Goal: Information Seeking & Learning: Learn about a topic

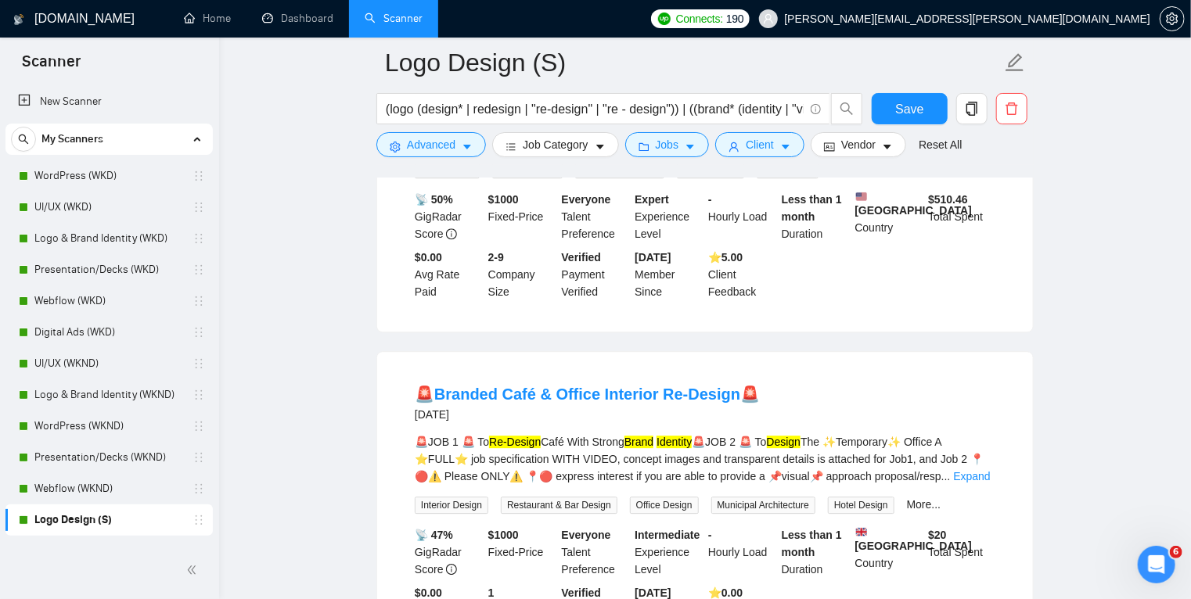
scroll to position [2055, 0]
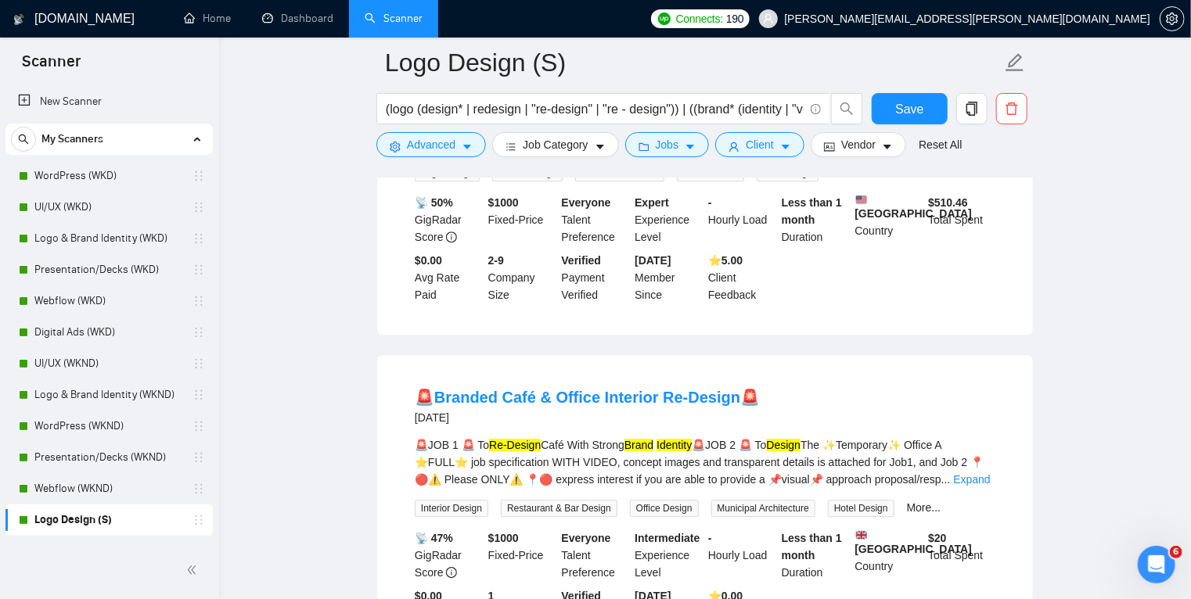
drag, startPoint x: 598, startPoint y: 365, endPoint x: 648, endPoint y: 364, distance: 50.1
click at [648, 408] on div "[DATE]" at bounding box center [587, 417] width 345 height 19
click at [460, 148] on button "Advanced" at bounding box center [431, 144] width 110 height 25
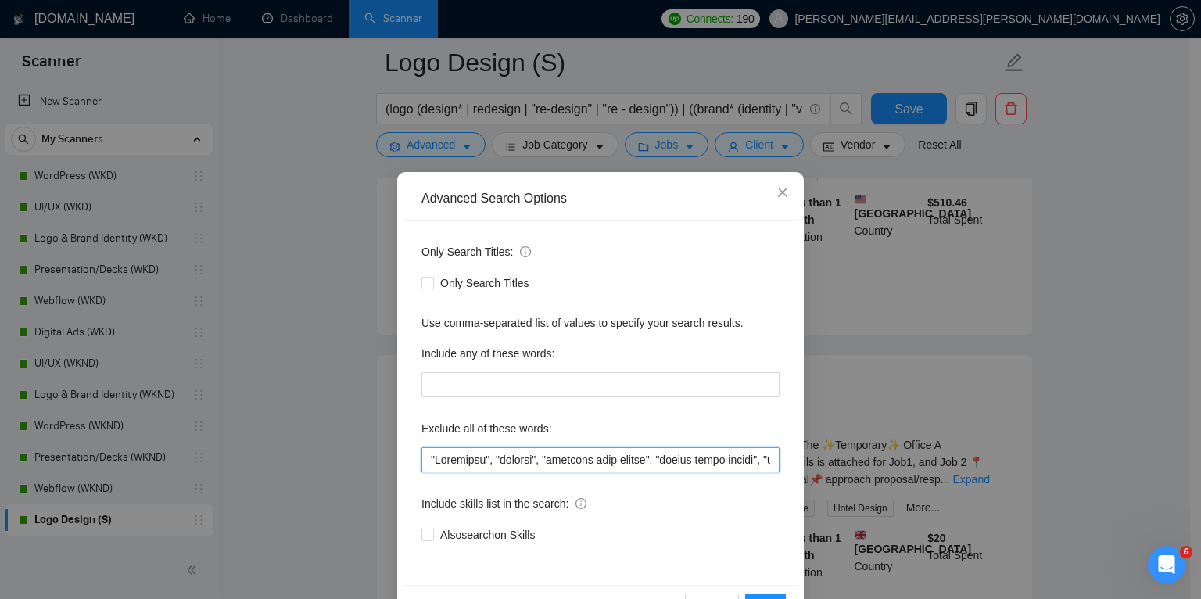
drag, startPoint x: 425, startPoint y: 461, endPoint x: 481, endPoint y: 469, distance: 57.0
click at [481, 469] on input "text" at bounding box center [601, 459] width 358 height 25
paste input ""Bilingual","
click at [461, 462] on input "text" at bounding box center [601, 459] width 358 height 25
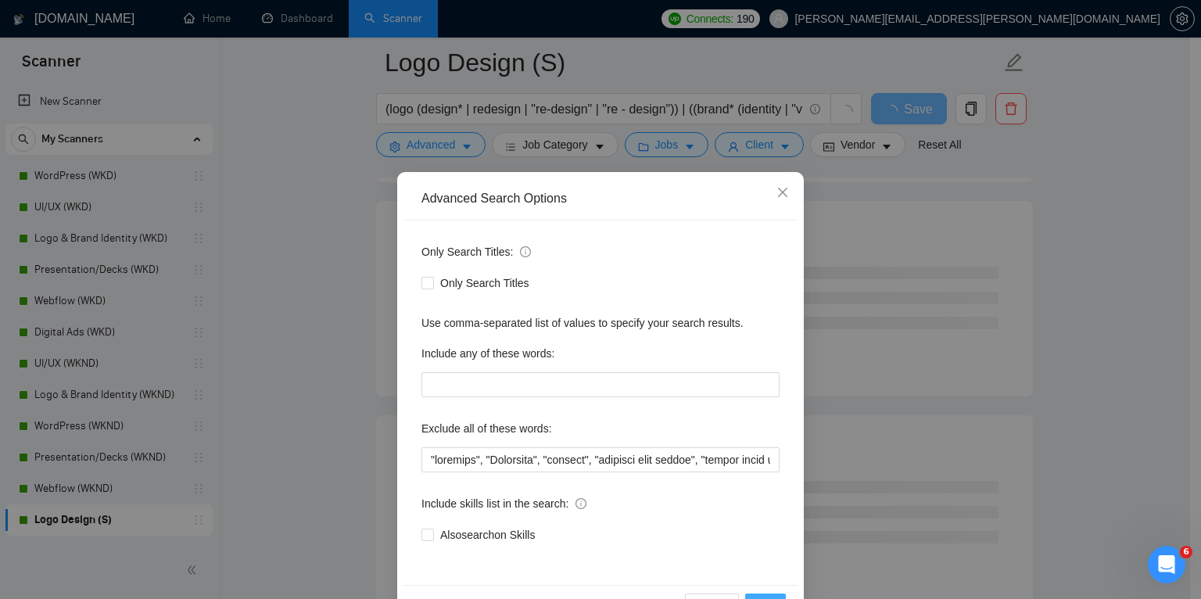
click at [758, 594] on button "OK" at bounding box center [765, 606] width 41 height 25
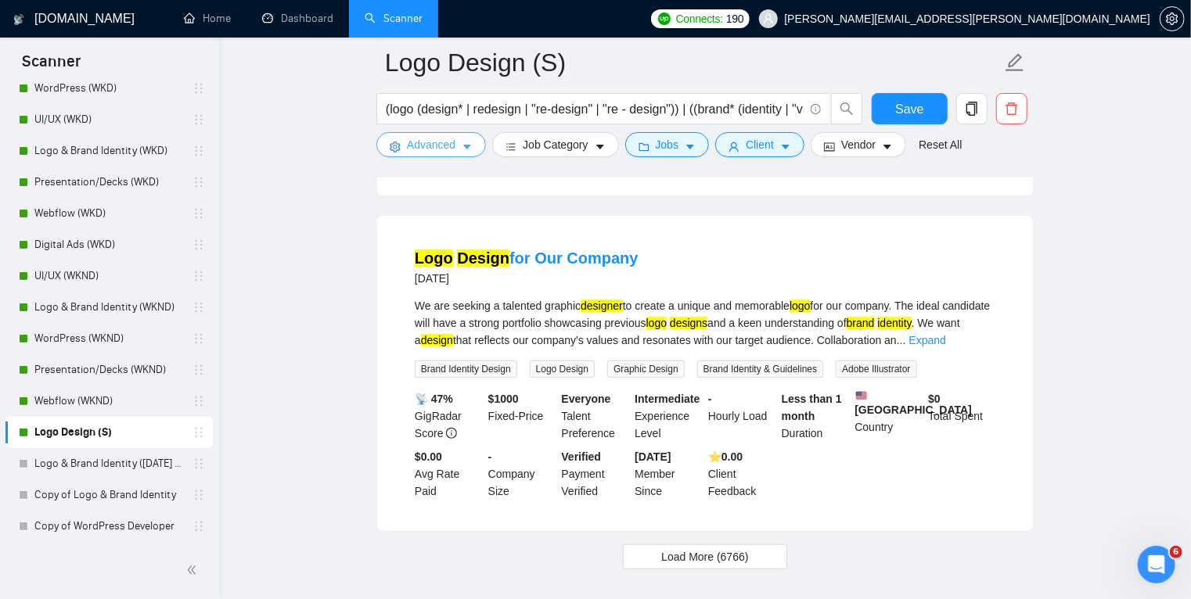
scroll to position [3282, 0]
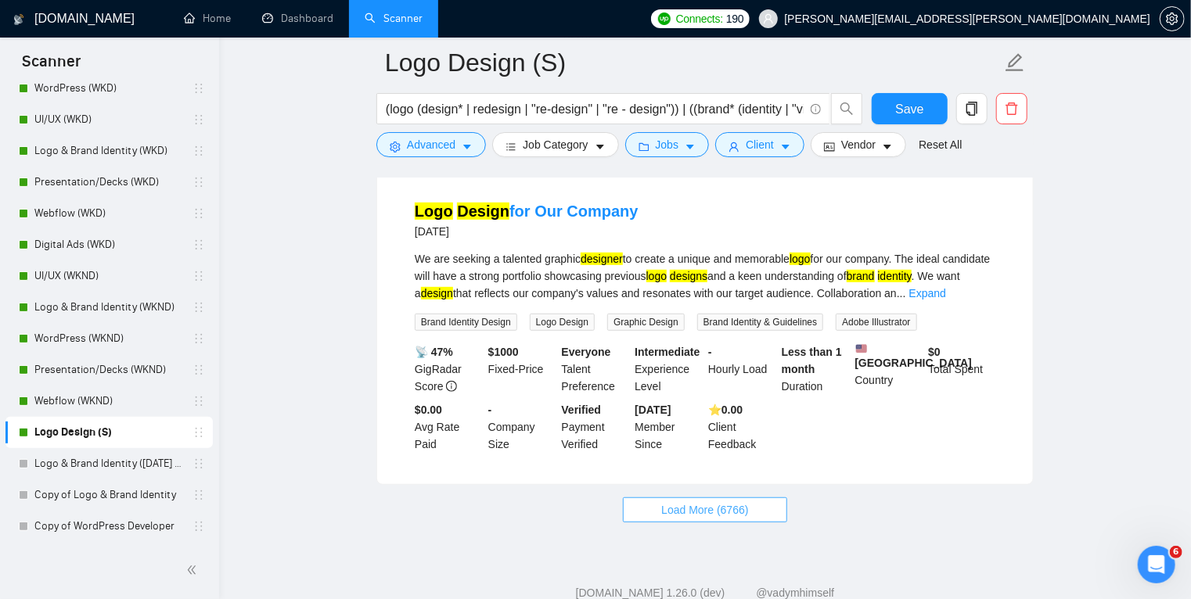
click at [696, 501] on span "Load More (6766)" at bounding box center [704, 509] width 87 height 17
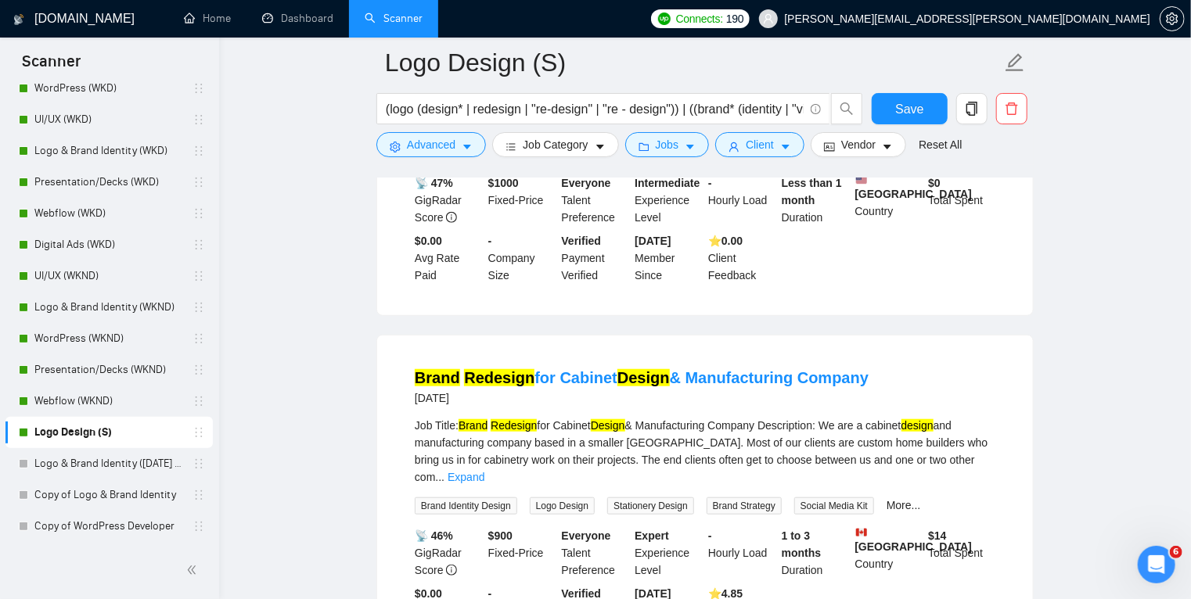
scroll to position [3453, 0]
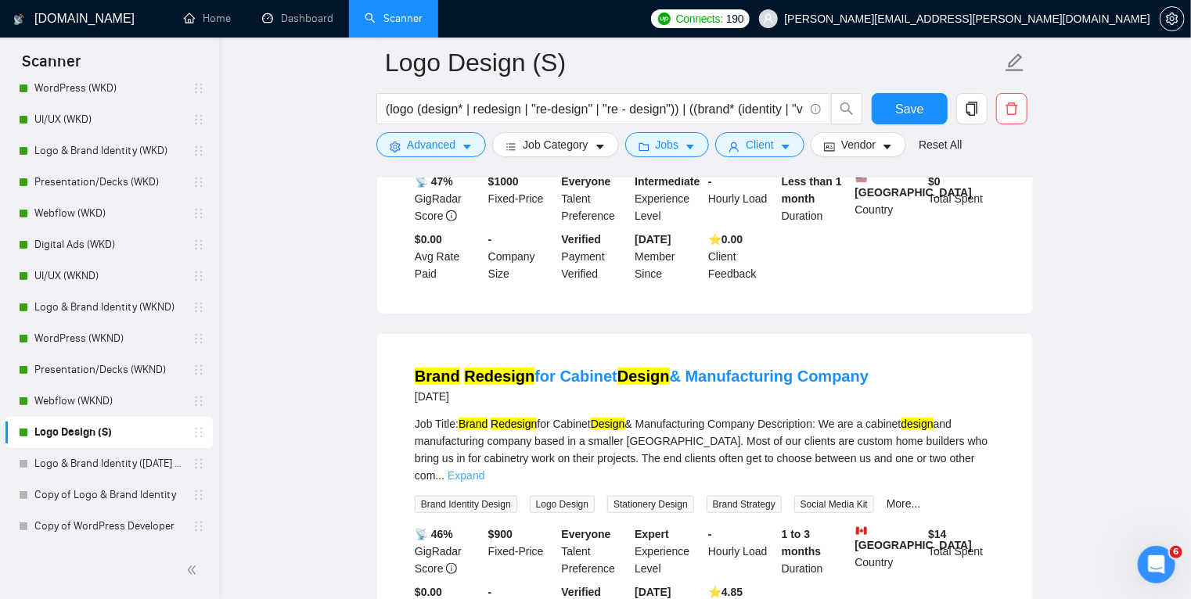
click at [484, 469] on link "Expand" at bounding box center [465, 475] width 37 height 13
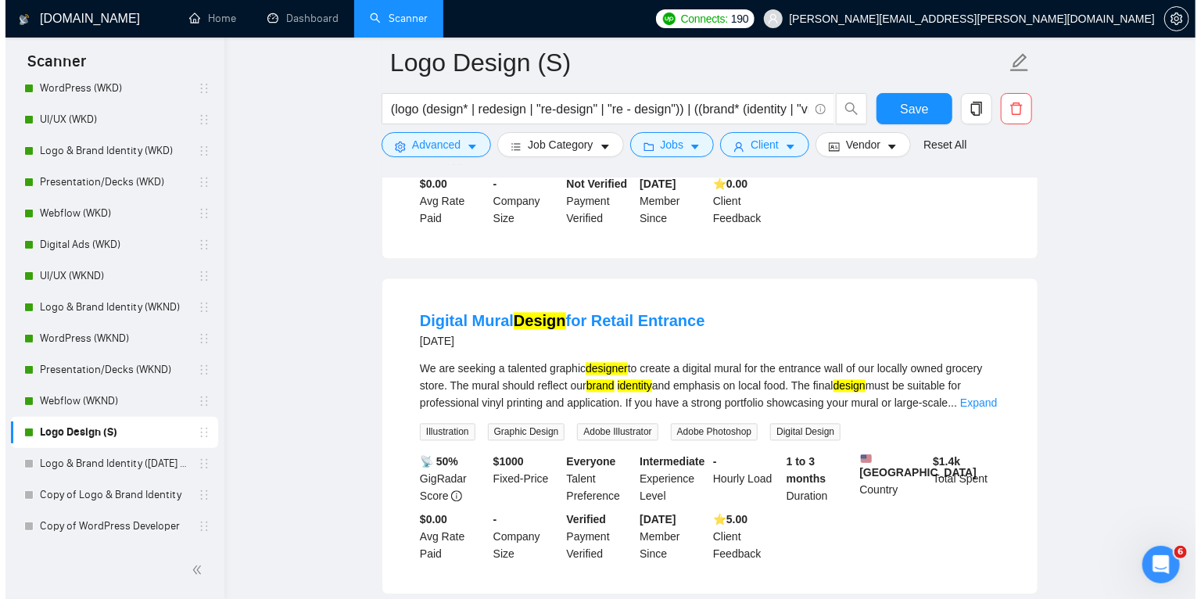
scroll to position [4455, 0]
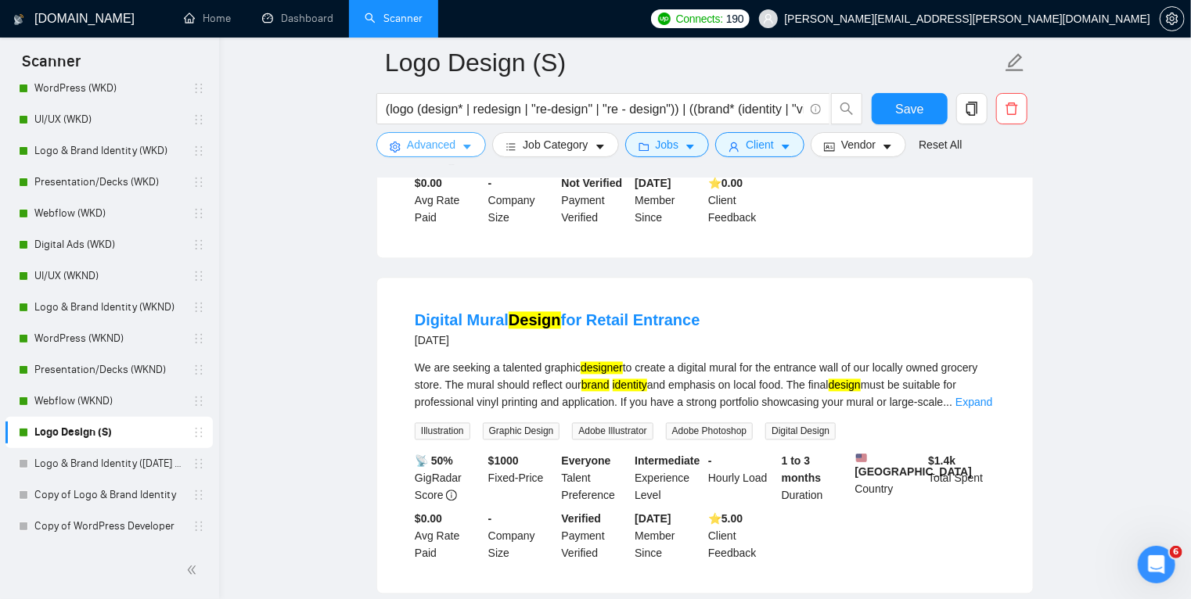
click at [461, 146] on icon "caret-down" at bounding box center [466, 147] width 11 height 11
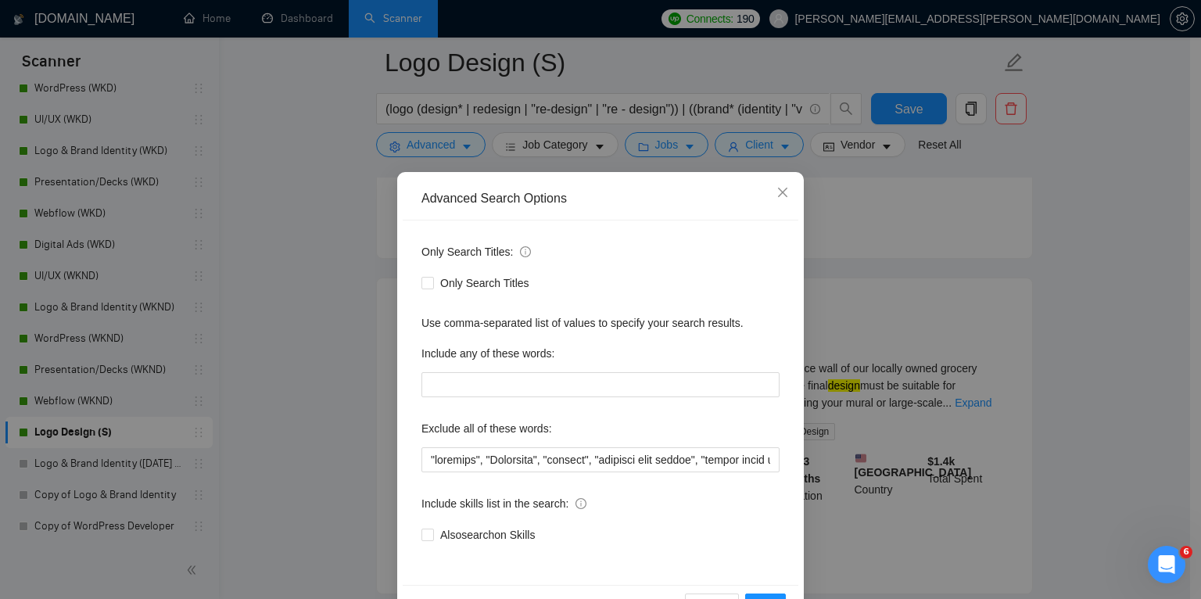
click at [282, 272] on div "Advanced Search Options Only Search Titles: Only Search Titles Use comma-separa…" at bounding box center [600, 299] width 1201 height 599
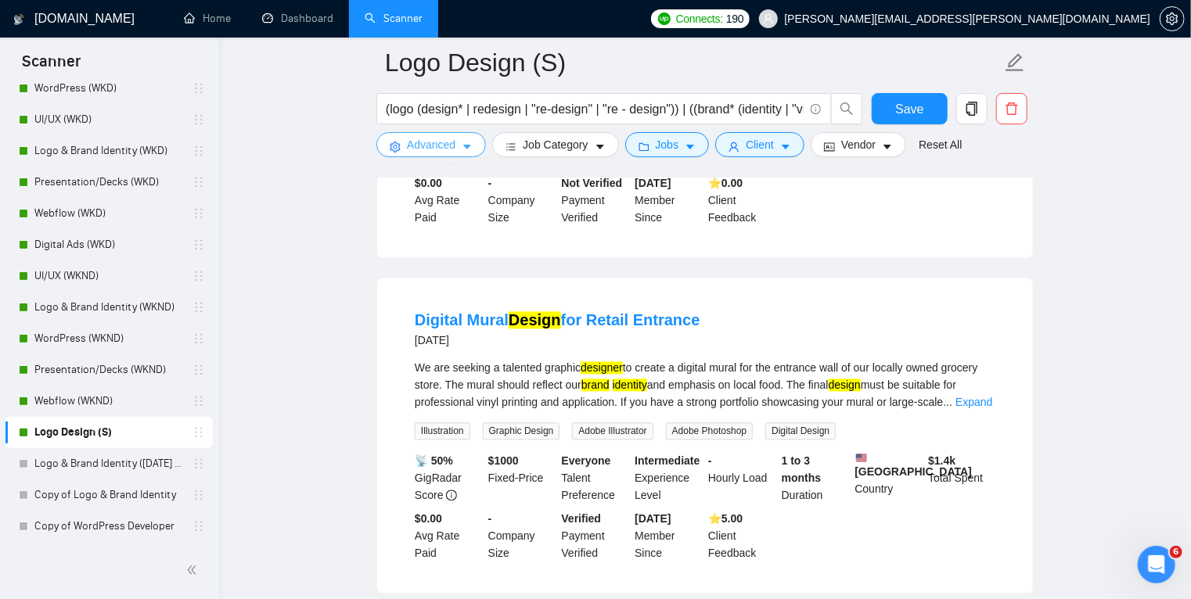
click at [465, 147] on icon "caret-down" at bounding box center [467, 147] width 8 height 5
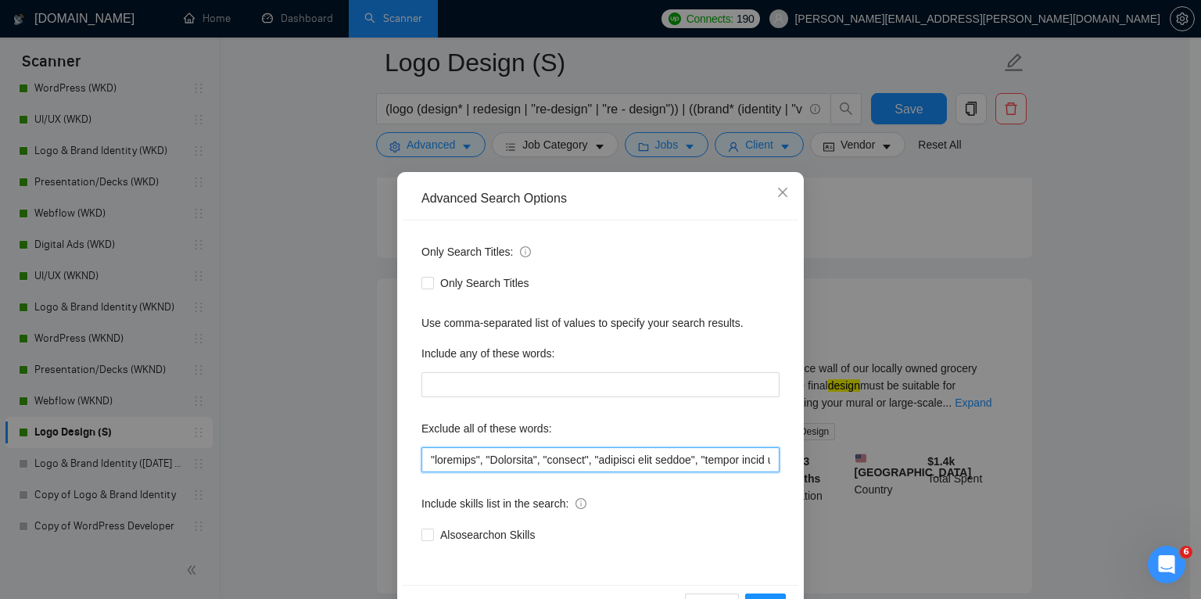
click at [431, 457] on input "text" at bounding box center [601, 459] width 358 height 25
paste input ""Bilingual","
click at [440, 461] on input "text" at bounding box center [601, 459] width 358 height 25
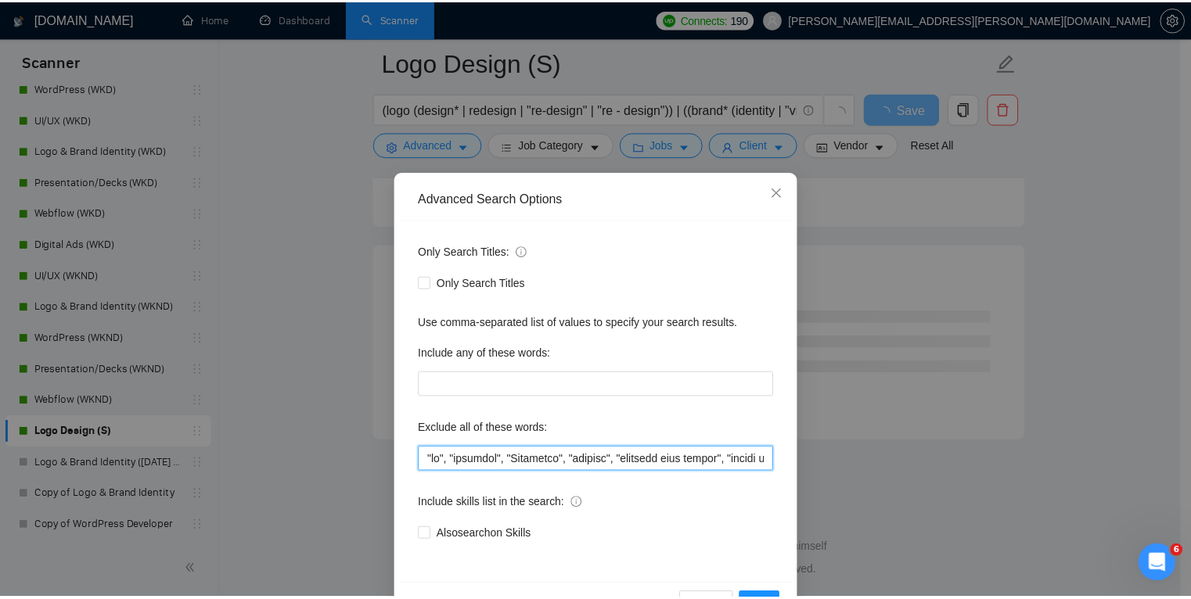
scroll to position [4154, 0]
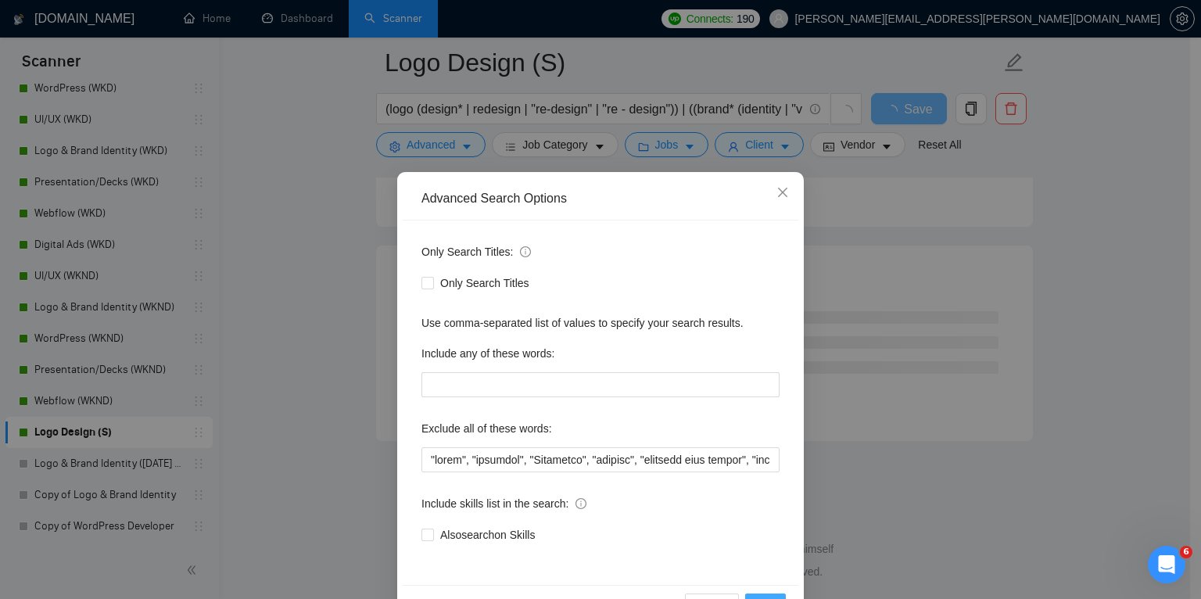
click at [756, 596] on button "OK" at bounding box center [765, 606] width 41 height 25
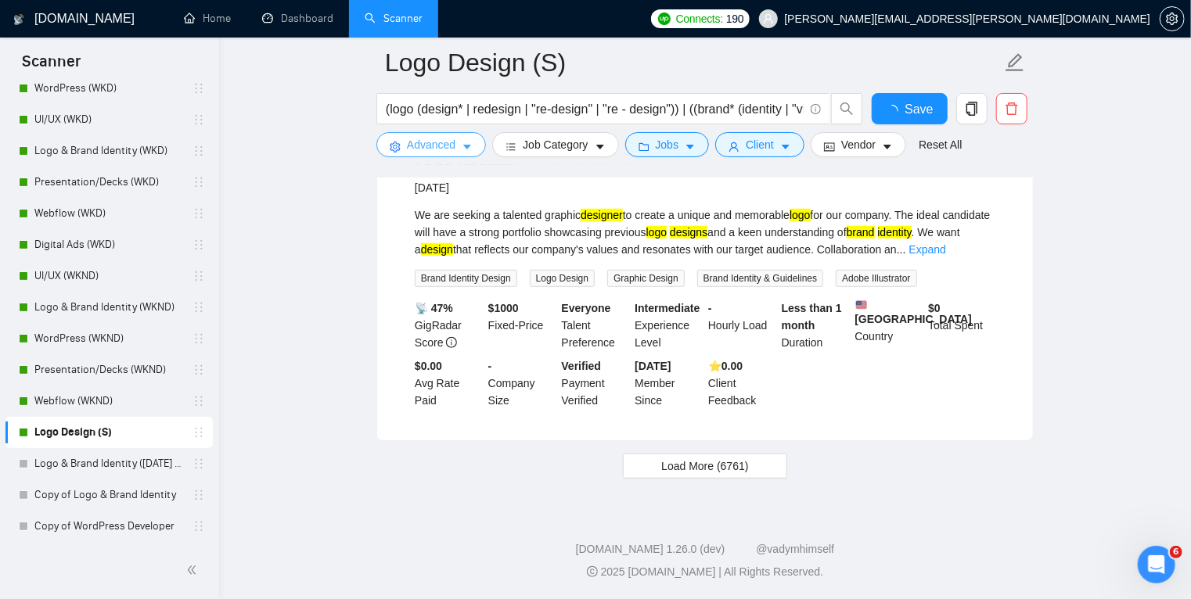
scroll to position [3282, 0]
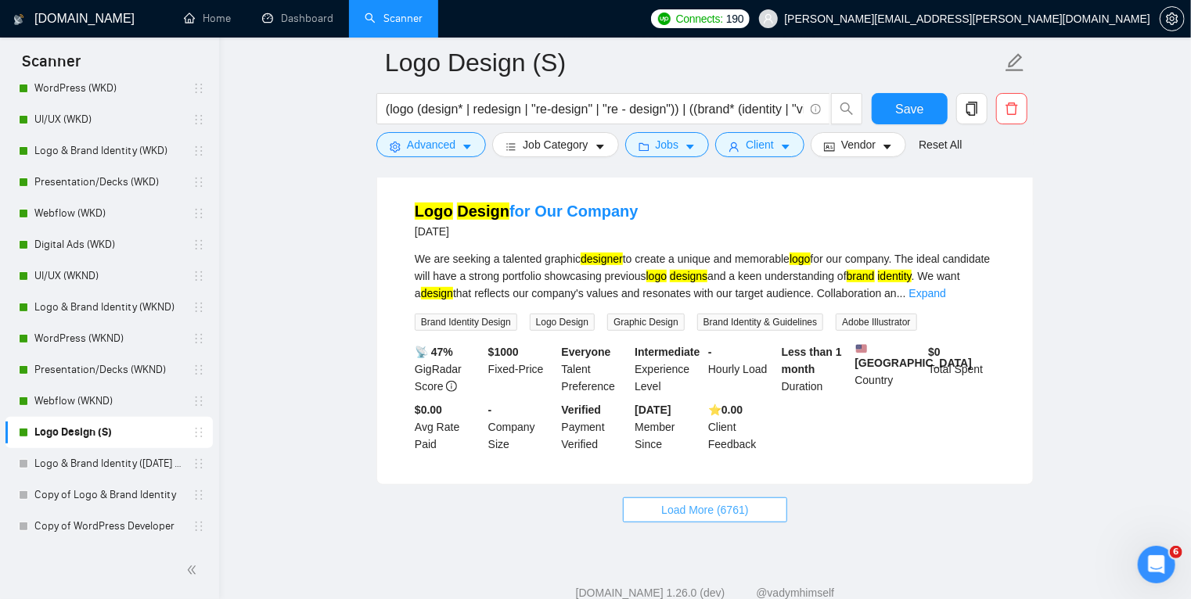
click at [686, 501] on span "Load More (6761)" at bounding box center [704, 509] width 87 height 17
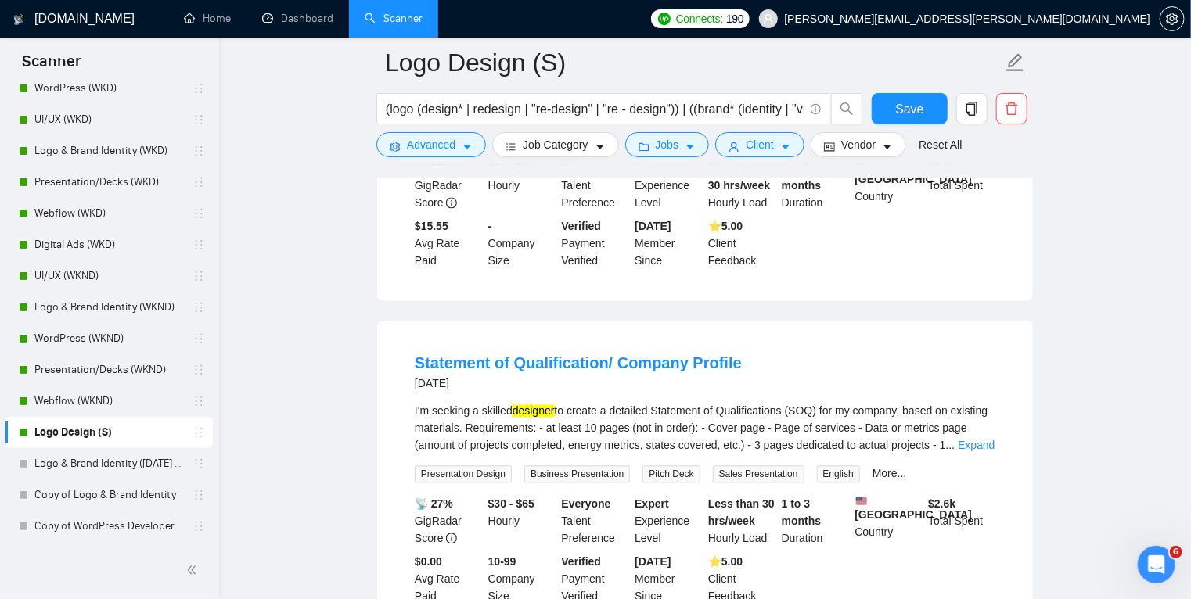
scroll to position [4491, 0]
click at [970, 438] on link "Expand" at bounding box center [975, 444] width 37 height 13
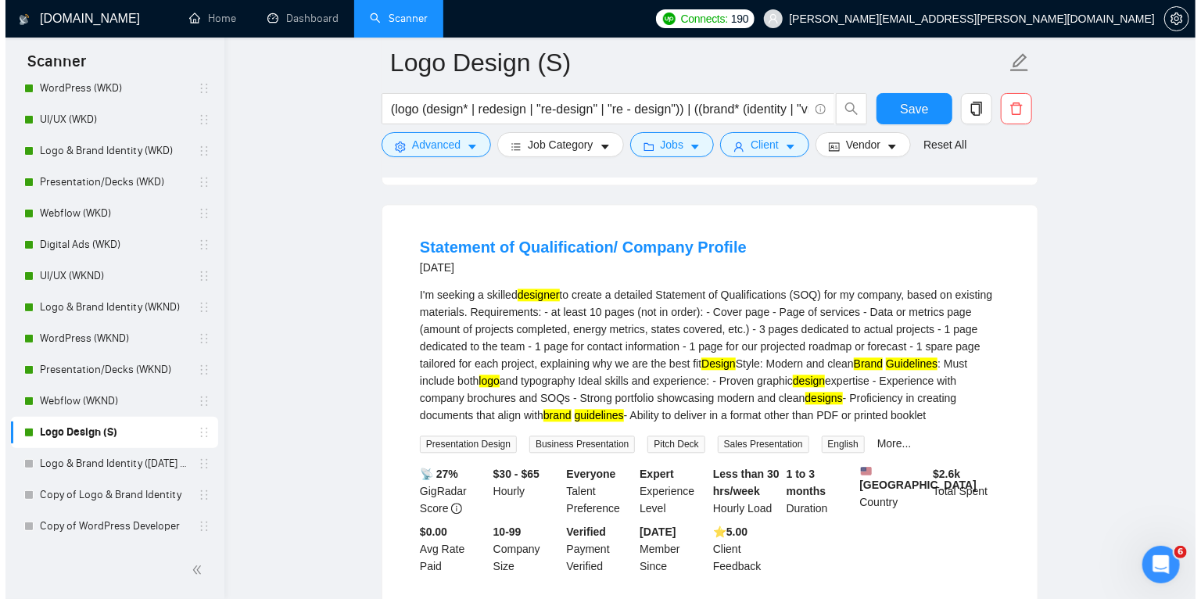
scroll to position [4606, 0]
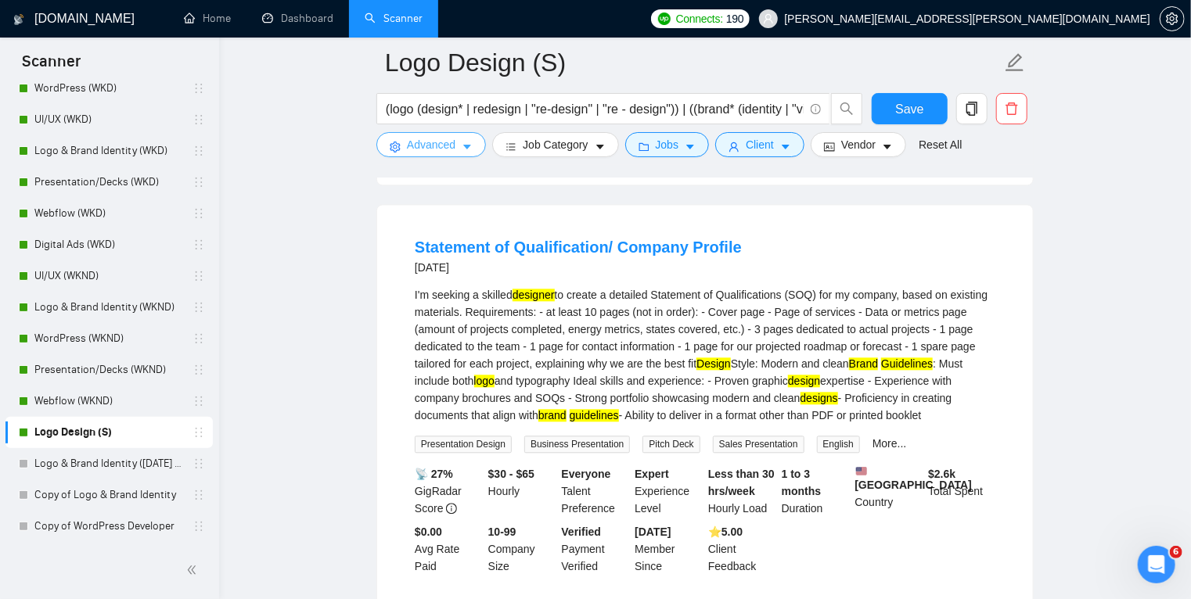
click at [467, 149] on icon "caret-down" at bounding box center [467, 147] width 8 height 5
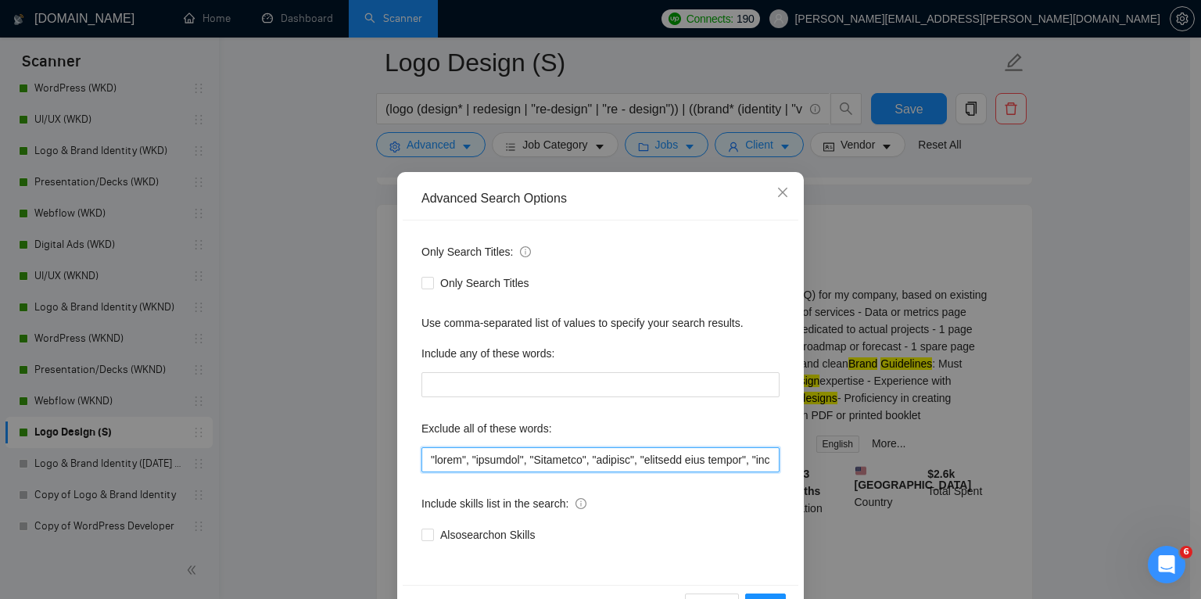
click at [424, 458] on input "text" at bounding box center [601, 459] width 358 height 25
paste input ""Bilingual","
click at [444, 457] on input "text" at bounding box center [601, 459] width 358 height 25
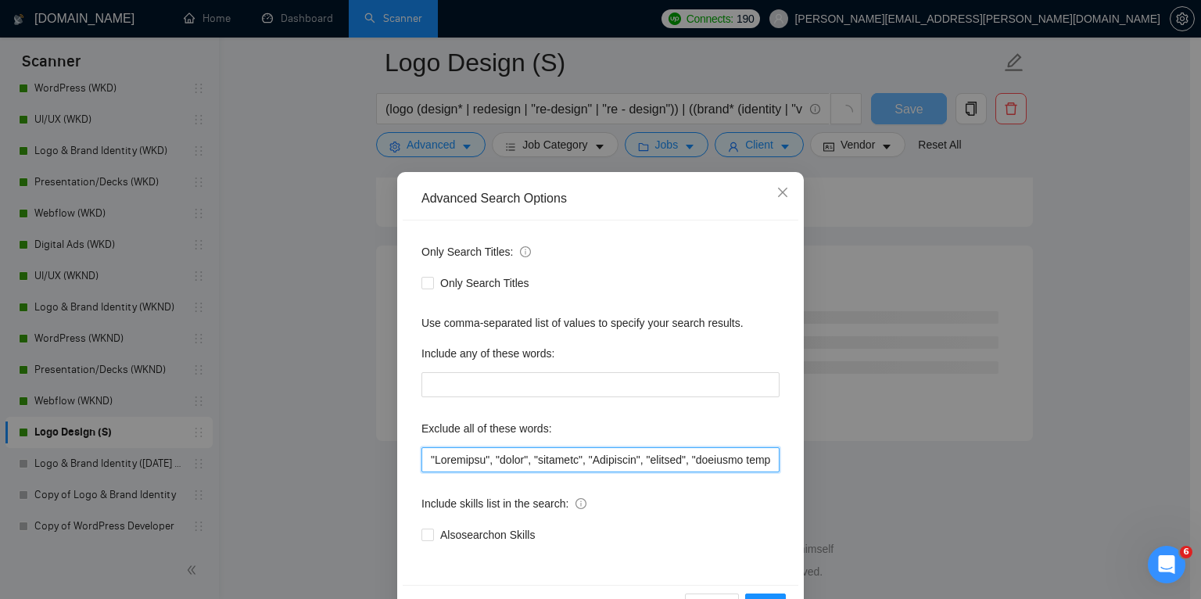
scroll to position [4154, 0]
click at [646, 271] on div "Only Search Titles" at bounding box center [601, 283] width 358 height 25
click at [440, 461] on input "text" at bounding box center [601, 459] width 358 height 25
drag, startPoint x: 440, startPoint y: 461, endPoint x: 773, endPoint y: 228, distance: 406.5
click at [440, 461] on input "text" at bounding box center [601, 459] width 358 height 25
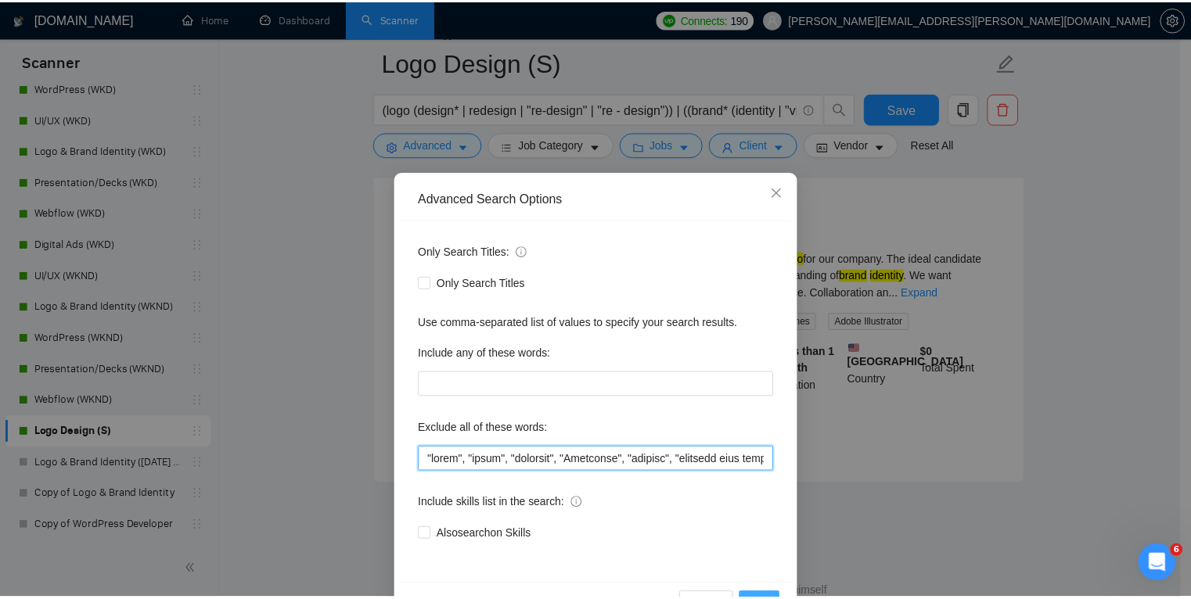
scroll to position [2011, 0]
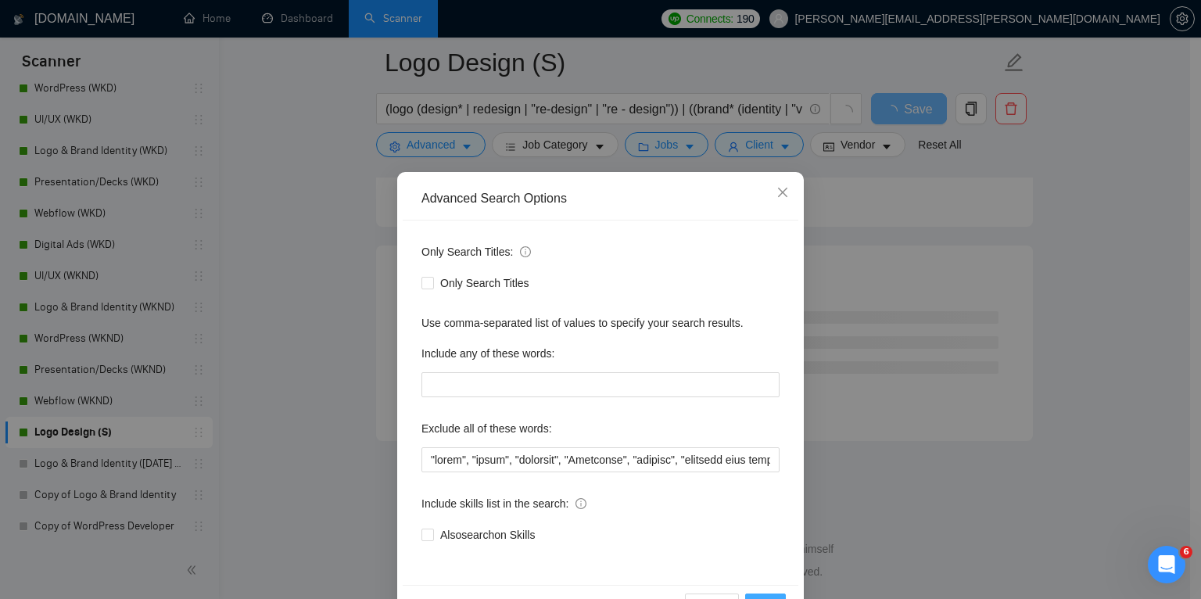
click at [760, 594] on button "OK" at bounding box center [765, 606] width 41 height 25
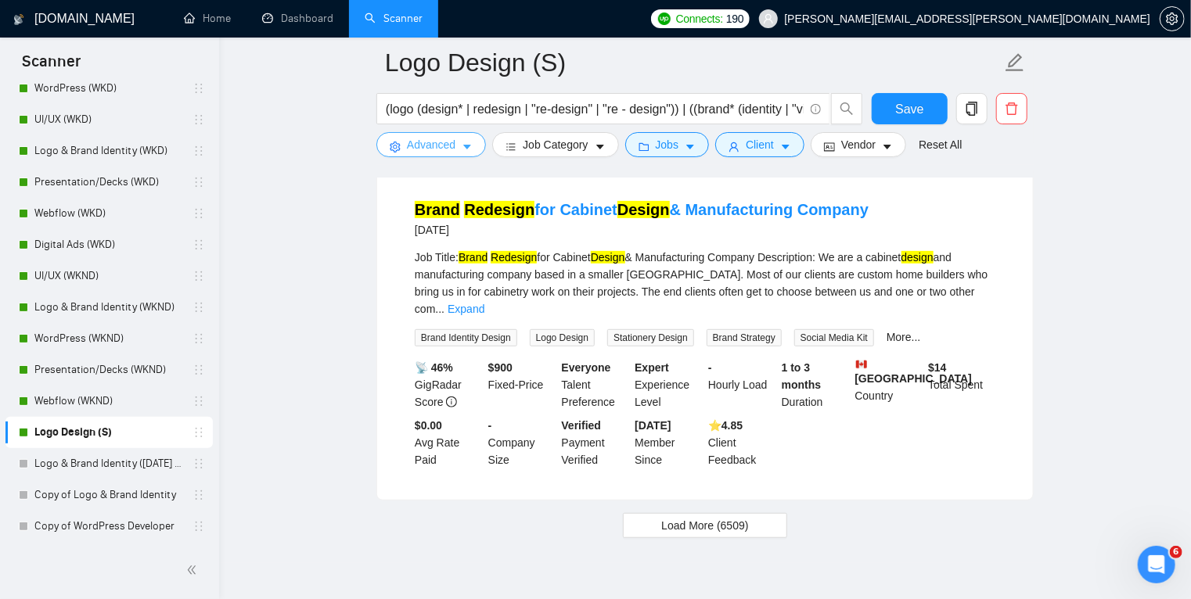
scroll to position [3282, 0]
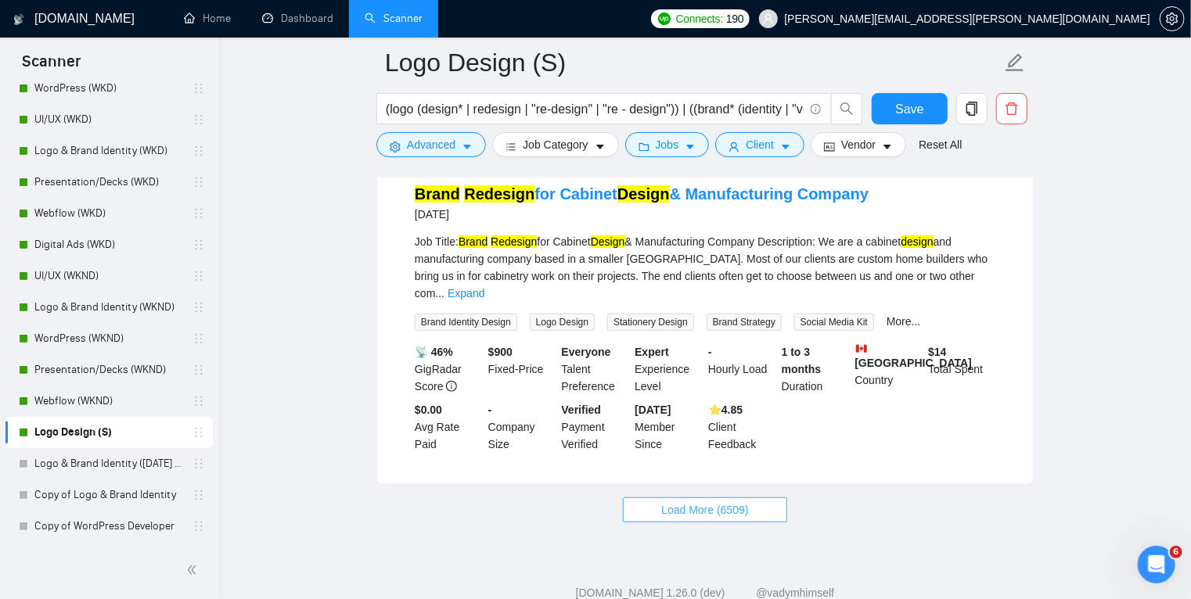
click at [711, 501] on span "Load More (6509)" at bounding box center [704, 509] width 87 height 17
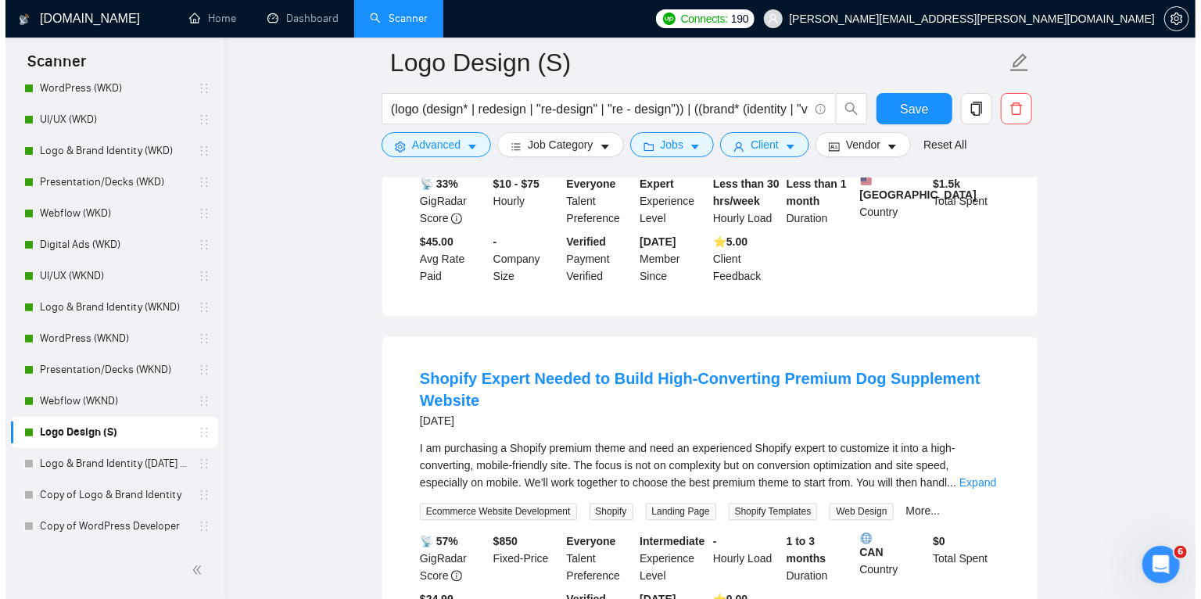
scroll to position [4473, 0]
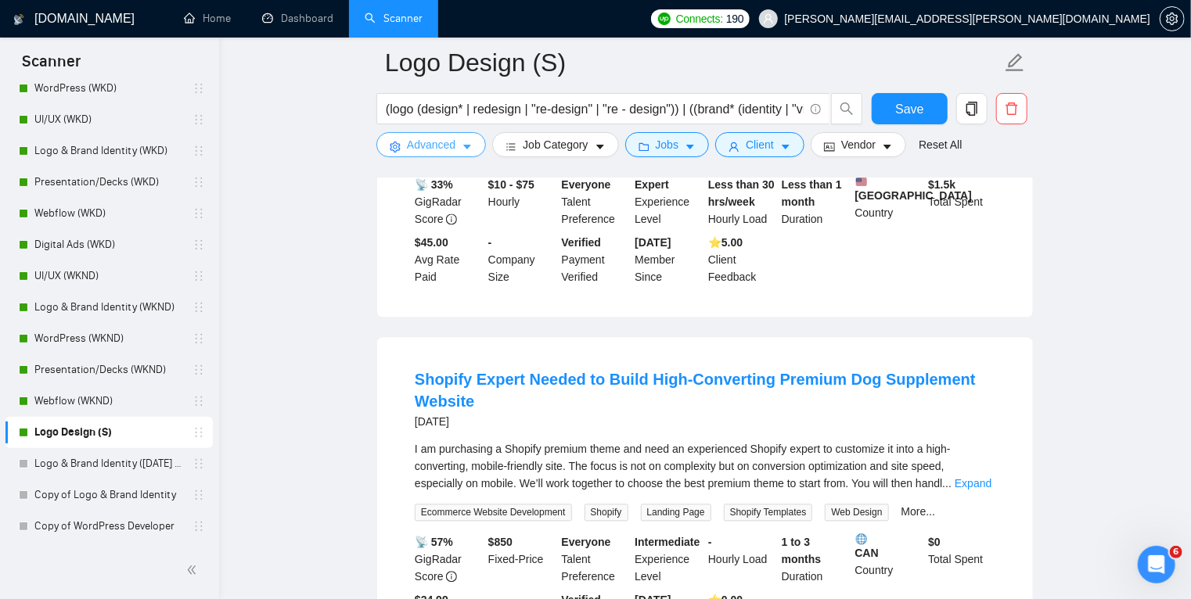
click at [466, 147] on icon "caret-down" at bounding box center [467, 147] width 8 height 5
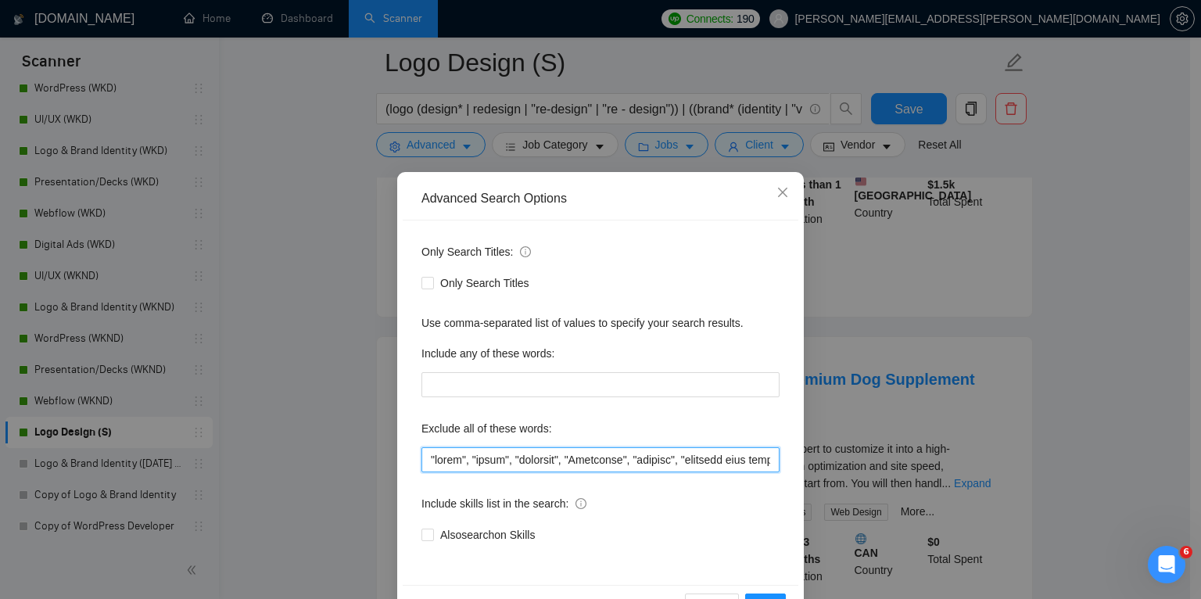
click at [426, 463] on input "text" at bounding box center [601, 459] width 358 height 25
paste input ""Bilingual","
click at [434, 463] on input "text" at bounding box center [601, 459] width 358 height 25
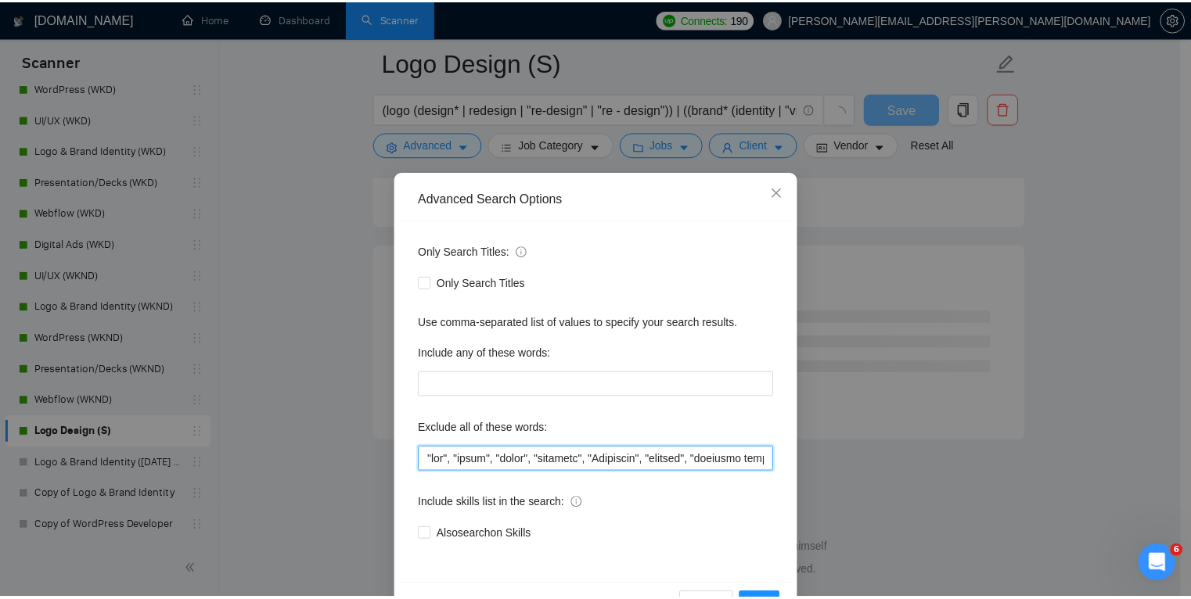
scroll to position [4154, 0]
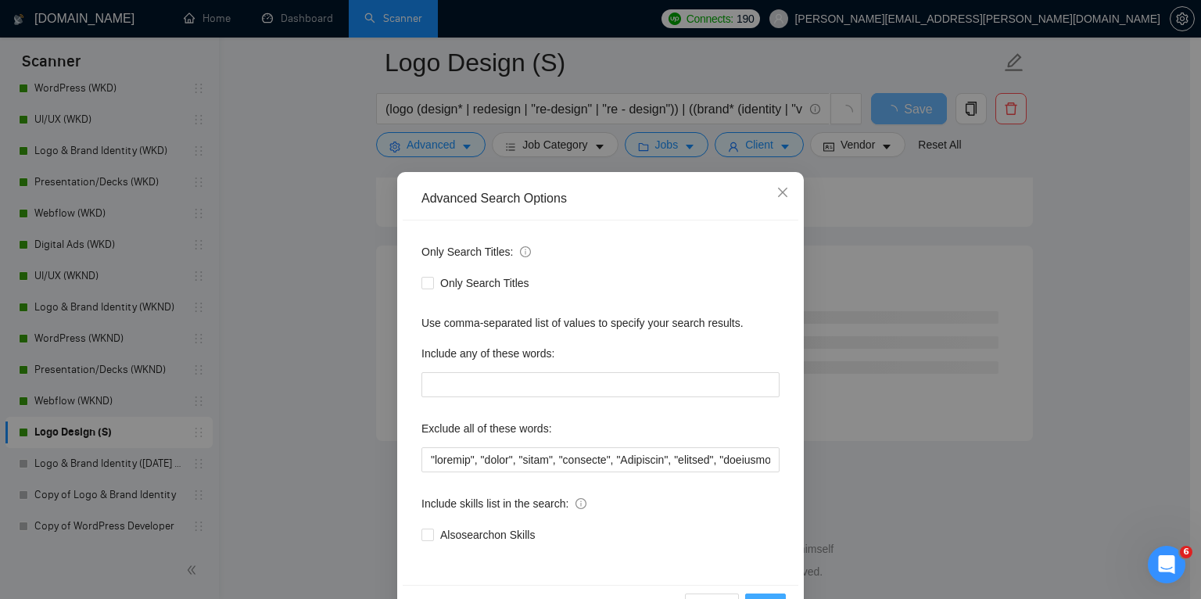
click at [763, 595] on button "OK" at bounding box center [765, 606] width 41 height 25
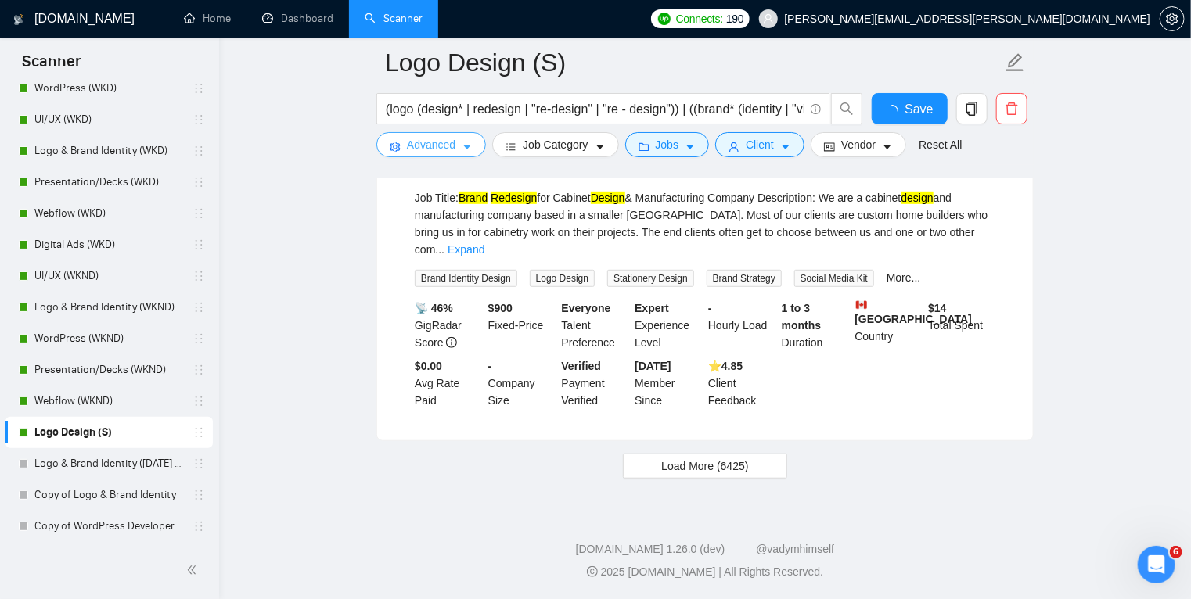
scroll to position [3282, 0]
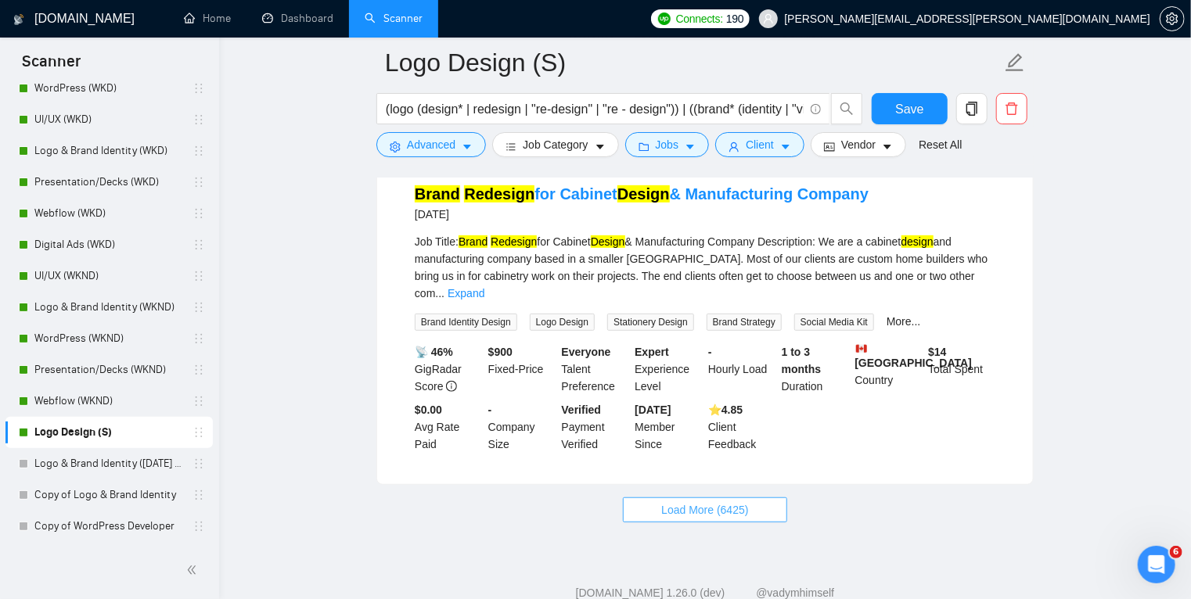
click at [691, 501] on span "Load More (6425)" at bounding box center [704, 509] width 87 height 17
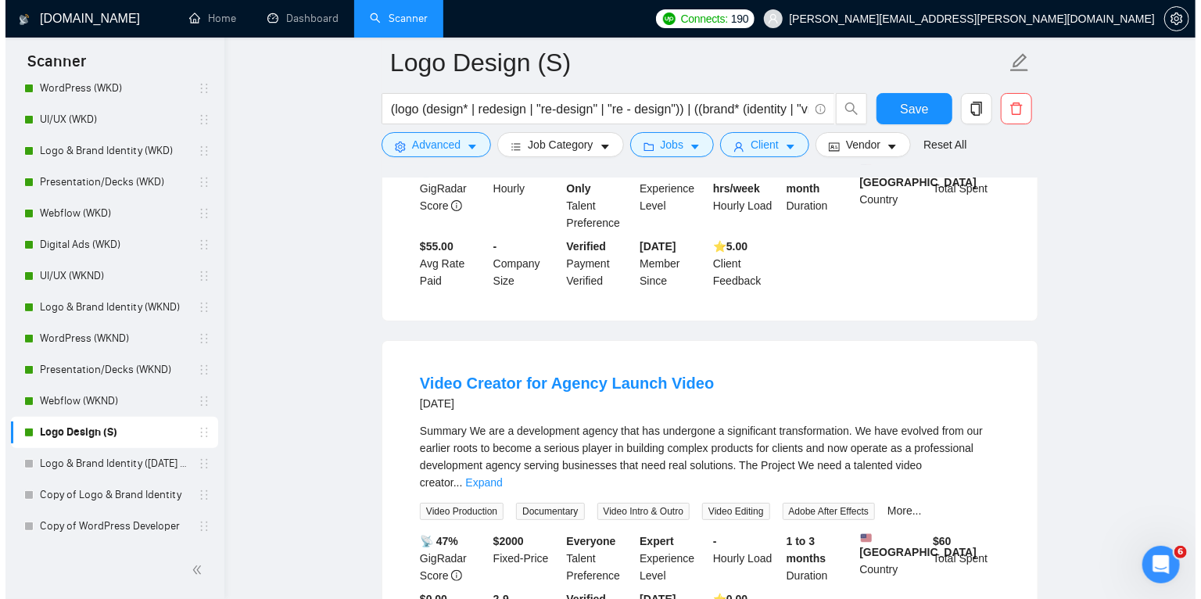
scroll to position [5863, 0]
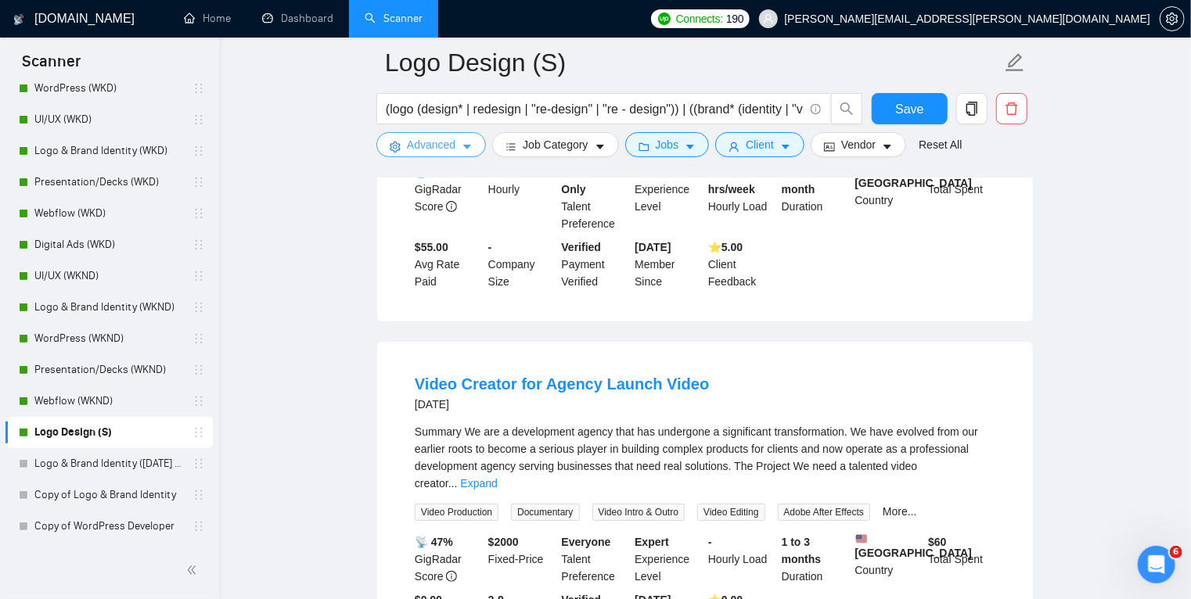
click at [463, 145] on icon "caret-down" at bounding box center [466, 147] width 11 height 11
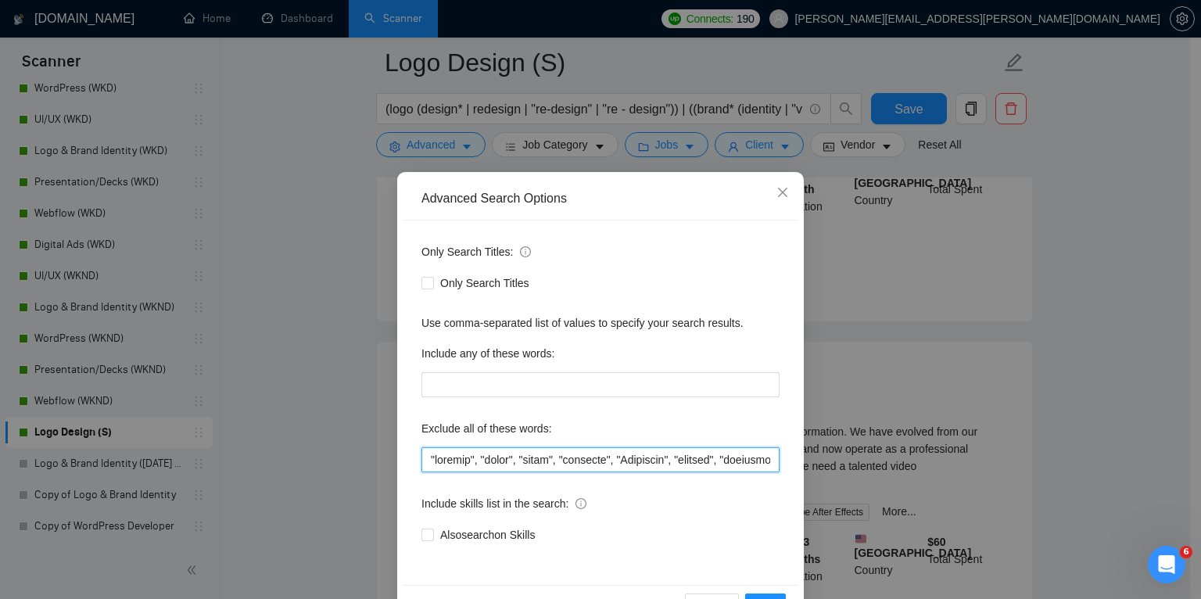
click at [425, 460] on input "text" at bounding box center [601, 459] width 358 height 25
paste input ""Bilingual","
click at [454, 462] on input "text" at bounding box center [601, 459] width 358 height 25
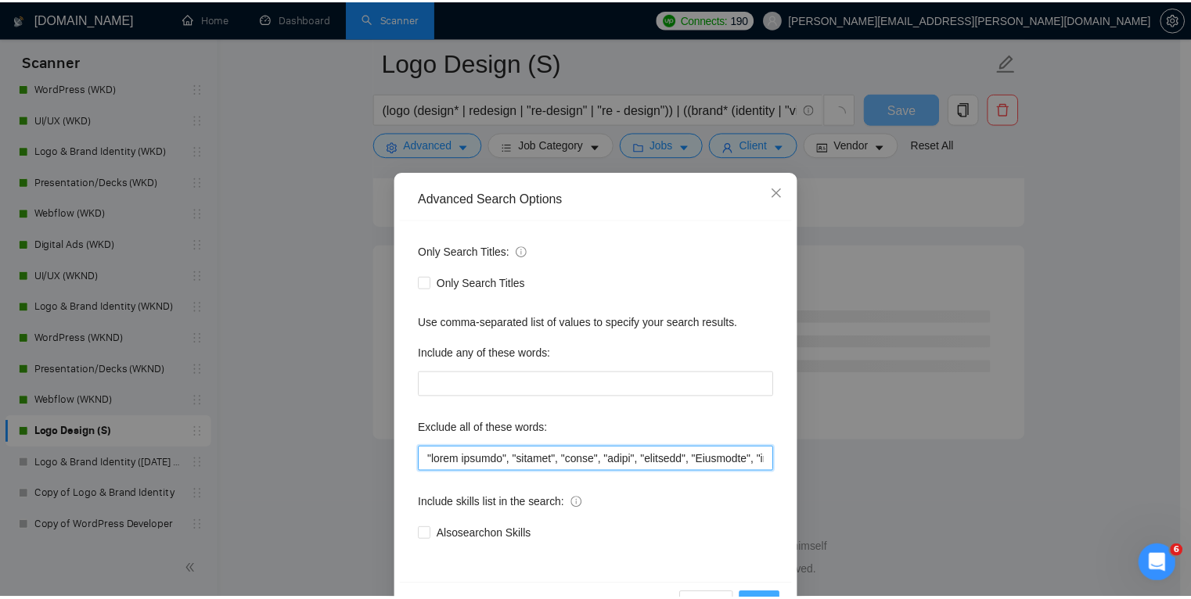
scroll to position [2011, 0]
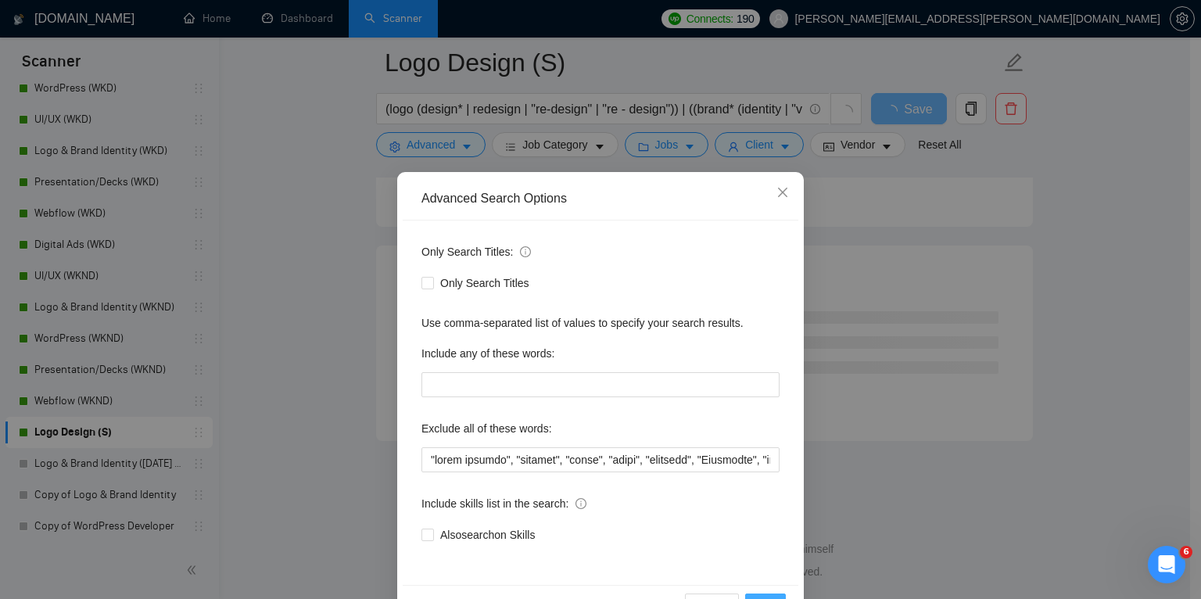
click at [762, 594] on button "OK" at bounding box center [765, 606] width 41 height 25
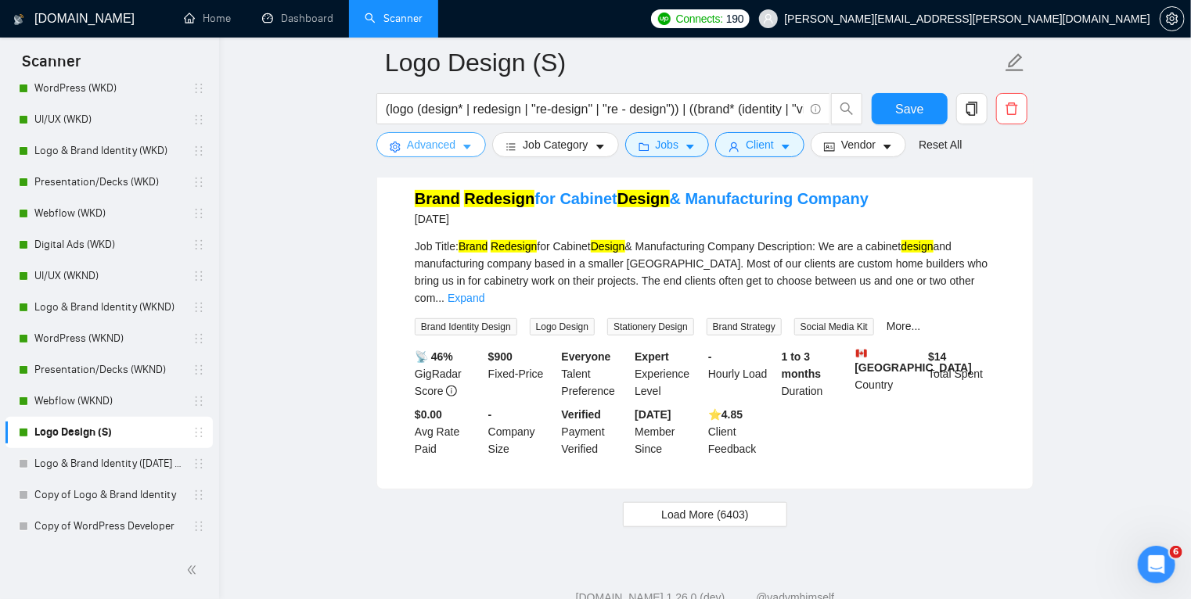
scroll to position [3282, 0]
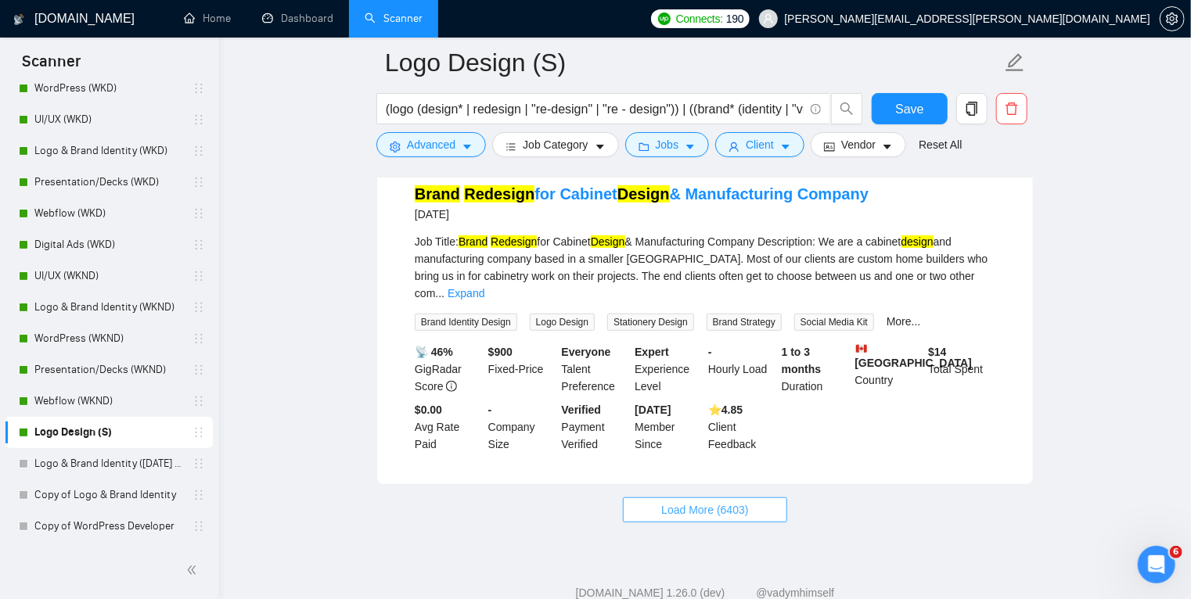
click at [731, 501] on span "Load More (6403)" at bounding box center [704, 509] width 87 height 17
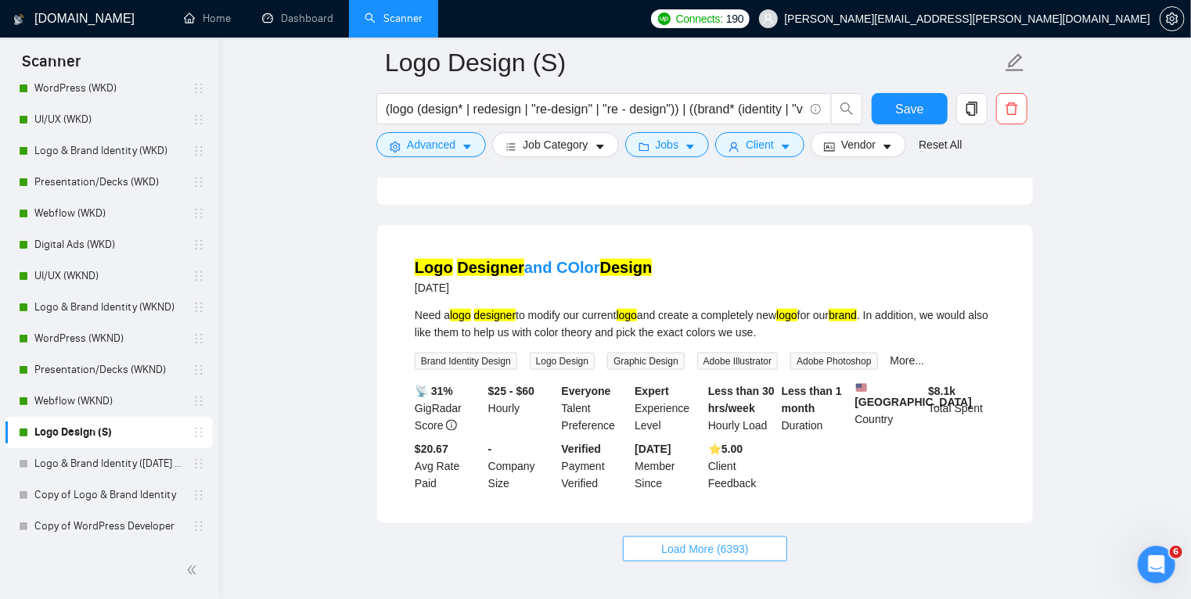
scroll to position [6708, 0]
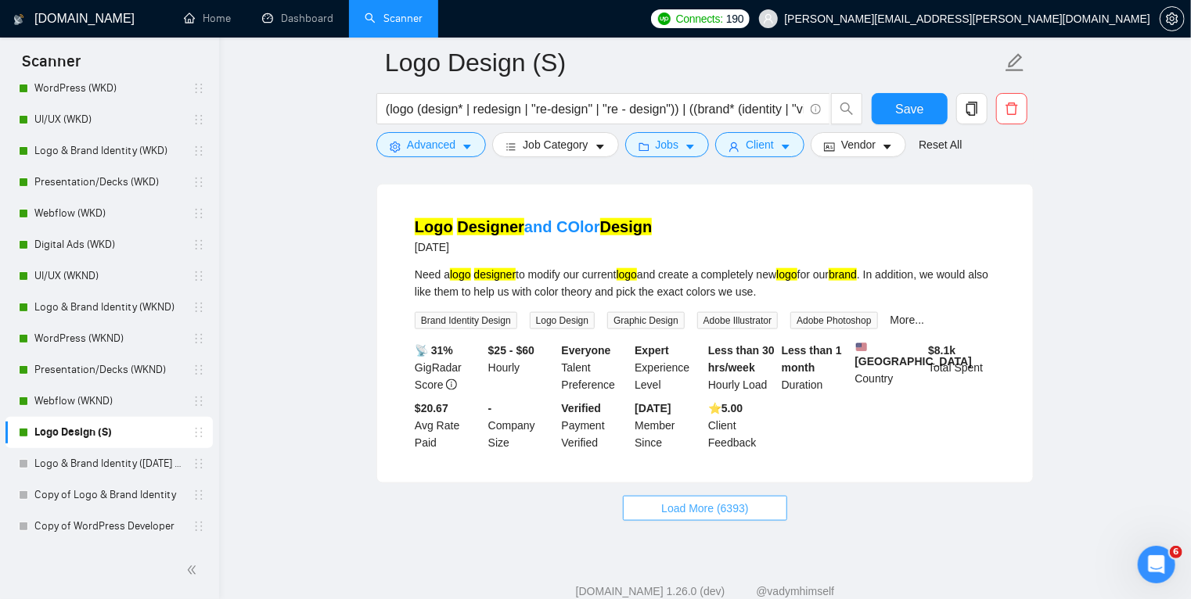
click at [716, 500] on span "Load More (6393)" at bounding box center [704, 508] width 87 height 17
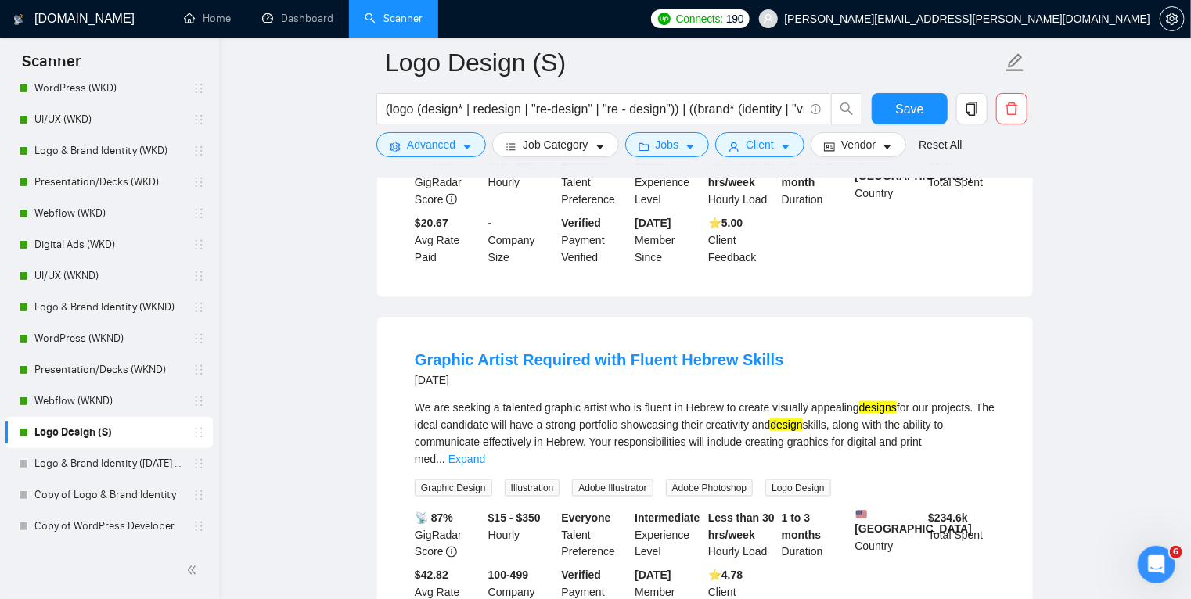
scroll to position [6893, 0]
click at [485, 454] on link "Expand" at bounding box center [466, 460] width 37 height 13
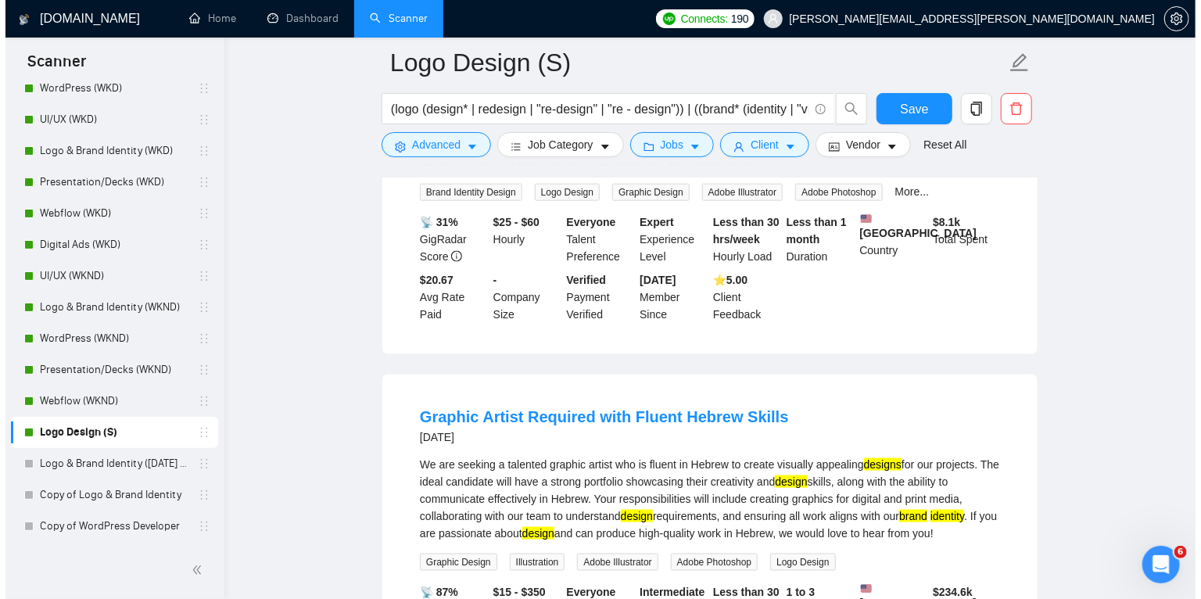
scroll to position [6836, 0]
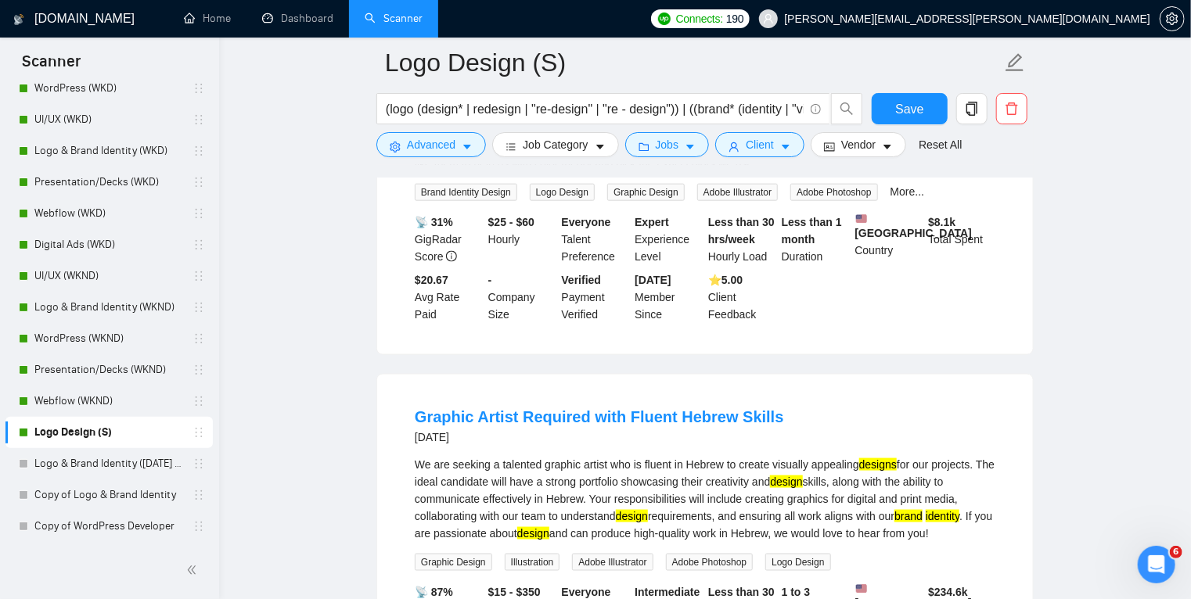
click at [560, 458] on div "We are seeking a talented graphic artist who is fluent in Hebrew to create visu…" at bounding box center [705, 499] width 580 height 86
copy div "Hebrew"
click at [465, 149] on icon "caret-down" at bounding box center [467, 147] width 8 height 5
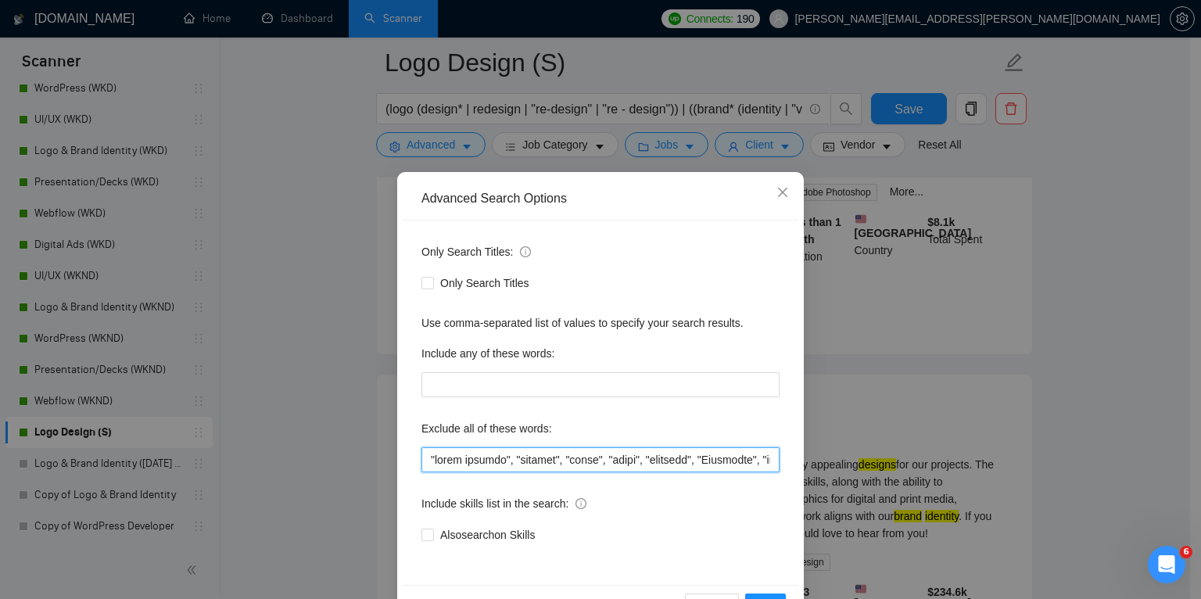
click at [430, 459] on input "text" at bounding box center [601, 459] width 358 height 25
paste input "Hebrew"
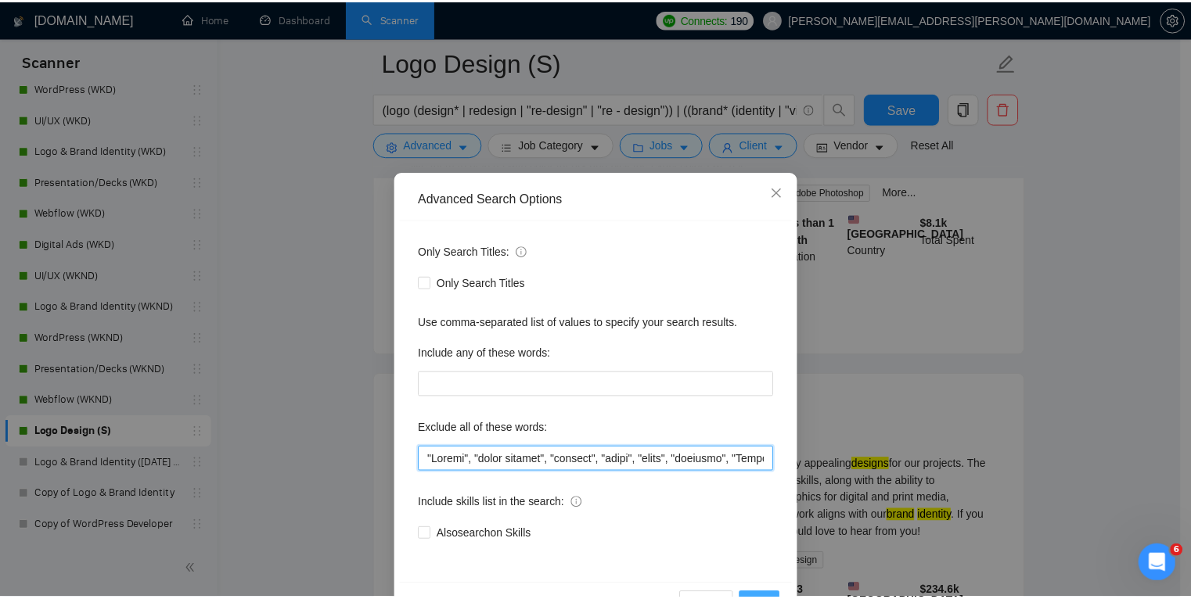
scroll to position [6297, 0]
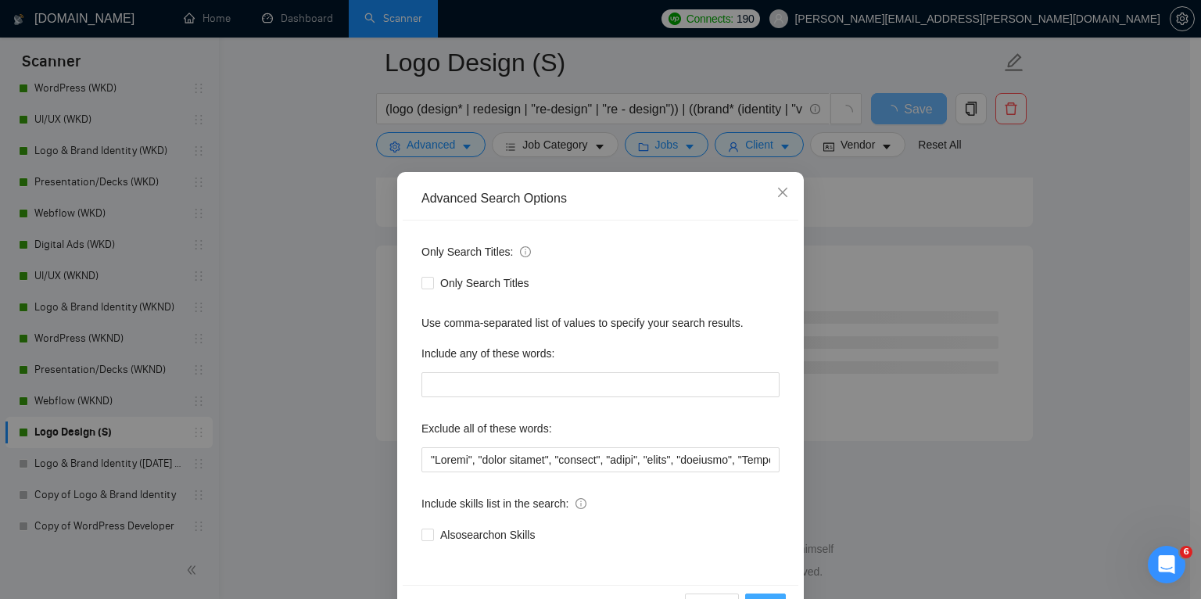
click at [767, 595] on button "OK" at bounding box center [765, 606] width 41 height 25
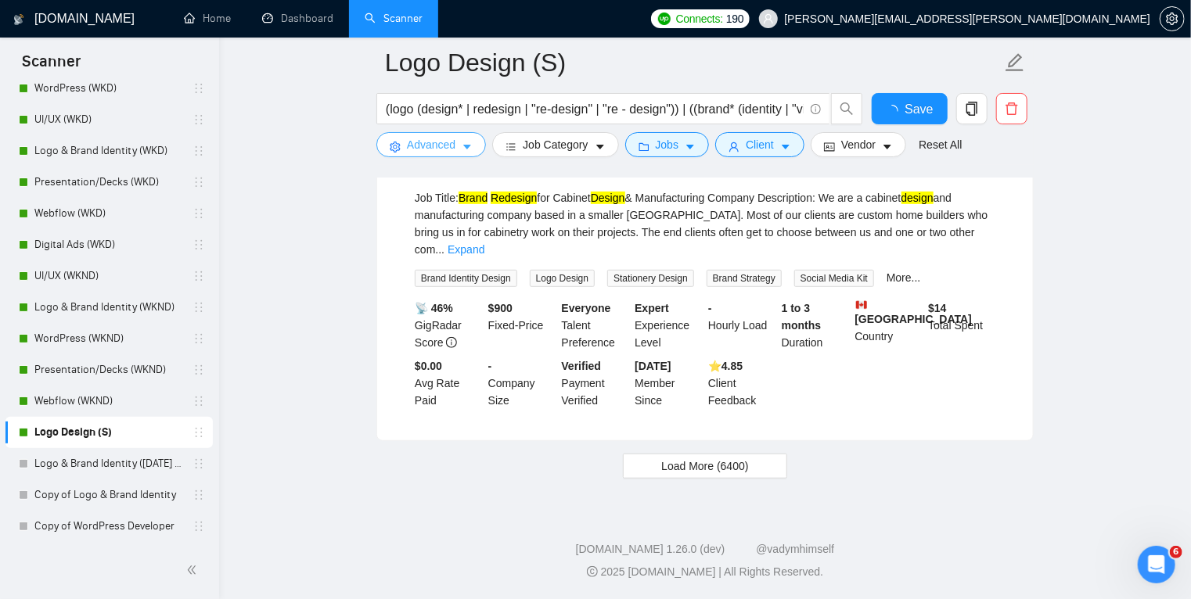
scroll to position [3282, 0]
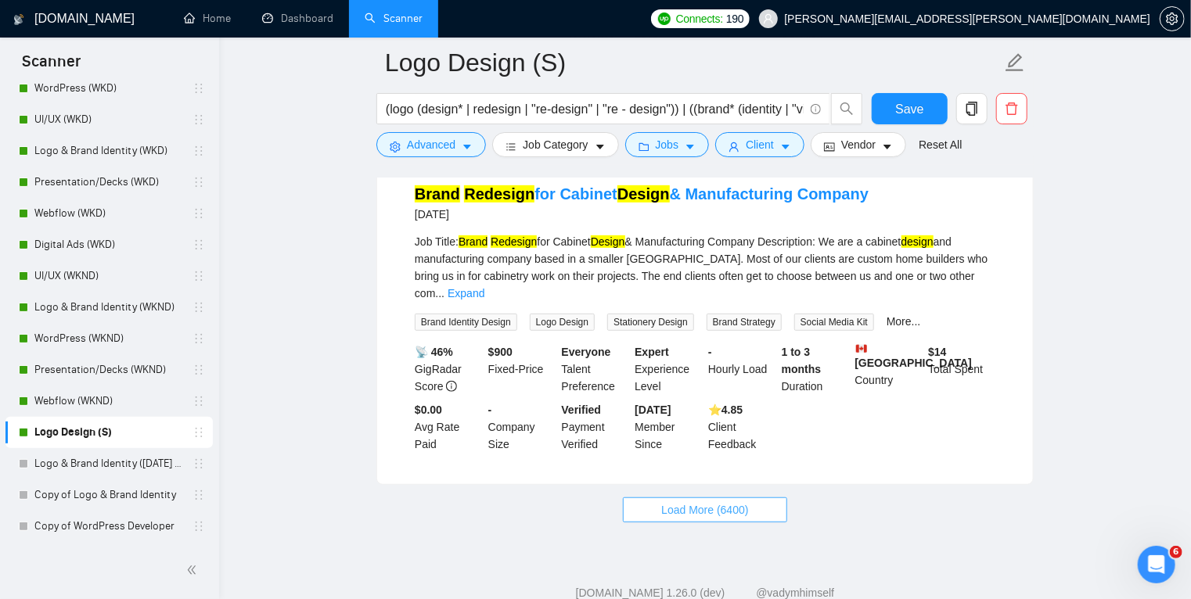
click at [702, 501] on span "Load More (6400)" at bounding box center [704, 509] width 87 height 17
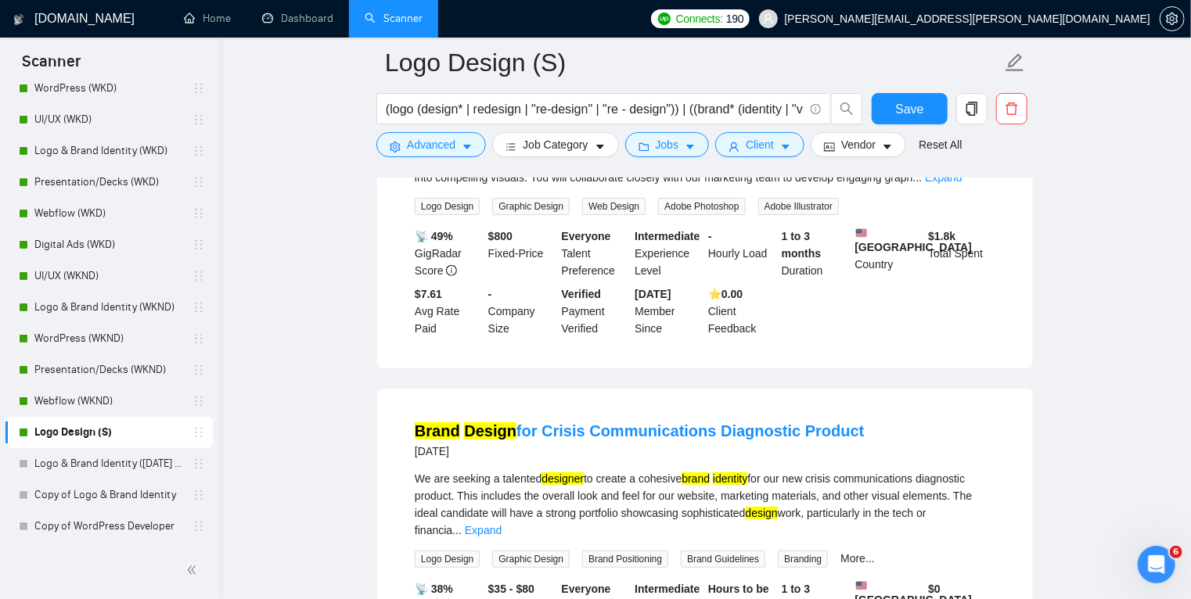
scroll to position [6211, 0]
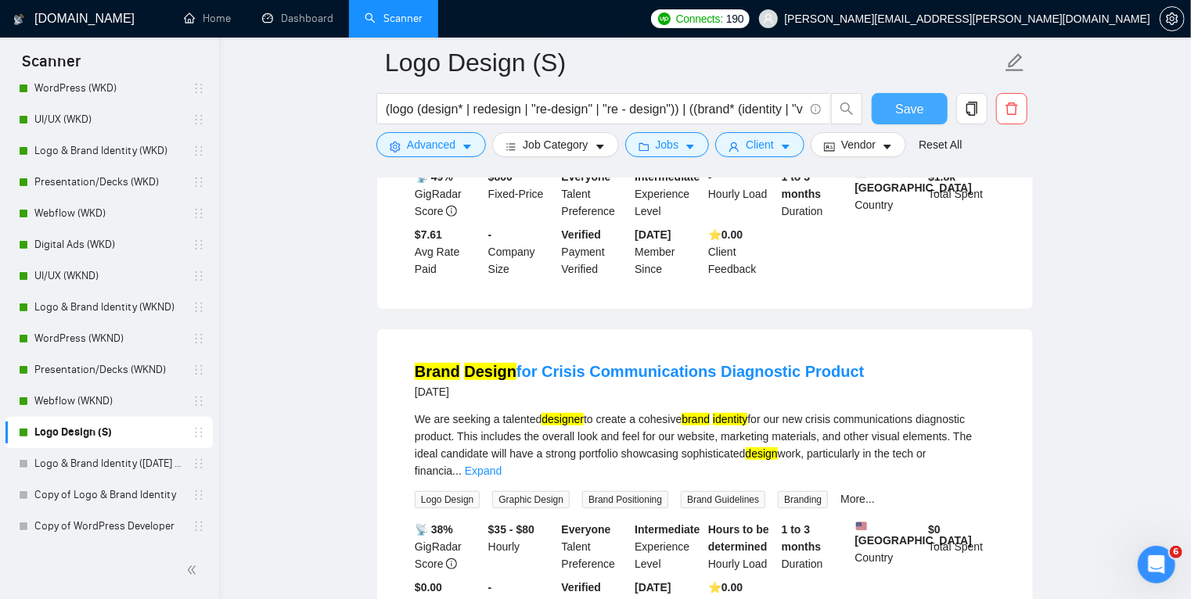
click at [899, 106] on span "Save" at bounding box center [909, 109] width 28 height 20
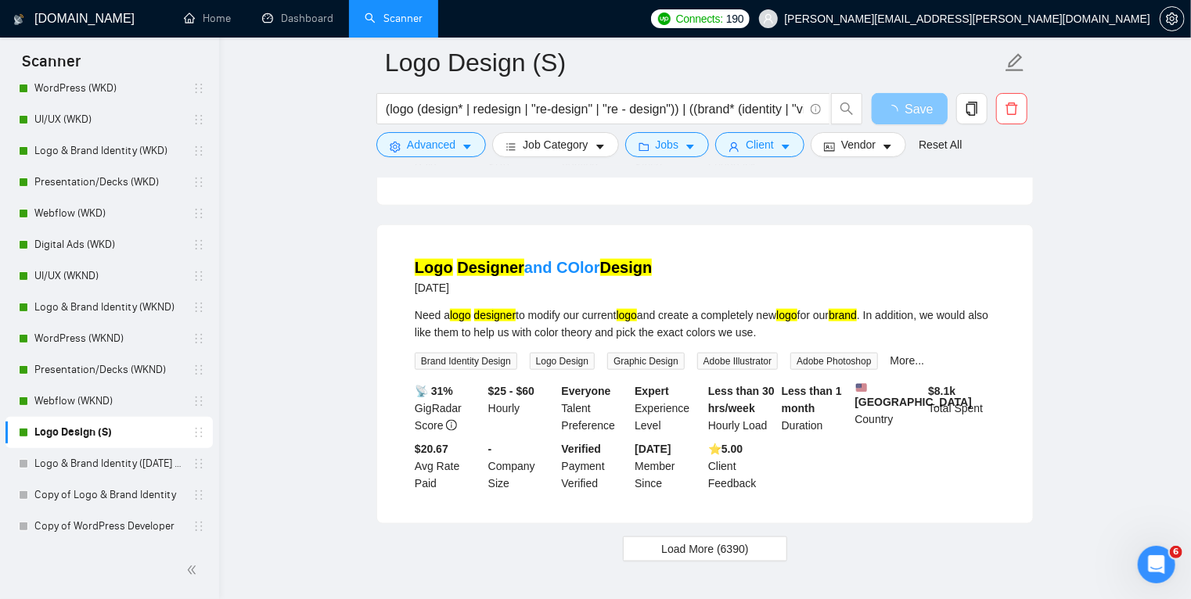
scroll to position [6708, 0]
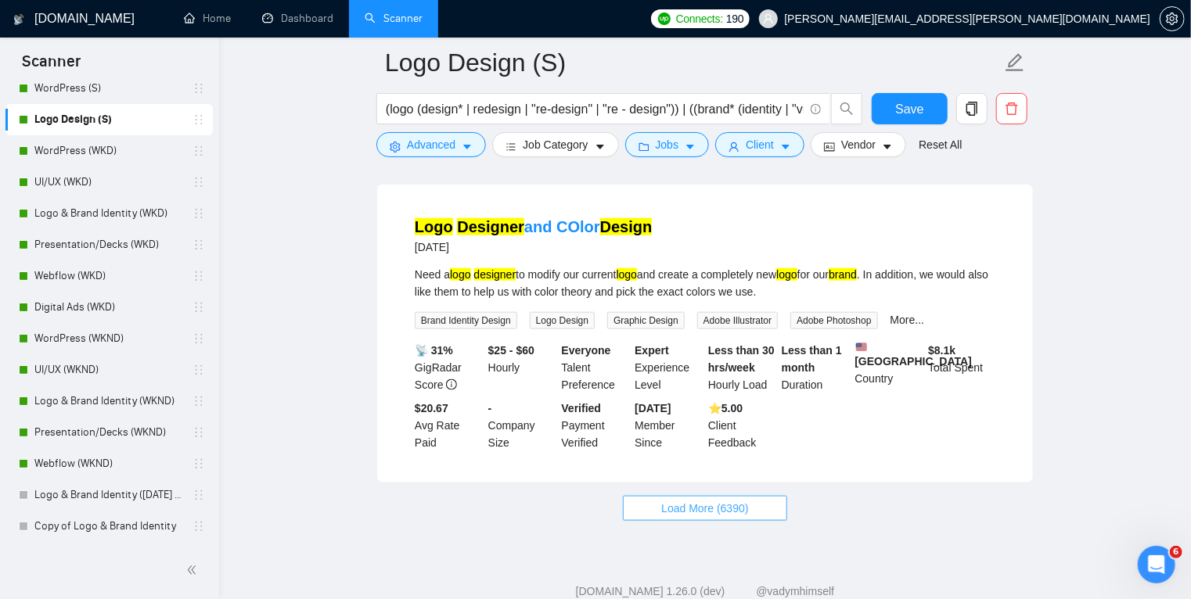
click at [699, 500] on span "Load More (6390)" at bounding box center [704, 508] width 87 height 17
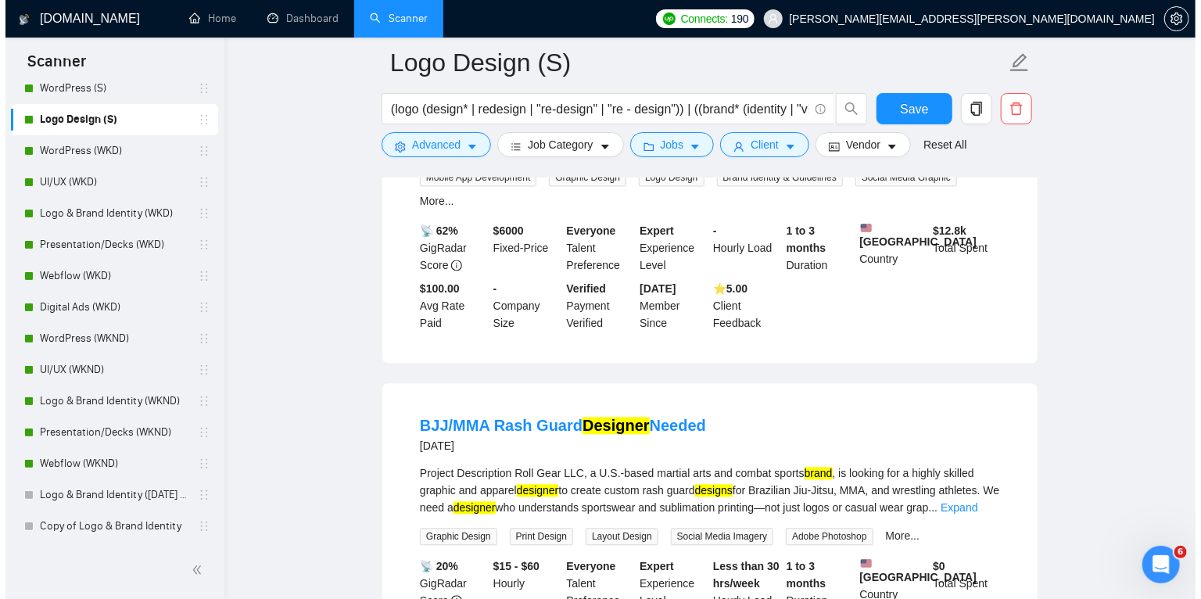
scroll to position [7540, 0]
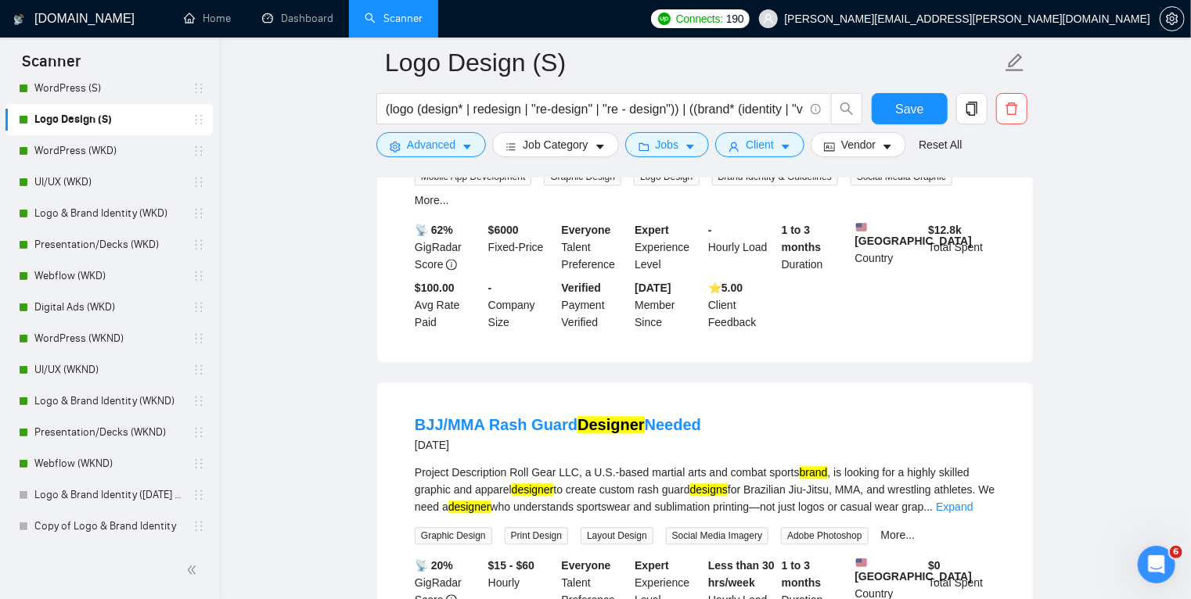
click at [709, 464] on div "Project Description Roll Gear LLC, a U.S.-based martial arts and combat sports …" at bounding box center [705, 490] width 580 height 52
copy div "sublimation"
click at [463, 149] on icon "caret-down" at bounding box center [466, 147] width 11 height 11
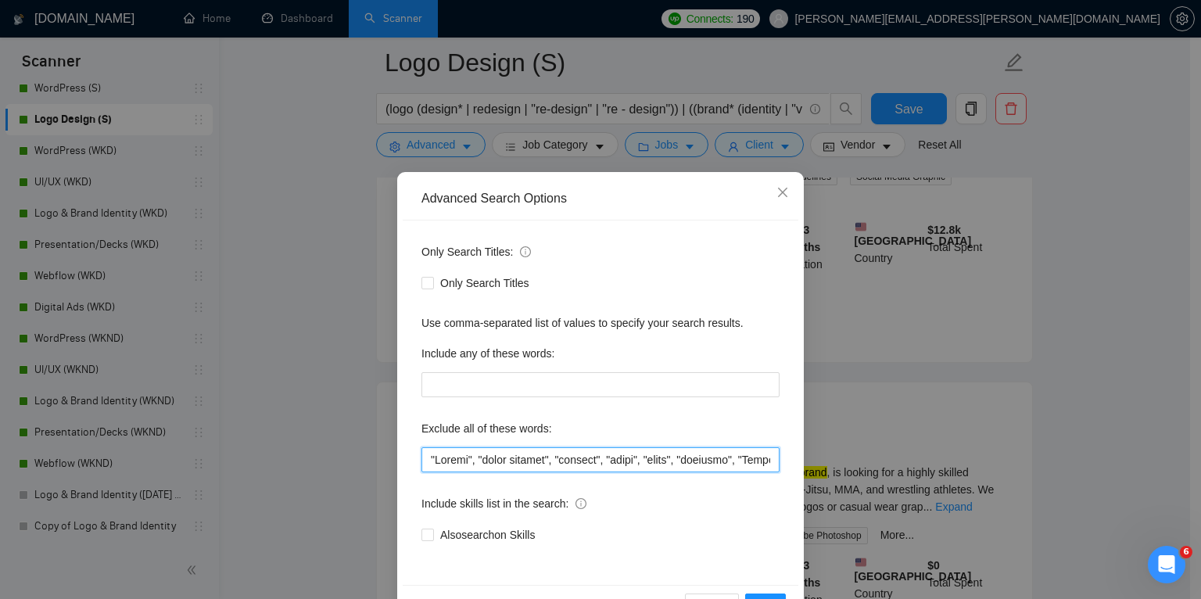
click at [427, 461] on input "text" at bounding box center [601, 459] width 358 height 25
paste input "sublimation"
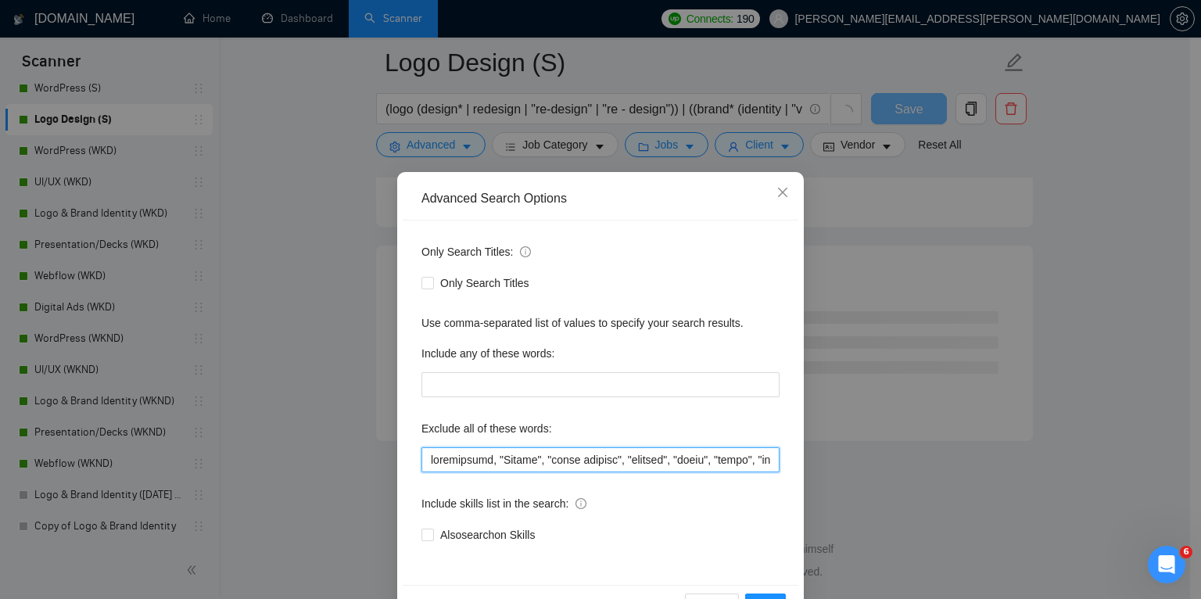
scroll to position [6297, 0]
click at [481, 457] on input "text" at bounding box center [601, 459] width 358 height 25
click at [433, 458] on input "text" at bounding box center [601, 459] width 358 height 25
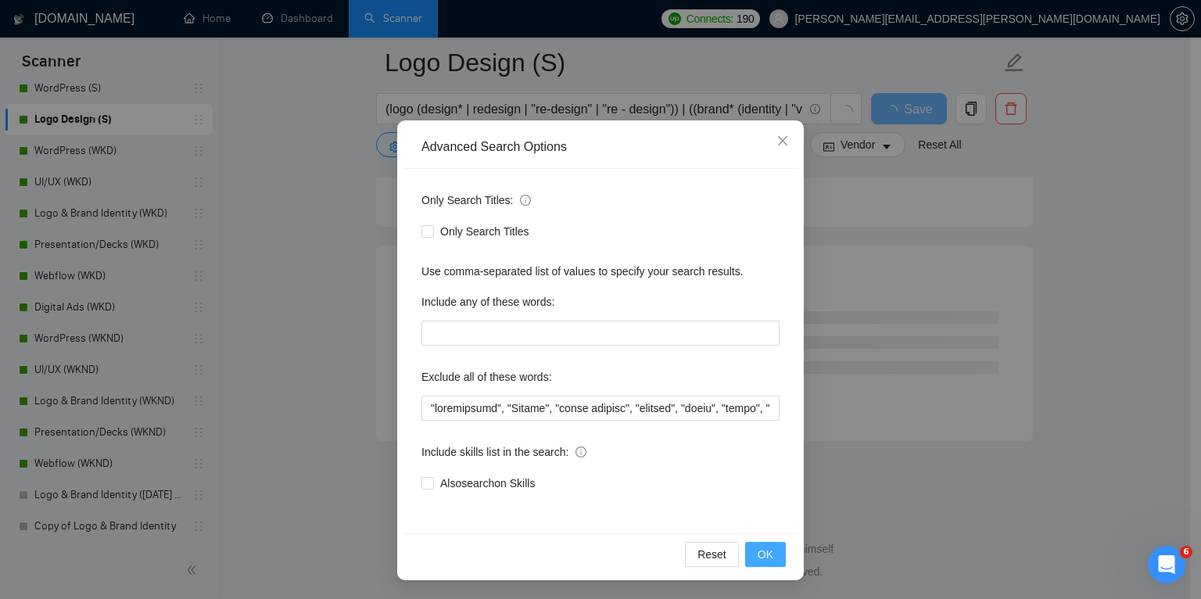
click at [758, 551] on span "OK" at bounding box center [766, 554] width 16 height 17
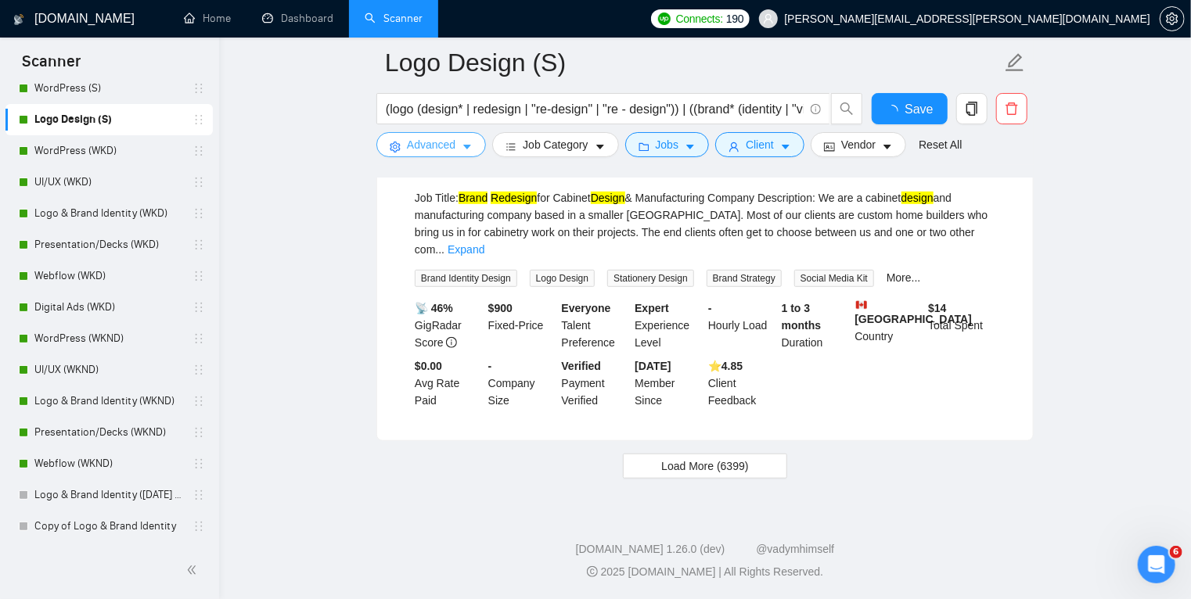
scroll to position [3282, 0]
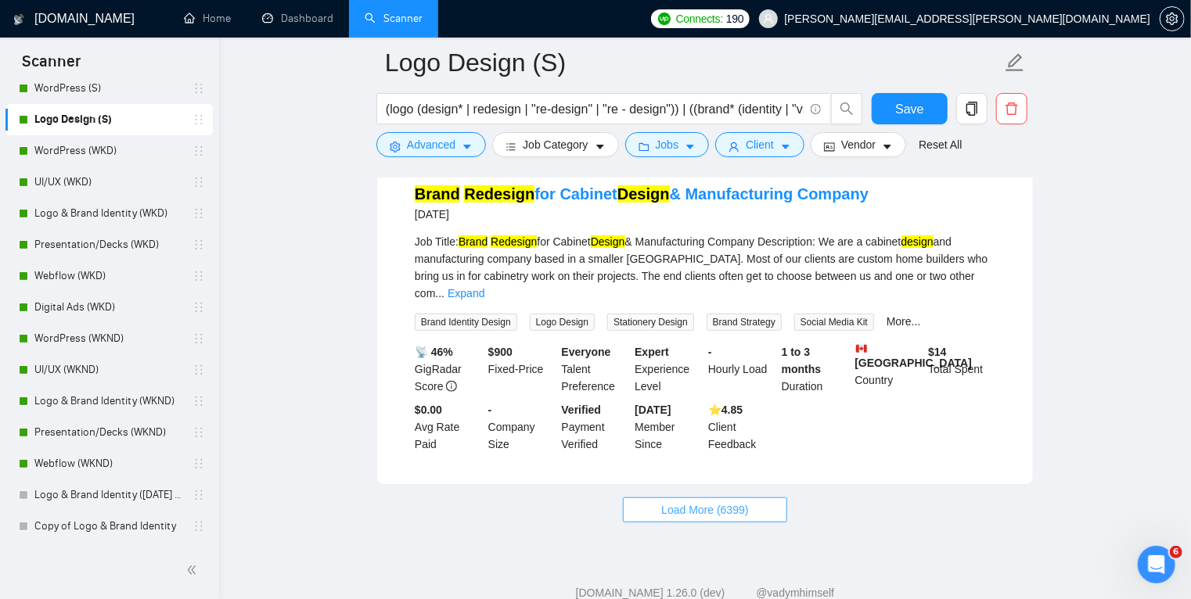
click at [674, 501] on span "Load More (6399)" at bounding box center [704, 509] width 87 height 17
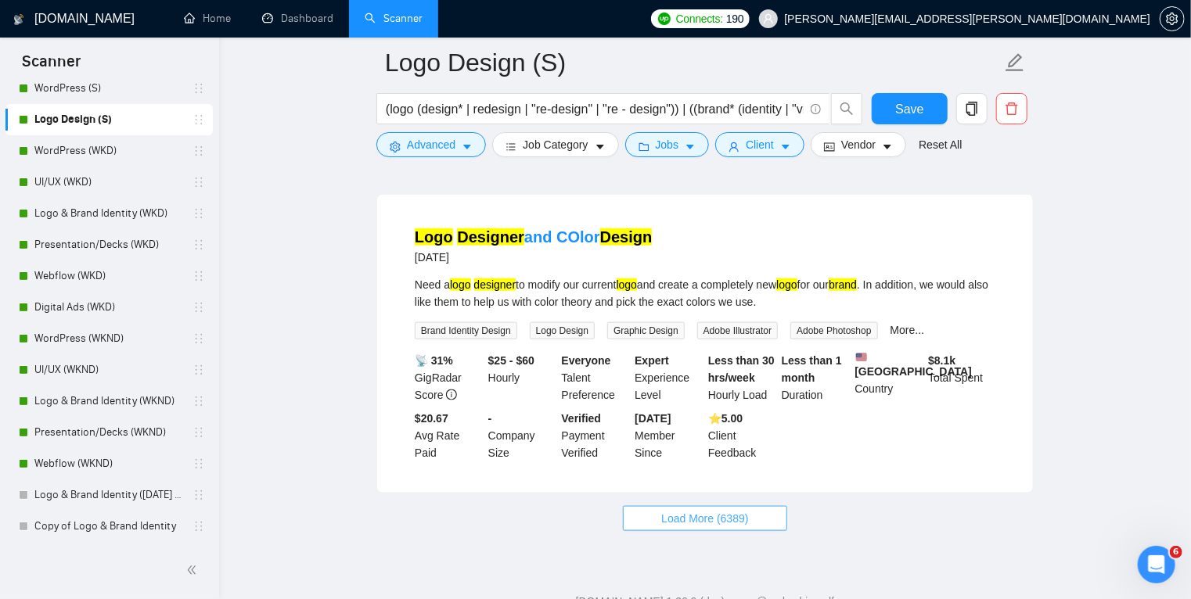
scroll to position [6708, 0]
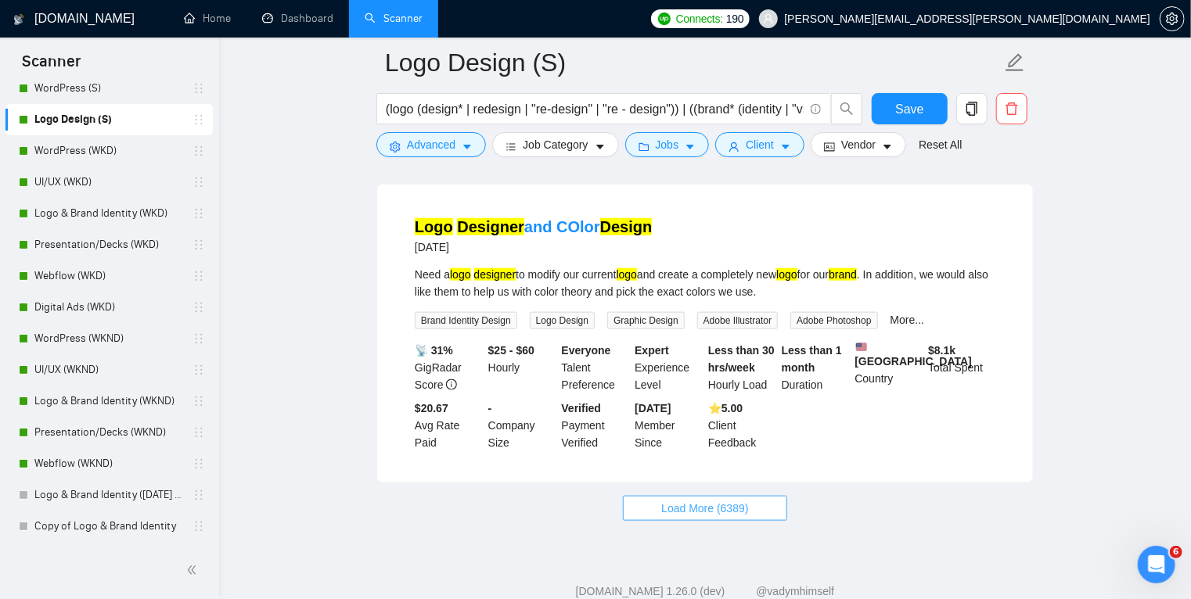
click at [659, 496] on button "Load More (6389)" at bounding box center [704, 508] width 163 height 25
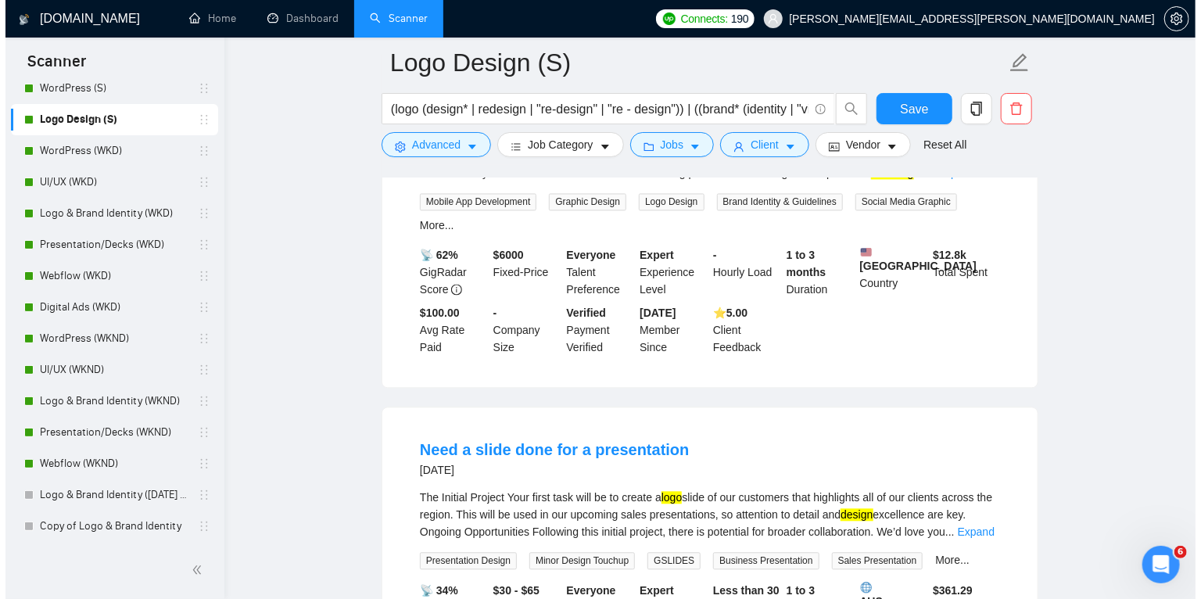
scroll to position [7514, 0]
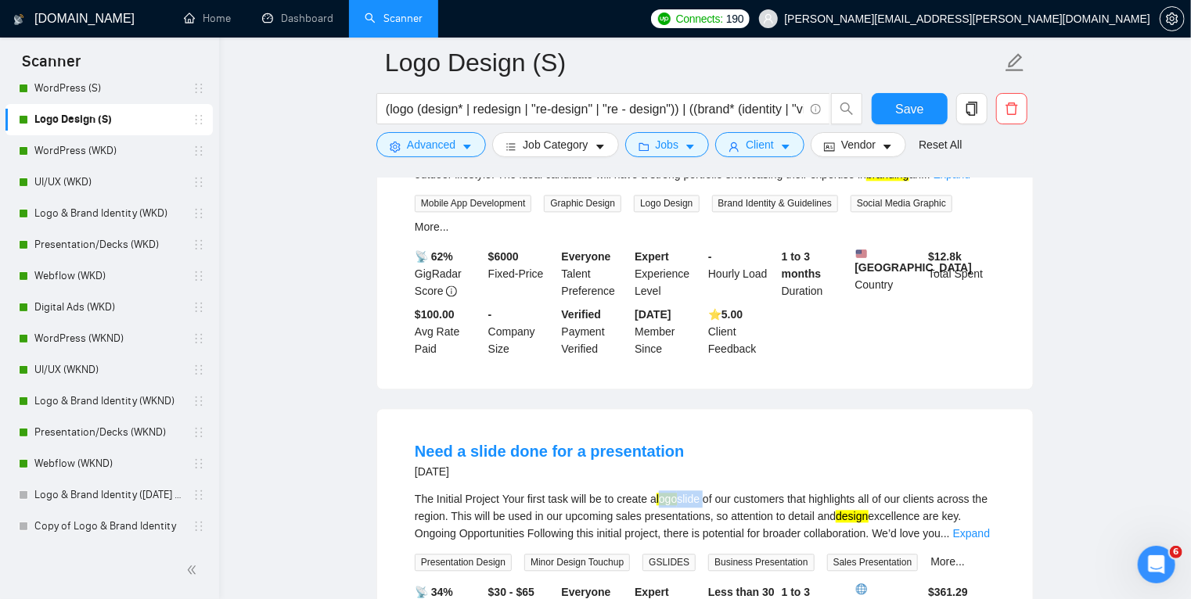
drag, startPoint x: 704, startPoint y: 426, endPoint x: 661, endPoint y: 426, distance: 43.0
click at [661, 490] on div "The Initial Project Your first task will be to create a logo slide of our custo…" at bounding box center [705, 516] width 580 height 52
click at [640, 490] on div "The Initial Project Your first task will be to create a logo slide of our custo…" at bounding box center [705, 516] width 580 height 52
drag, startPoint x: 616, startPoint y: 446, endPoint x: 708, endPoint y: 442, distance: 91.6
click at [708, 490] on div "The Initial Project Your first task will be to create a logo slide of our custo…" at bounding box center [705, 516] width 580 height 52
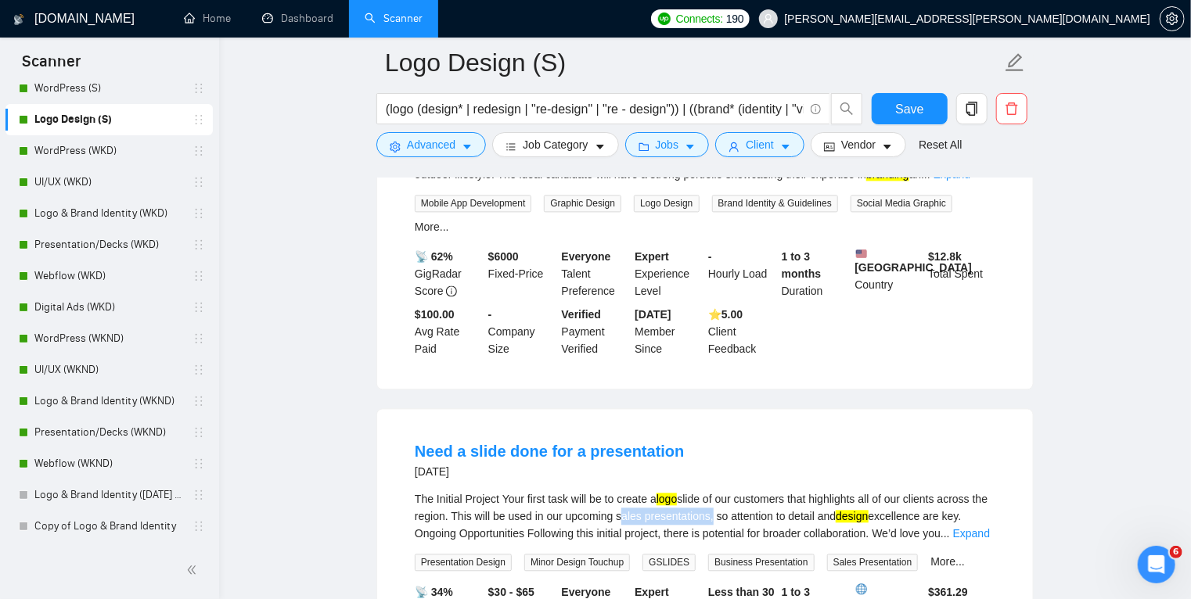
copy div "sales presentations"
click at [467, 149] on icon "caret-down" at bounding box center [467, 147] width 8 height 5
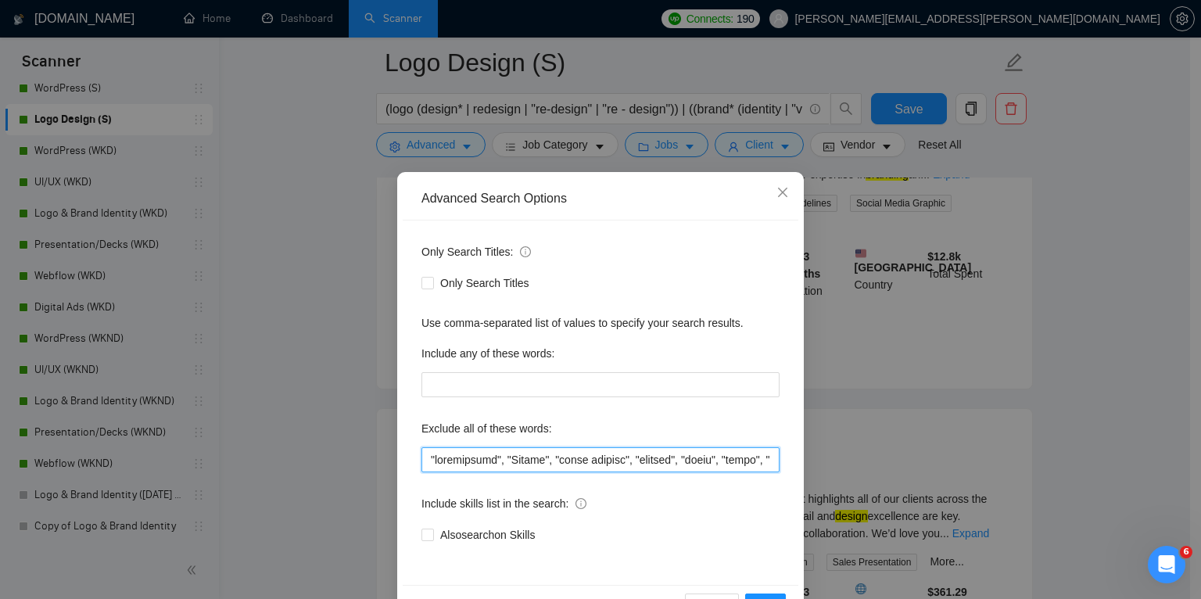
click at [432, 458] on input "text" at bounding box center [601, 459] width 358 height 25
paste input "sales presentations"
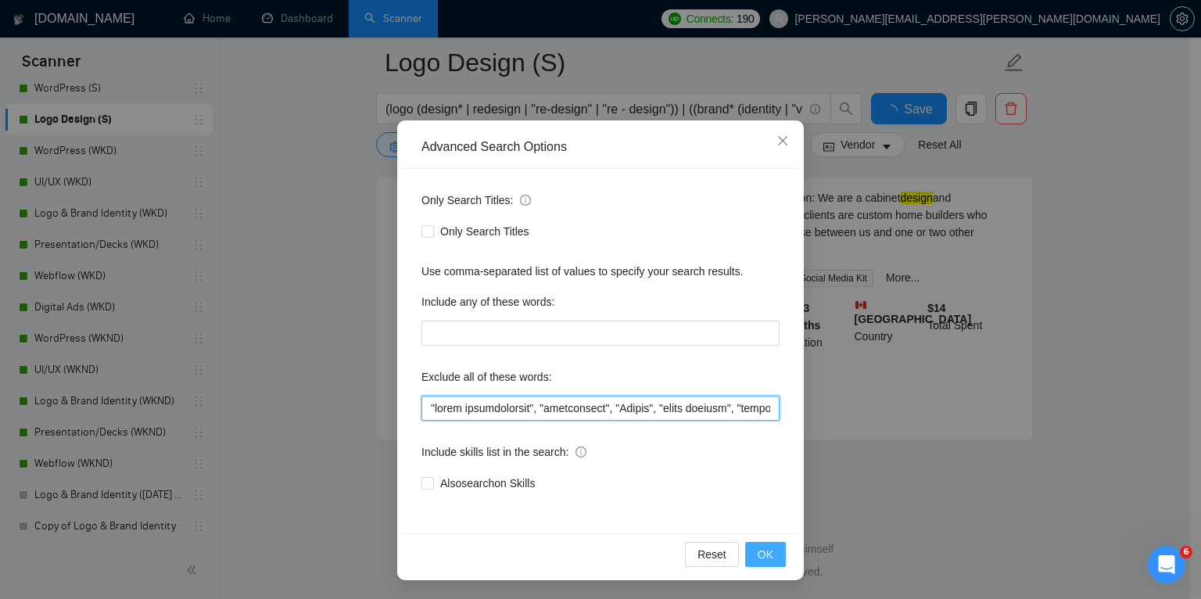
scroll to position [3282, 0]
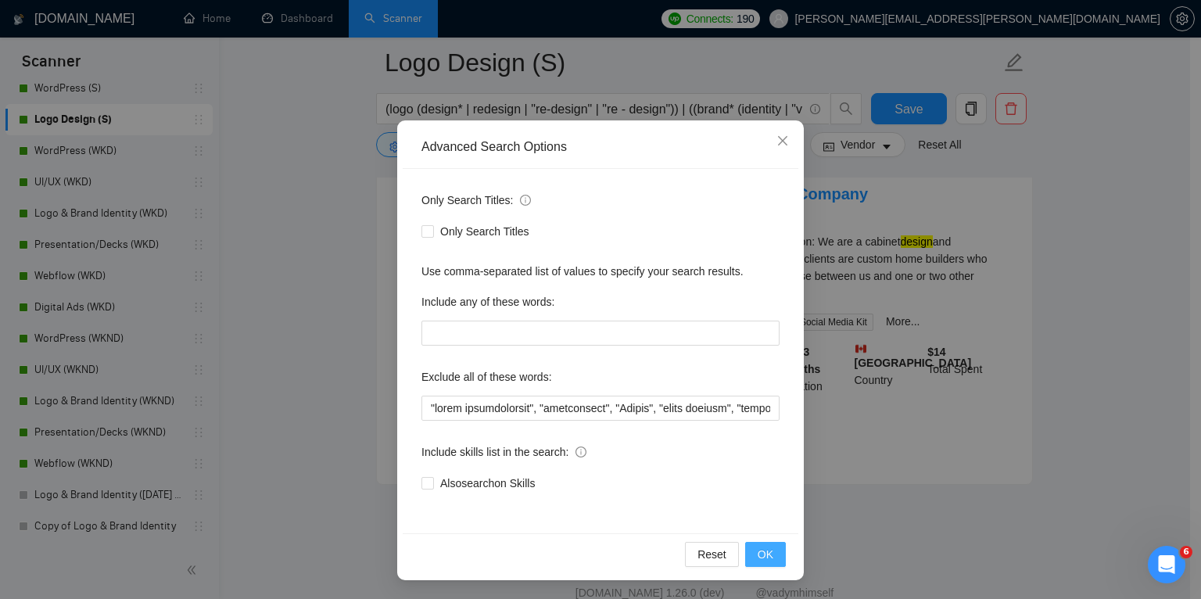
click at [760, 555] on span "OK" at bounding box center [766, 554] width 16 height 17
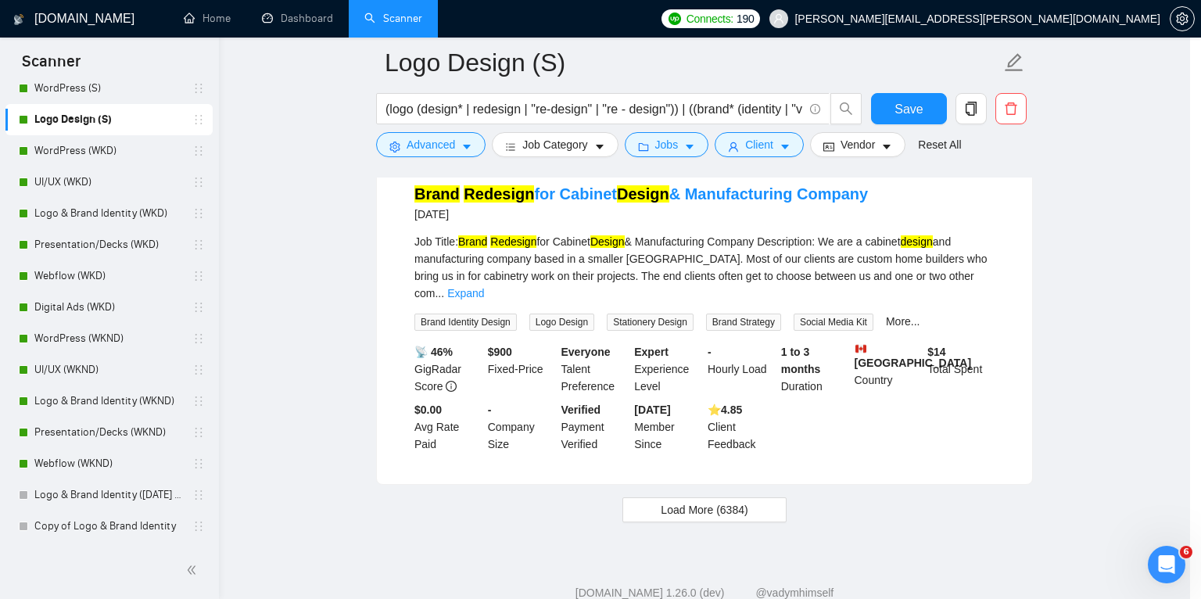
scroll to position [0, 0]
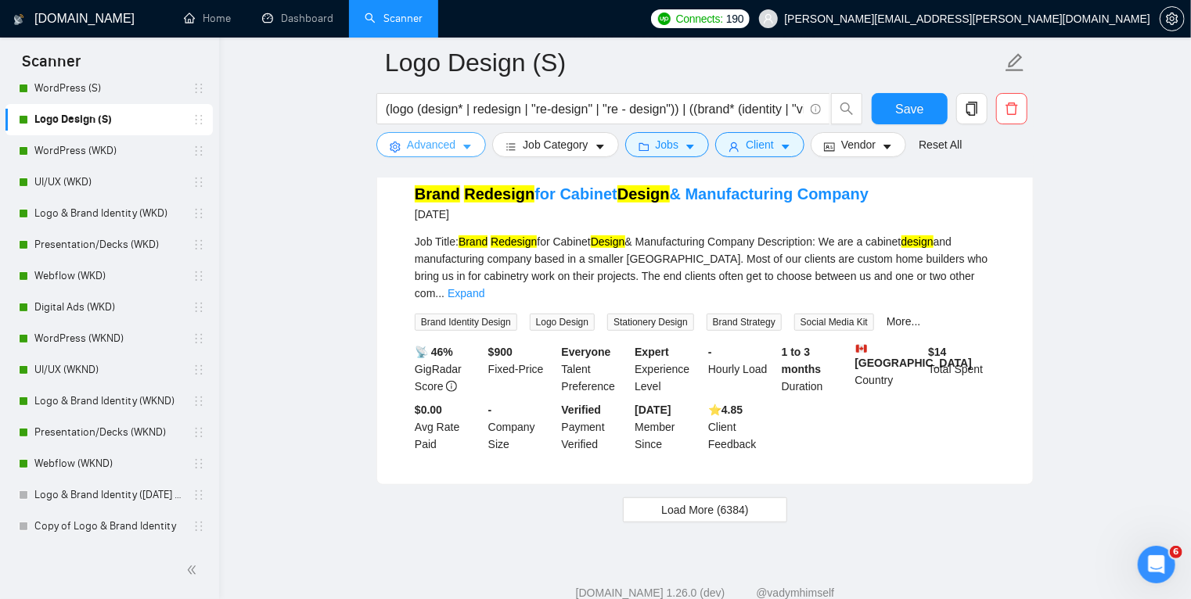
click at [465, 150] on icon "caret-down" at bounding box center [466, 147] width 11 height 11
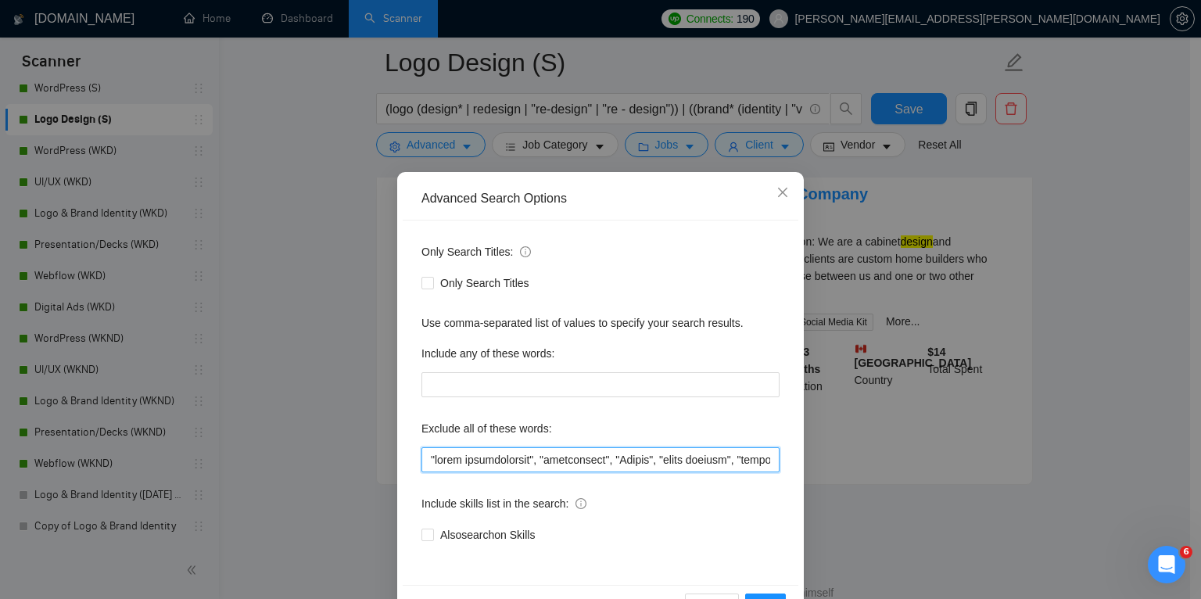
click at [425, 454] on input "text" at bounding box center [601, 459] width 358 height 25
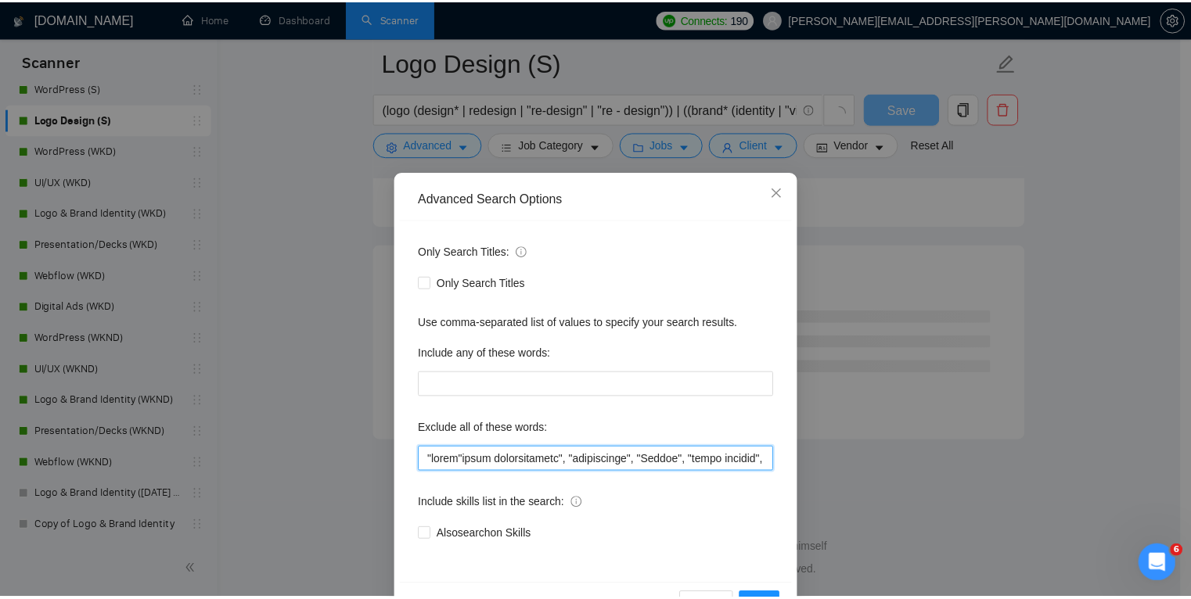
scroll to position [2011, 0]
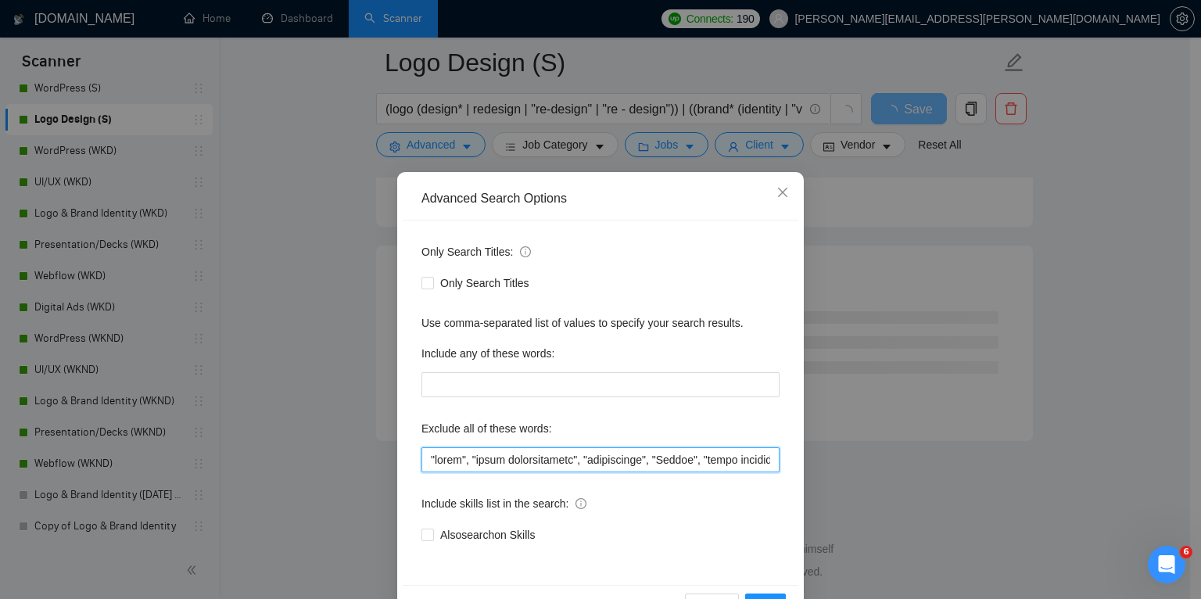
paste input ""slide","
type input ""slide", "slides", "sales presentations", "sublimation", "Hebrew", "video creat…"
click at [765, 594] on button "OK" at bounding box center [765, 606] width 41 height 25
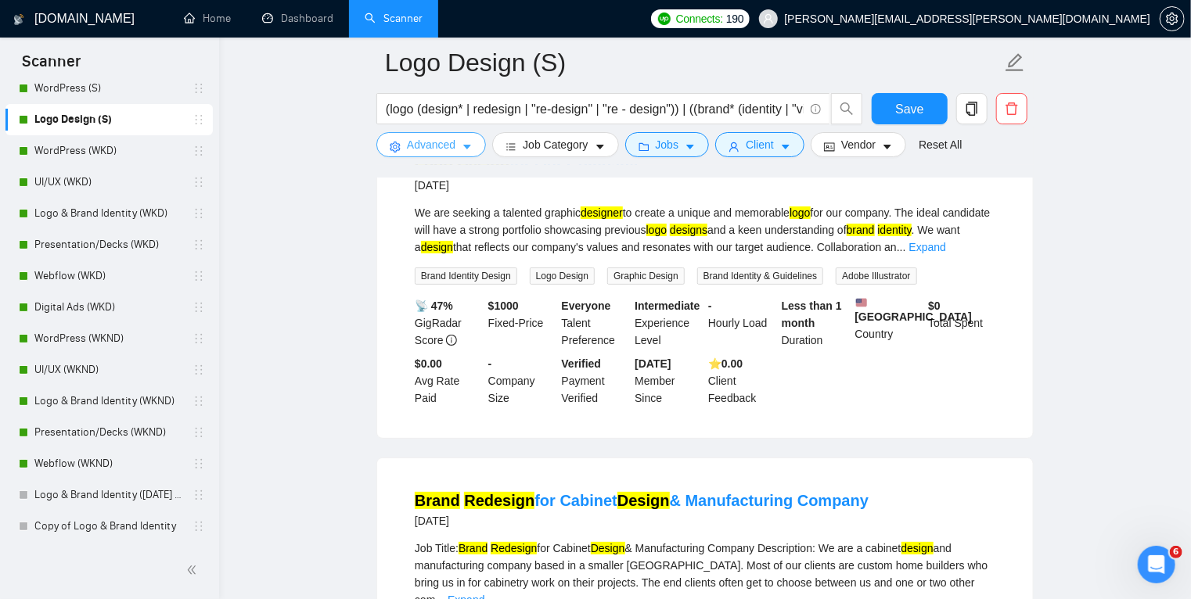
scroll to position [3282, 0]
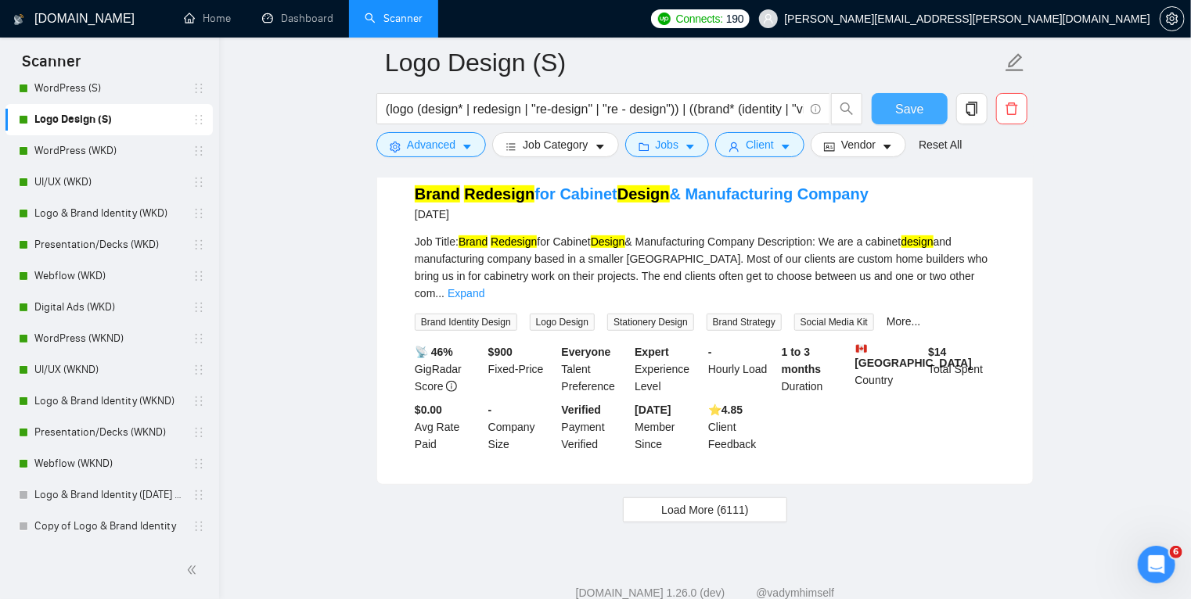
click at [922, 108] on button "Save" at bounding box center [909, 108] width 76 height 31
click at [682, 501] on span "Load More (6111)" at bounding box center [704, 509] width 87 height 17
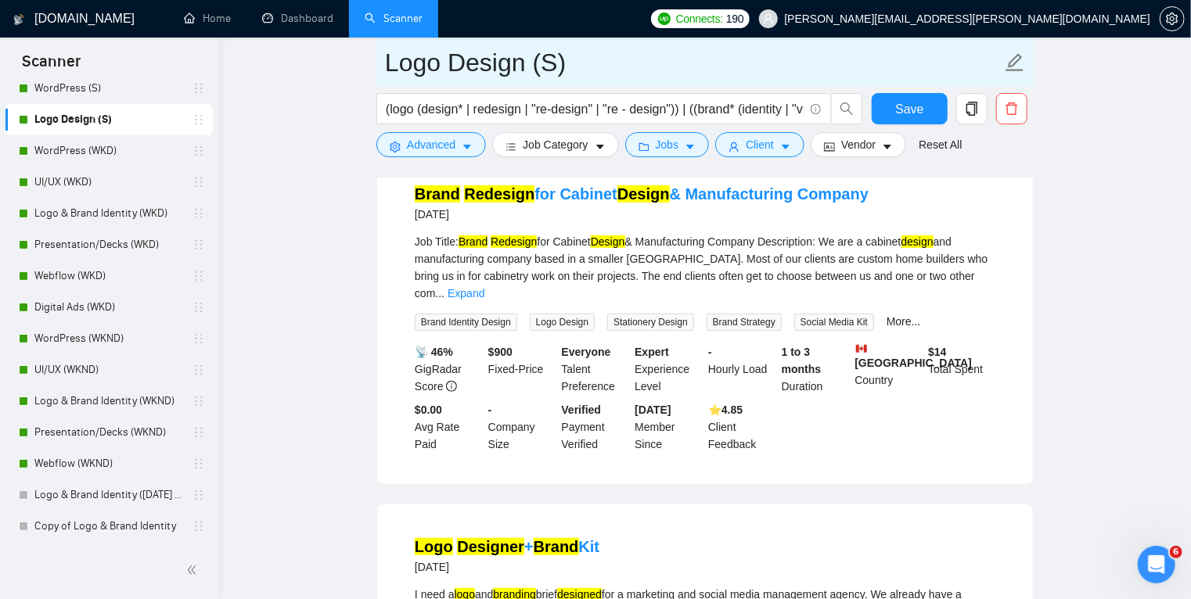
click at [556, 67] on input "Logo Design (S)" at bounding box center [693, 62] width 616 height 39
type input "Logo Design (S-modified)"
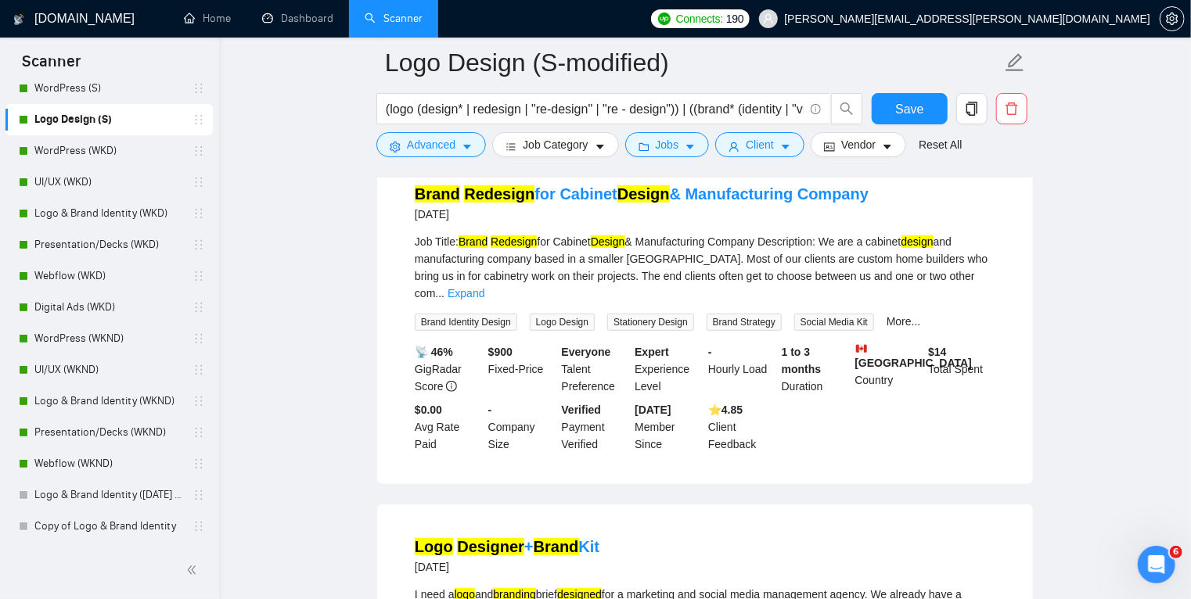
click at [341, 394] on main "Logo Design (S-modified) (logo (design* | redesign | "re-design" | "re - design…" at bounding box center [704, 363] width 921 height 7166
click at [904, 116] on span "Save" at bounding box center [909, 109] width 28 height 20
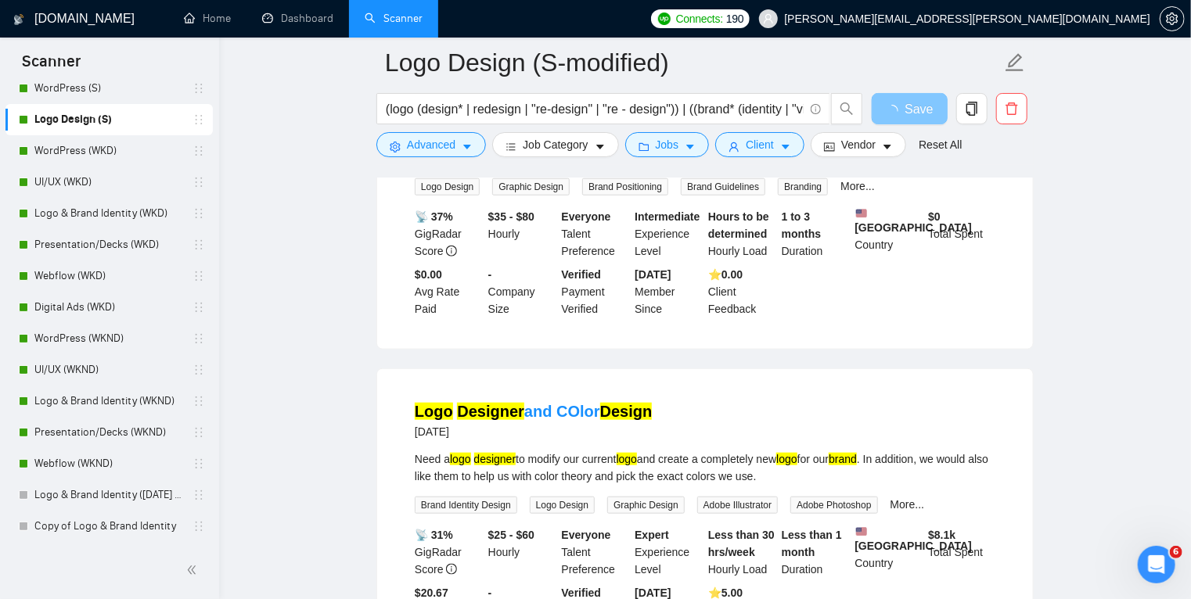
scroll to position [6708, 0]
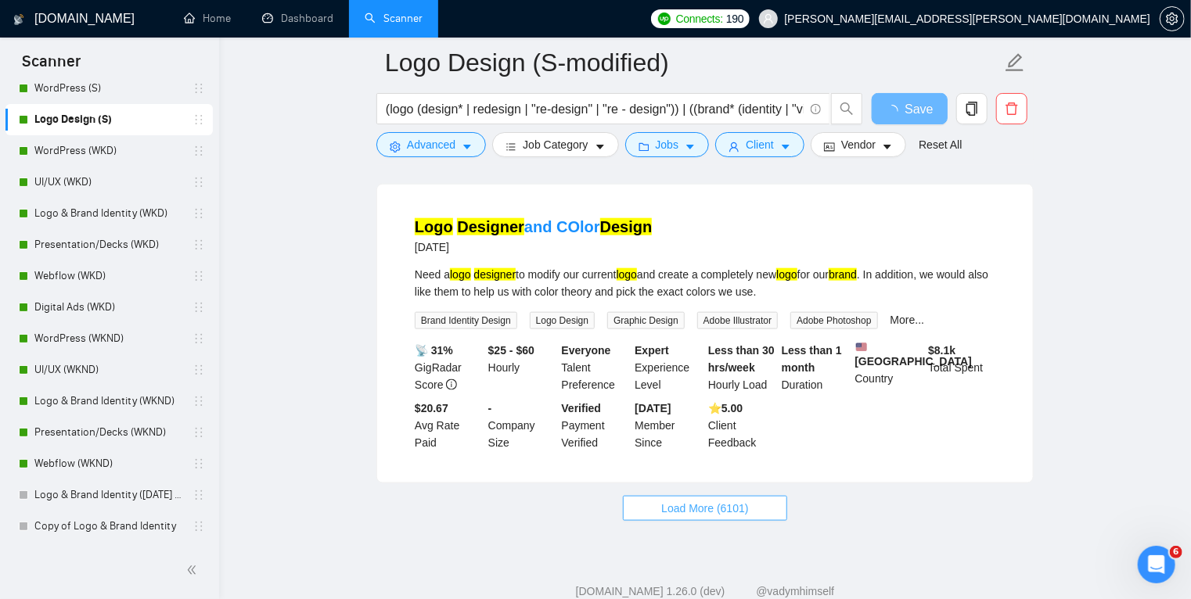
click at [688, 500] on span "Load More (6101)" at bounding box center [704, 508] width 87 height 17
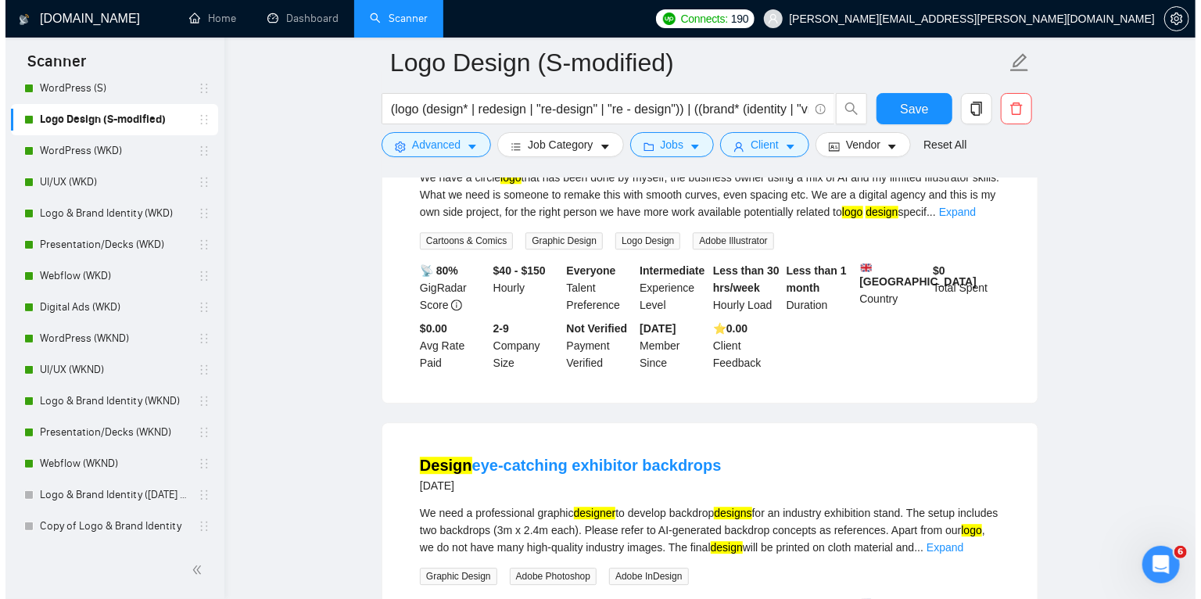
scroll to position [7856, 0]
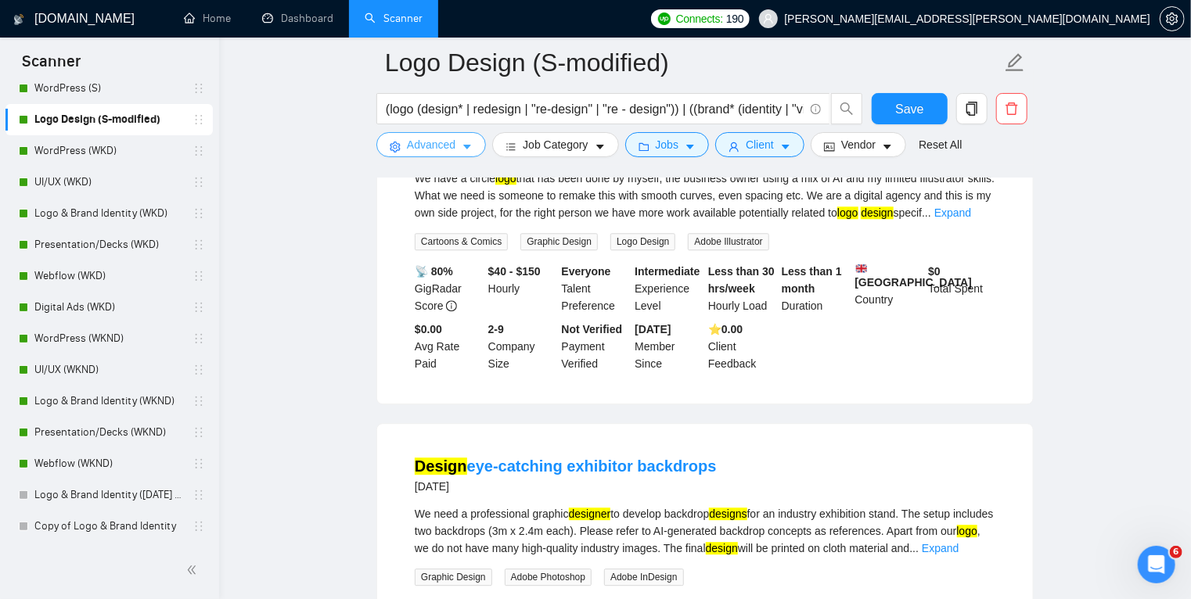
click at [468, 149] on icon "caret-down" at bounding box center [466, 147] width 11 height 11
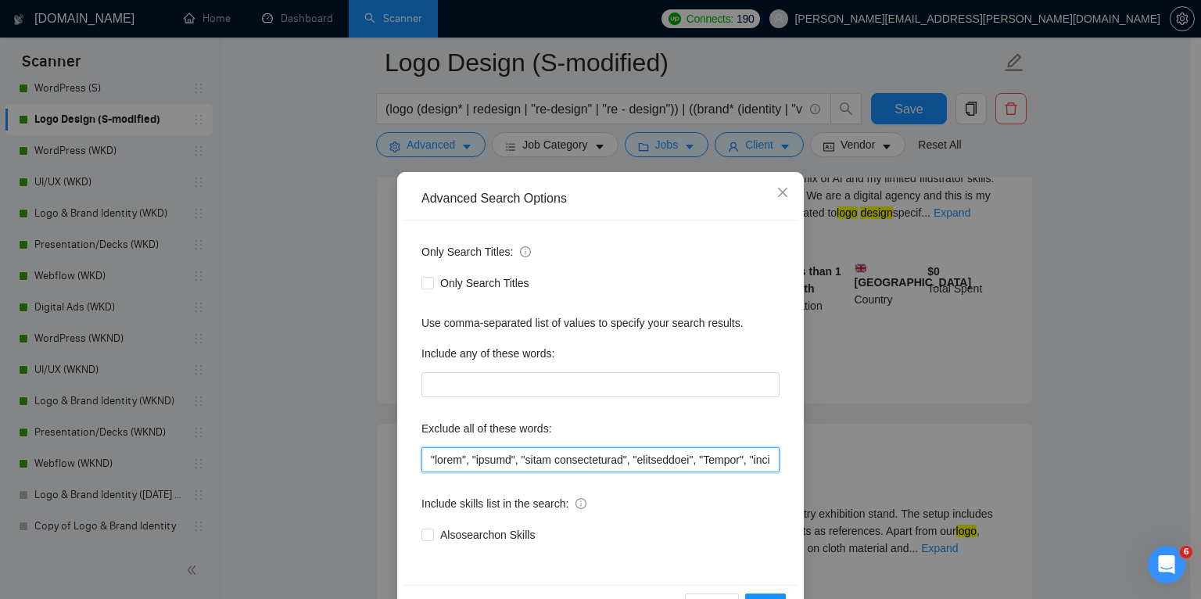
click at [430, 457] on input "text" at bounding box center [601, 459] width 358 height 25
paste input ""slide","
click at [444, 457] on input "text" at bounding box center [601, 459] width 358 height 25
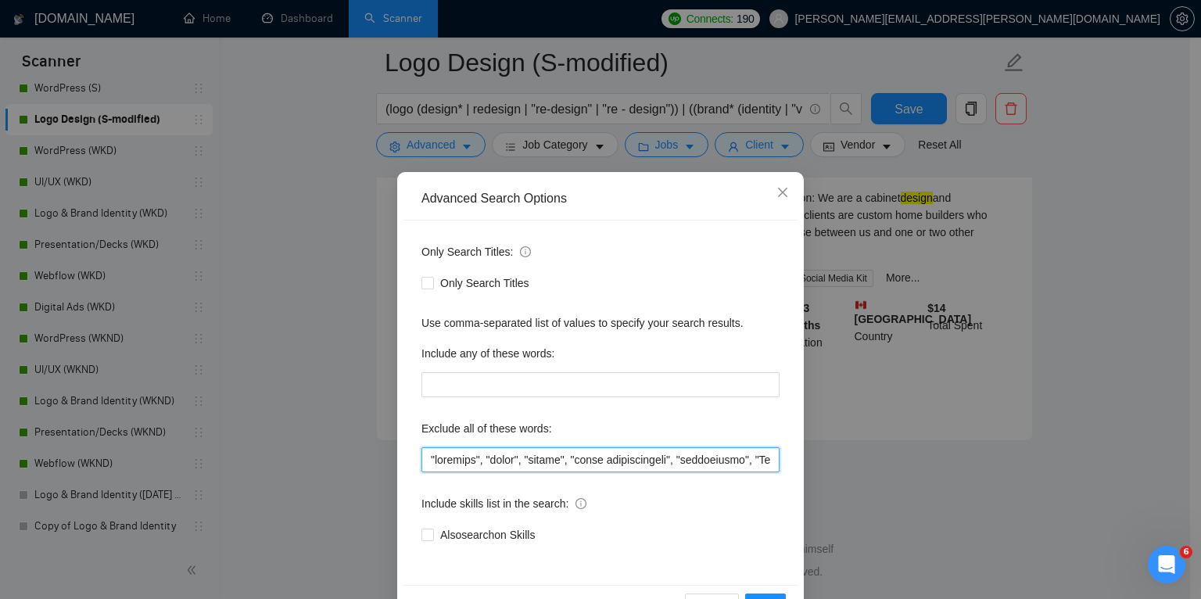
scroll to position [3282, 0]
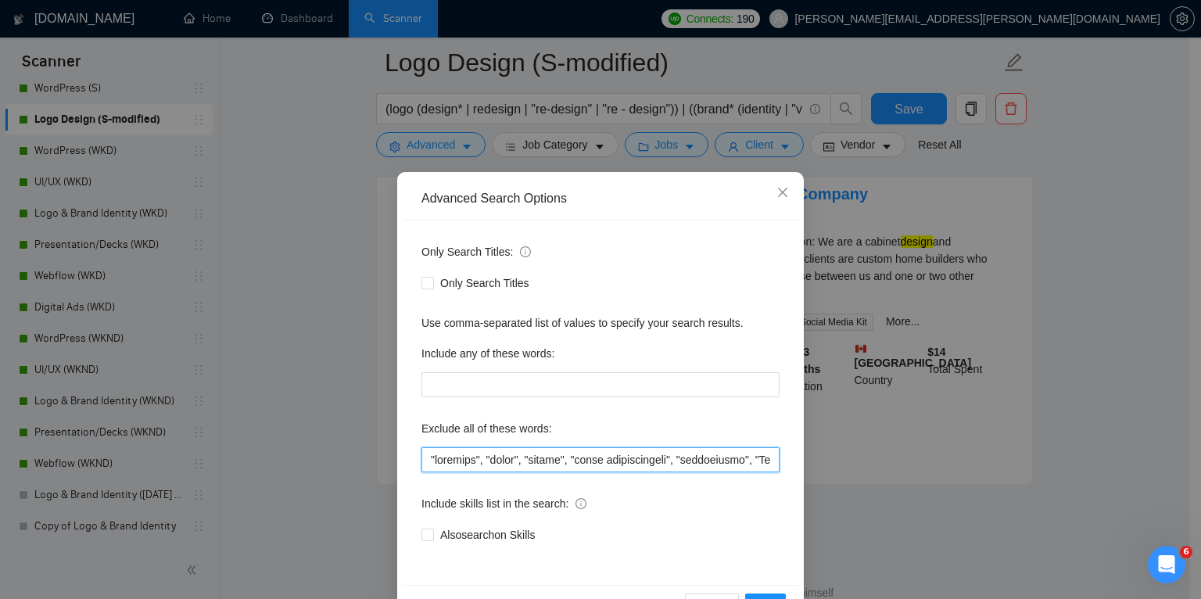
paste input ""backdrop","
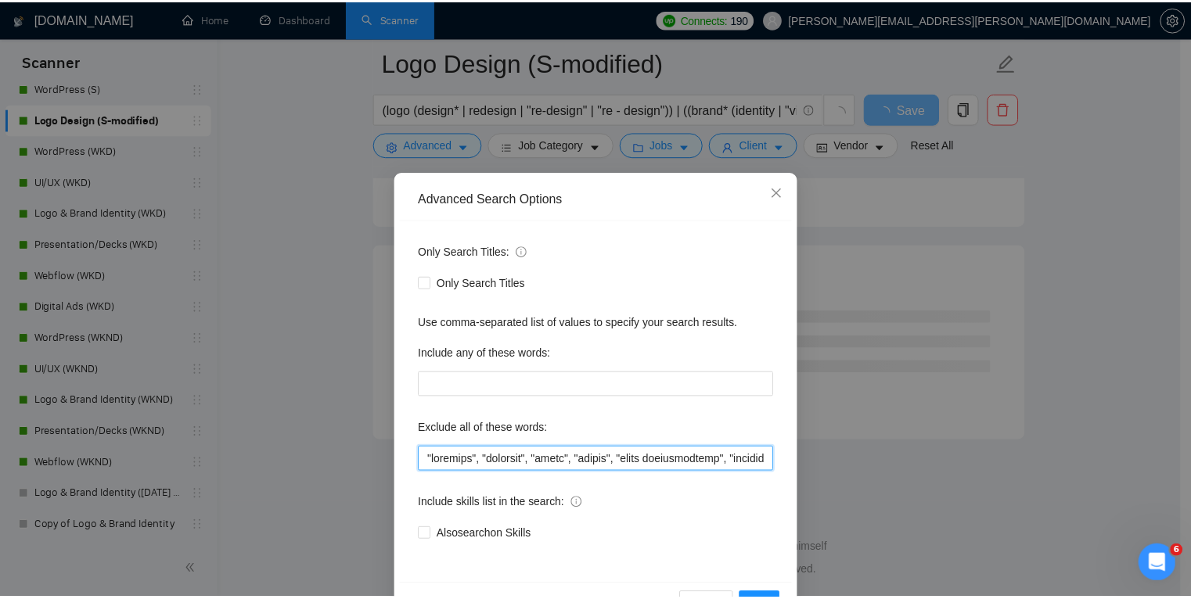
scroll to position [2011, 0]
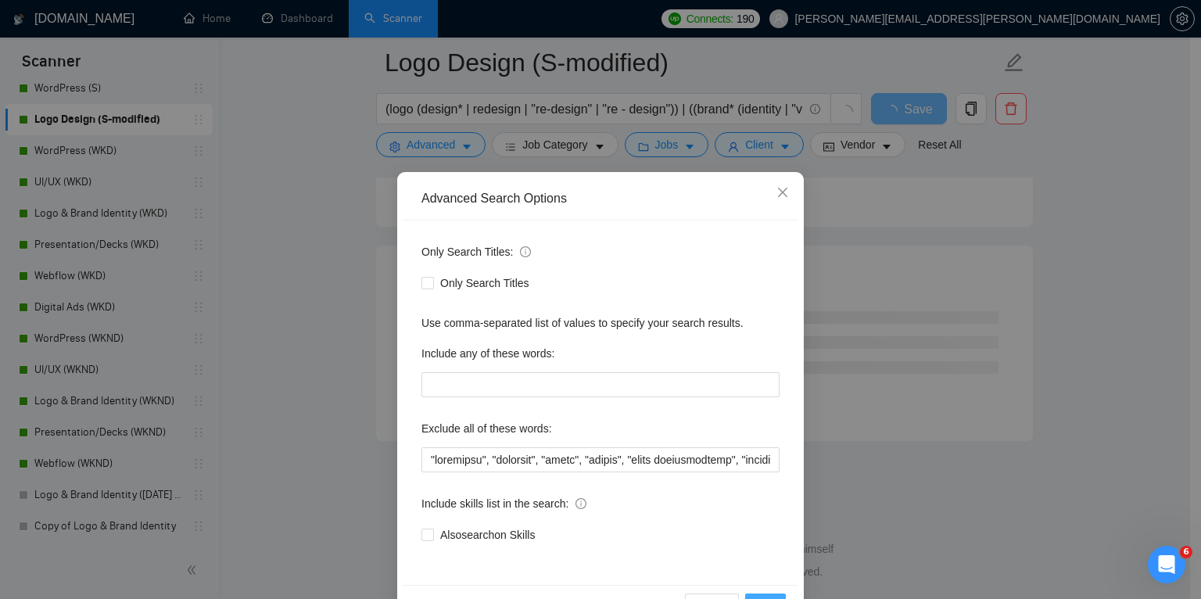
click at [758, 596] on button "OK" at bounding box center [765, 606] width 41 height 25
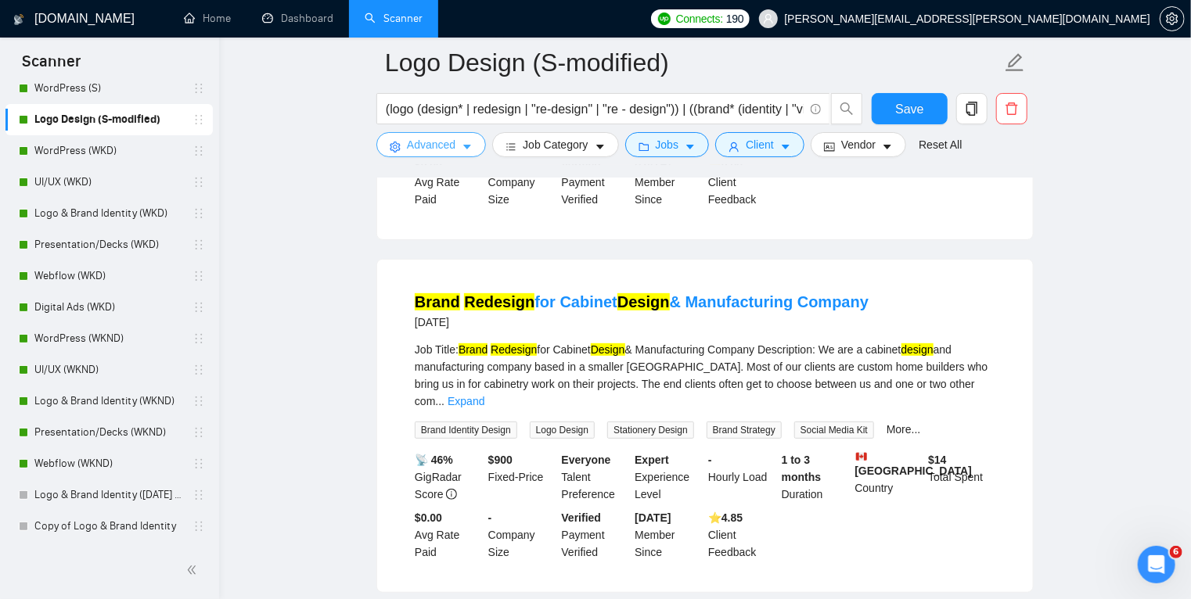
scroll to position [3282, 0]
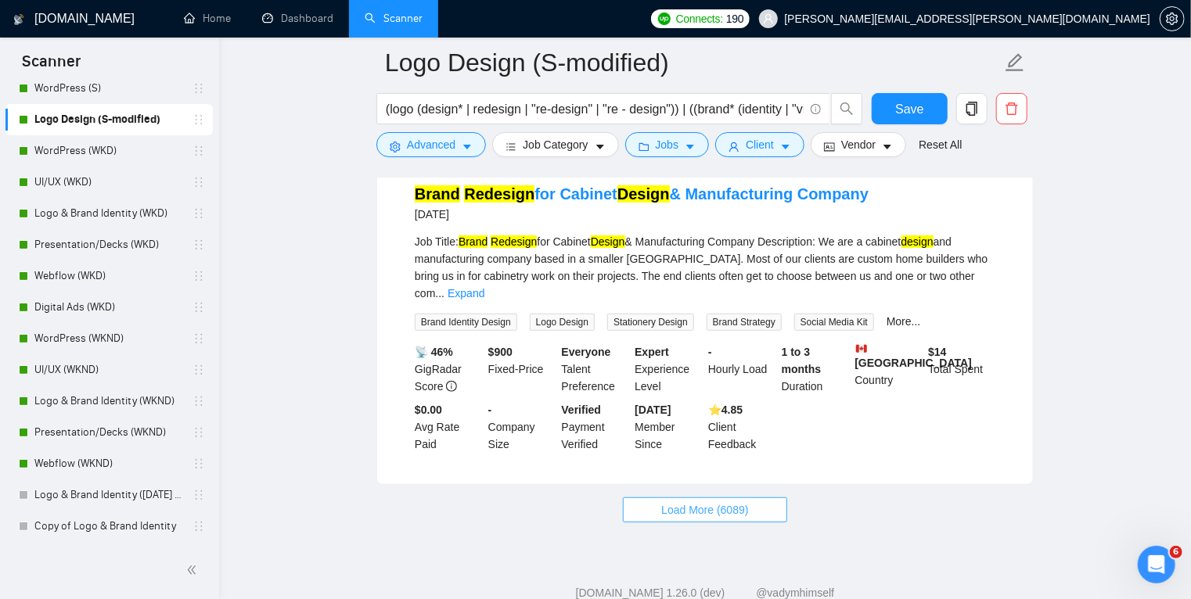
click at [703, 501] on span "Load More (6089)" at bounding box center [704, 509] width 87 height 17
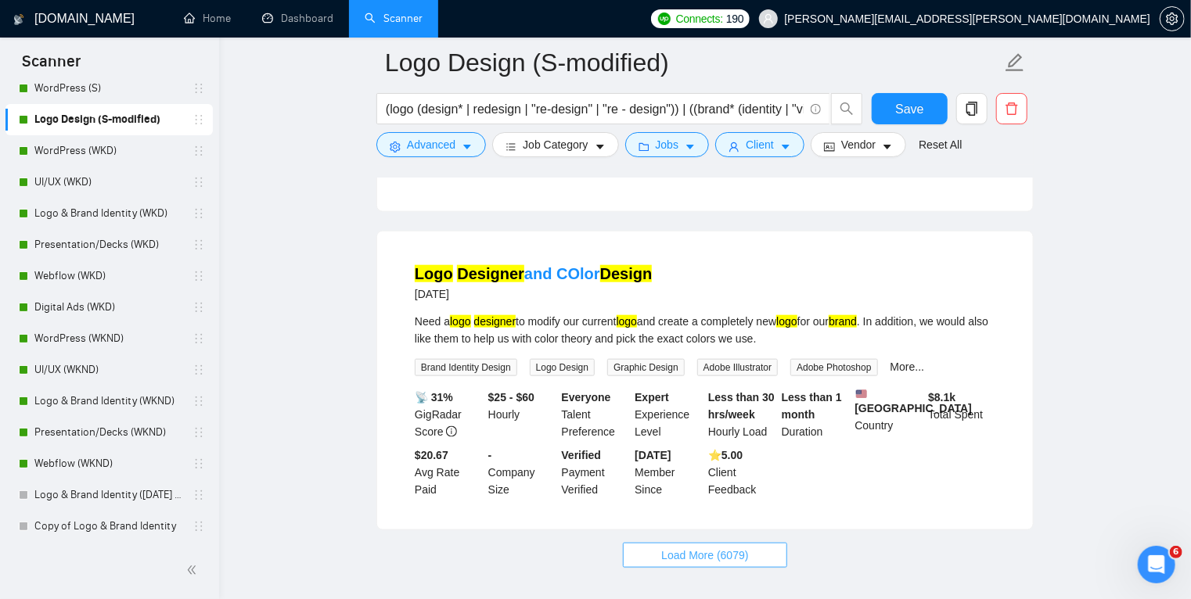
scroll to position [6708, 0]
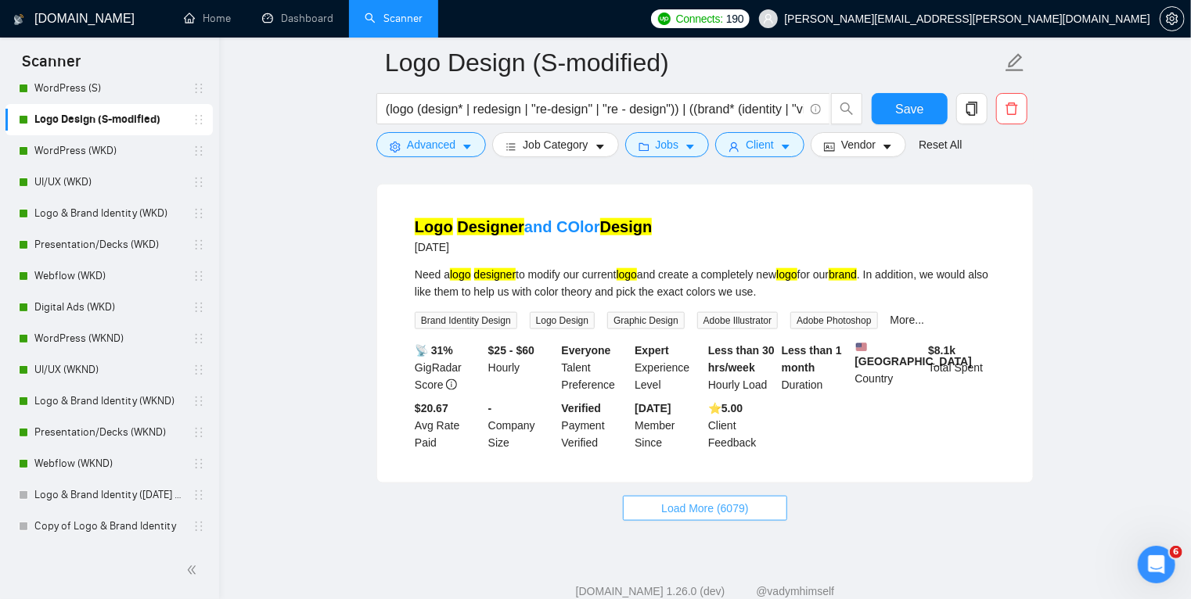
click at [688, 496] on button "Load More (6079)" at bounding box center [704, 508] width 163 height 25
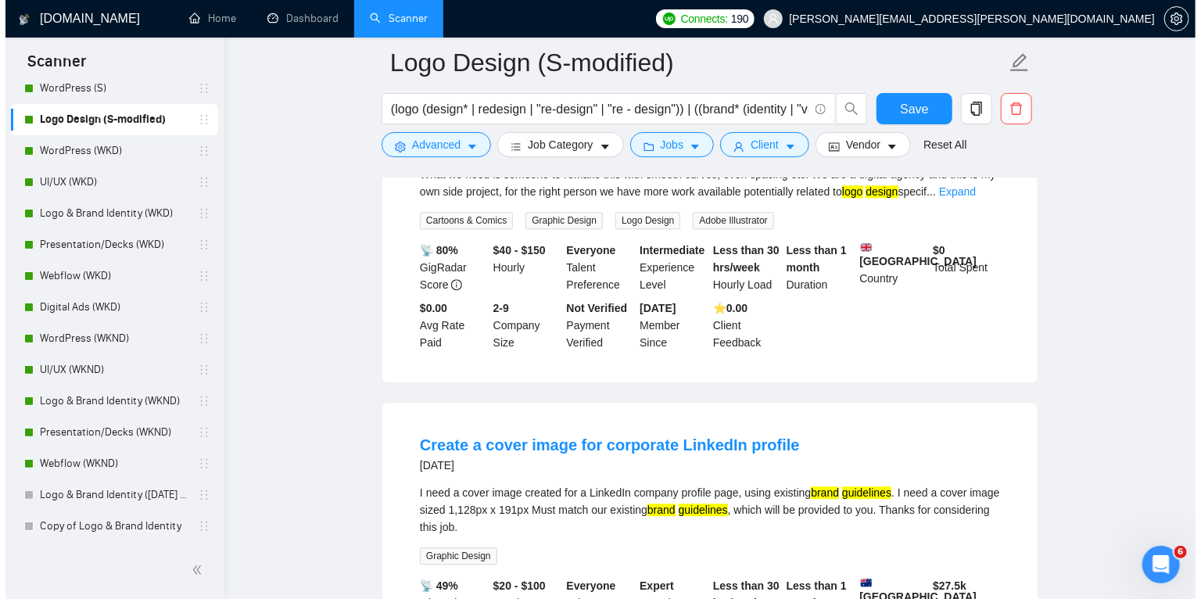
scroll to position [7876, 0]
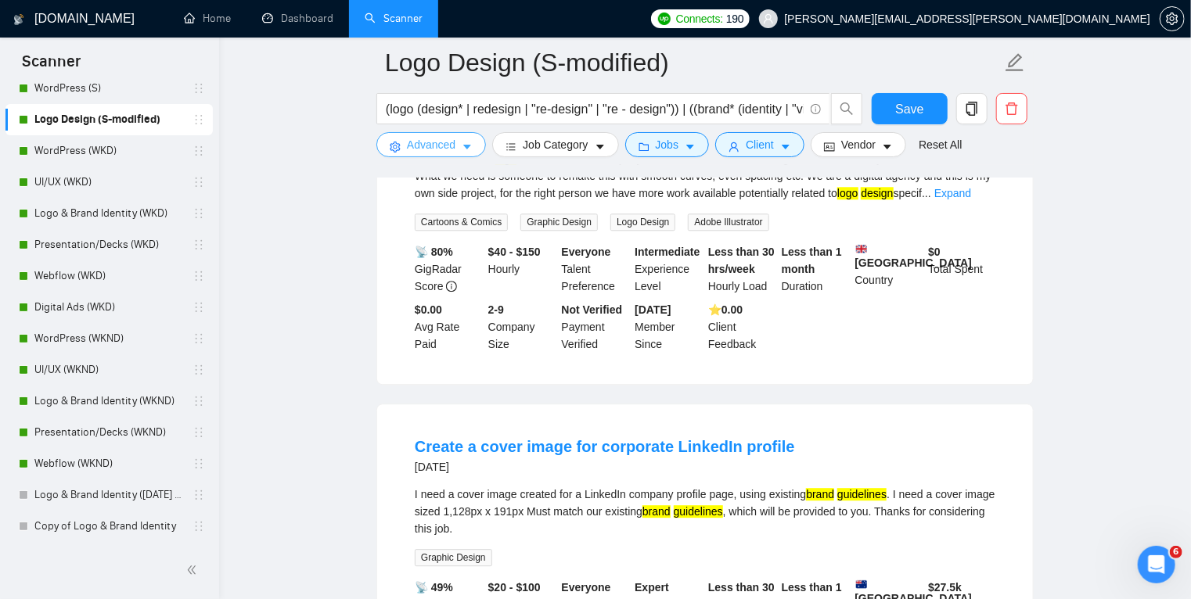
click at [461, 146] on icon "caret-down" at bounding box center [466, 147] width 11 height 11
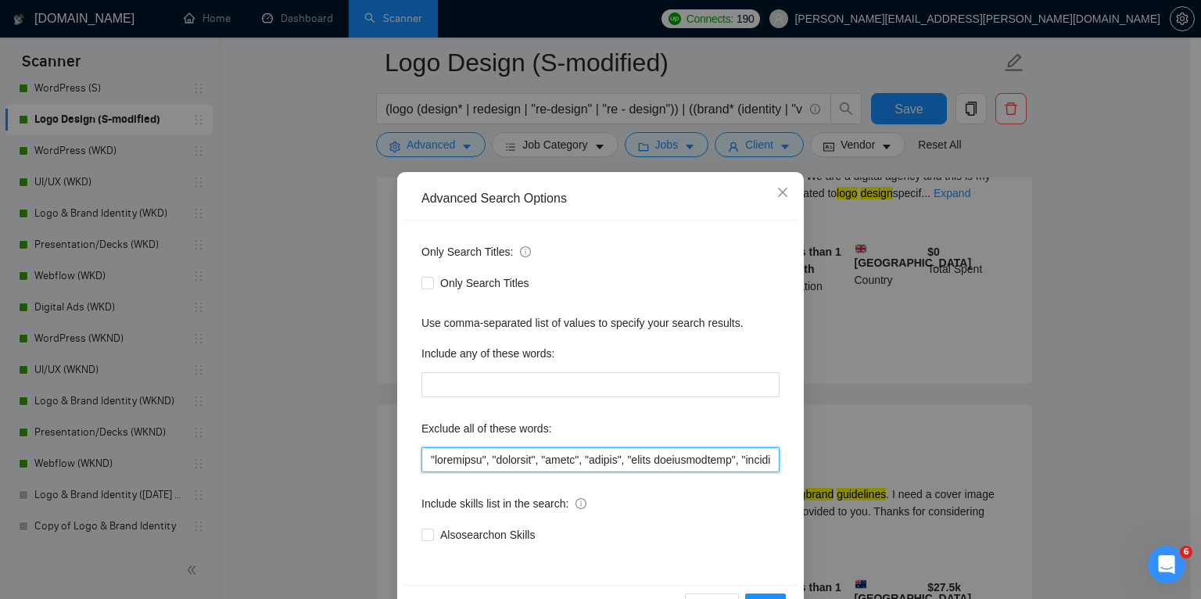
click at [430, 460] on input "text" at bounding box center [601, 459] width 358 height 25
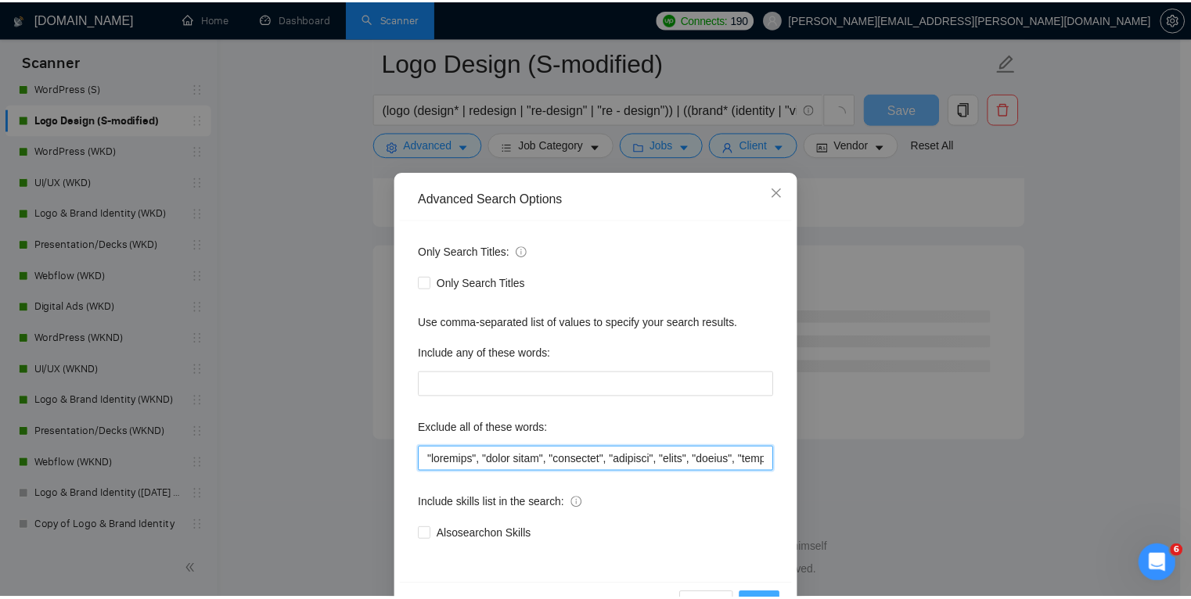
scroll to position [2011, 0]
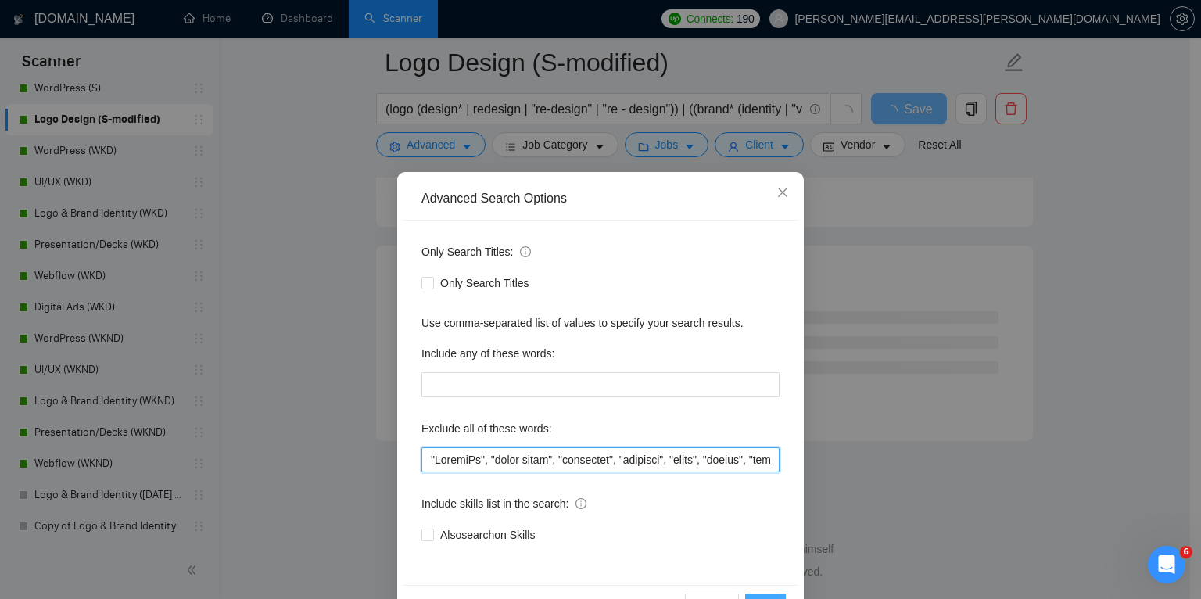
type input ""LinkedIn", "cover image", "backdrops", "backdrop", "slide", "slides", "sales p…"
click at [759, 594] on button "OK" at bounding box center [765, 606] width 41 height 25
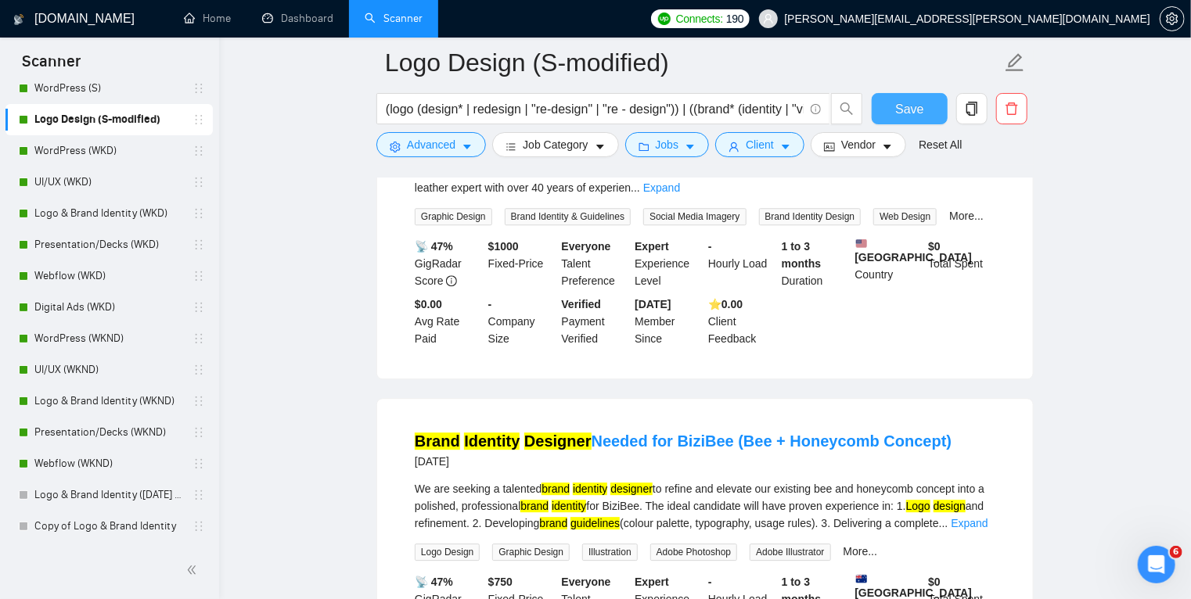
click at [892, 113] on button "Save" at bounding box center [909, 108] width 76 height 31
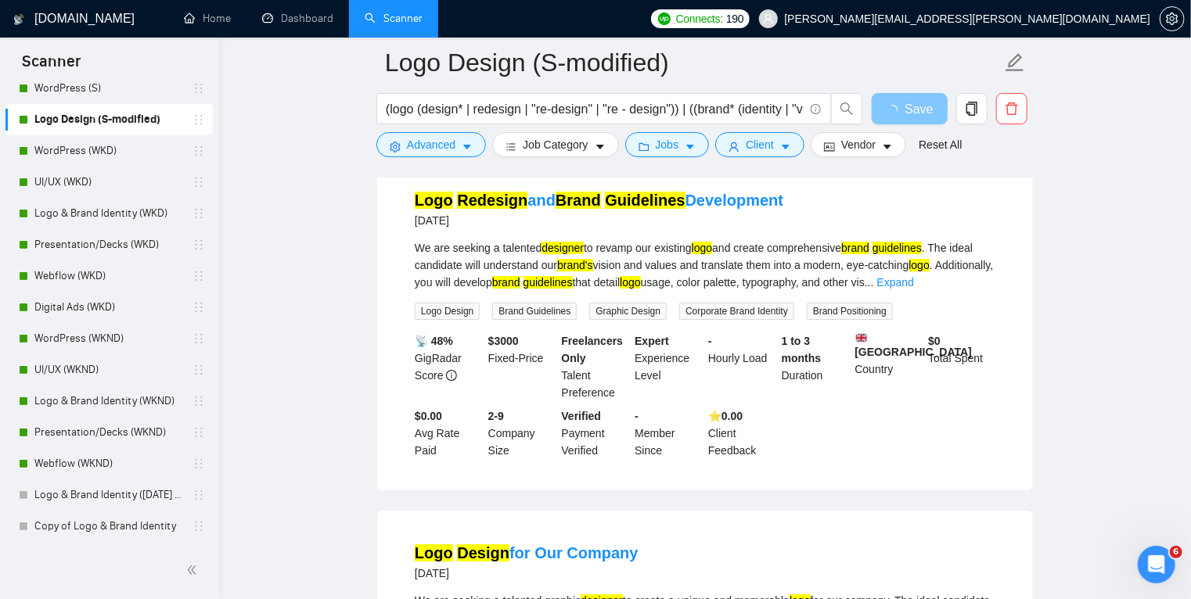
scroll to position [3282, 0]
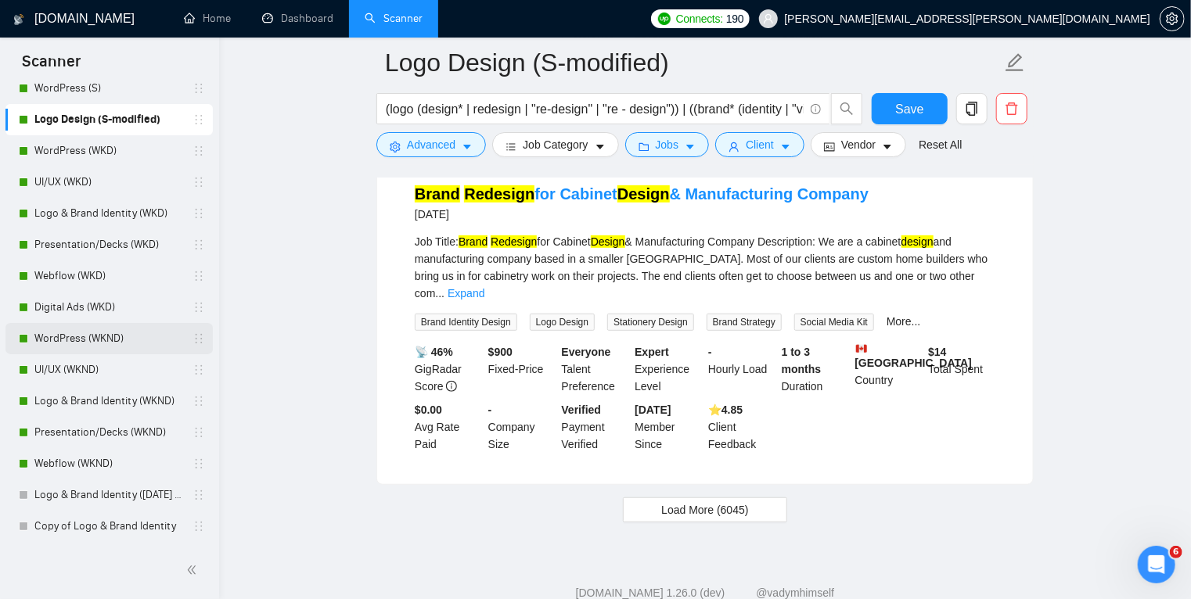
click at [161, 341] on link "WordPress (WKND)" at bounding box center [108, 338] width 149 height 31
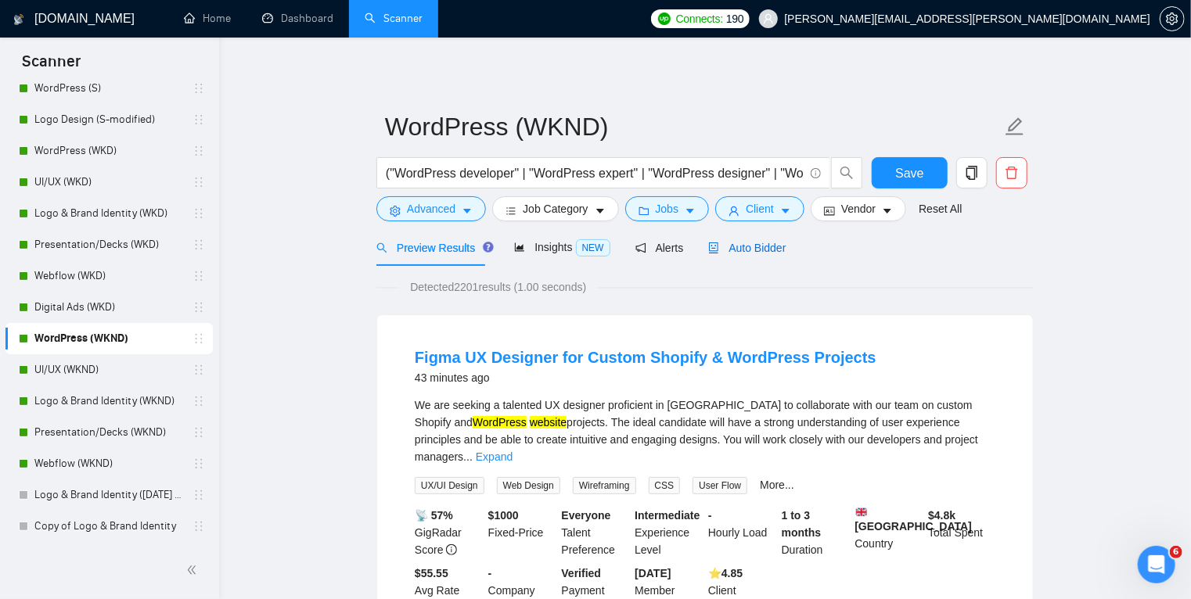
click at [746, 249] on span "Auto Bidder" at bounding box center [746, 248] width 77 height 13
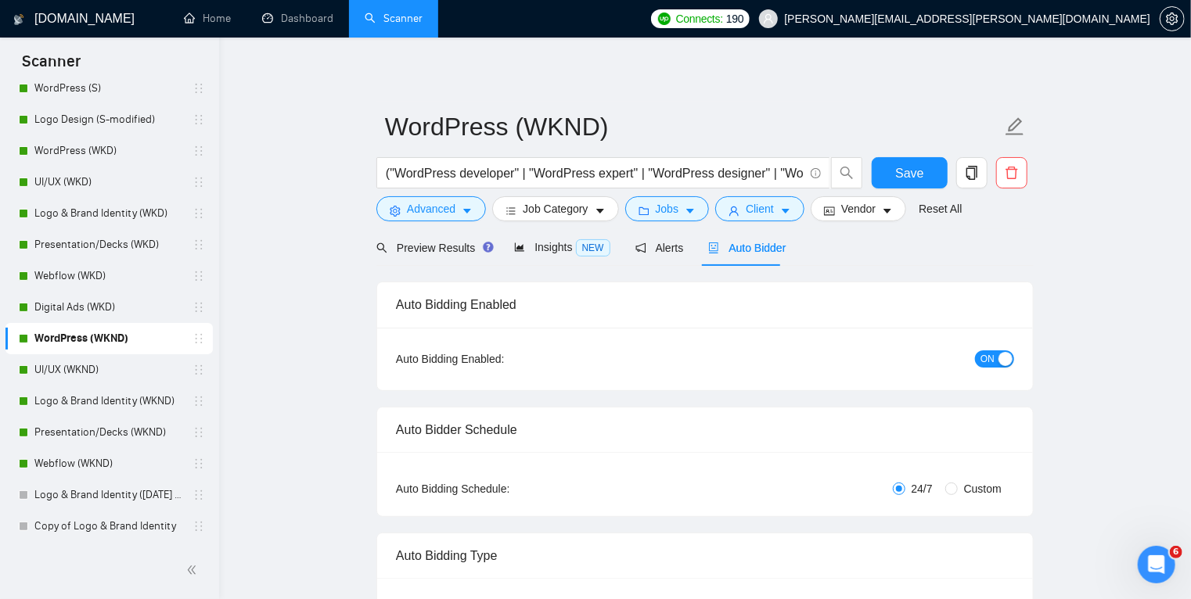
radio input "false"
radio input "true"
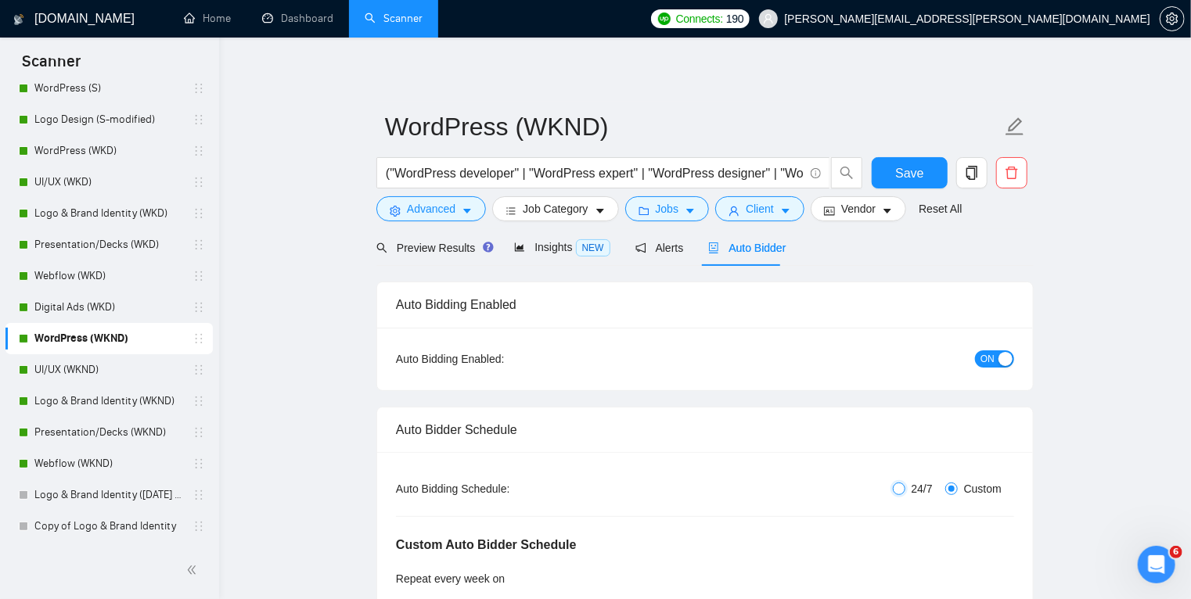
click at [902, 486] on input "24/7" at bounding box center [898, 489] width 13 height 13
radio input "true"
radio input "false"
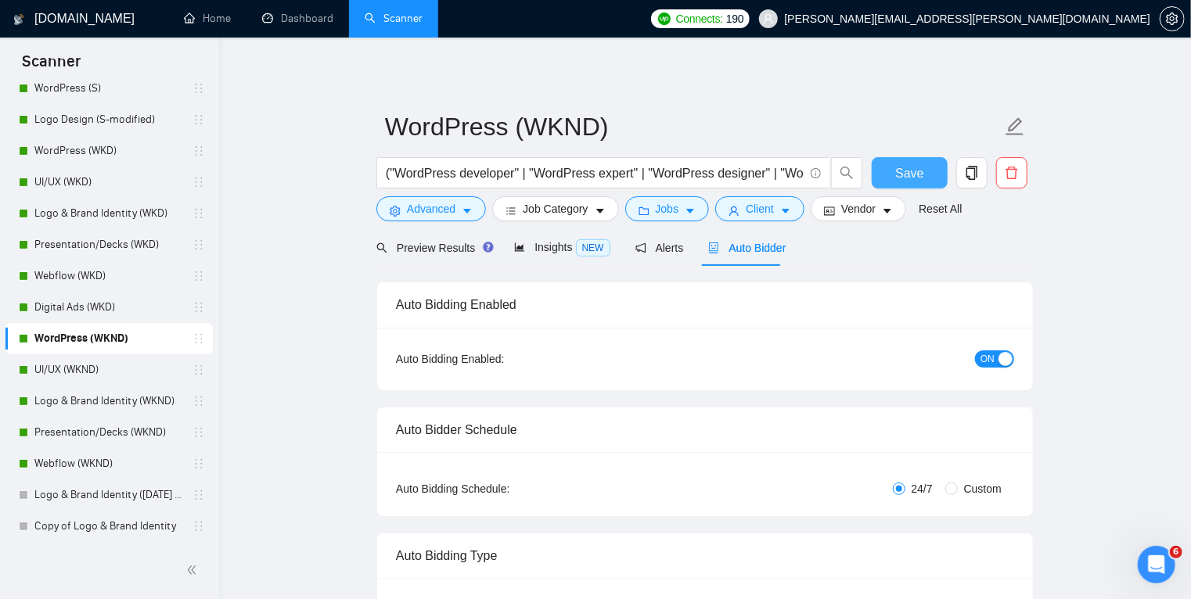
click at [907, 178] on span "Save" at bounding box center [909, 173] width 28 height 20
click at [117, 369] on link "UI/UX (WKND)" at bounding box center [108, 369] width 149 height 31
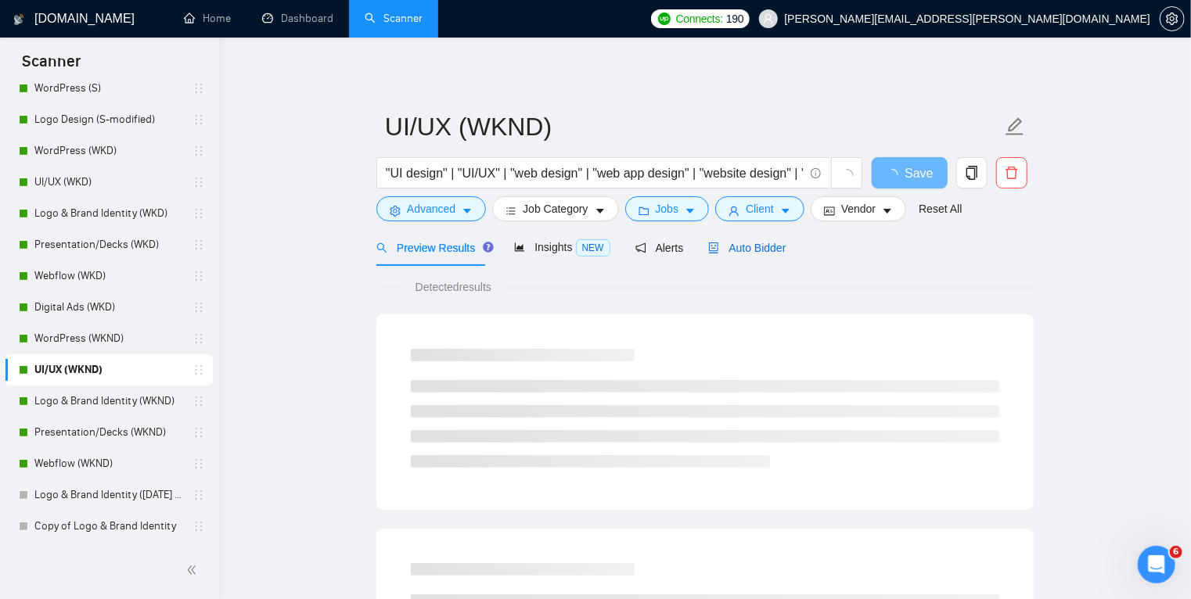
click at [738, 244] on span "Auto Bidder" at bounding box center [746, 248] width 77 height 13
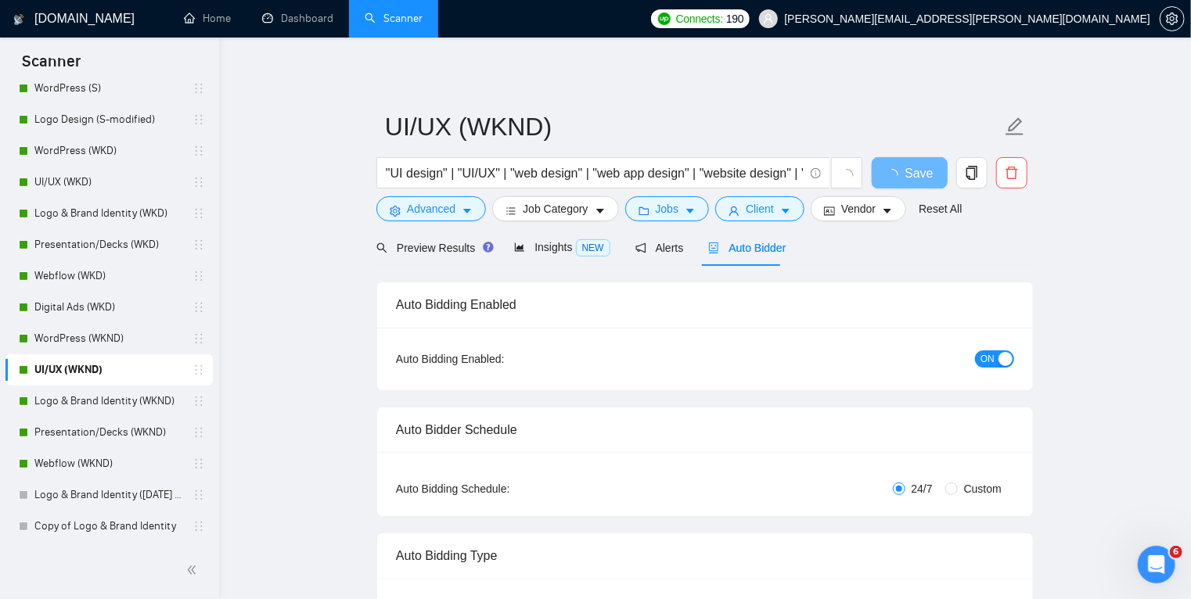
radio input "false"
radio input "true"
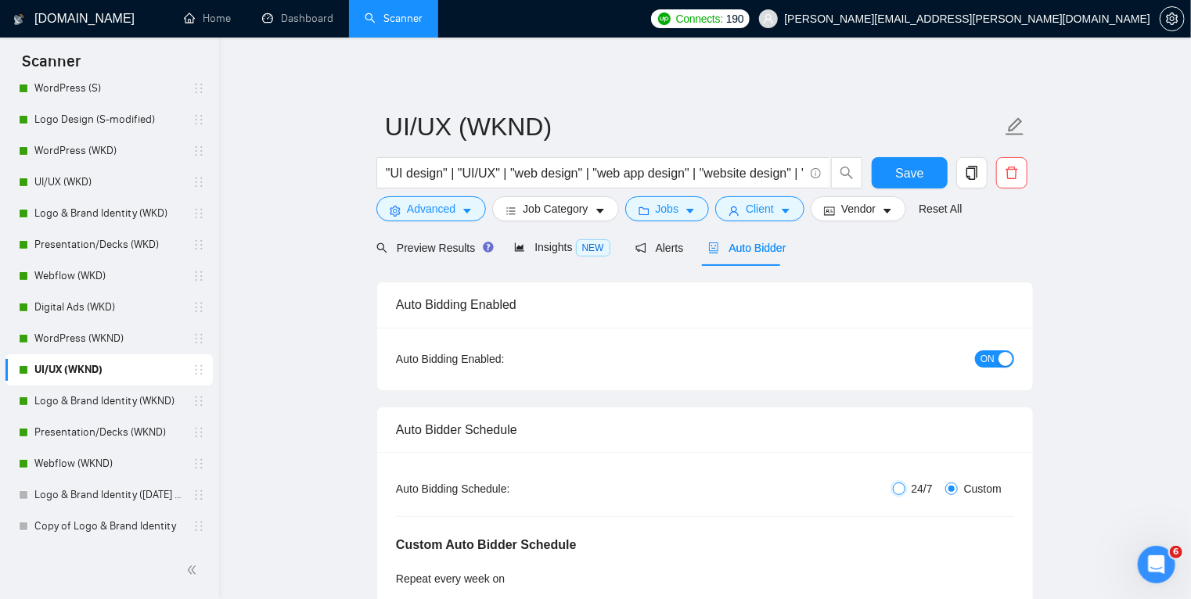
click at [903, 487] on input "24/7" at bounding box center [898, 489] width 13 height 13
radio input "true"
radio input "false"
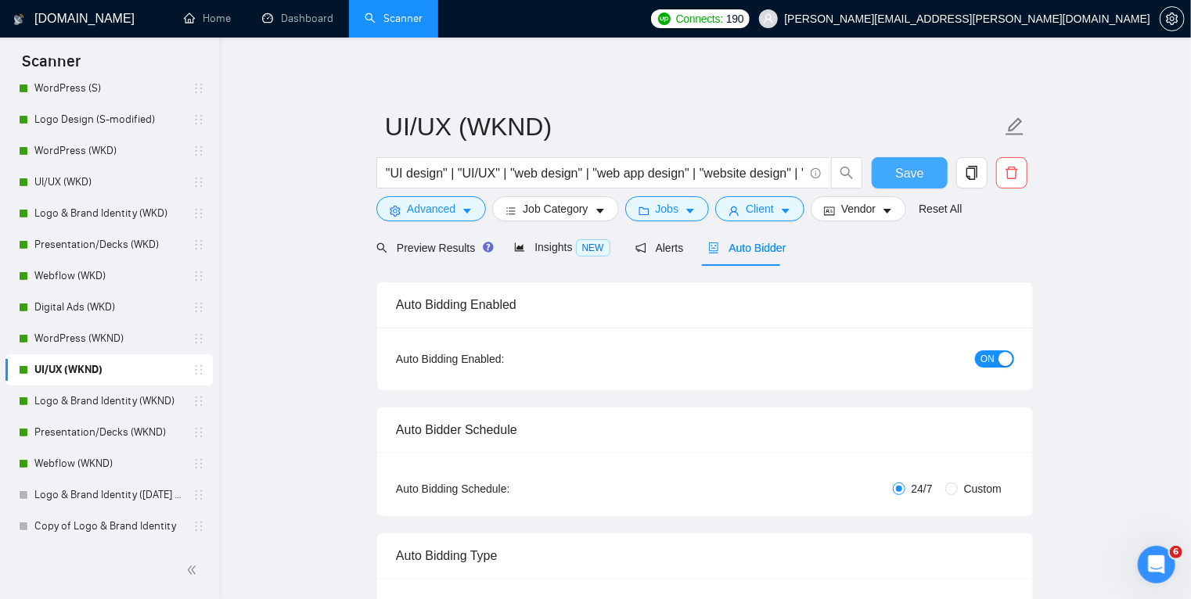
click at [907, 175] on span "Save" at bounding box center [909, 173] width 28 height 20
click at [106, 405] on link "Logo & Brand Identity (WKND)" at bounding box center [108, 401] width 149 height 31
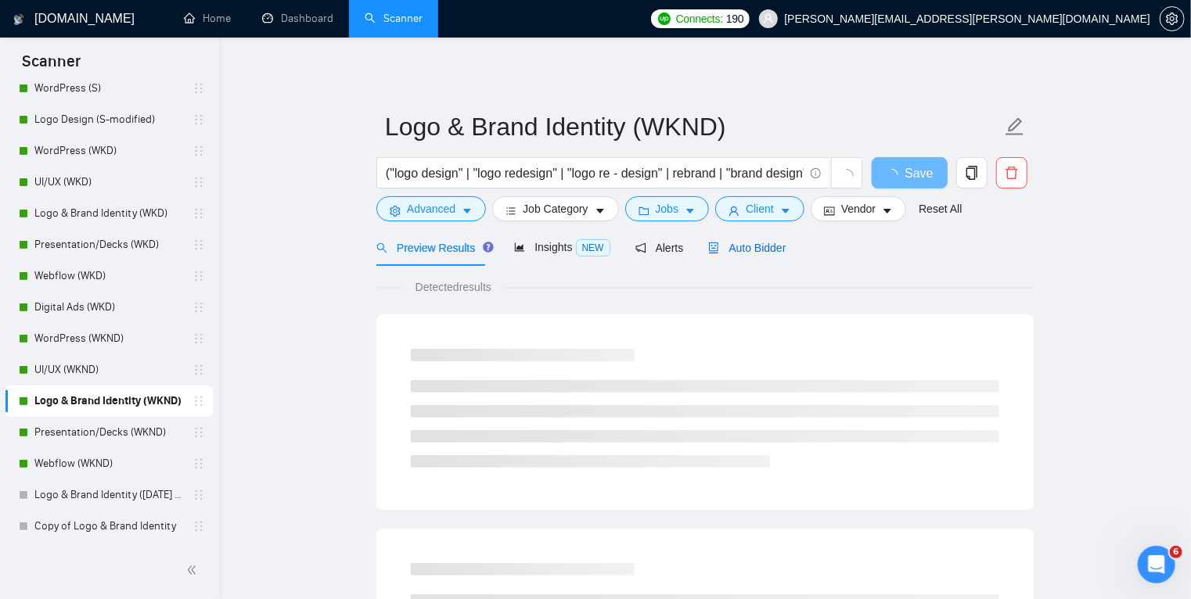
click at [729, 252] on span "Auto Bidder" at bounding box center [746, 248] width 77 height 13
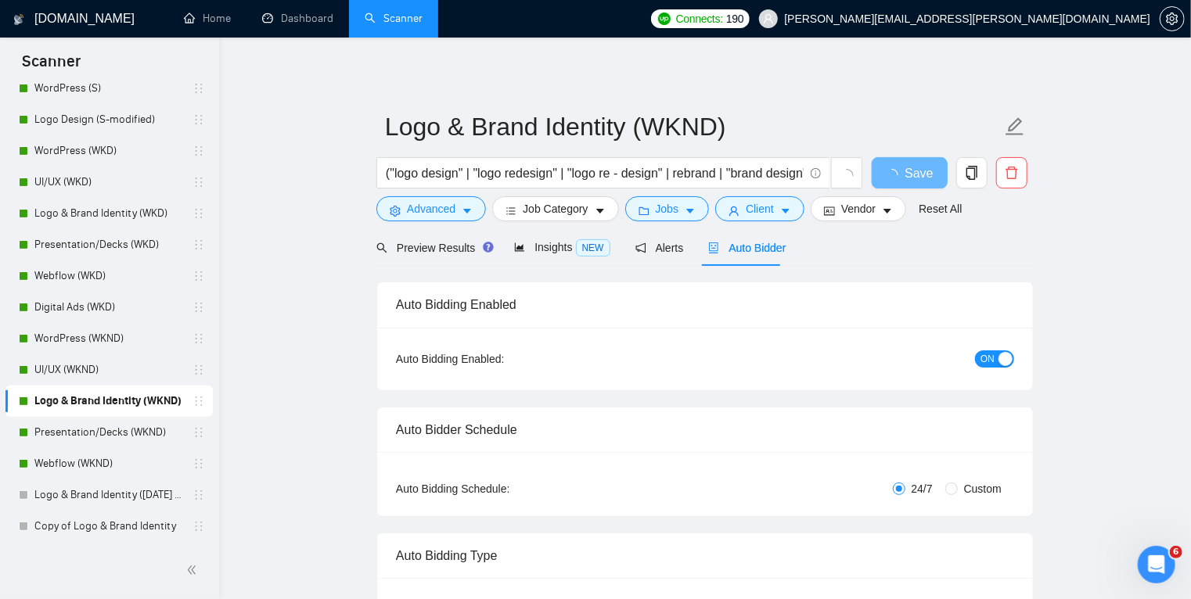
radio input "false"
radio input "true"
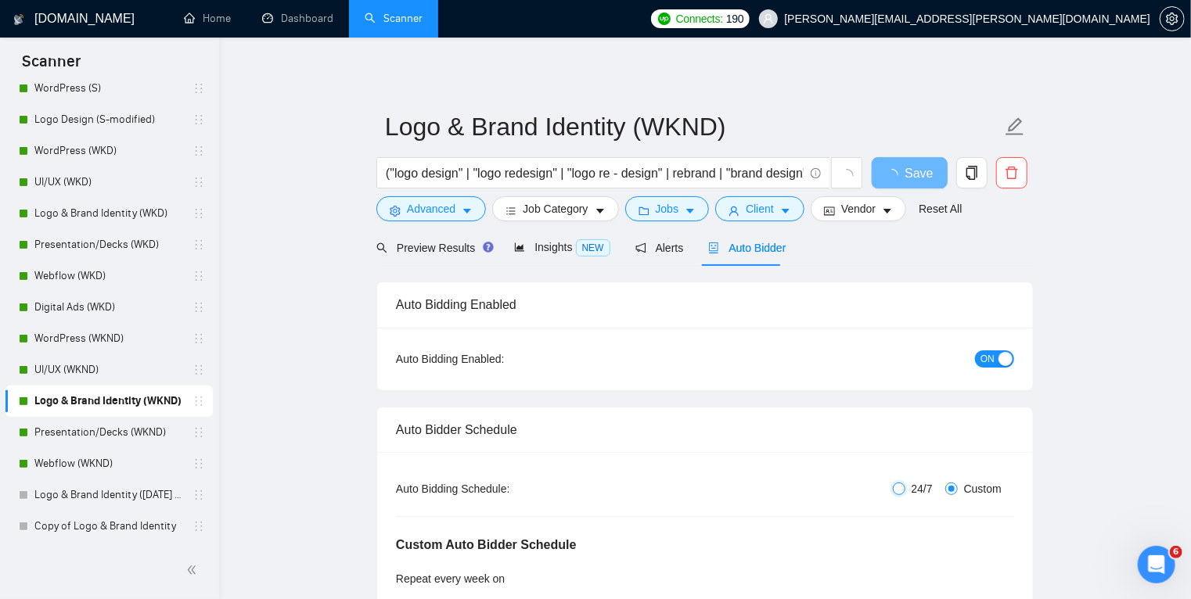
click at [895, 484] on input "24/7" at bounding box center [898, 489] width 13 height 13
radio input "true"
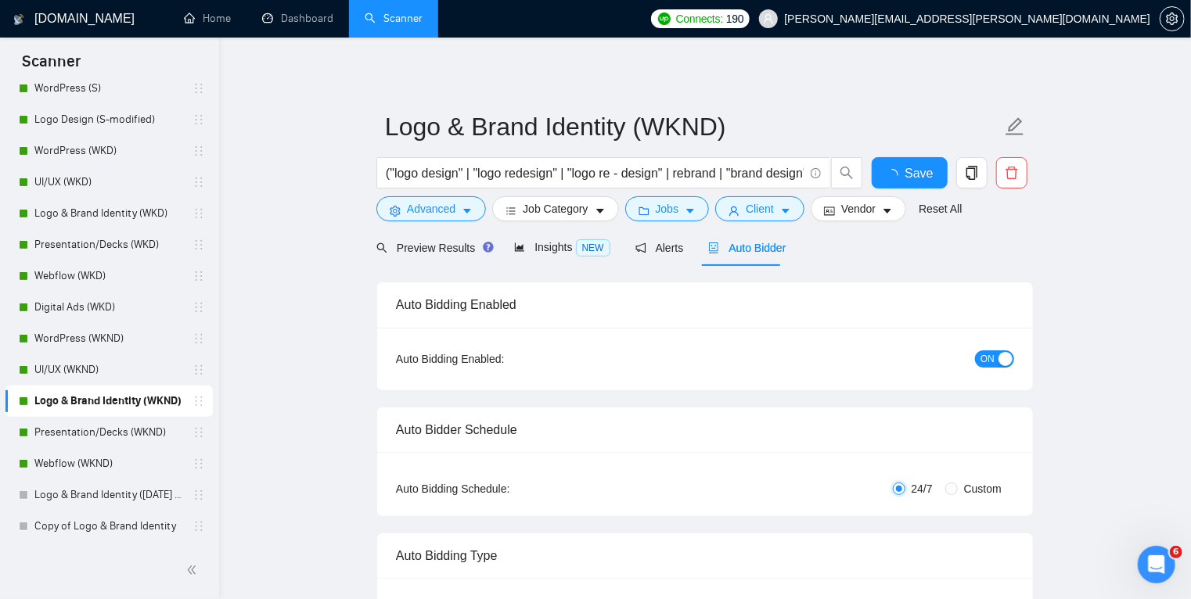
radio input "false"
click at [914, 170] on div "Reset all filters" at bounding box center [934, 179] width 84 height 27
click at [882, 172] on button "Save" at bounding box center [909, 172] width 76 height 31
click at [129, 432] on link "Presentation/Decks (WKND)" at bounding box center [108, 432] width 149 height 31
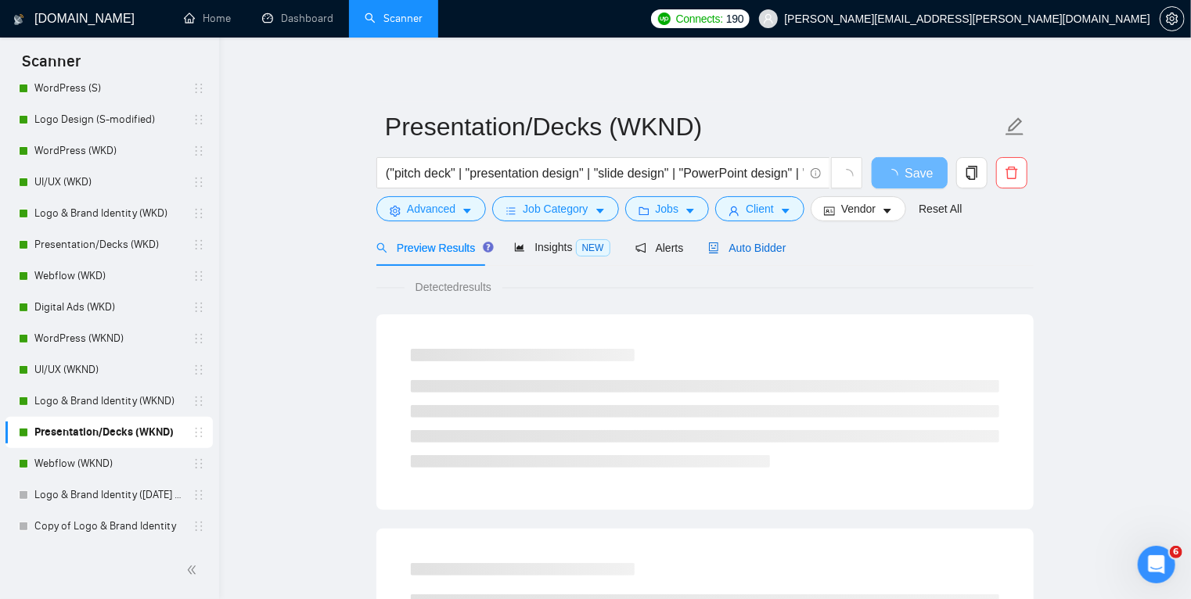
click at [736, 246] on span "Auto Bidder" at bounding box center [746, 248] width 77 height 13
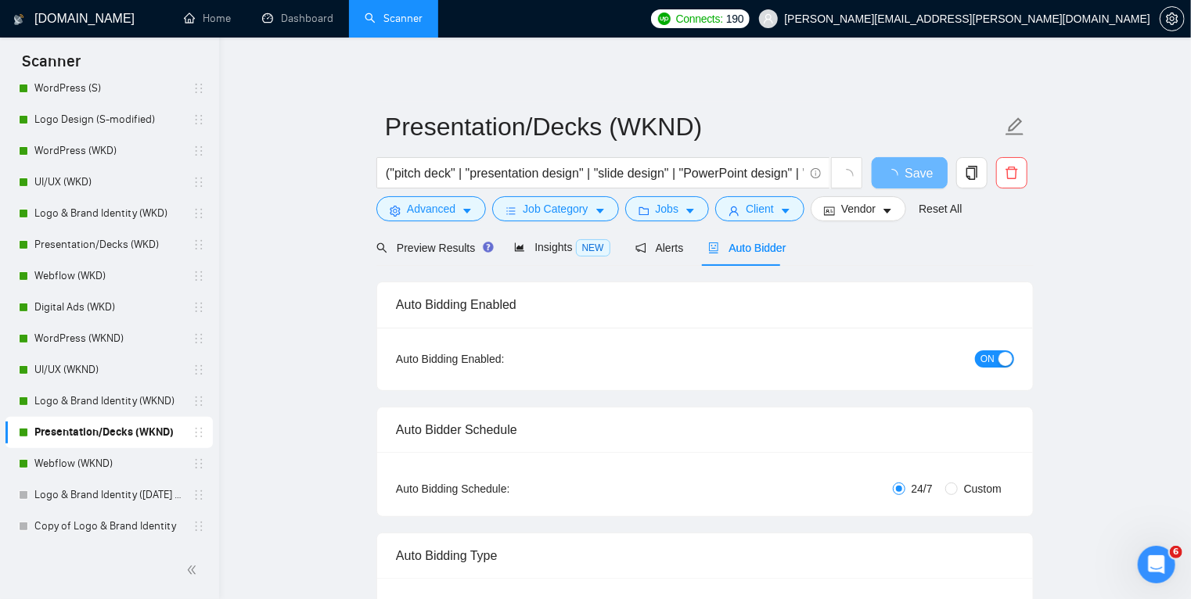
radio input "false"
radio input "true"
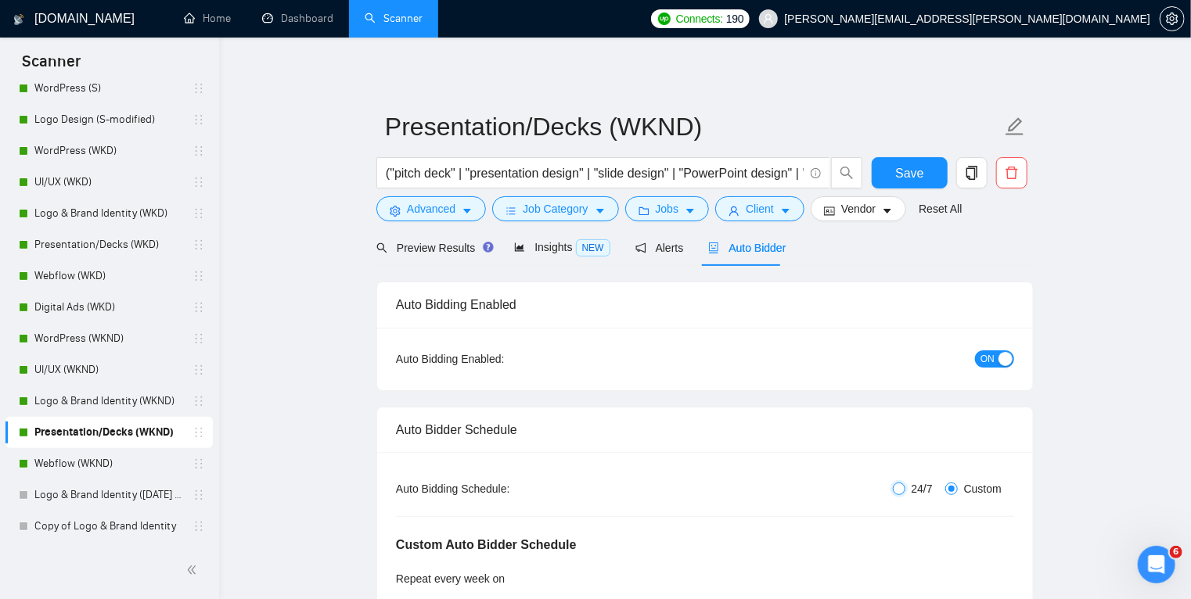
click at [903, 483] on input "24/7" at bounding box center [898, 489] width 13 height 13
radio input "true"
radio input "false"
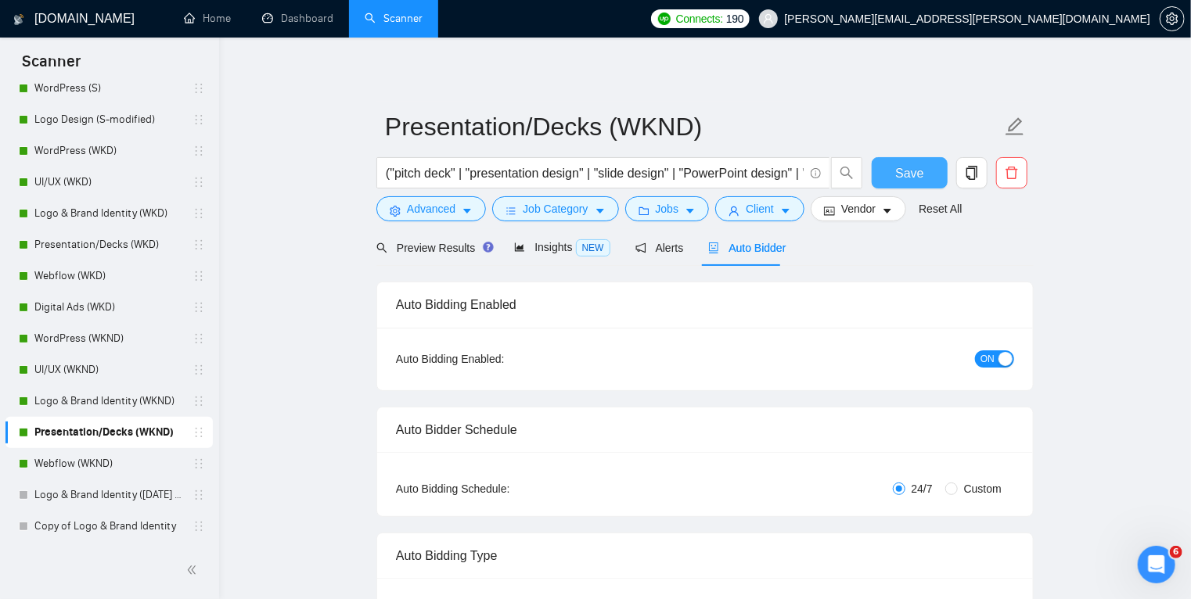
click at [926, 172] on button "Save" at bounding box center [909, 172] width 76 height 31
click at [133, 458] on link "Webflow (WKND)" at bounding box center [108, 463] width 149 height 31
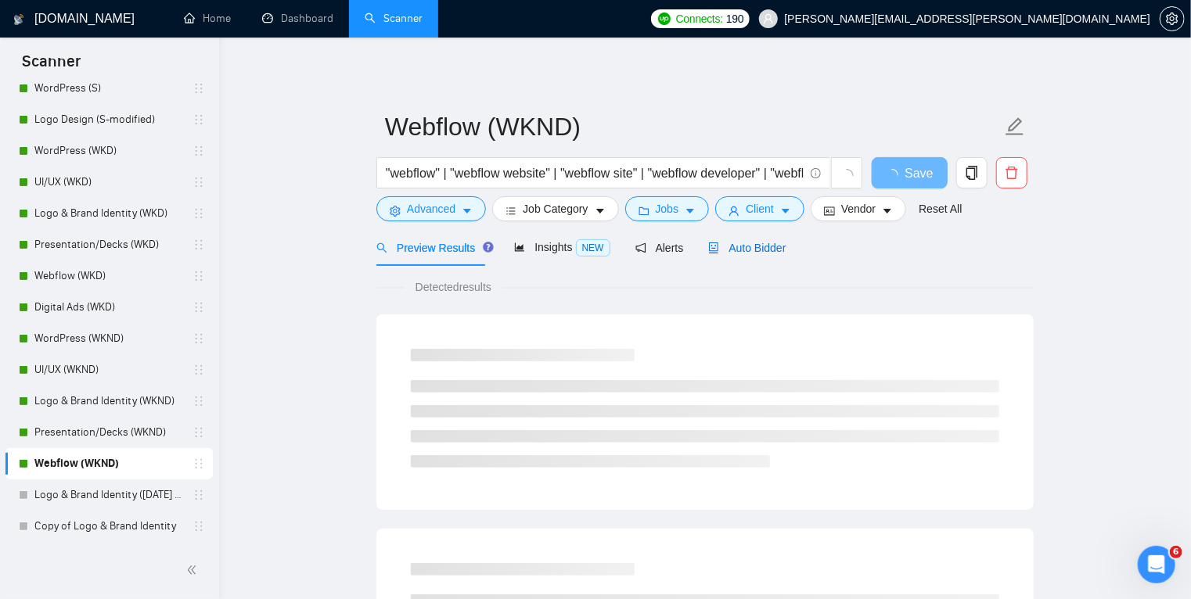
click at [759, 247] on span "Auto Bidder" at bounding box center [746, 248] width 77 height 13
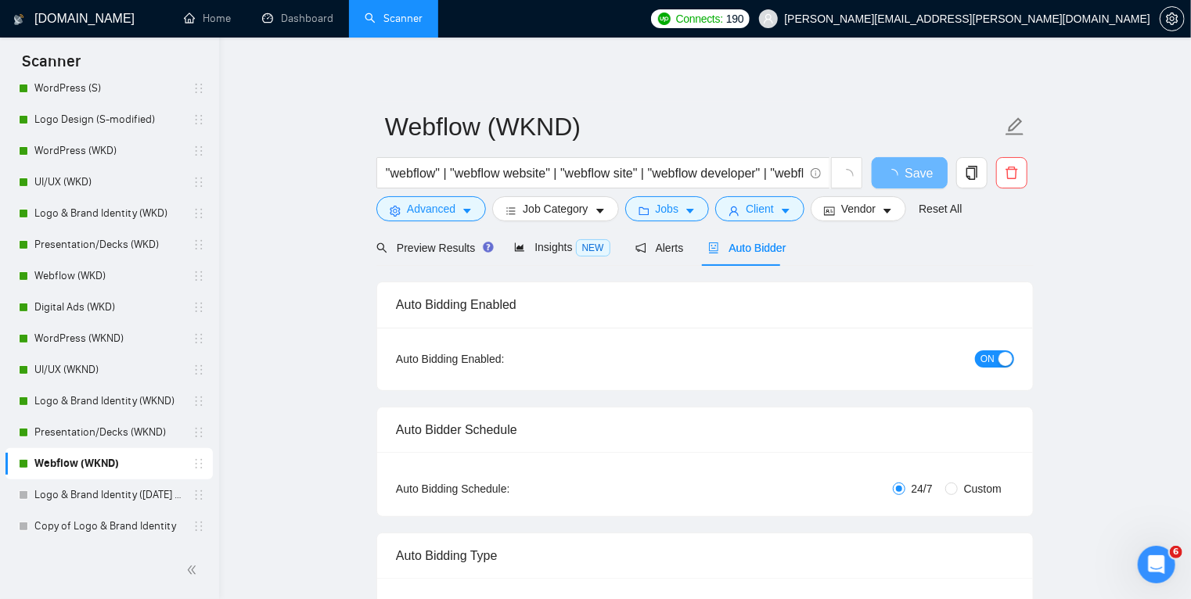
radio input "false"
radio input "true"
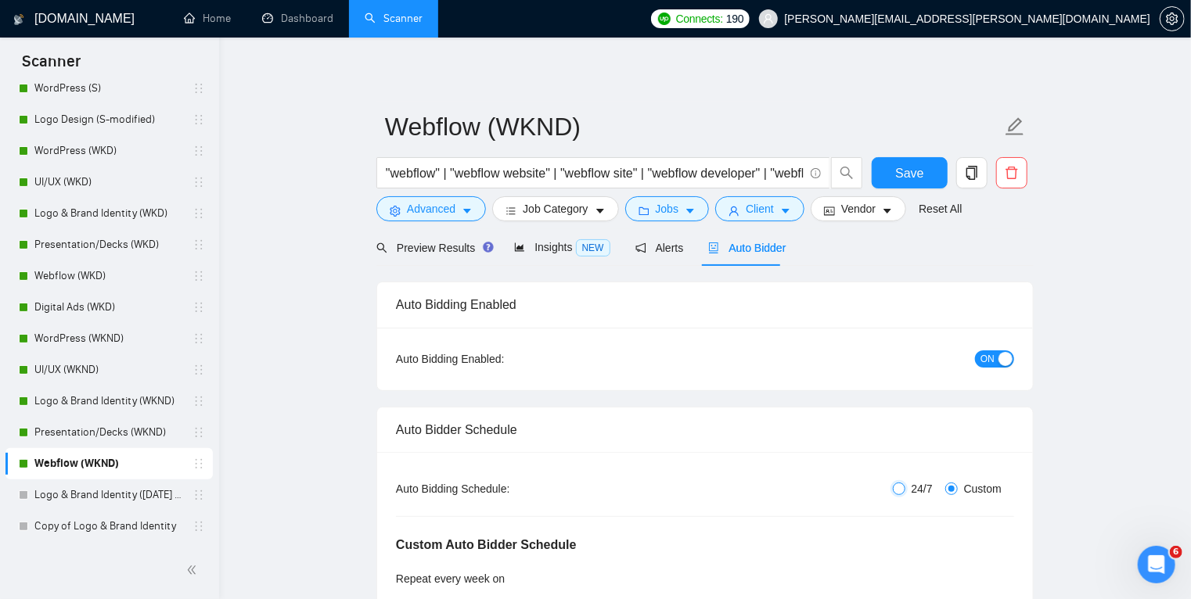
click at [898, 487] on input "24/7" at bounding box center [898, 489] width 13 height 13
radio input "true"
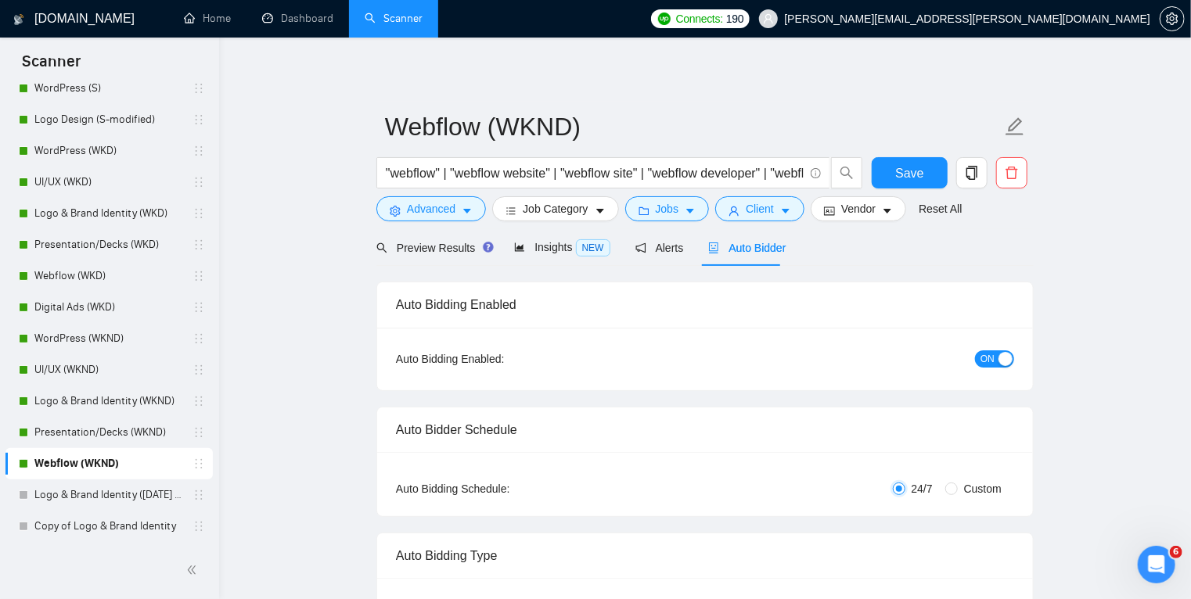
radio input "false"
click at [911, 170] on span "Save" at bounding box center [909, 173] width 28 height 20
click at [158, 307] on link "Digital Ads (WKD)" at bounding box center [108, 307] width 149 height 31
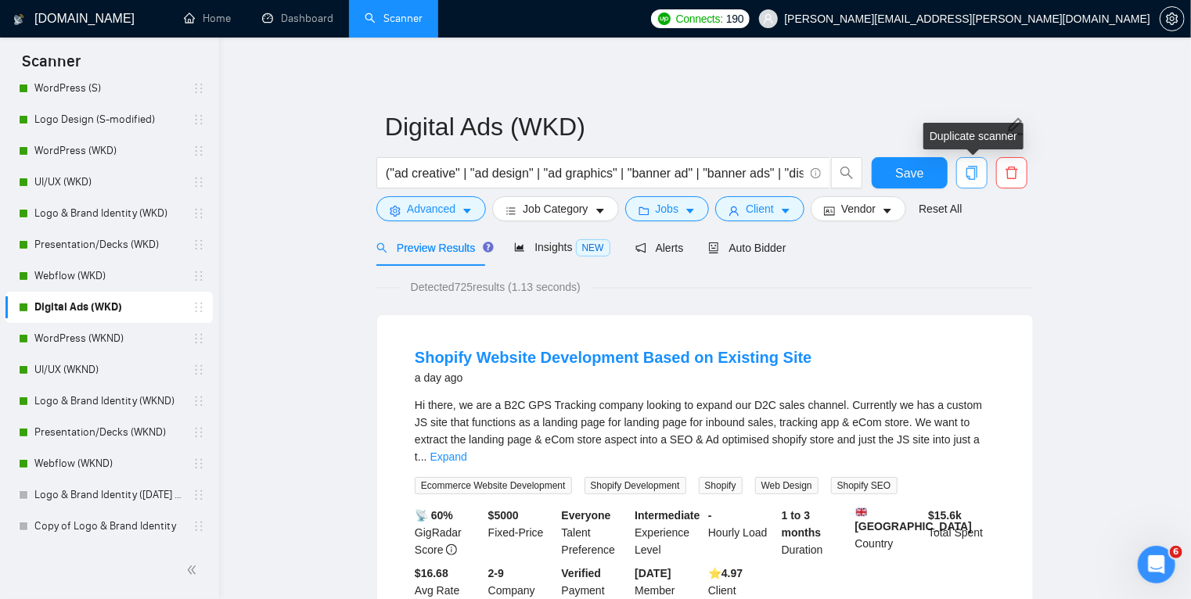
click at [972, 167] on icon "copy" at bounding box center [971, 173] width 11 height 14
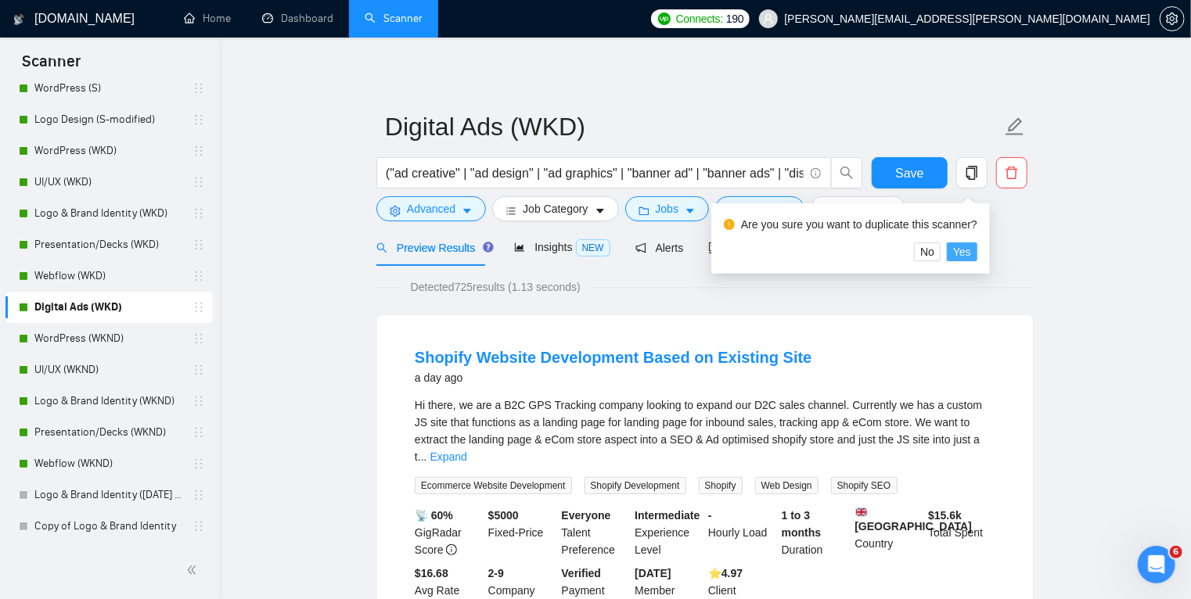
click at [952, 253] on button "Yes" at bounding box center [961, 251] width 31 height 19
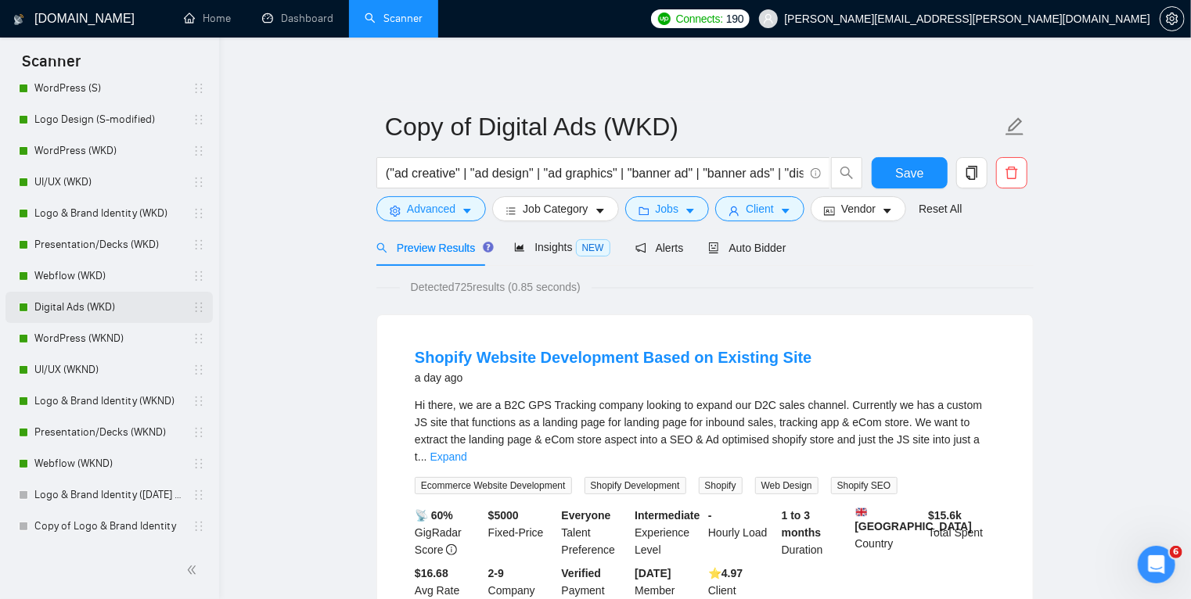
click at [147, 309] on link "Digital Ads (WKD)" at bounding box center [108, 307] width 149 height 31
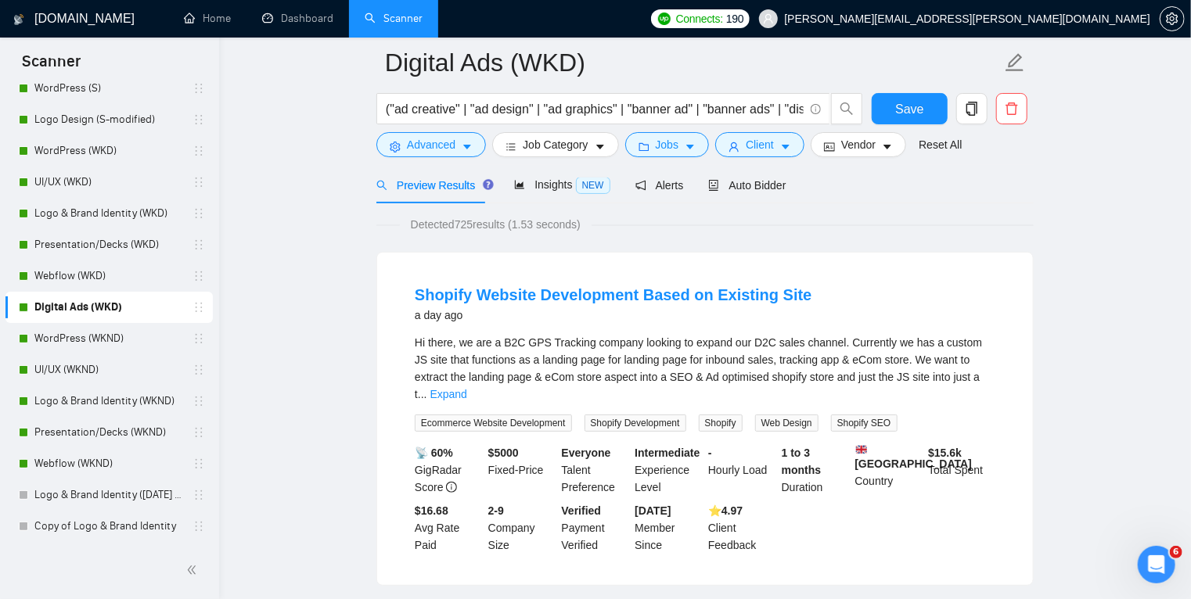
scroll to position [107, 0]
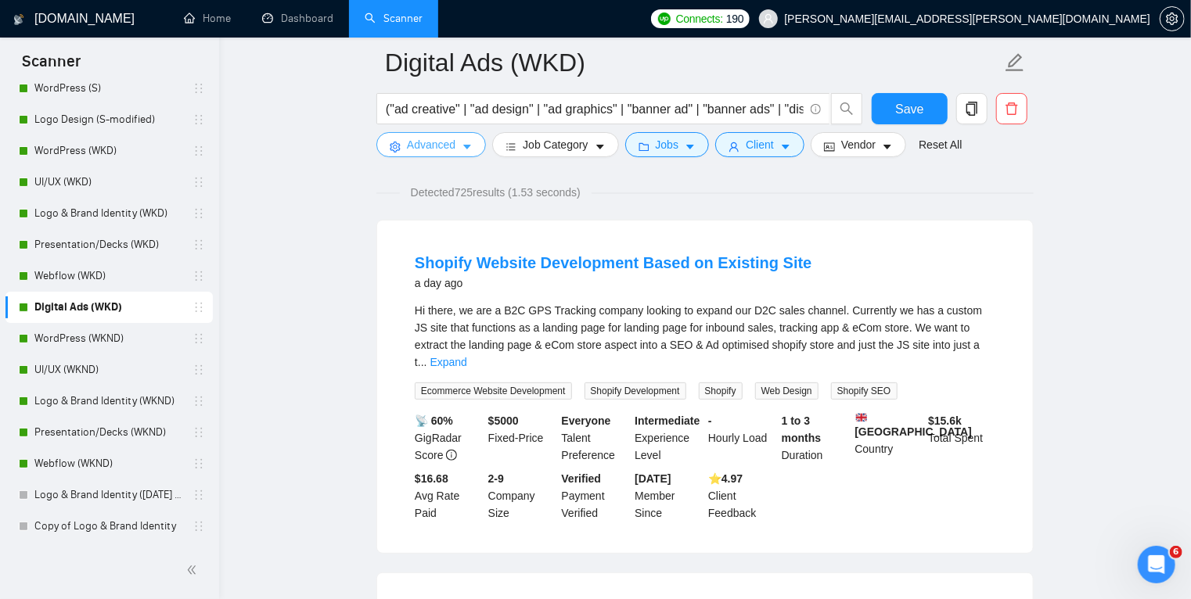
click at [466, 144] on icon "caret-down" at bounding box center [466, 147] width 11 height 11
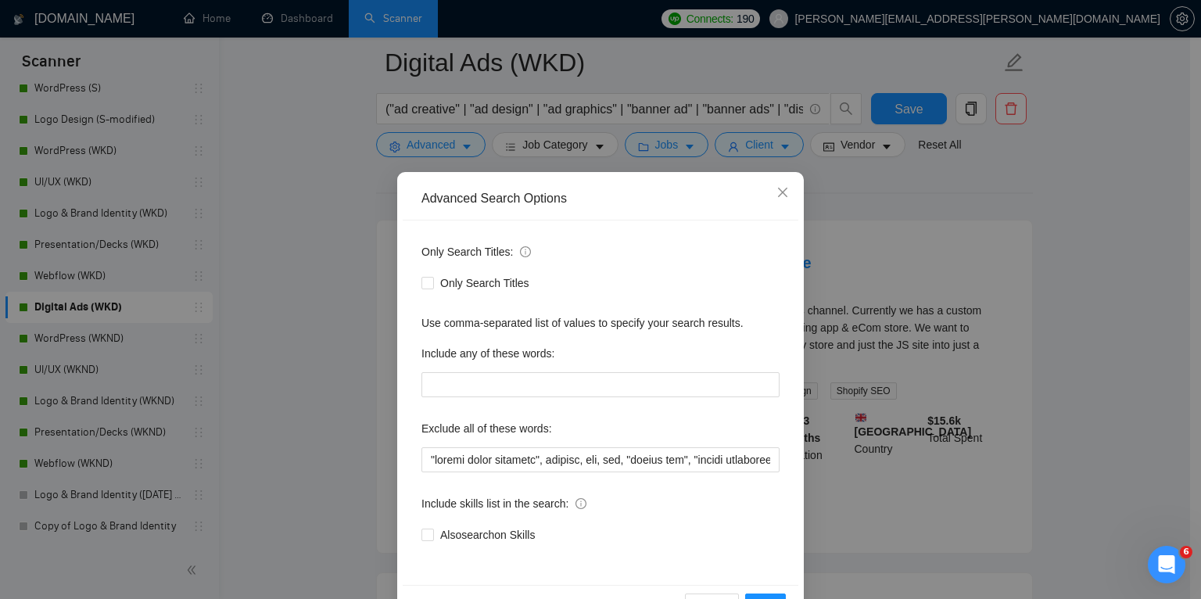
click at [327, 266] on div "Advanced Search Options Only Search Titles: Only Search Titles Use comma-separa…" at bounding box center [600, 299] width 1201 height 599
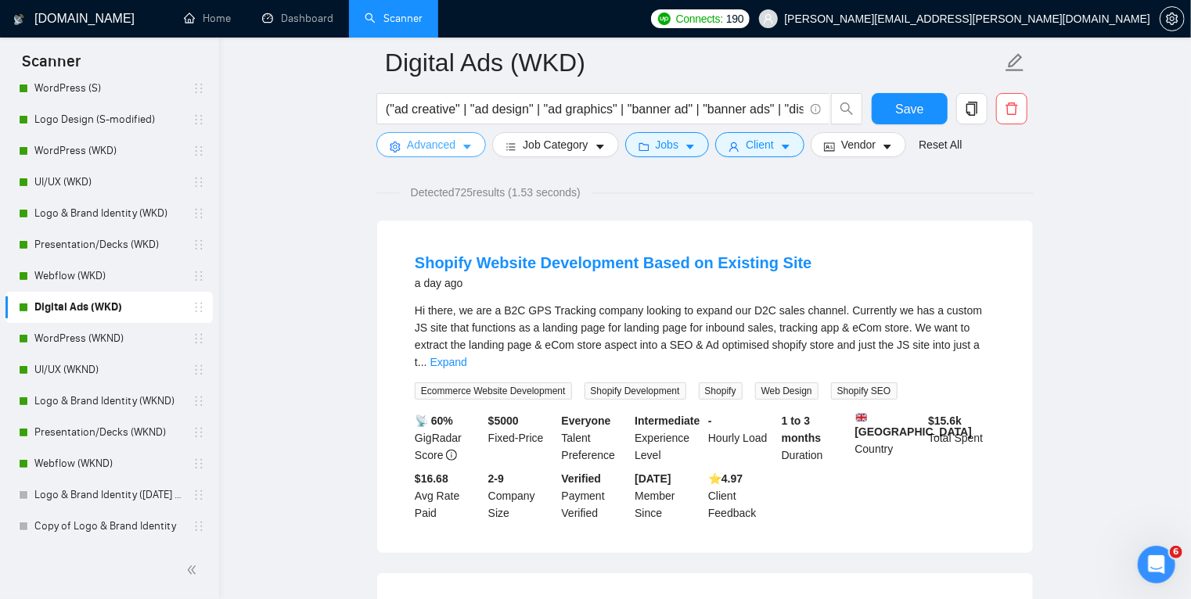
scroll to position [130, 0]
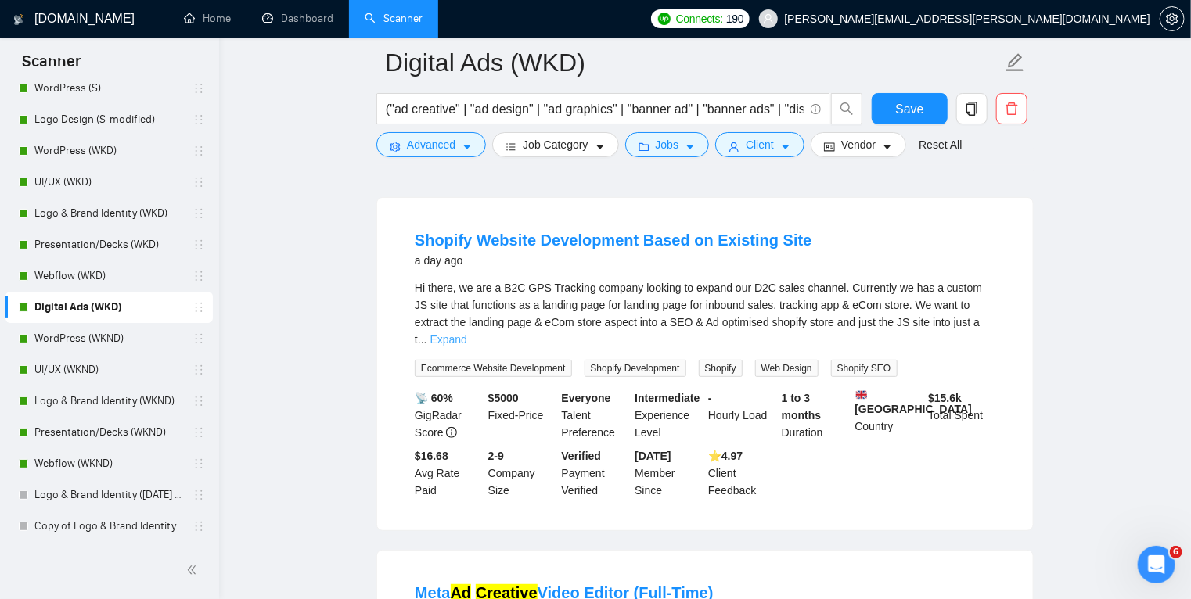
click at [467, 333] on link "Expand" at bounding box center [448, 339] width 37 height 13
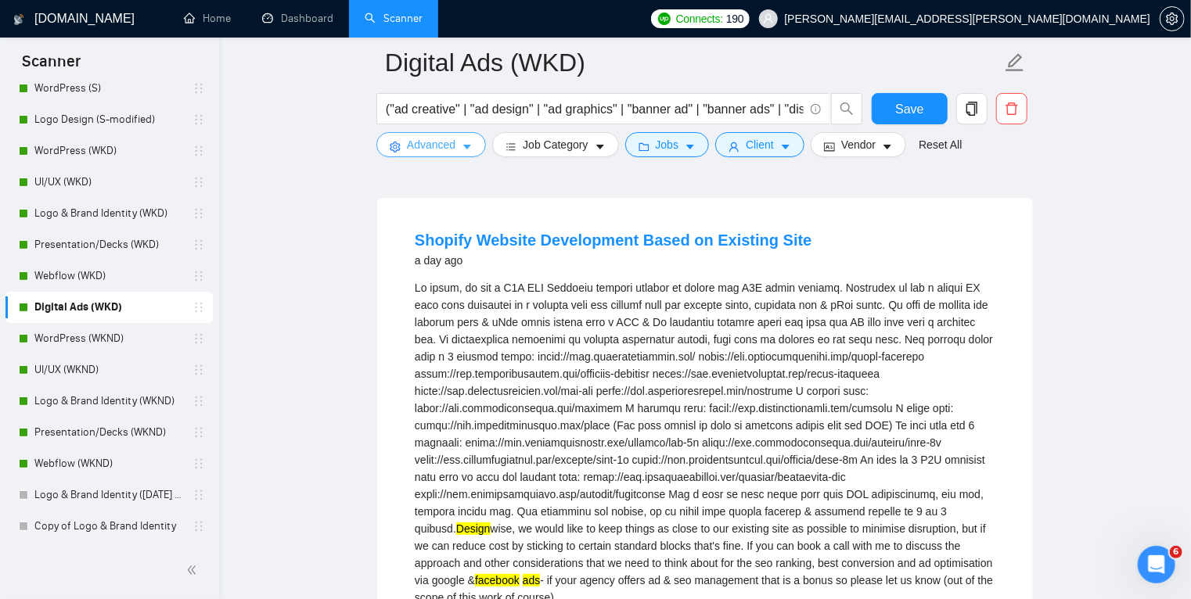
click at [458, 152] on button "Advanced" at bounding box center [431, 144] width 110 height 25
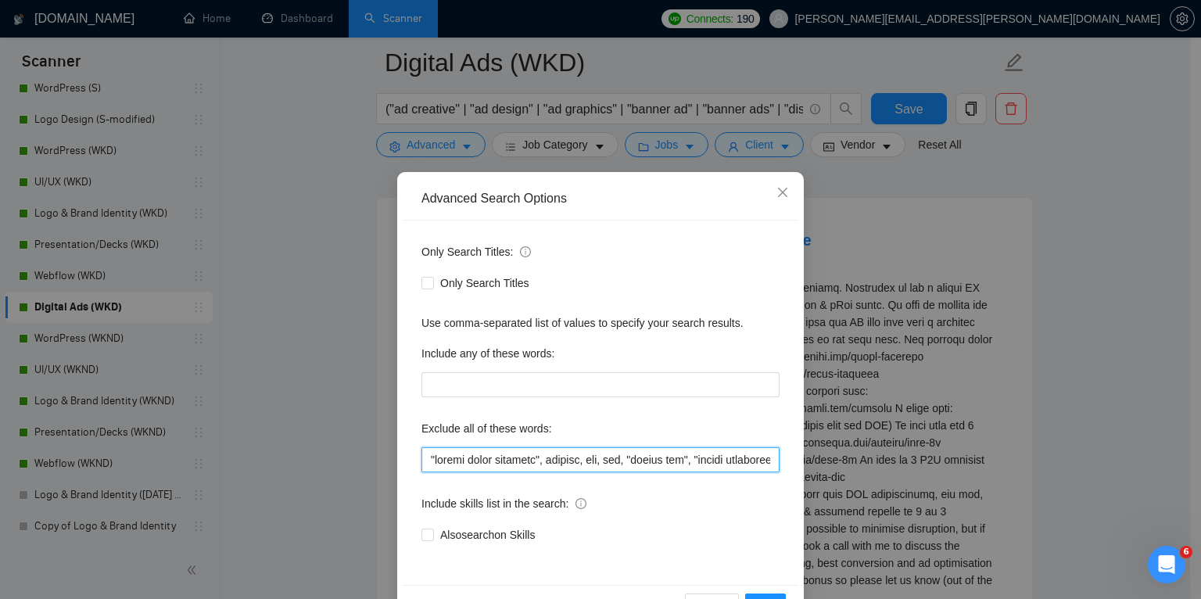
click at [430, 460] on input "text" at bounding box center [601, 459] width 358 height 25
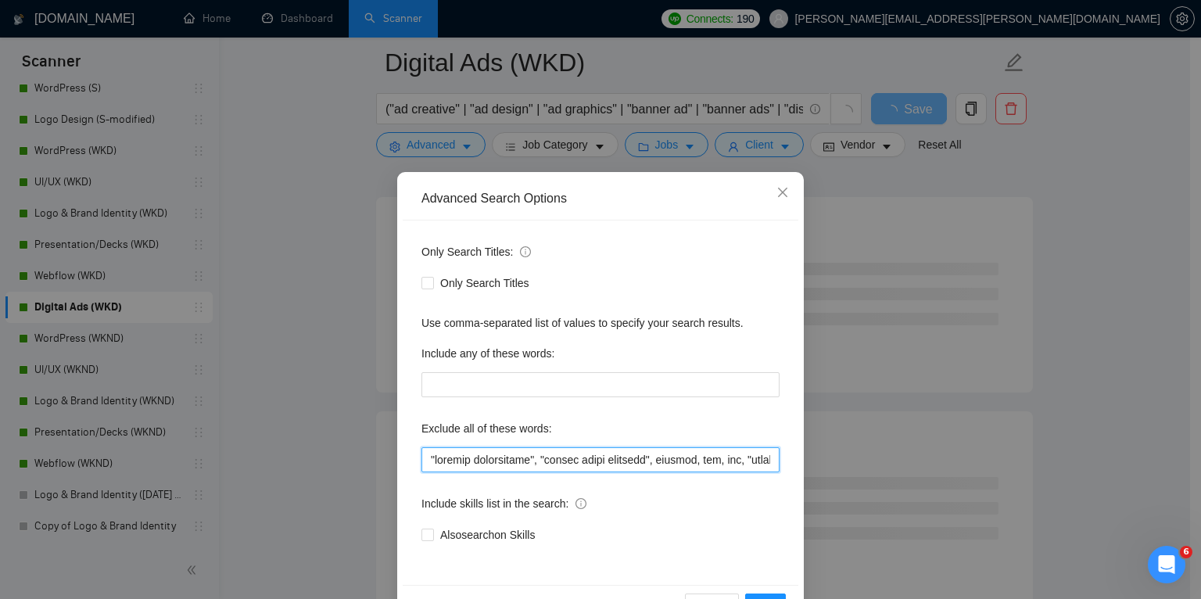
drag, startPoint x: 540, startPoint y: 460, endPoint x: 408, endPoint y: 460, distance: 133.0
click at [408, 460] on div "Only Search Titles: Only Search Titles Use comma-separated list of values to sp…" at bounding box center [601, 403] width 396 height 365
paste input ""website development","
click at [760, 596] on button "OK" at bounding box center [765, 606] width 41 height 25
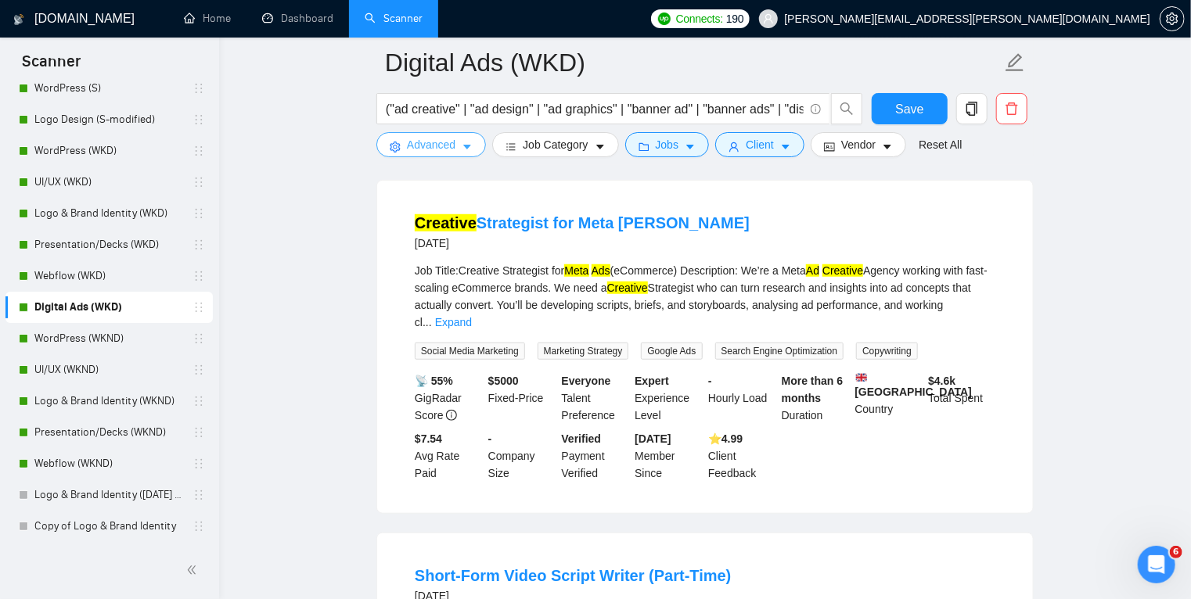
scroll to position [499, 0]
drag, startPoint x: 735, startPoint y: 221, endPoint x: 616, endPoint y: 224, distance: 118.9
click at [616, 224] on div "Creative Strategist for Meta [PERSON_NAME] [DATE]" at bounding box center [705, 233] width 580 height 41
copy link "[PERSON_NAME]"
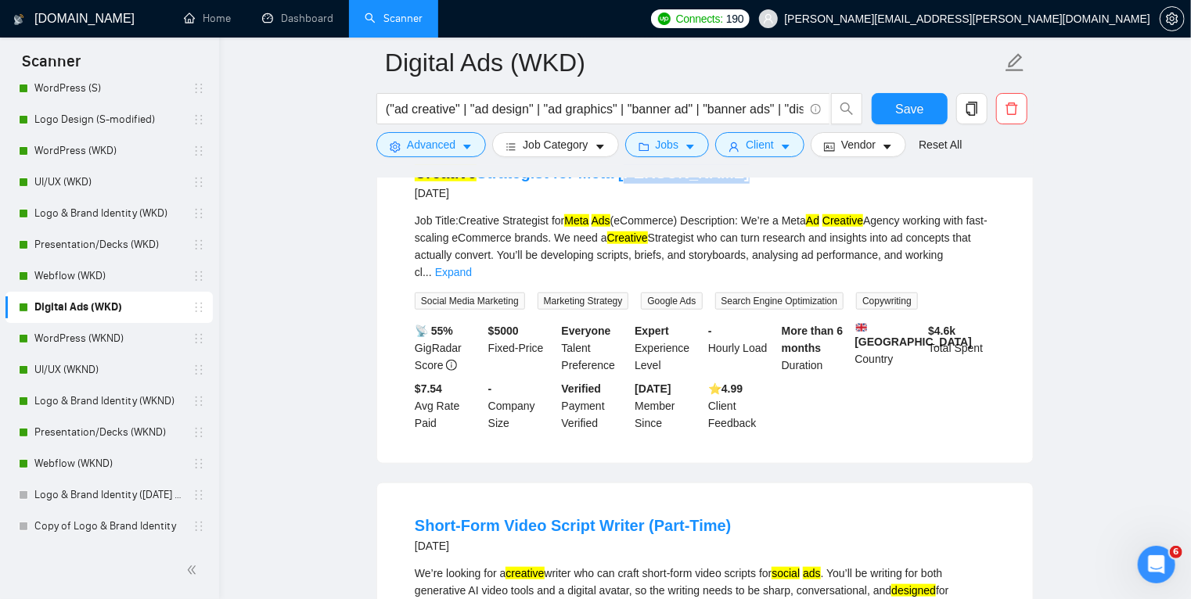
scroll to position [551, 0]
drag, startPoint x: 761, startPoint y: 231, endPoint x: 801, endPoint y: 234, distance: 40.0
click at [801, 234] on div "Job Title:Creative Strategist for Meta Ads (eCommerce) Description: We’re a Met…" at bounding box center [705, 245] width 580 height 69
copy div "research"
click at [466, 146] on icon "caret-down" at bounding box center [467, 147] width 8 height 5
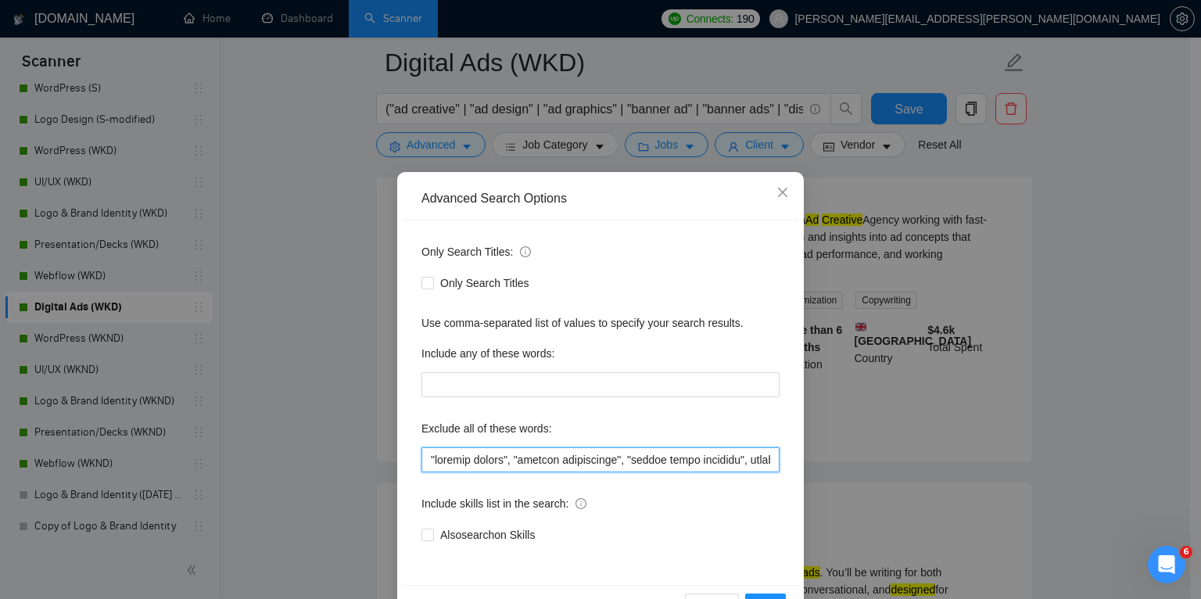
click at [429, 459] on input "text" at bounding box center [601, 459] width 358 height 25
paste input "research"
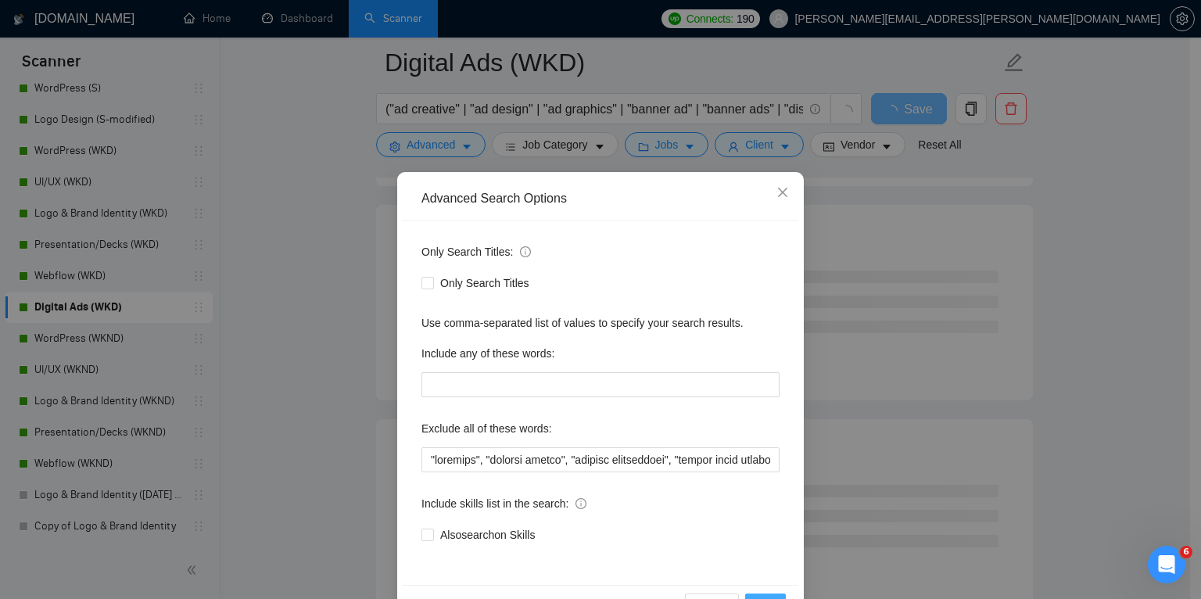
click at [763, 594] on button "OK" at bounding box center [765, 606] width 41 height 25
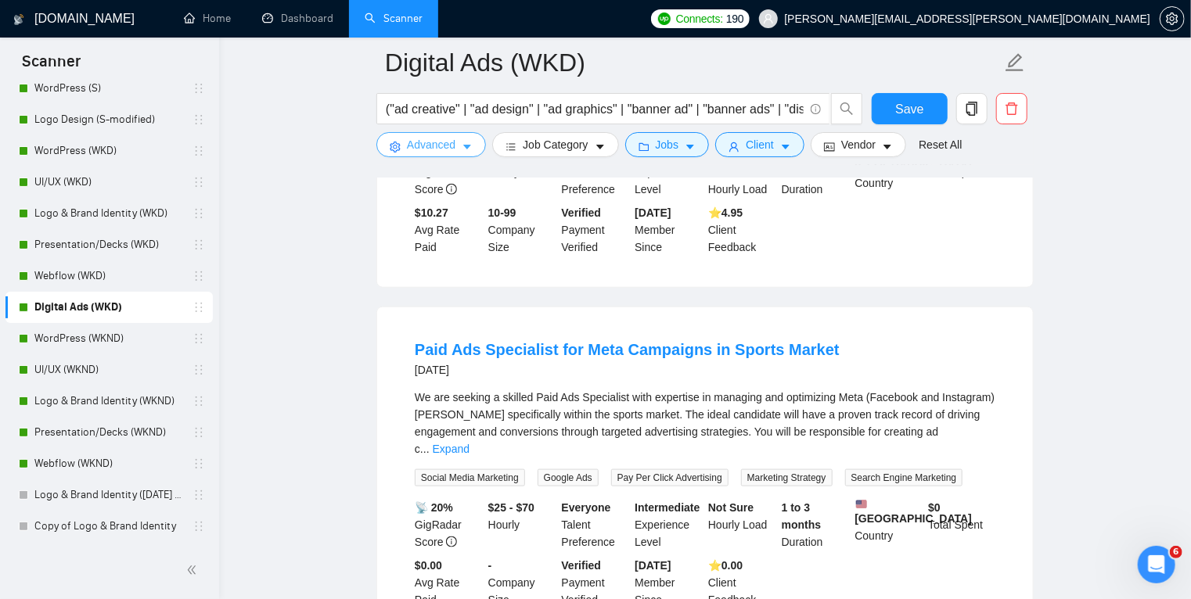
scroll to position [726, 0]
drag, startPoint x: 396, startPoint y: 339, endPoint x: 546, endPoint y: 339, distance: 150.2
click at [546, 339] on li "Paid Ads Specialist for Meta Campaigns in Sports Market [DATE] We are seeking a…" at bounding box center [705, 473] width 618 height 295
copy link "Paid Ads Specialist"
click at [469, 443] on link "Expand" at bounding box center [451, 449] width 37 height 13
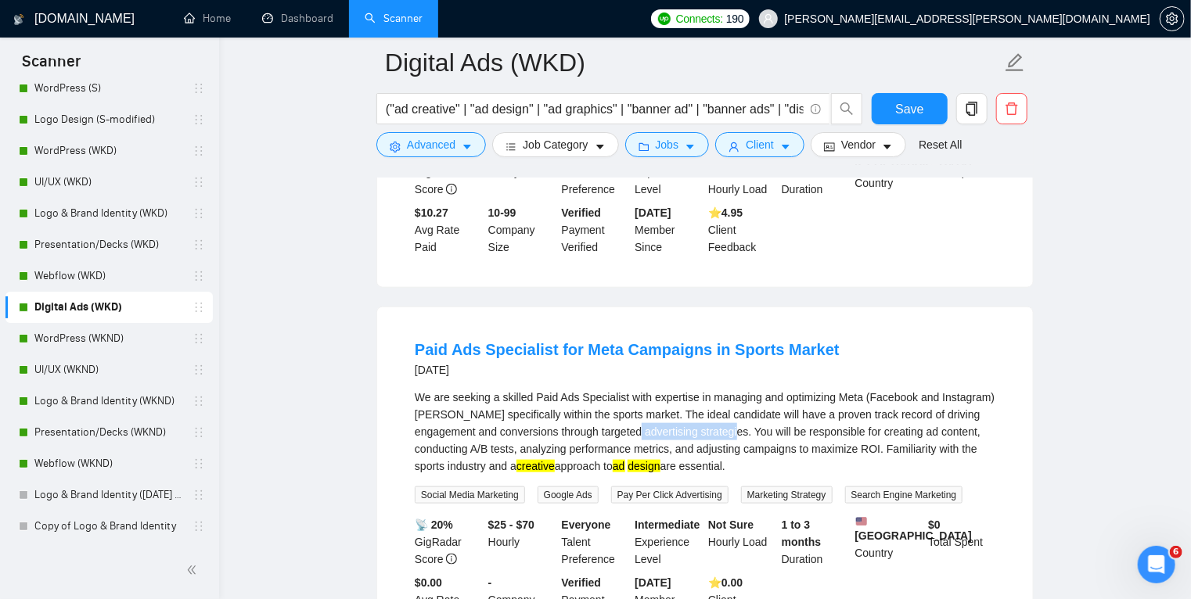
drag, startPoint x: 645, startPoint y: 421, endPoint x: 746, endPoint y: 422, distance: 100.9
click at [746, 422] on div "We are seeking a skilled Paid Ads Specialist with expertise in managing and opt…" at bounding box center [705, 432] width 580 height 86
drag, startPoint x: 569, startPoint y: 436, endPoint x: 666, endPoint y: 440, distance: 97.1
click at [666, 440] on div "We are seeking a skilled Paid Ads Specialist with expertise in managing and opt…" at bounding box center [705, 432] width 580 height 86
copy div "performance metrics"
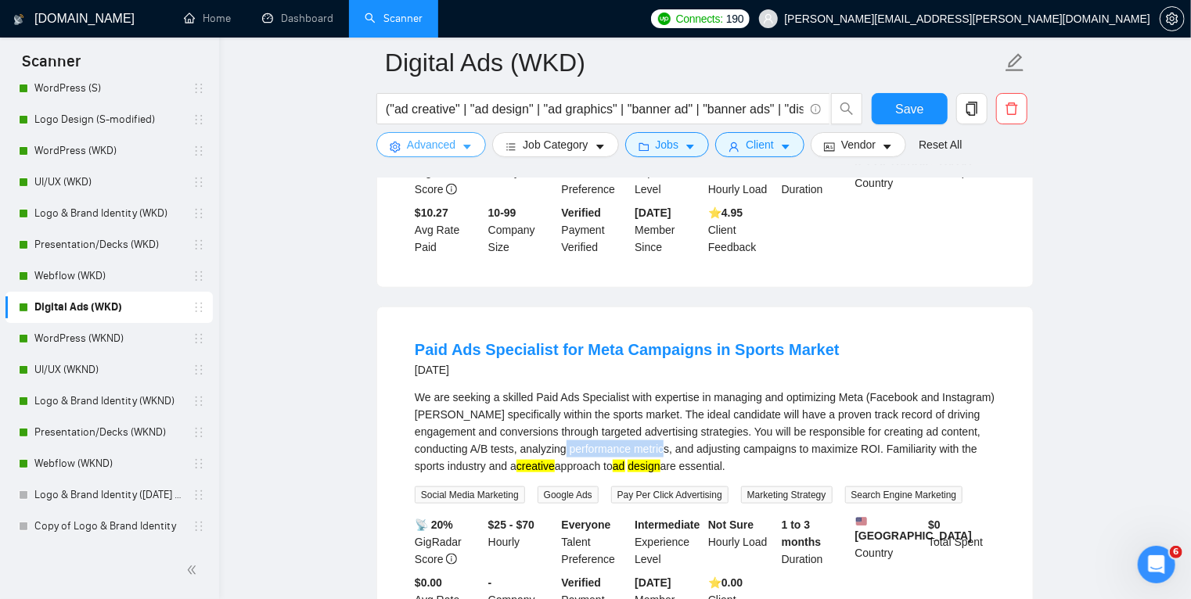
click at [463, 147] on icon "caret-down" at bounding box center [467, 147] width 8 height 5
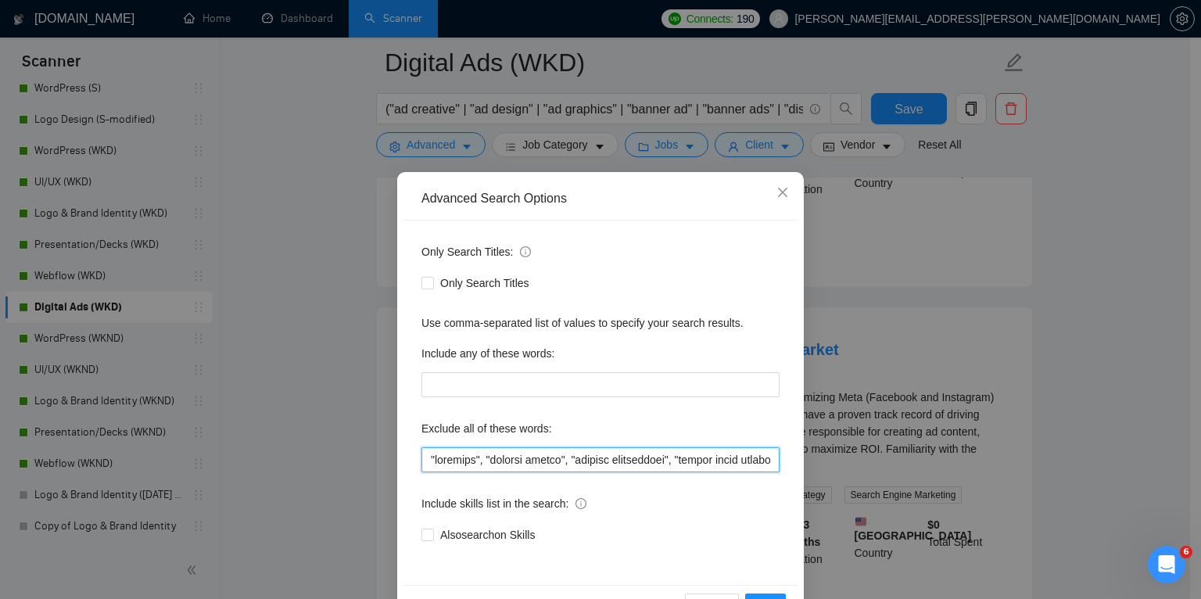
click at [429, 463] on input "text" at bounding box center [601, 459] width 358 height 25
paste input "performance metrics"
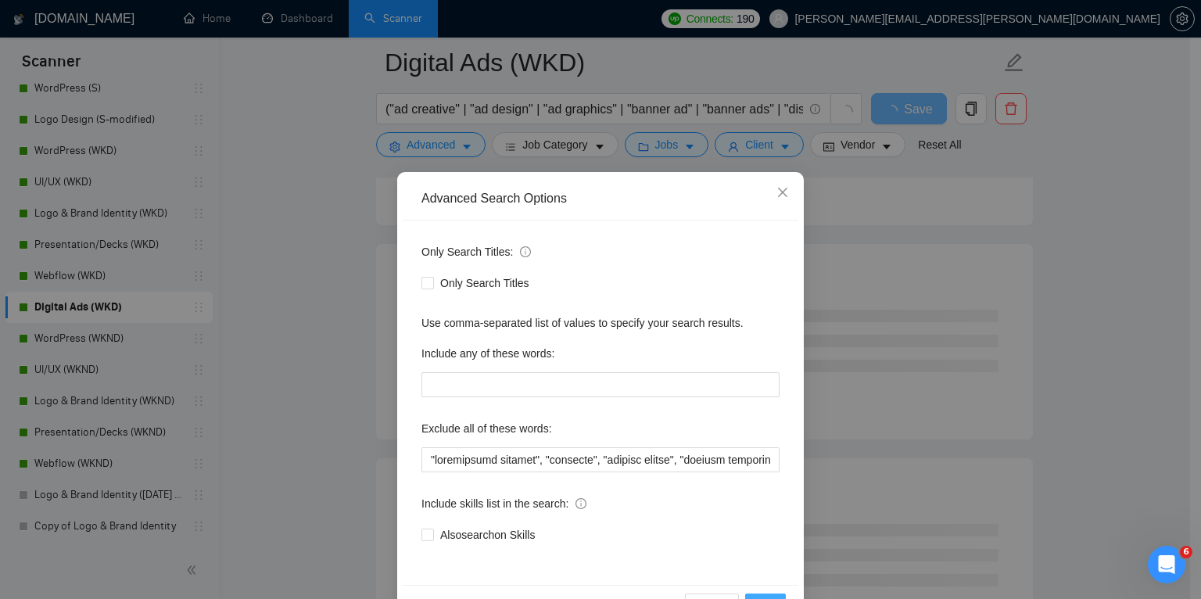
click at [767, 594] on button "OK" at bounding box center [765, 606] width 41 height 25
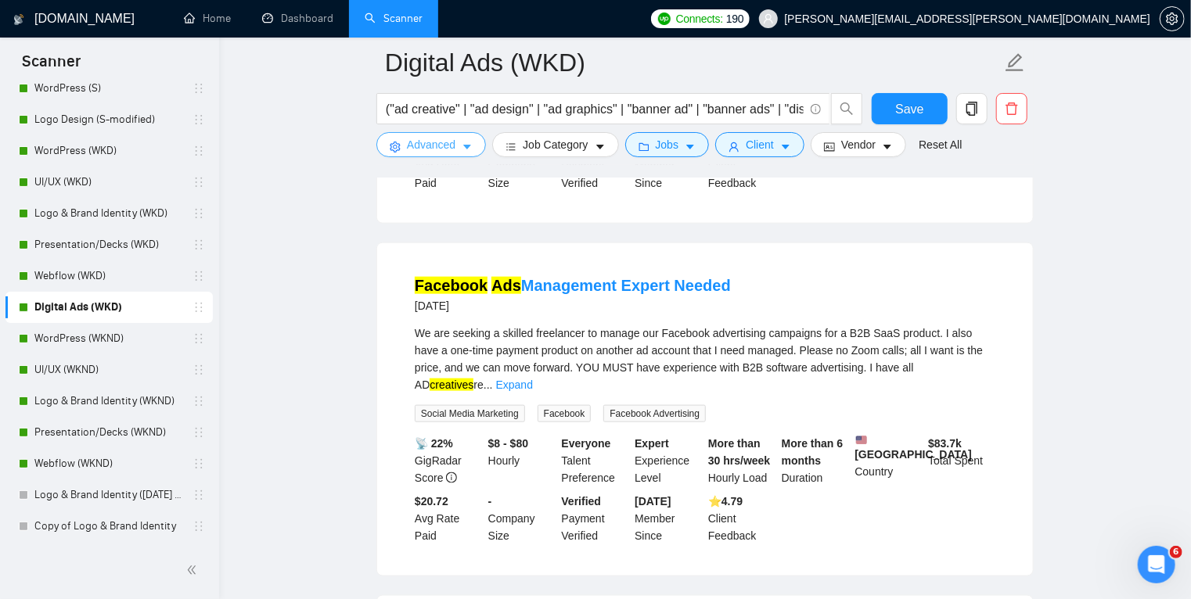
scroll to position [794, 0]
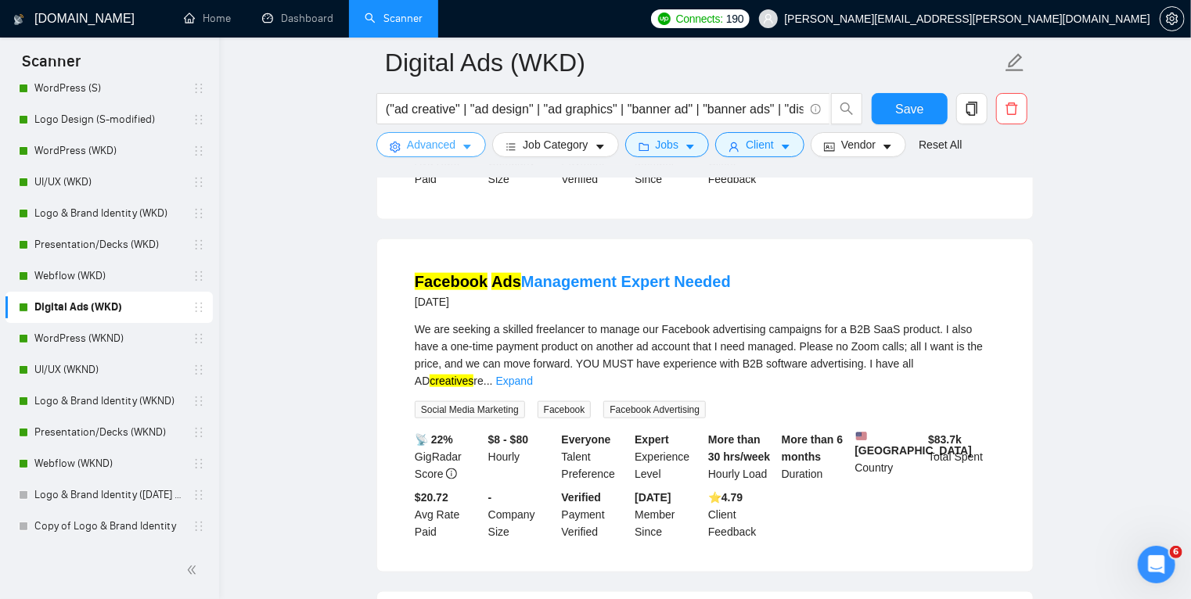
click at [465, 146] on icon "caret-down" at bounding box center [467, 147] width 8 height 5
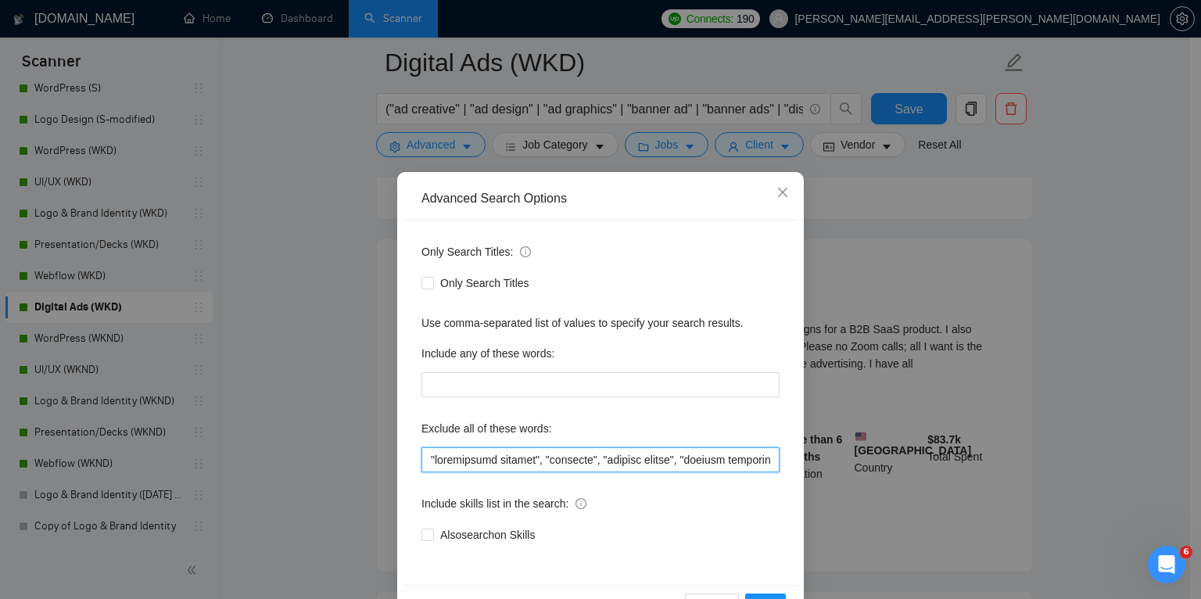
click at [426, 458] on input "text" at bounding box center [601, 459] width 358 height 25
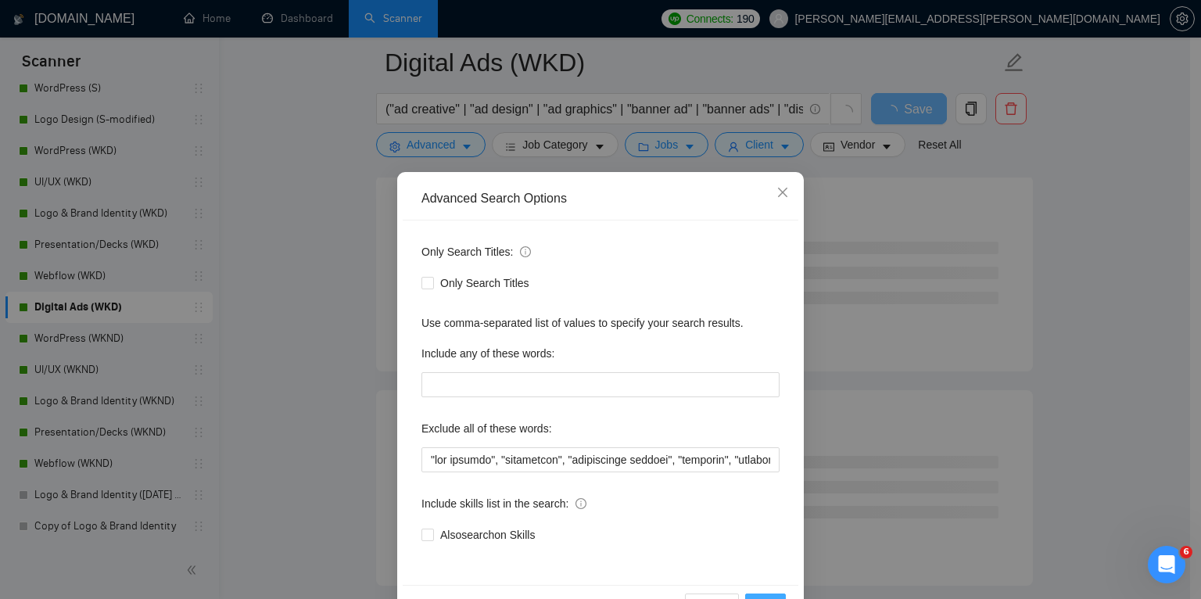
click at [757, 594] on button "OK" at bounding box center [765, 606] width 41 height 25
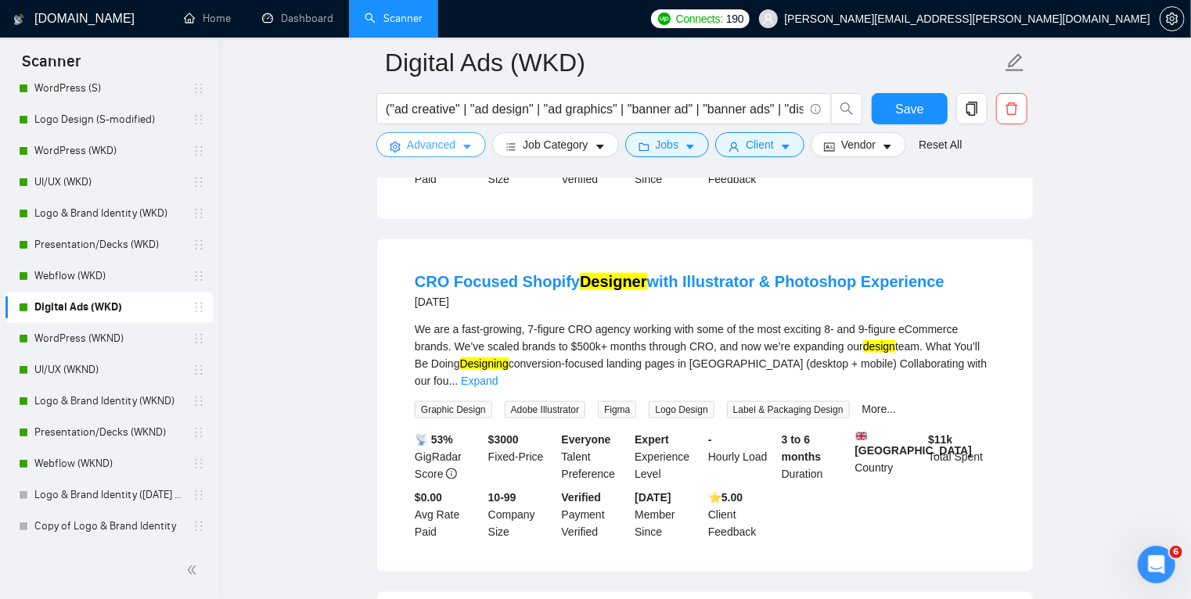
click at [465, 145] on icon "caret-down" at bounding box center [466, 147] width 11 height 11
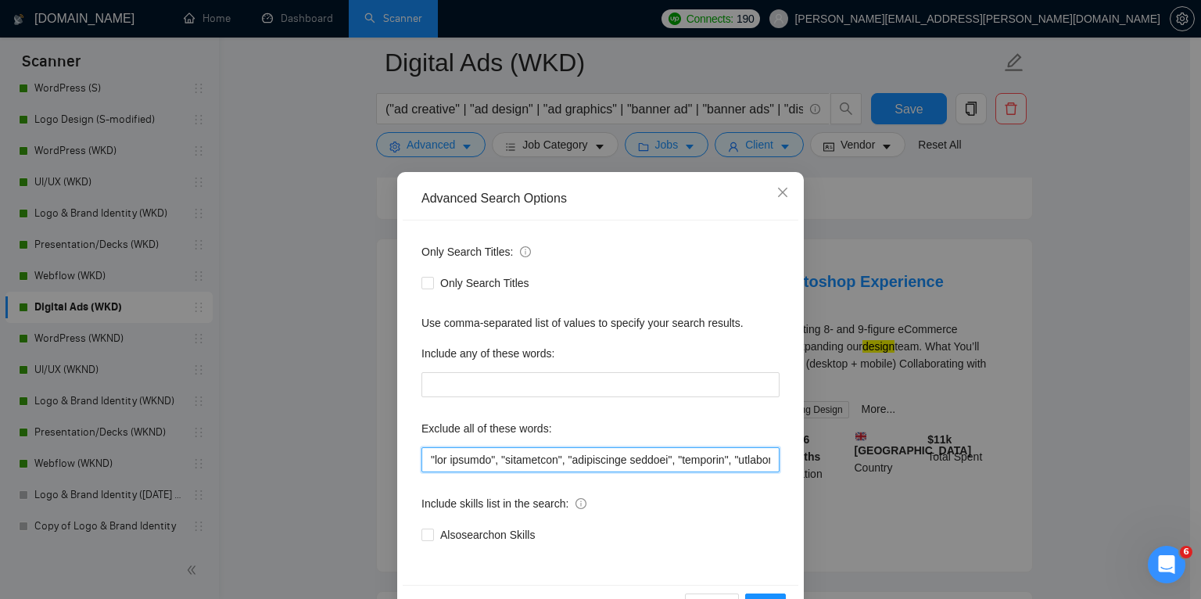
click at [429, 458] on input "text" at bounding box center [601, 459] width 358 height 25
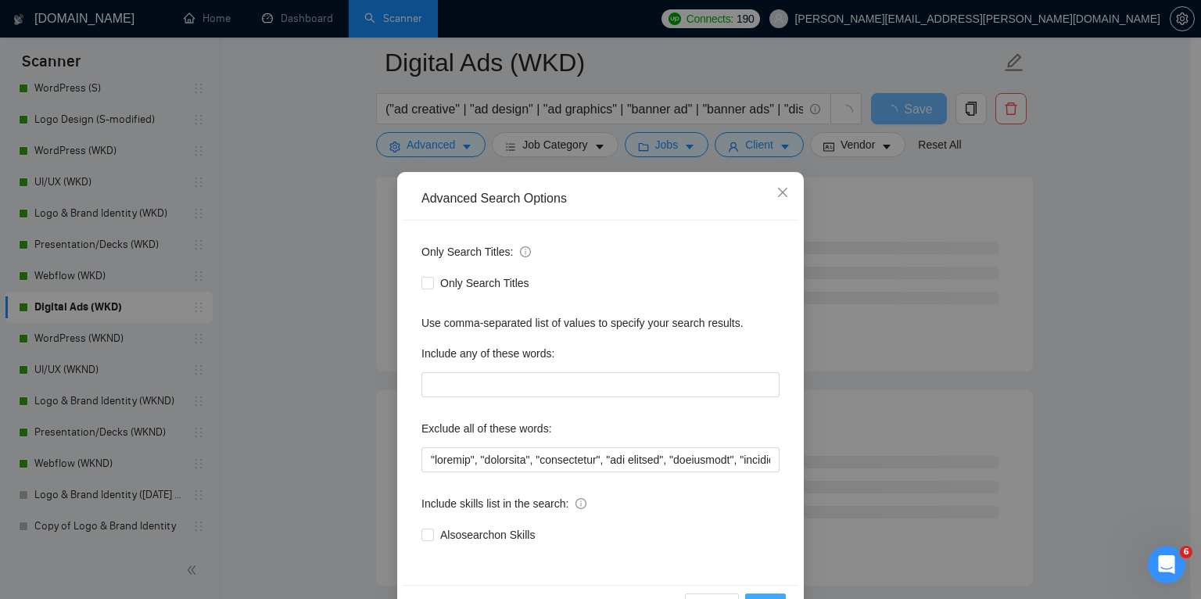
click at [763, 594] on button "OK" at bounding box center [765, 606] width 41 height 25
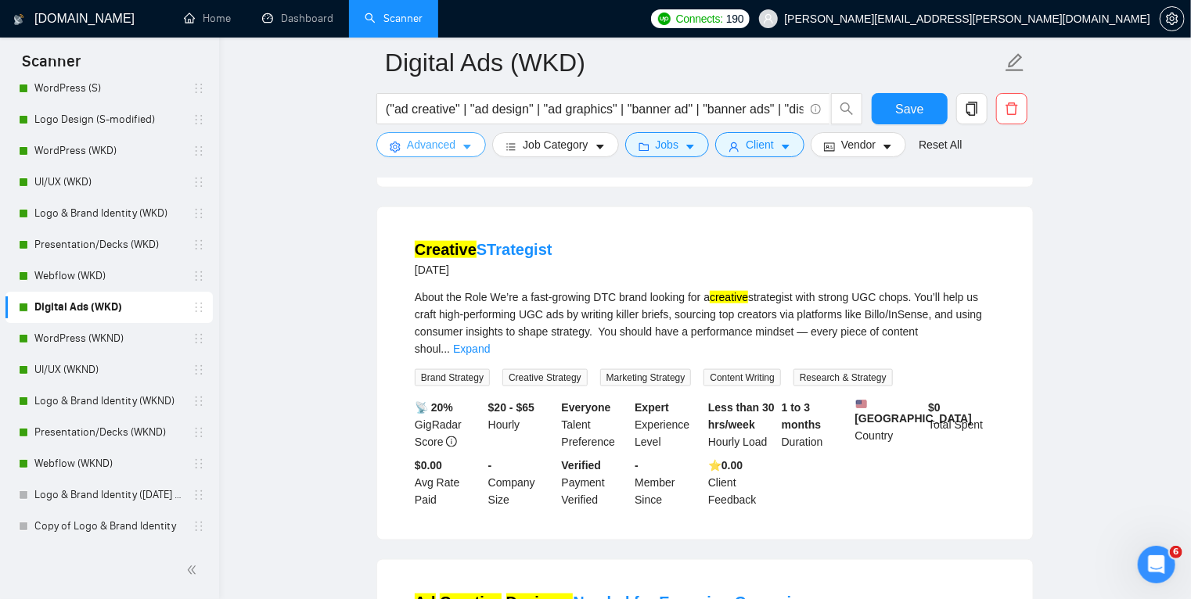
scroll to position [828, 0]
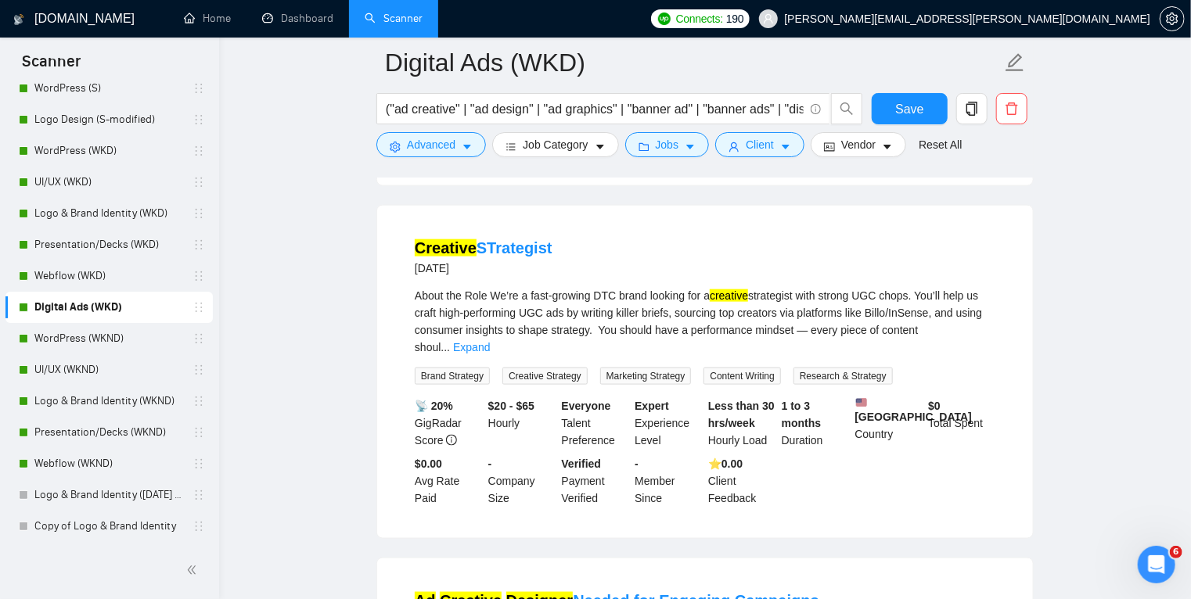
click at [589, 301] on div "About the Role We’re a fast-growing DTC brand looking for a creative strategist…" at bounding box center [705, 321] width 580 height 69
copy div "writing"
click at [470, 146] on icon "caret-down" at bounding box center [466, 147] width 11 height 11
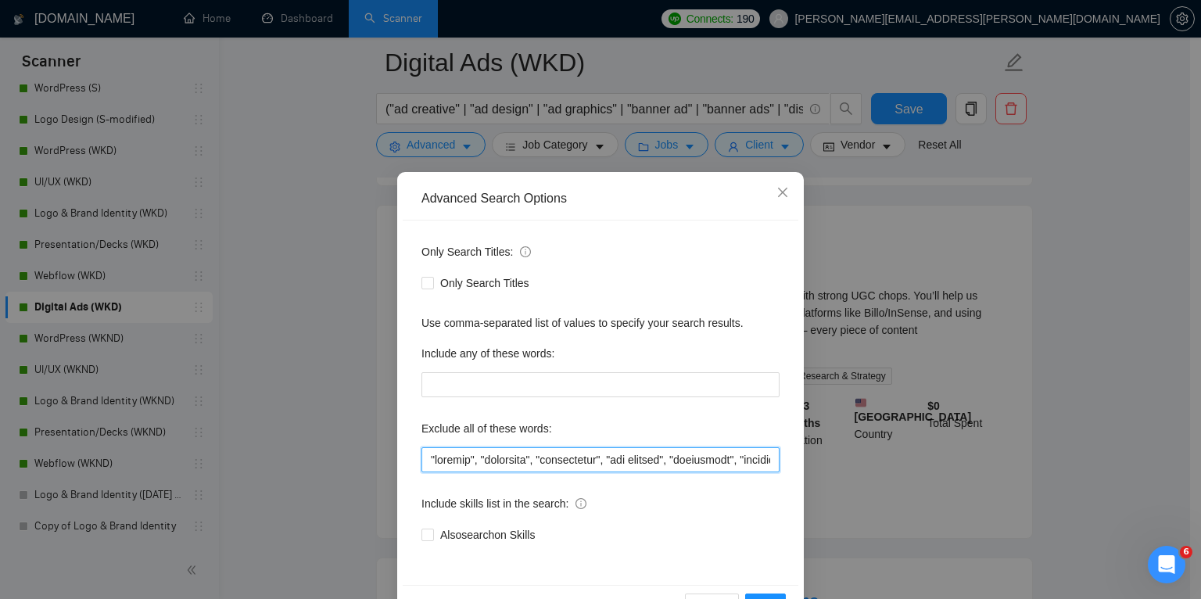
click at [428, 463] on input "text" at bounding box center [601, 459] width 358 height 25
paste input "writing"
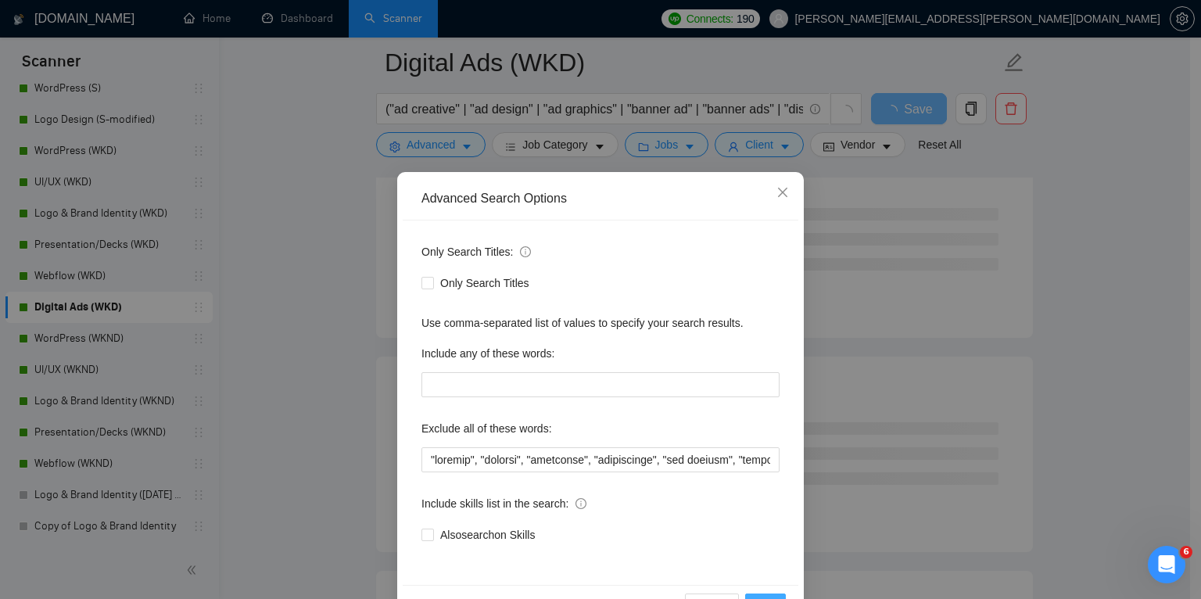
click at [760, 595] on button "OK" at bounding box center [765, 606] width 41 height 25
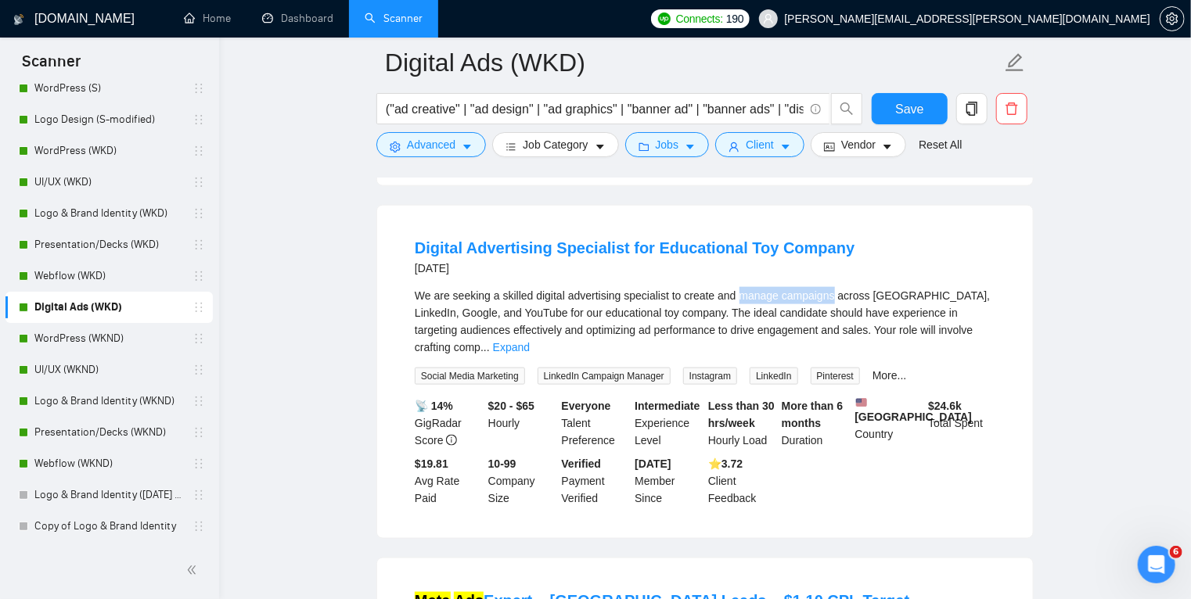
drag, startPoint x: 736, startPoint y: 282, endPoint x: 829, endPoint y: 279, distance: 93.1
click at [829, 287] on div "We are seeking a skilled digital advertising specialist to create and manage ca…" at bounding box center [705, 321] width 580 height 69
copy div "manage campaigns"
click at [469, 146] on icon "caret-down" at bounding box center [467, 147] width 8 height 5
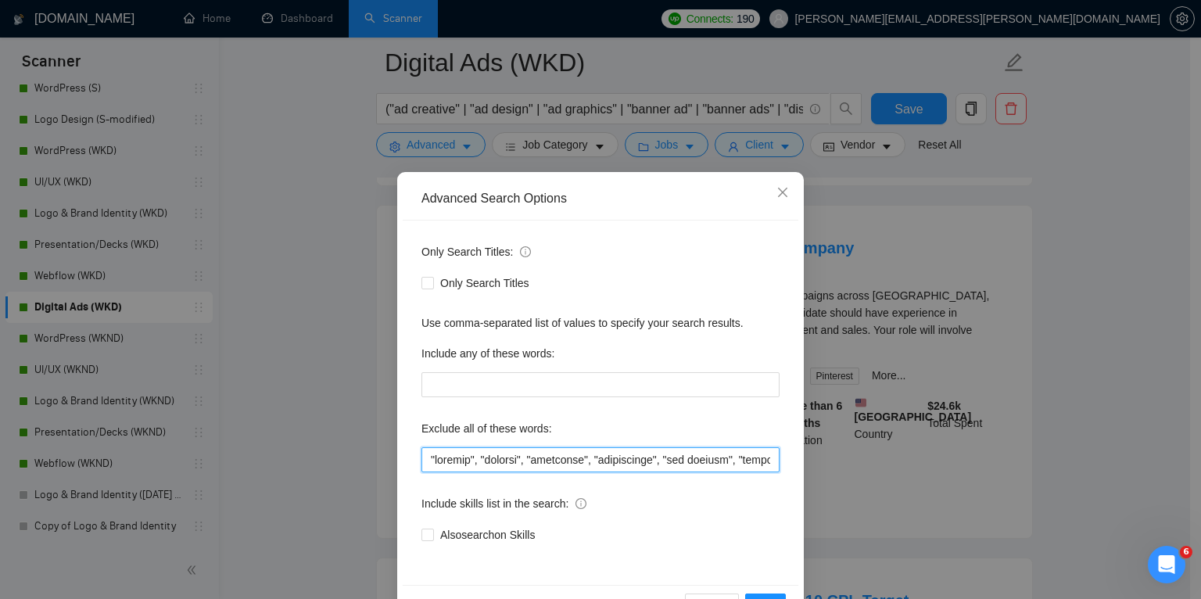
click at [426, 457] on input "text" at bounding box center [601, 459] width 358 height 25
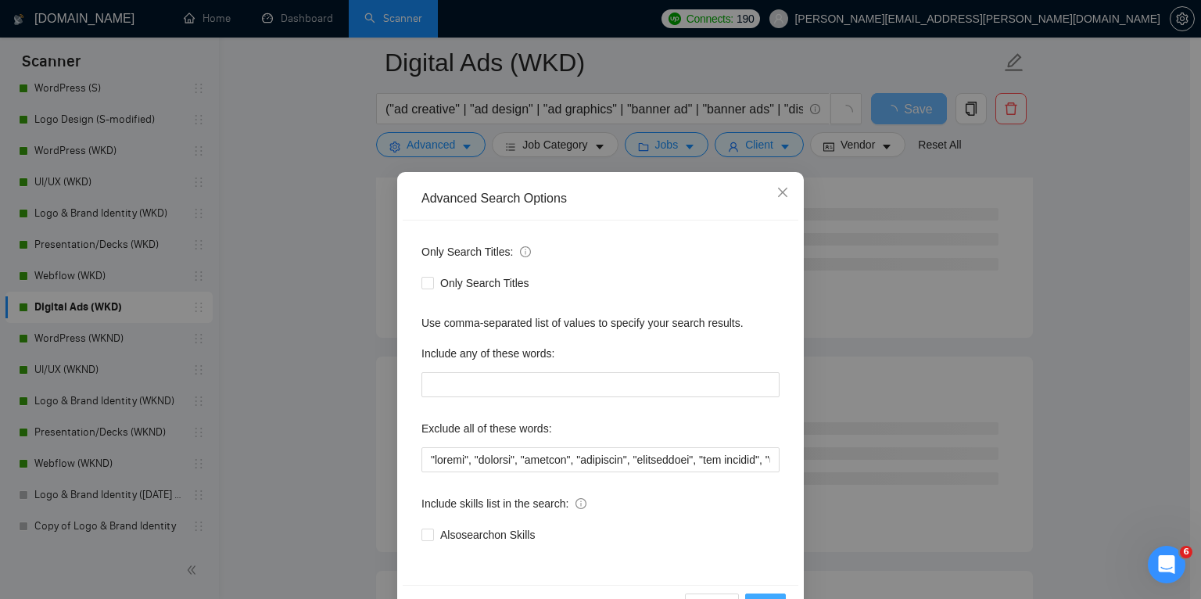
click at [763, 594] on button "OK" at bounding box center [765, 606] width 41 height 25
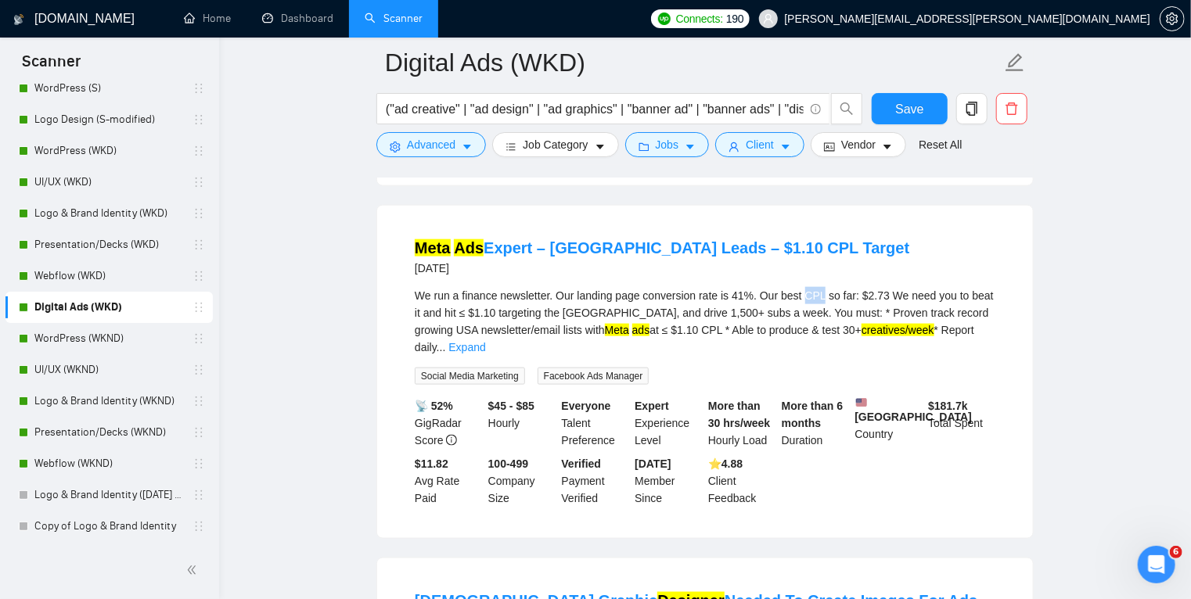
drag, startPoint x: 817, startPoint y: 282, endPoint x: 801, endPoint y: 281, distance: 16.5
click at [801, 287] on div "We run a finance newsletter. Our landing page conversion rate is 41%. Our best …" at bounding box center [705, 321] width 580 height 69
click at [467, 147] on icon "caret-down" at bounding box center [467, 147] width 8 height 5
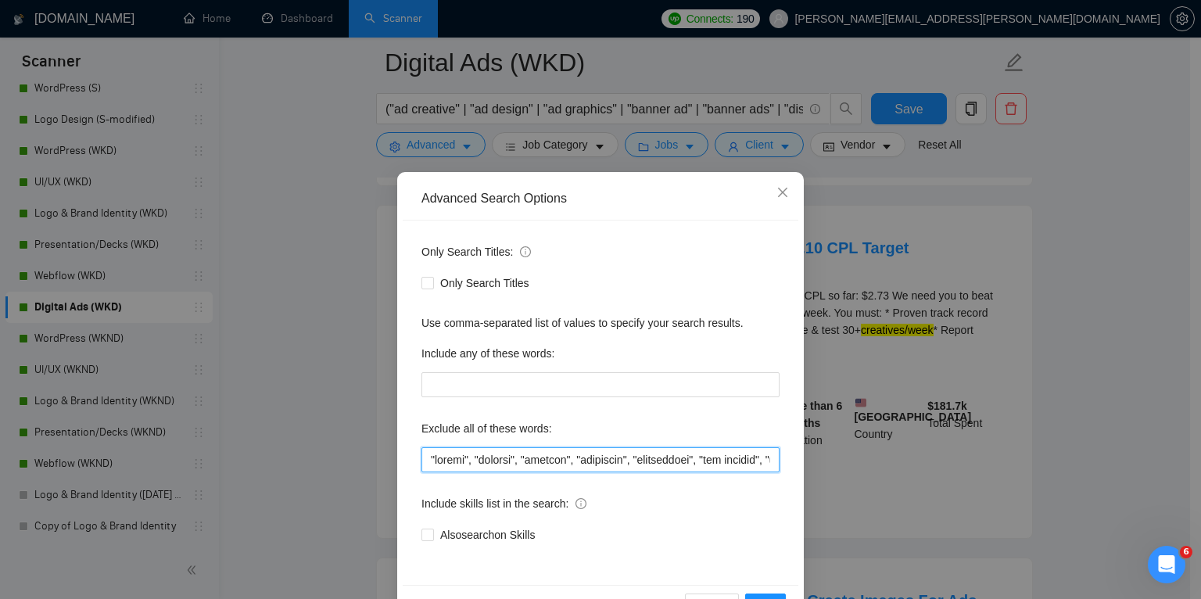
click at [426, 457] on input "text" at bounding box center [601, 459] width 358 height 25
paste input "CPL"
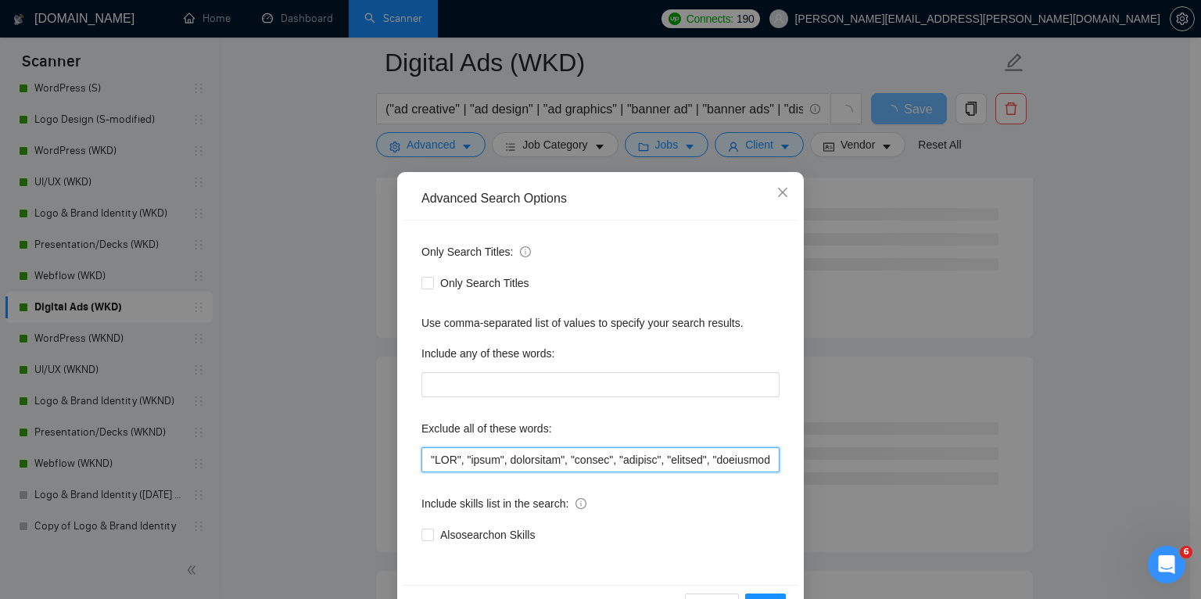
click at [497, 460] on input "text" at bounding box center [601, 459] width 358 height 25
click at [760, 594] on button "OK" at bounding box center [765, 606] width 41 height 25
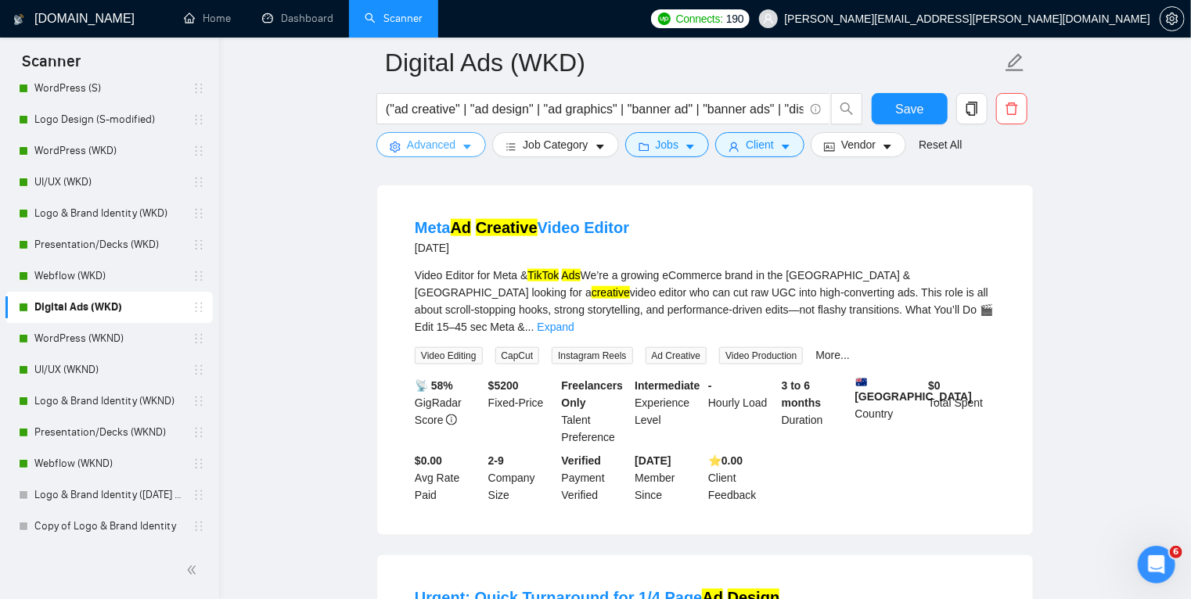
scroll to position [848, 0]
click at [574, 321] on link "Expand" at bounding box center [555, 327] width 37 height 13
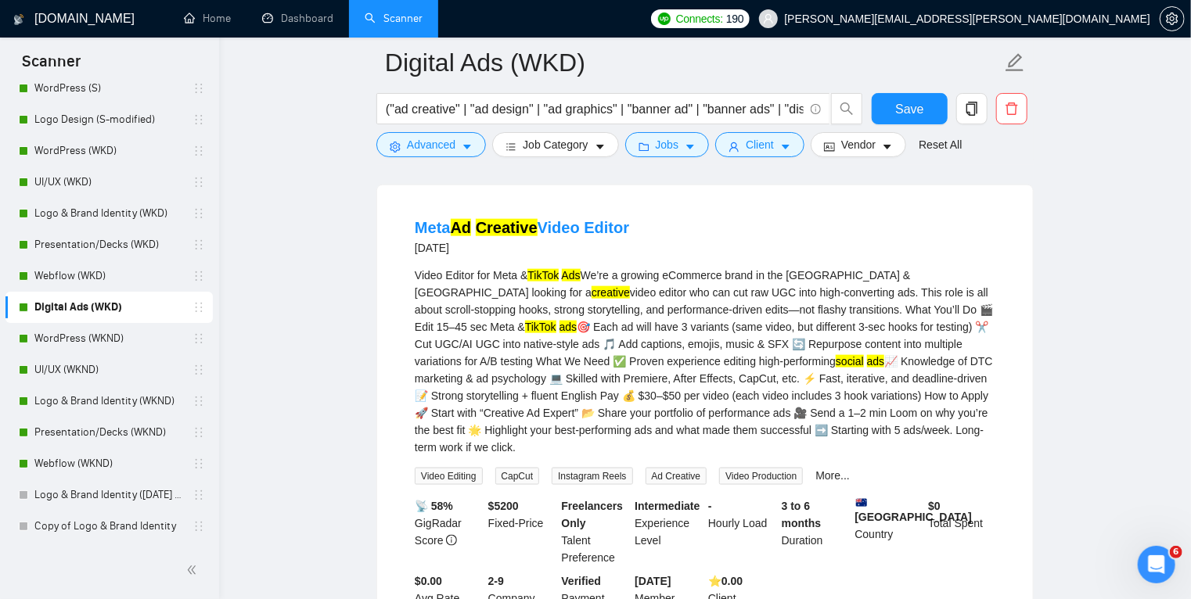
click at [604, 296] on div "Video Editor for Meta & TikTok Ads We’re a growing eCommerce brand in the [GEOG…" at bounding box center [705, 361] width 580 height 189
click at [464, 145] on icon "caret-down" at bounding box center [466, 147] width 11 height 11
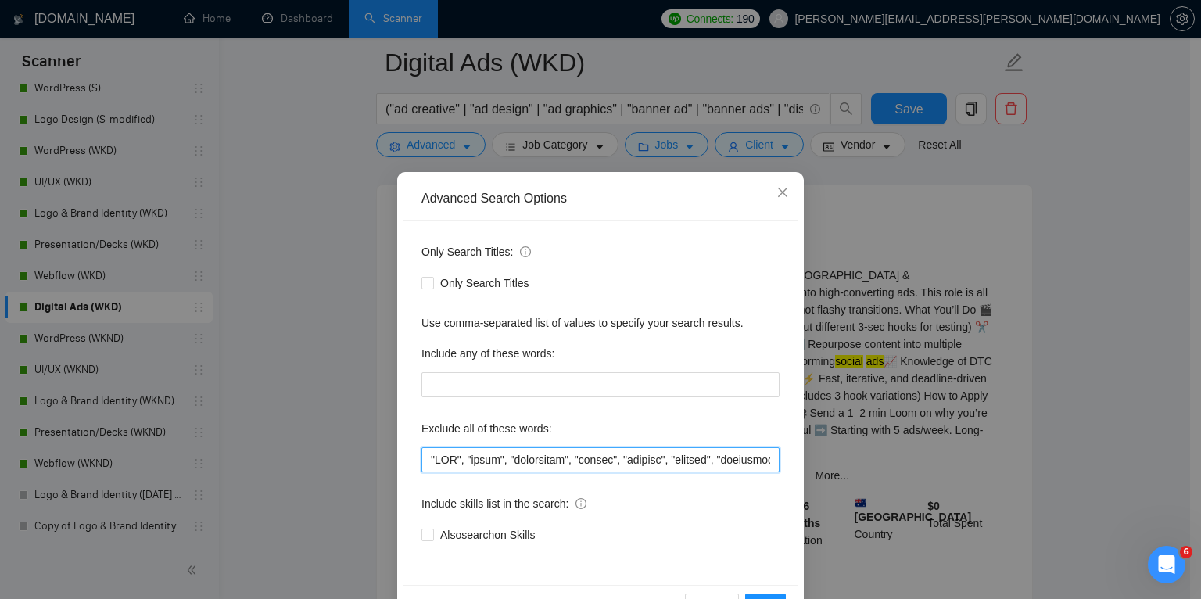
click at [435, 460] on input "text" at bounding box center [601, 459] width 358 height 25
paste input "edits"
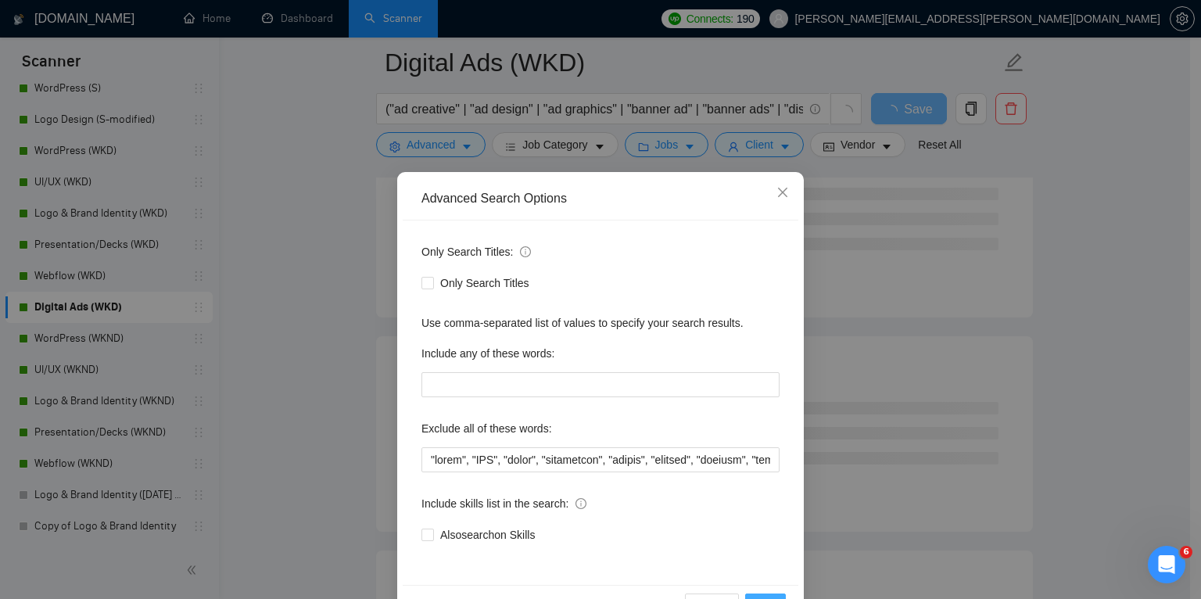
click at [764, 596] on button "OK" at bounding box center [765, 606] width 41 height 25
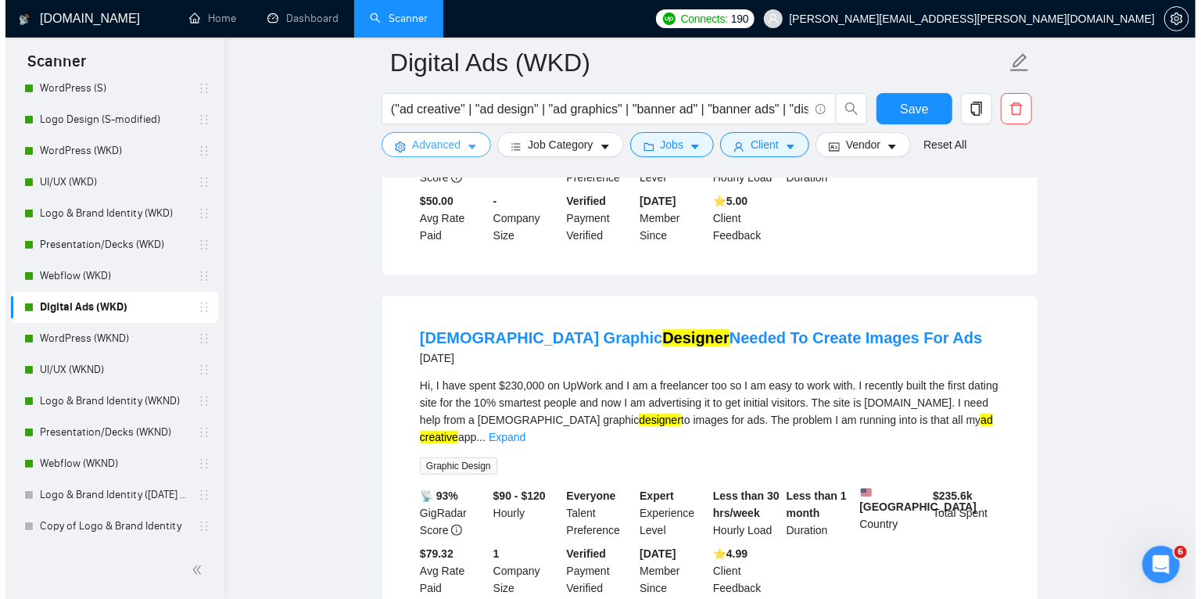
scroll to position [385, 0]
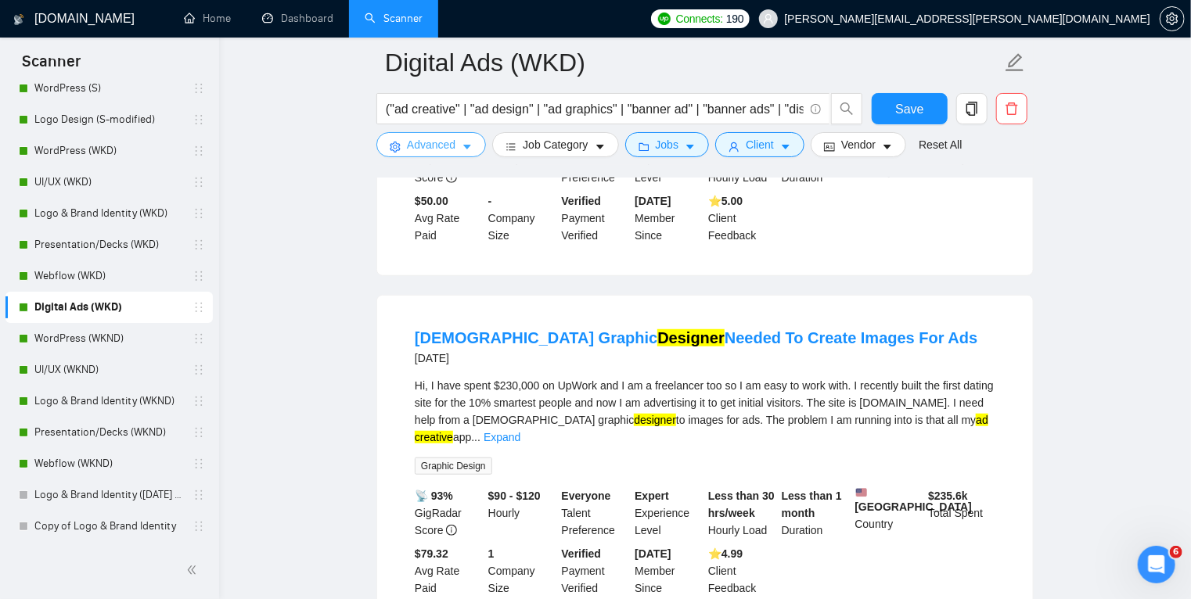
click at [465, 147] on icon "caret-down" at bounding box center [467, 147] width 8 height 5
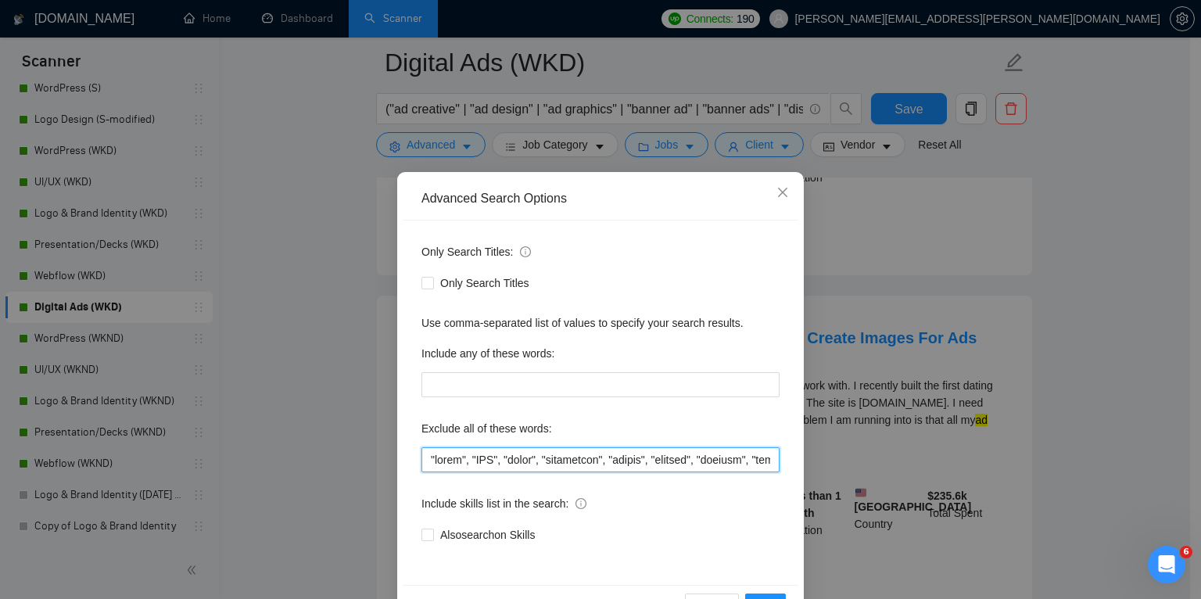
click at [463, 456] on input "text" at bounding box center [601, 459] width 358 height 25
click at [598, 461] on input "text" at bounding box center [601, 459] width 358 height 25
click at [641, 461] on input "text" at bounding box center [601, 459] width 358 height 25
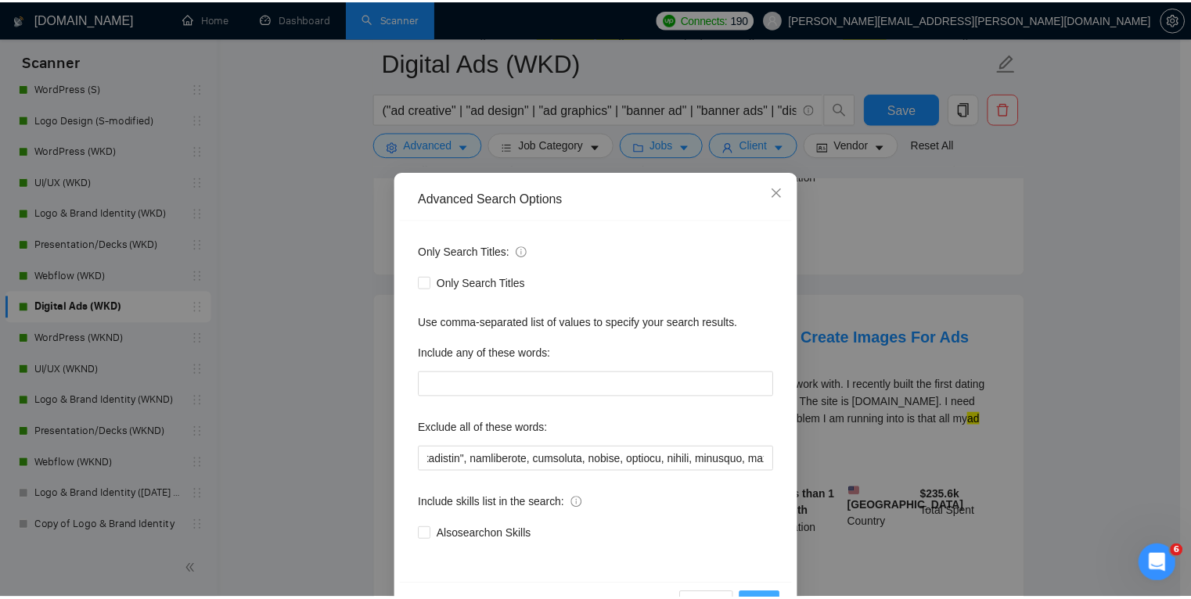
scroll to position [0, 0]
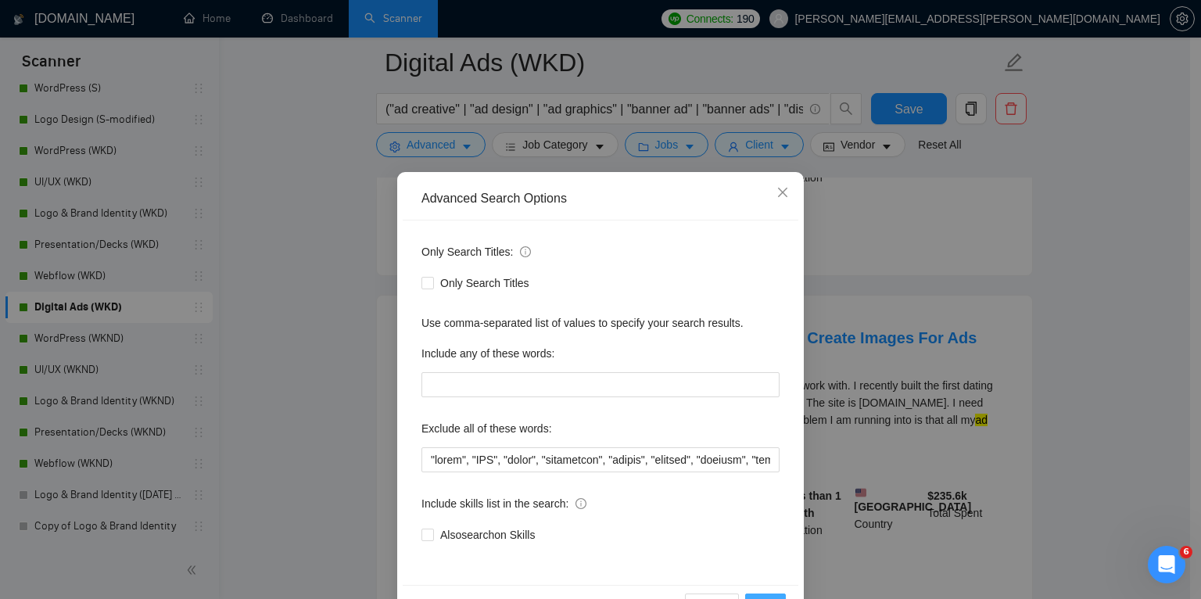
click at [770, 596] on button "OK" at bounding box center [765, 606] width 41 height 25
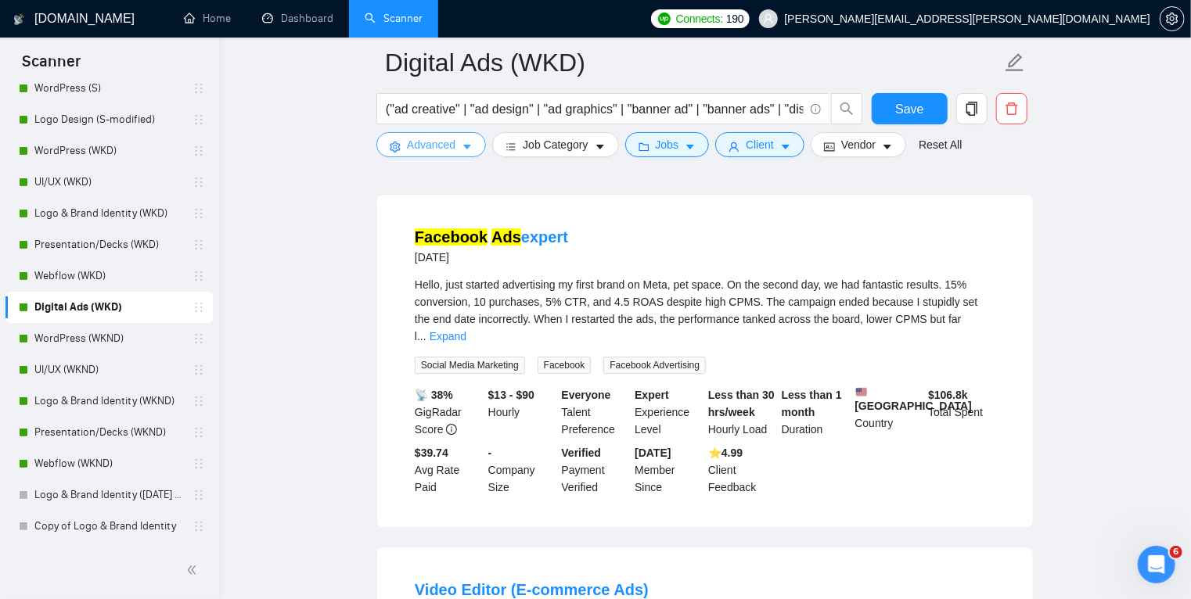
scroll to position [2250, 0]
click at [466, 330] on link "Expand" at bounding box center [447, 336] width 37 height 13
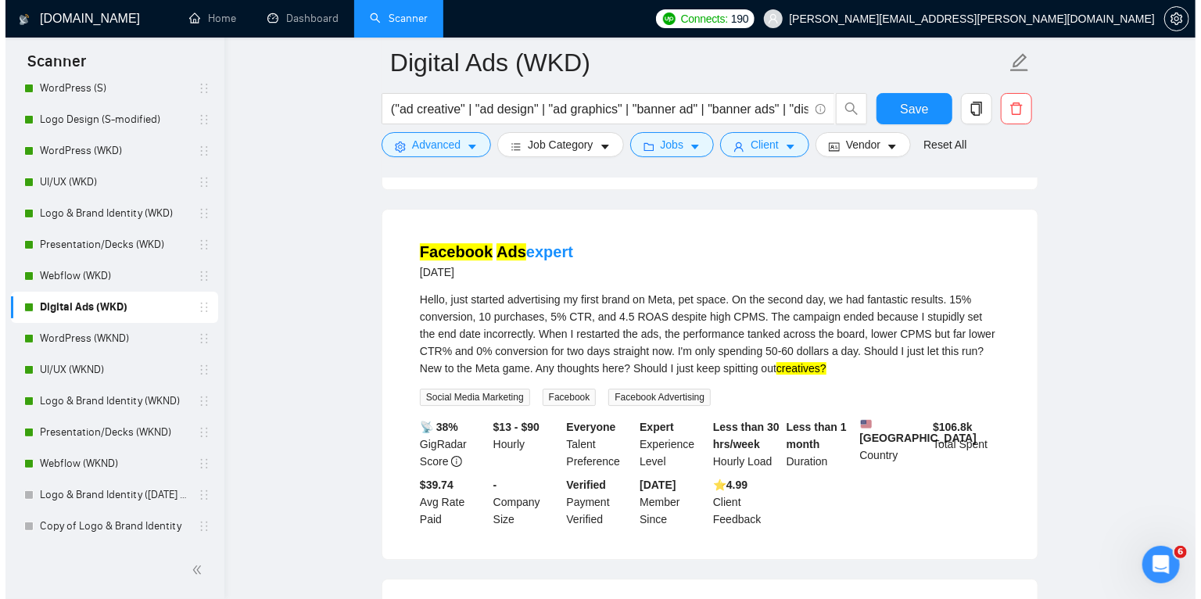
scroll to position [2233, 0]
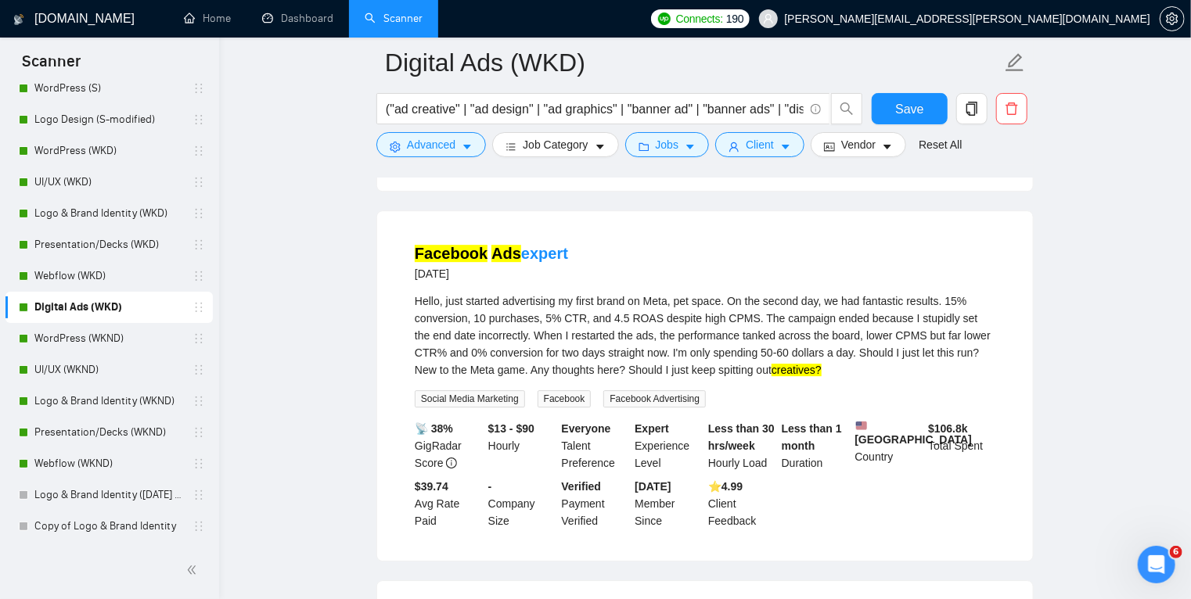
click at [570, 293] on div "Hello, just started advertising my first brand on Meta, pet space. On the secon…" at bounding box center [705, 336] width 580 height 86
click at [466, 149] on icon "caret-down" at bounding box center [467, 147] width 8 height 5
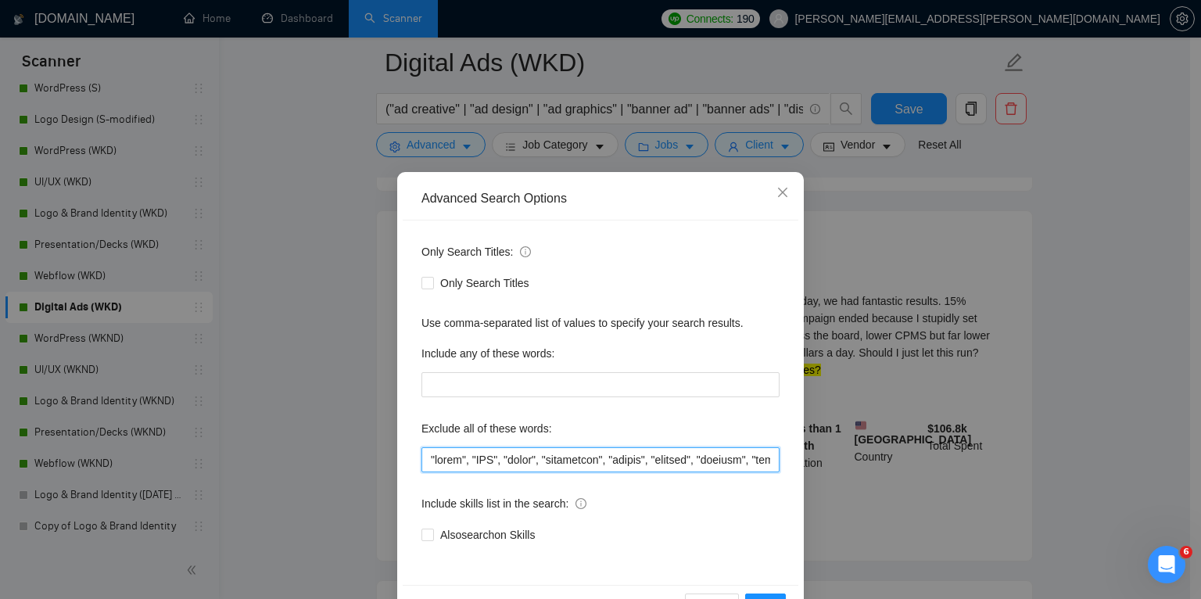
click at [433, 459] on input "text" at bounding box center [601, 459] width 358 height 25
paste input "CTR"
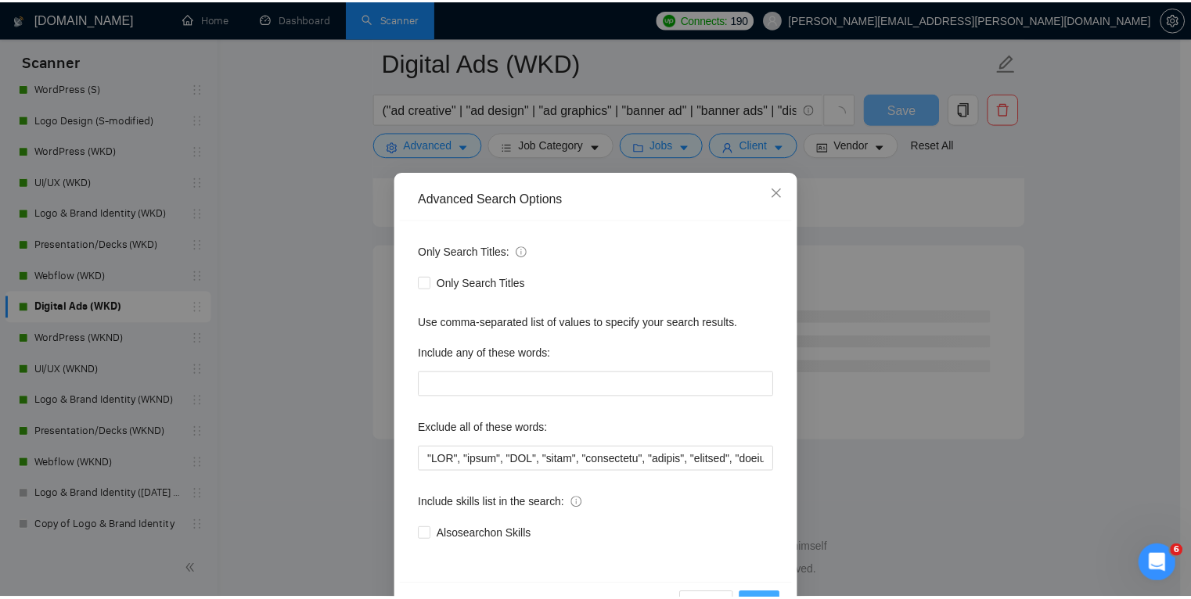
scroll to position [2011, 0]
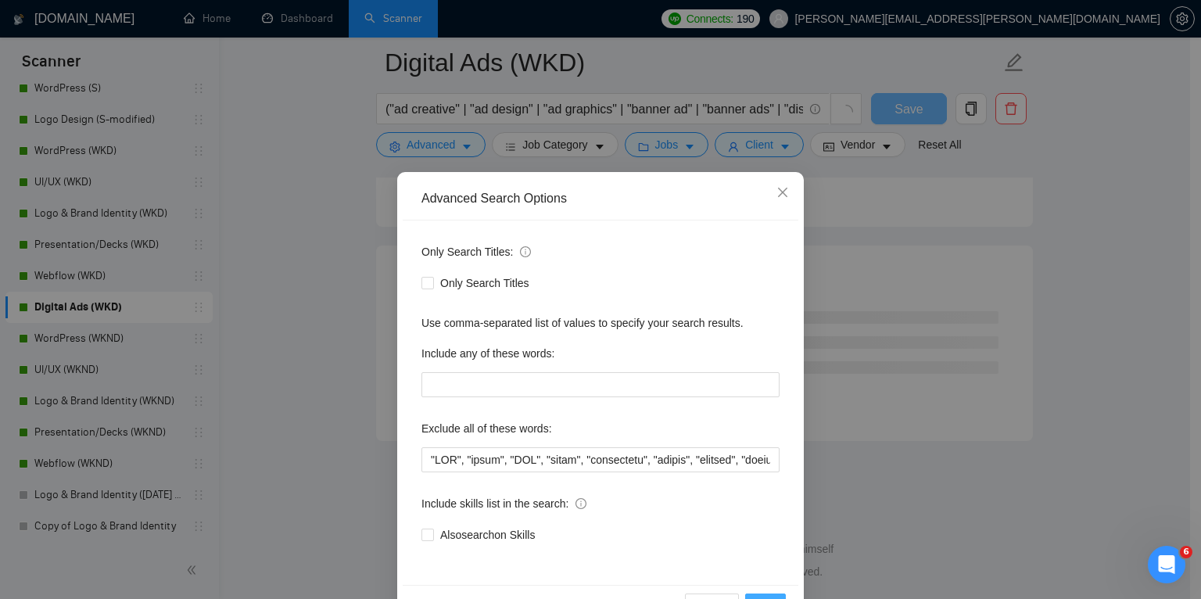
click at [767, 594] on button "OK" at bounding box center [765, 606] width 41 height 25
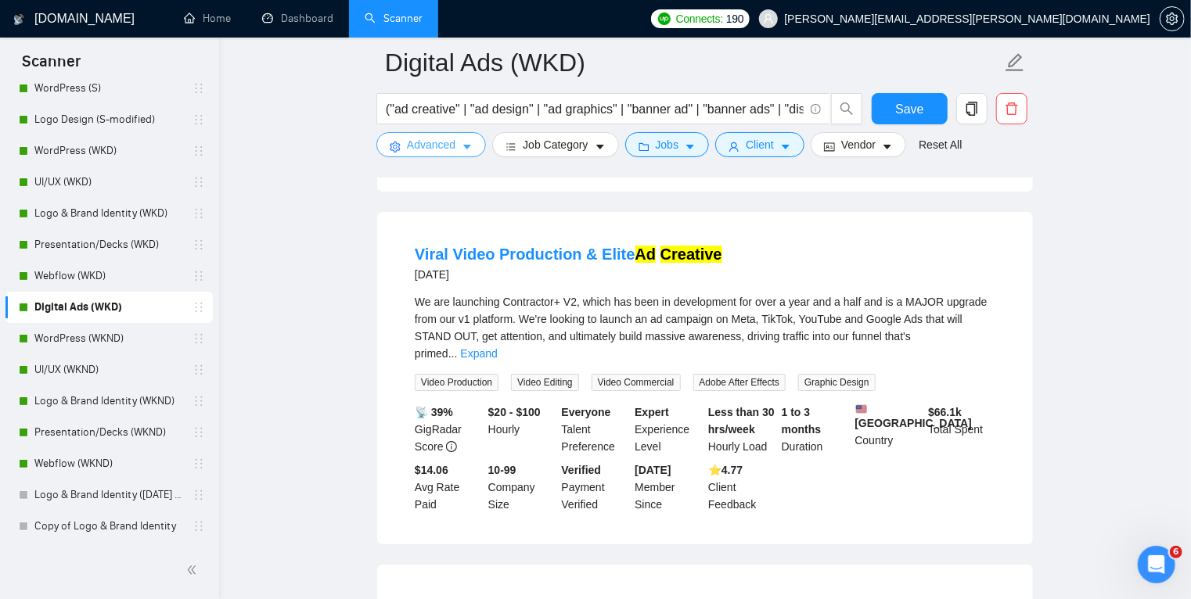
scroll to position [2591, 0]
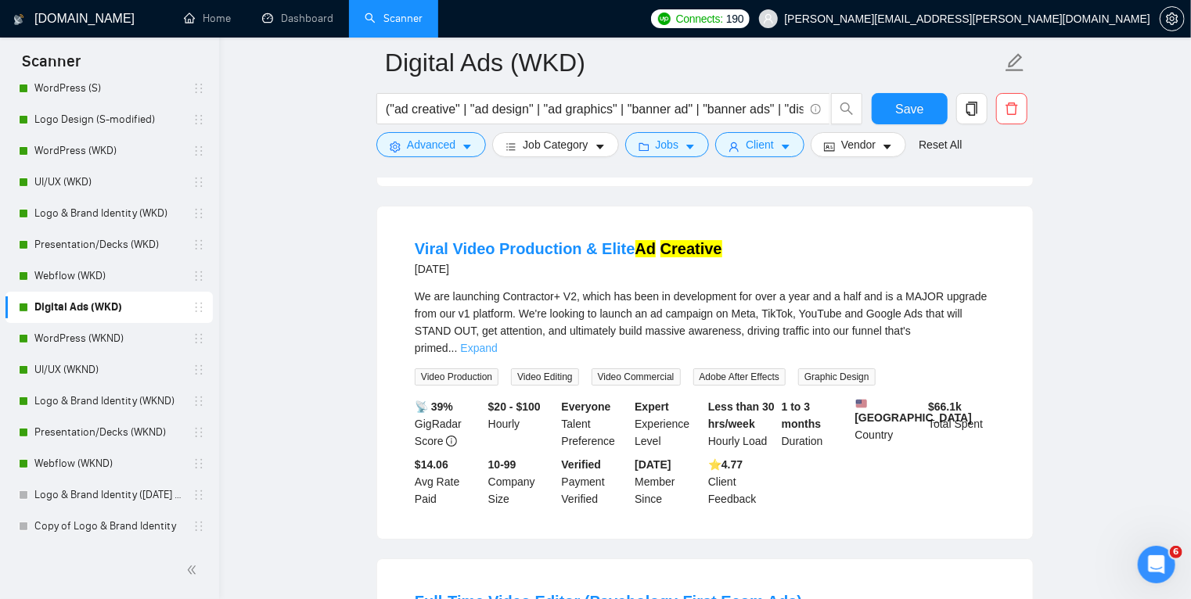
click at [497, 342] on link "Expand" at bounding box center [478, 348] width 37 height 13
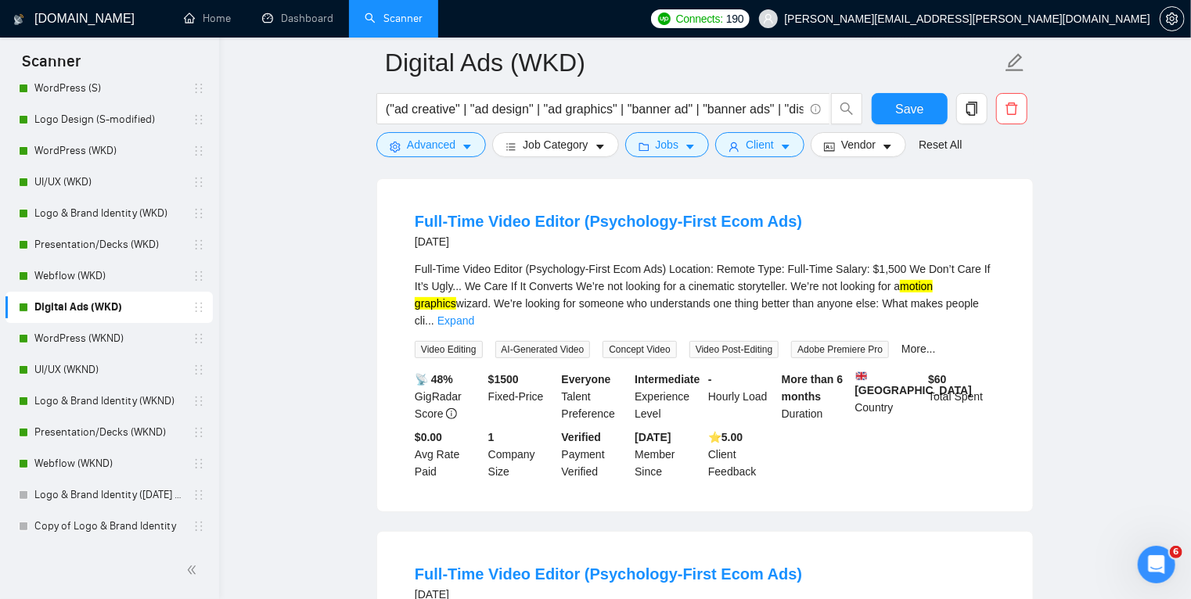
scroll to position [3169, 0]
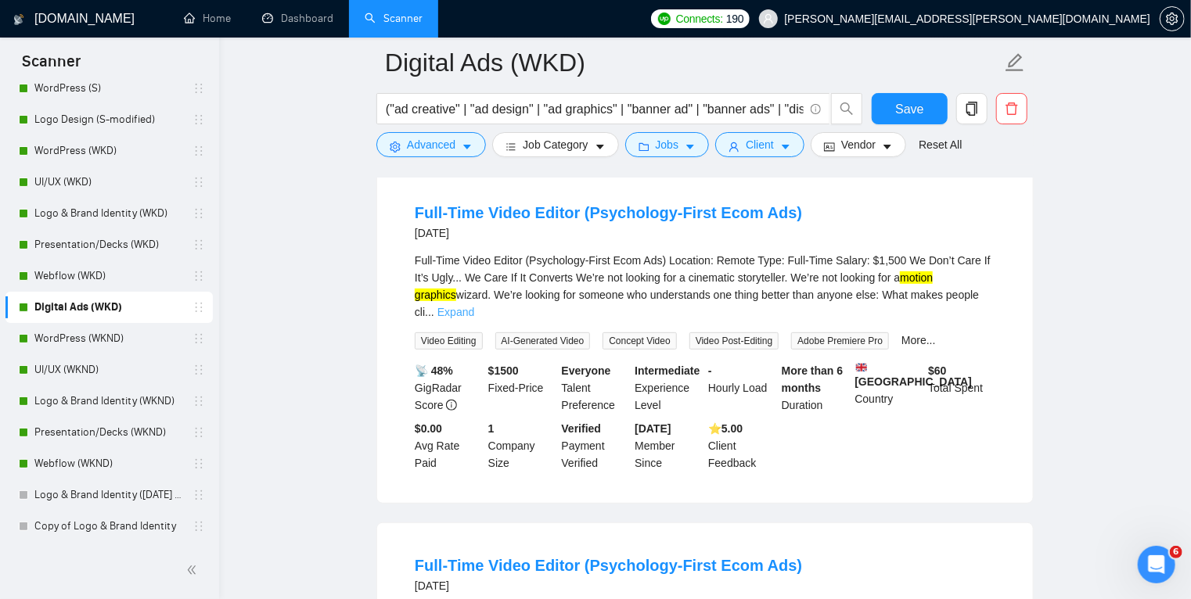
click at [474, 306] on link "Expand" at bounding box center [455, 312] width 37 height 13
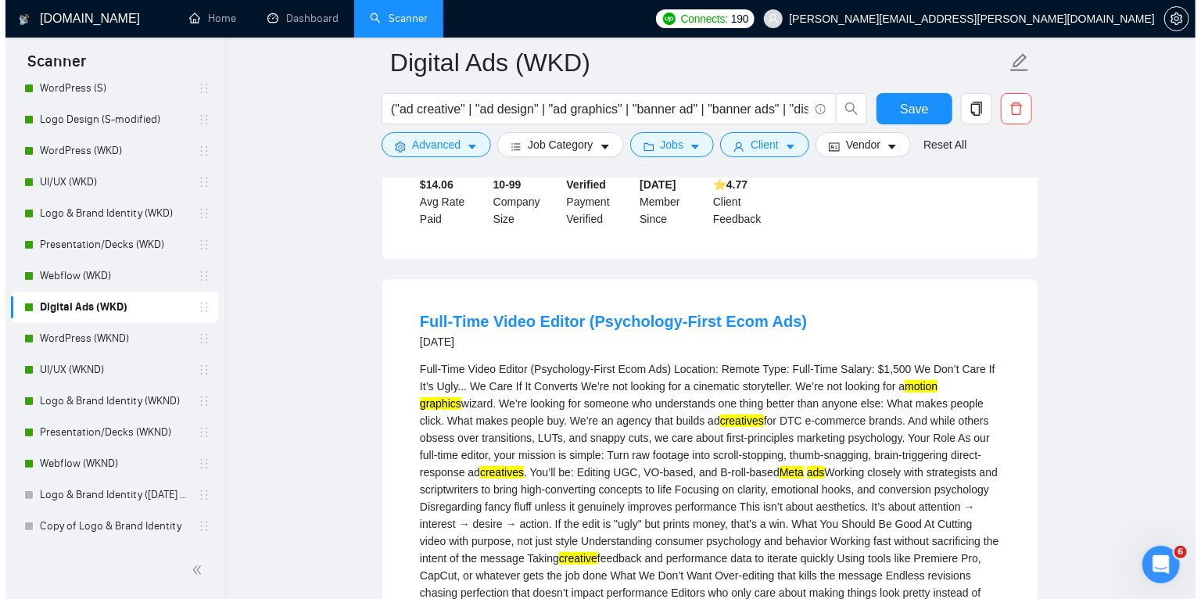
scroll to position [3060, 0]
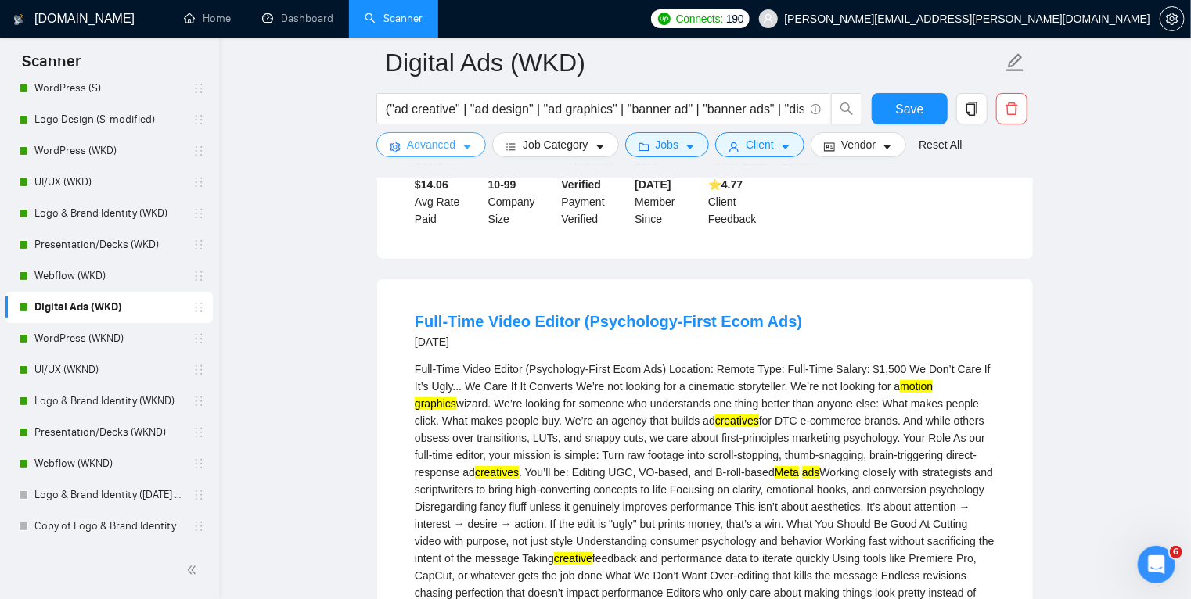
click at [466, 146] on icon "caret-down" at bounding box center [467, 147] width 8 height 5
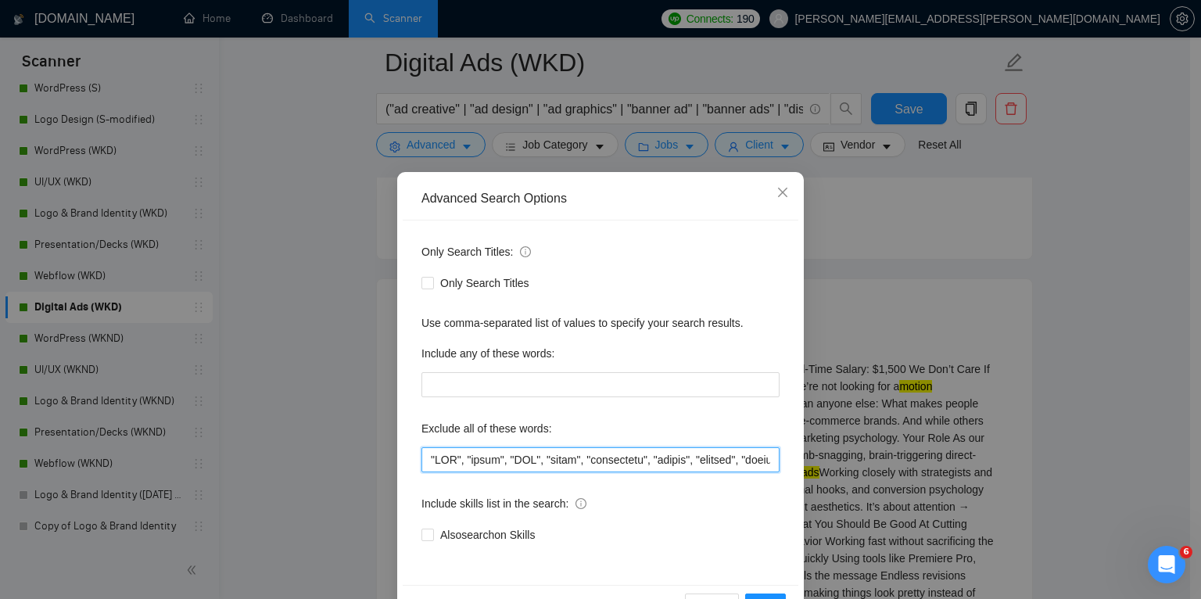
click at [426, 457] on input "text" at bounding box center [601, 459] width 358 height 25
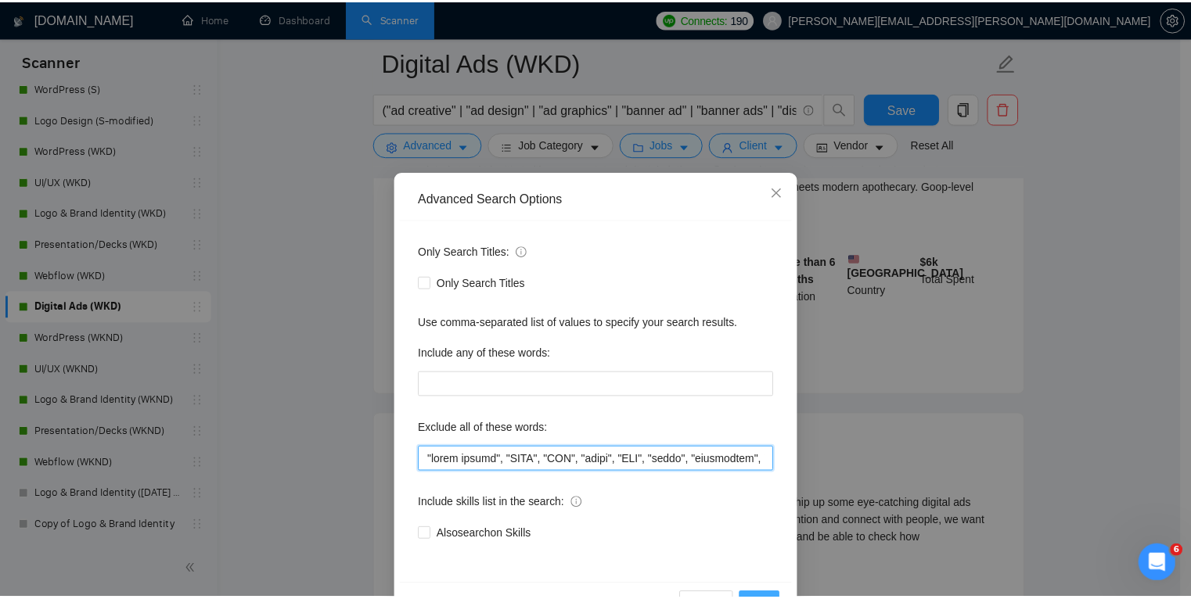
scroll to position [2011, 0]
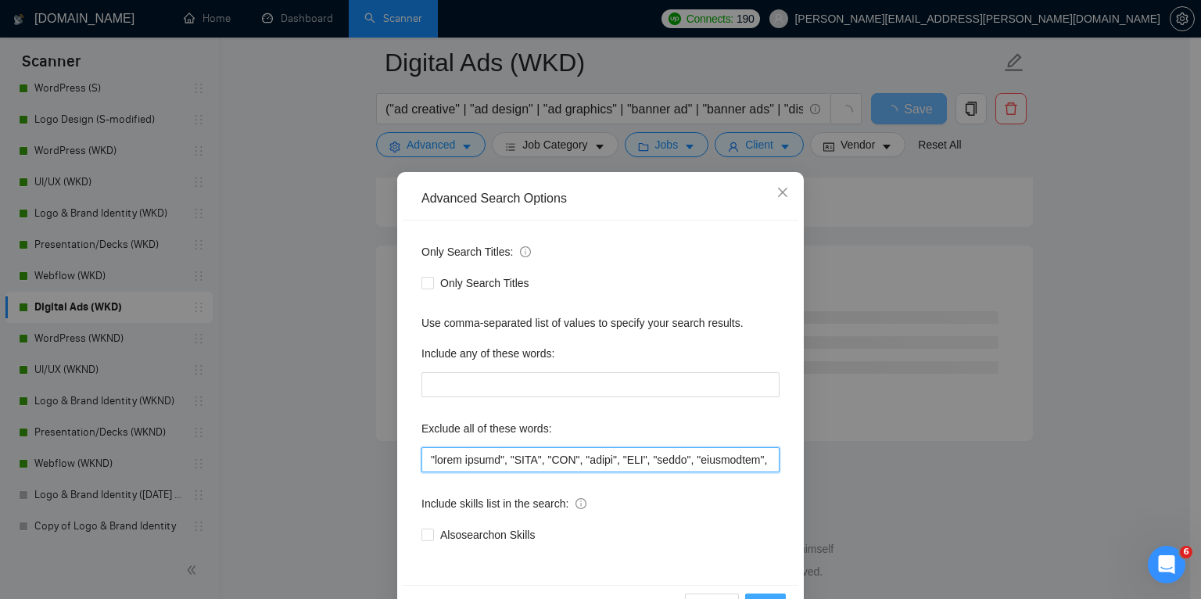
type input ""video editor", "CPMS", "CTR", "edits", "CPL", "email", "newsletter", "manage",…"
click at [759, 598] on span "OK" at bounding box center [766, 606] width 16 height 17
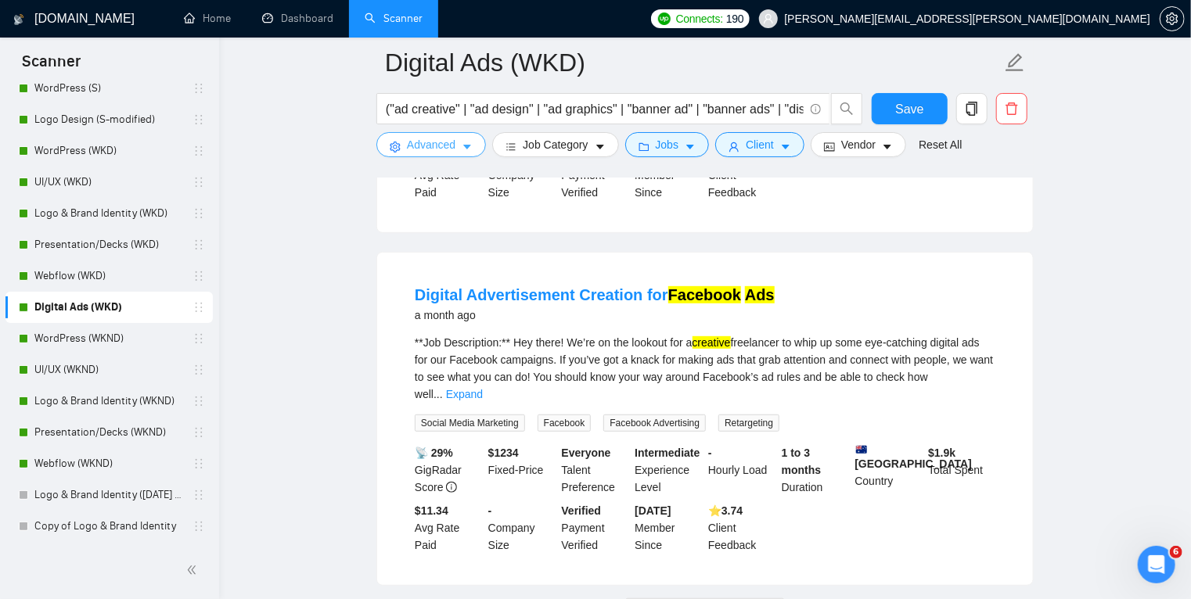
scroll to position [3288, 0]
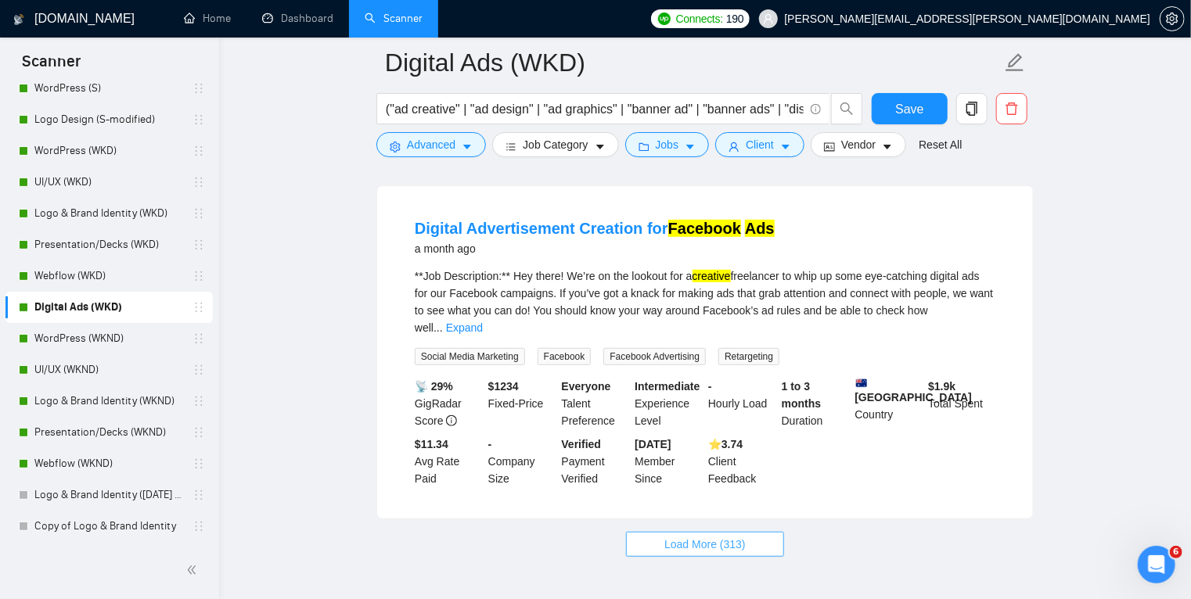
click at [729, 536] on span "Load More (313)" at bounding box center [704, 544] width 81 height 17
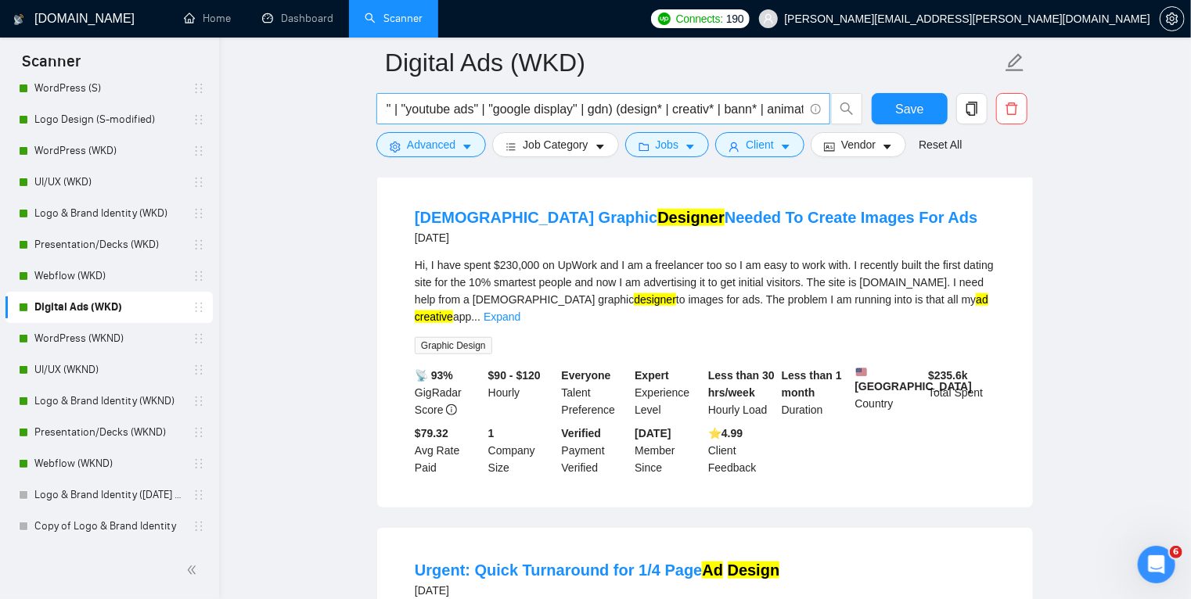
scroll to position [0, 1302]
drag, startPoint x: 620, startPoint y: 110, endPoint x: 611, endPoint y: 110, distance: 8.6
click at [611, 110] on input "("ad creative" | "ad design" | "ad graphics" | "banner ad" | "banner ads" | "di…" at bounding box center [595, 109] width 418 height 20
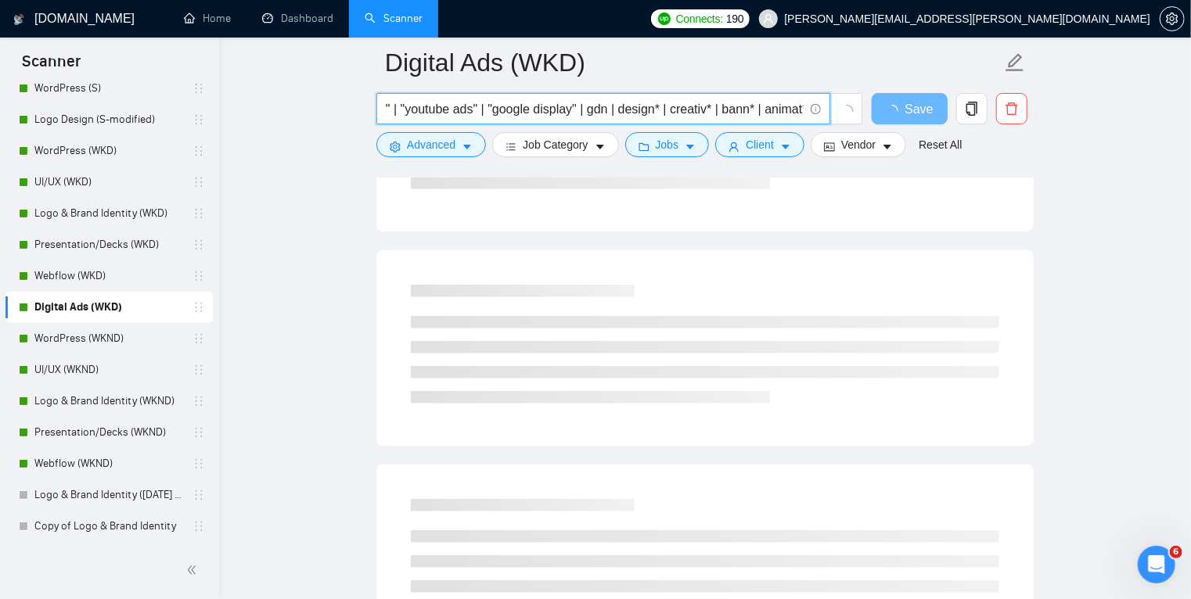
click at [745, 109] on input "("ad creative" | "ad design" | "ad graphics" | "banner ad" | "banner ads" | "di…" at bounding box center [595, 109] width 418 height 20
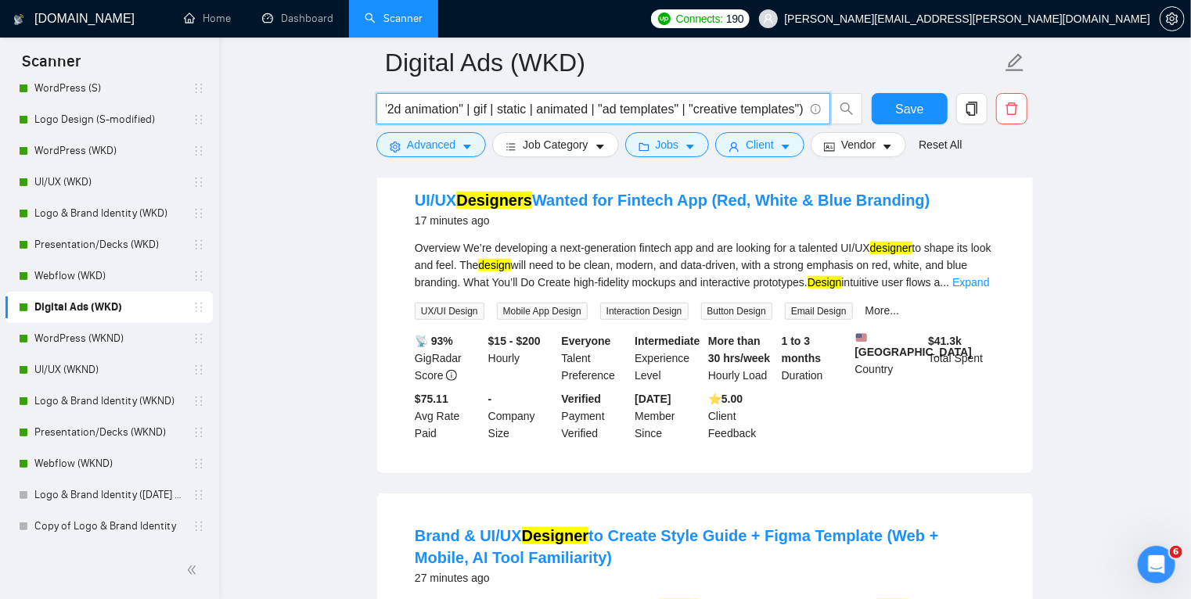
click at [803, 108] on input "("ad creative" | "ad design" | "ad graphics" | "banner ad" | "banner ads" | "di…" at bounding box center [595, 109] width 418 height 20
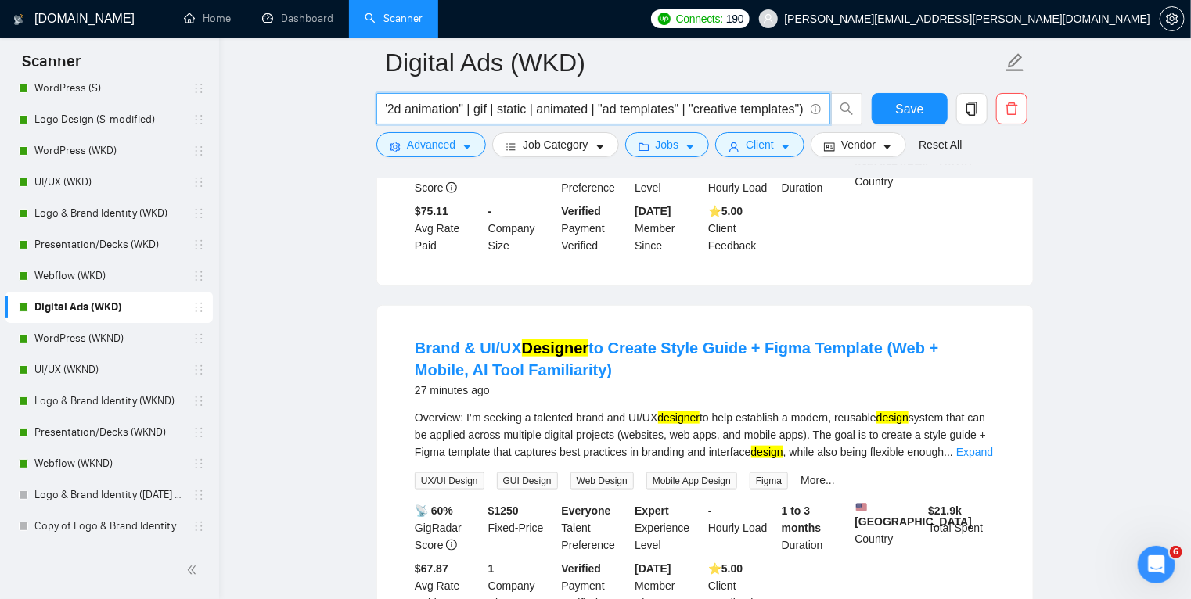
scroll to position [461, 0]
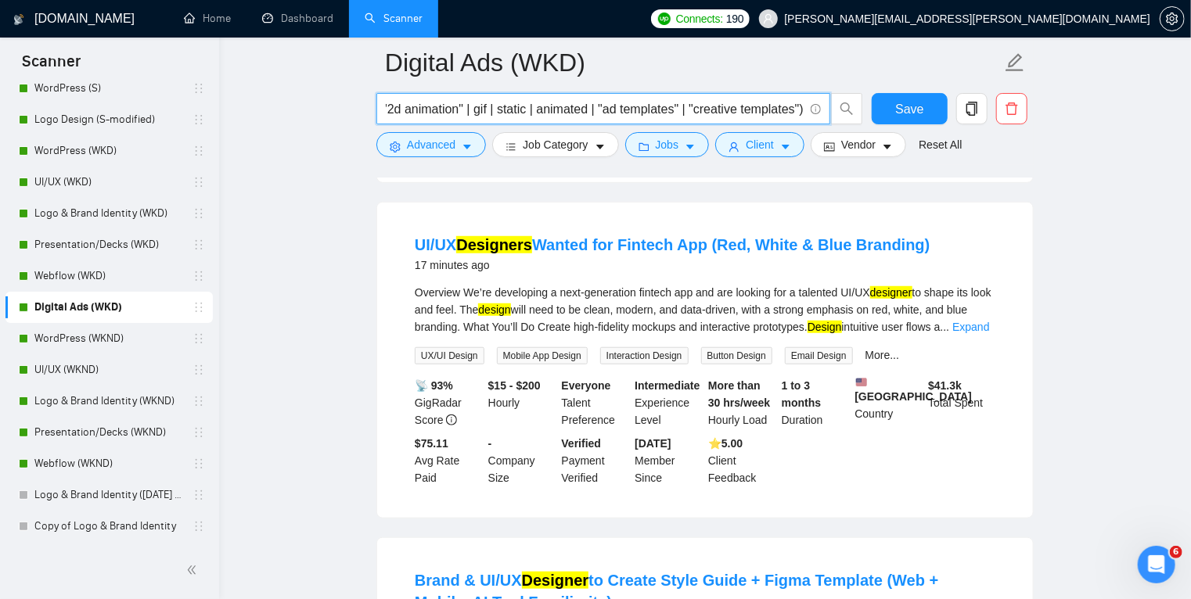
click at [751, 106] on input "("ad creative" | "ad design" | "ad graphics" | "banner ad" | "banner ads" | "di…" at bounding box center [595, 109] width 418 height 20
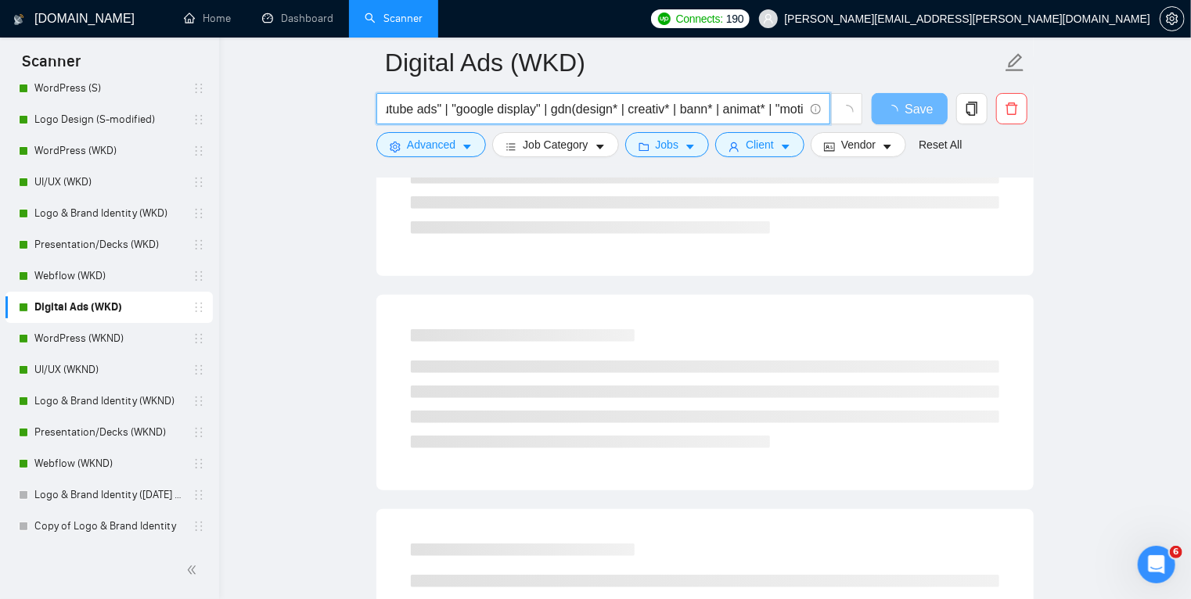
scroll to position [0, 1336]
type input "("ad creative" | "ad design" | "ad graphics" | "banner ad" | "banner ads" | "di…"
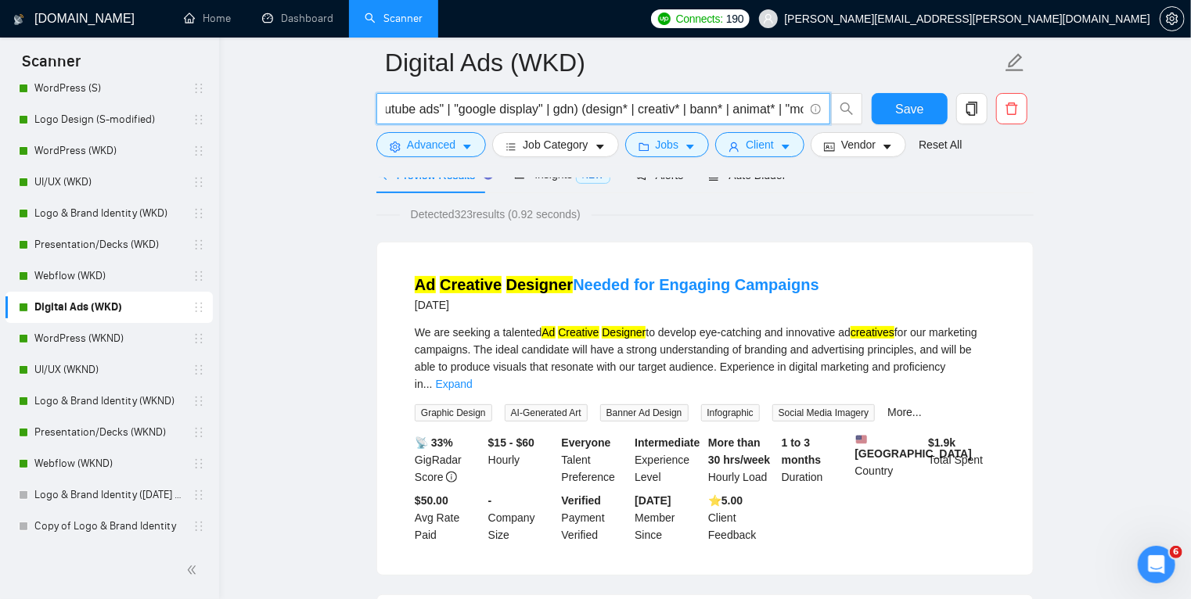
scroll to position [0, 0]
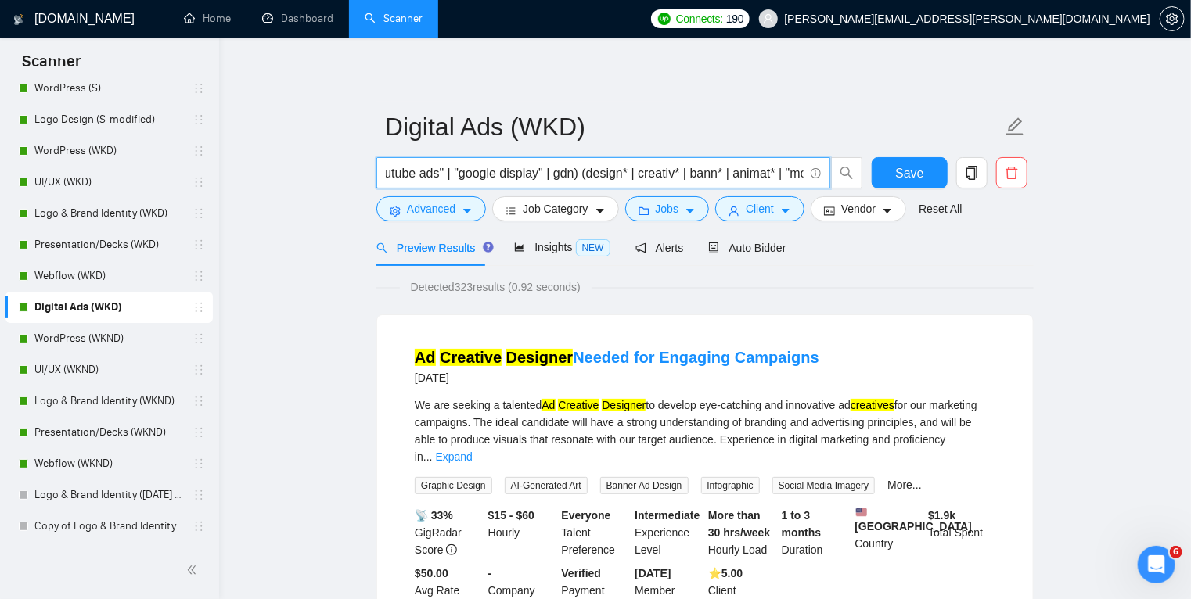
click at [629, 172] on input "("ad creative" | "ad design" | "ad graphics" | "banner ad" | "banner ads" | "di…" at bounding box center [595, 173] width 418 height 20
click at [723, 173] on input "("ad creative" | "ad design" | "ad graphics" | "banner ad" | "banner ads" | "di…" at bounding box center [595, 173] width 418 height 20
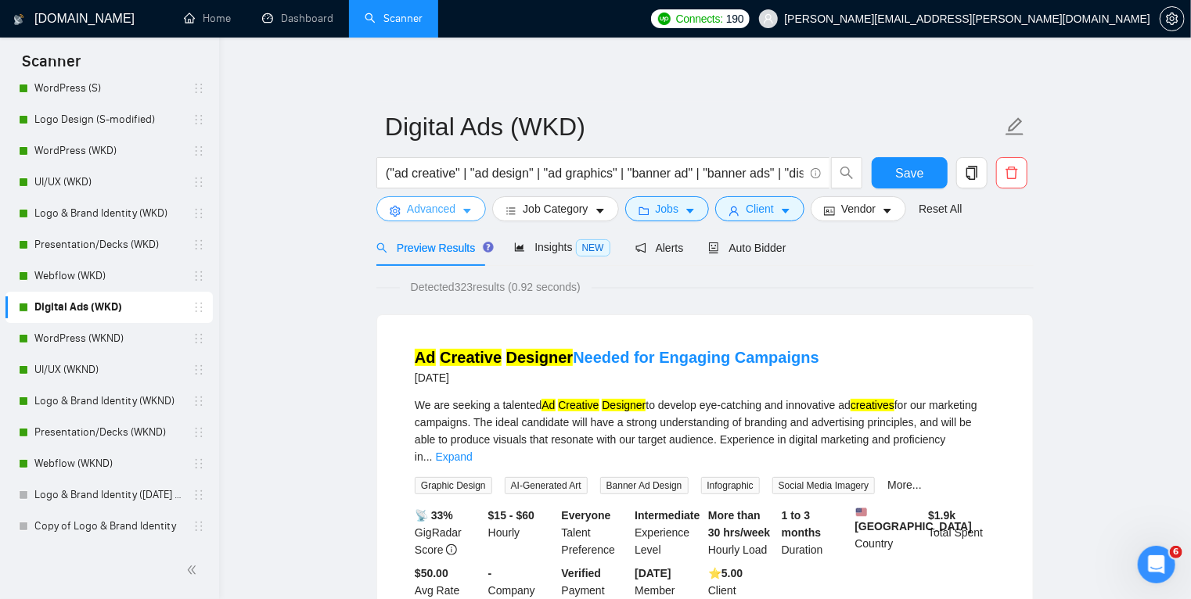
click at [464, 214] on icon "caret-down" at bounding box center [466, 211] width 11 height 11
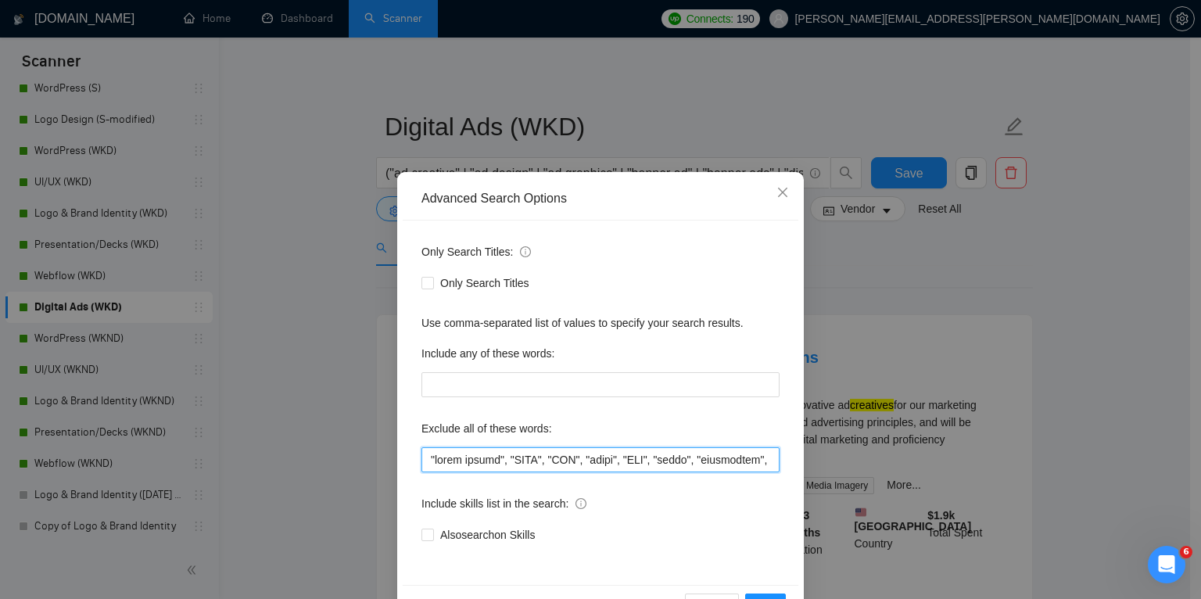
click at [458, 458] on input "text" at bounding box center [601, 459] width 358 height 25
click at [760, 598] on span "OK" at bounding box center [766, 606] width 16 height 17
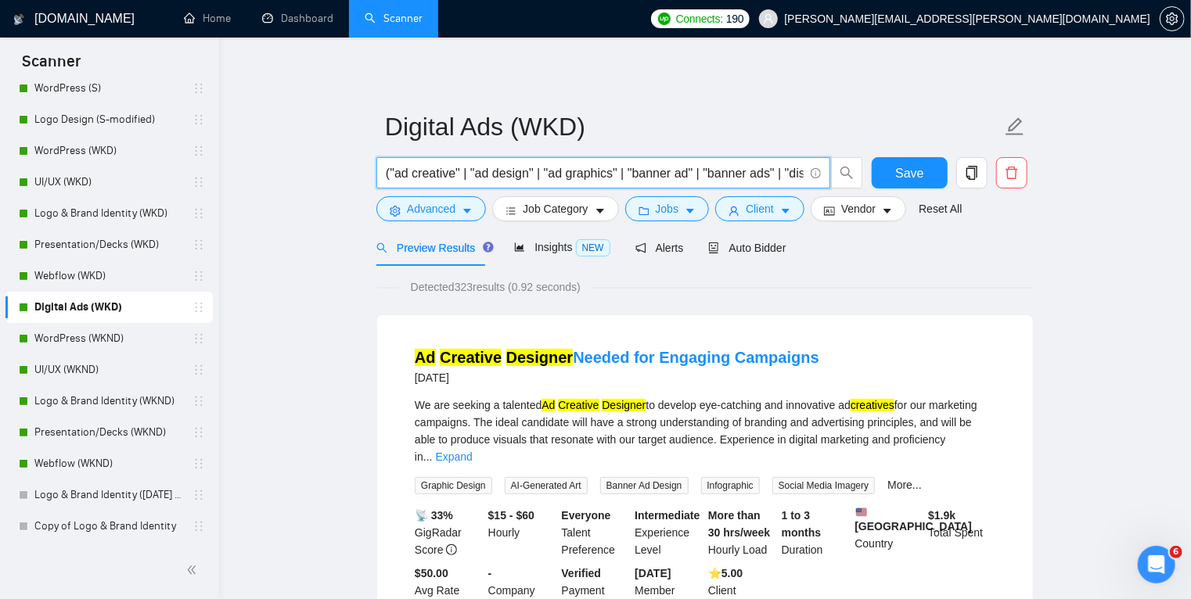
click at [696, 174] on input "("ad creative" | "ad design" | "ad graphics" | "banner ad" | "banner ads" | "di…" at bounding box center [595, 173] width 418 height 20
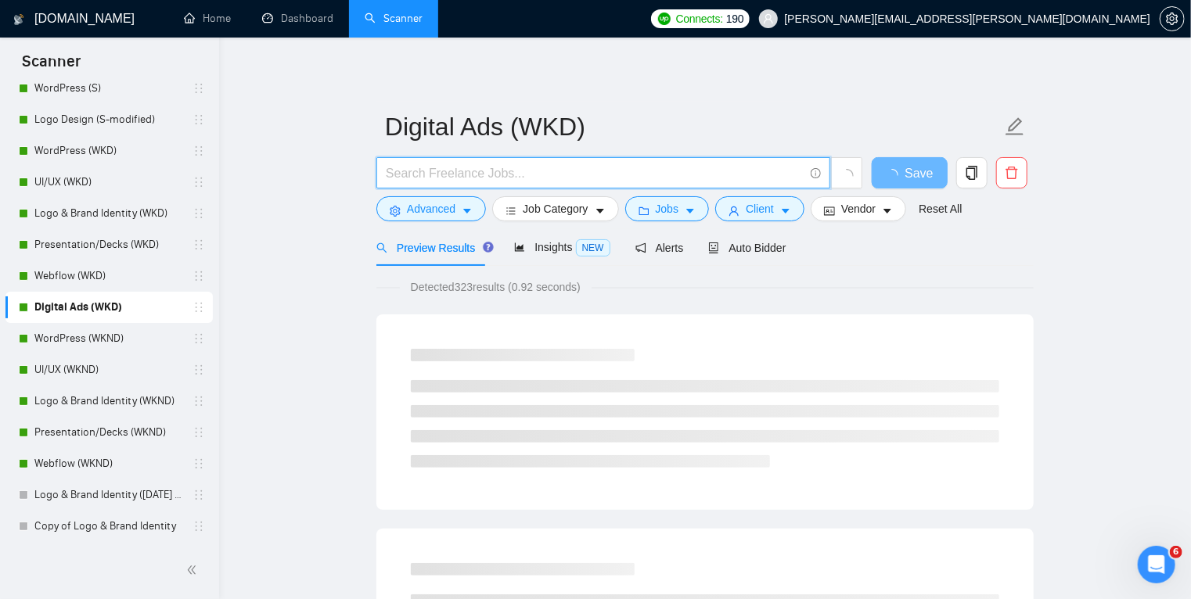
paste input "("ad creative" | "ad design" | "ad graphics" | ad | ads | "banner ad" | "banner…"
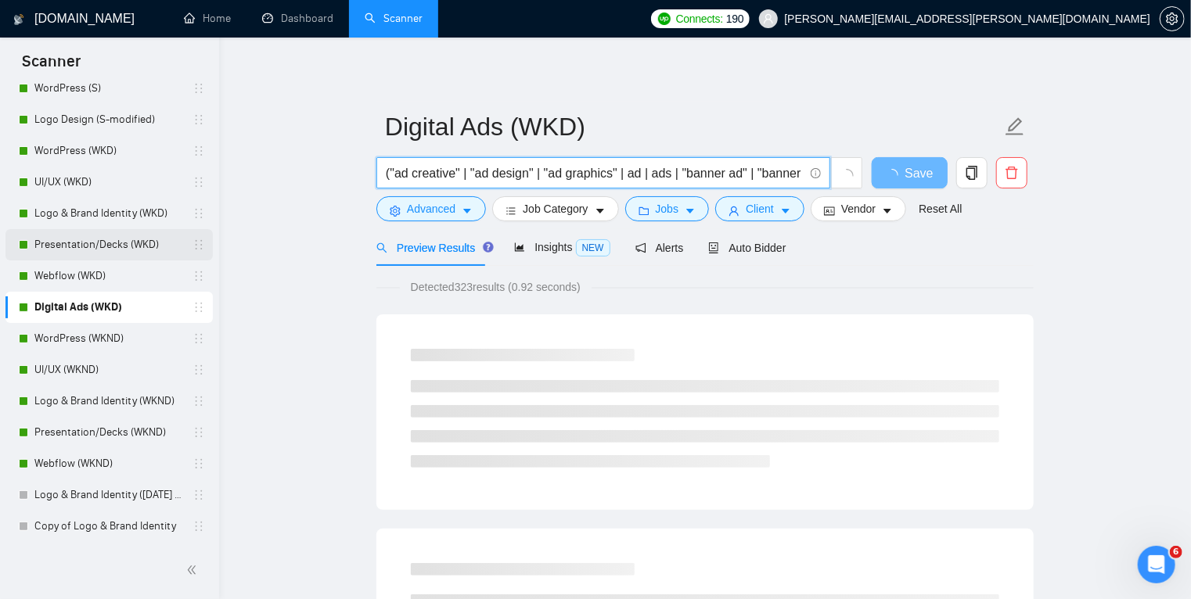
scroll to position [0, 3308]
type input "("ad creative" | "ad design" | "ad graphics" | ad | ads | "banner ad" | "banner…"
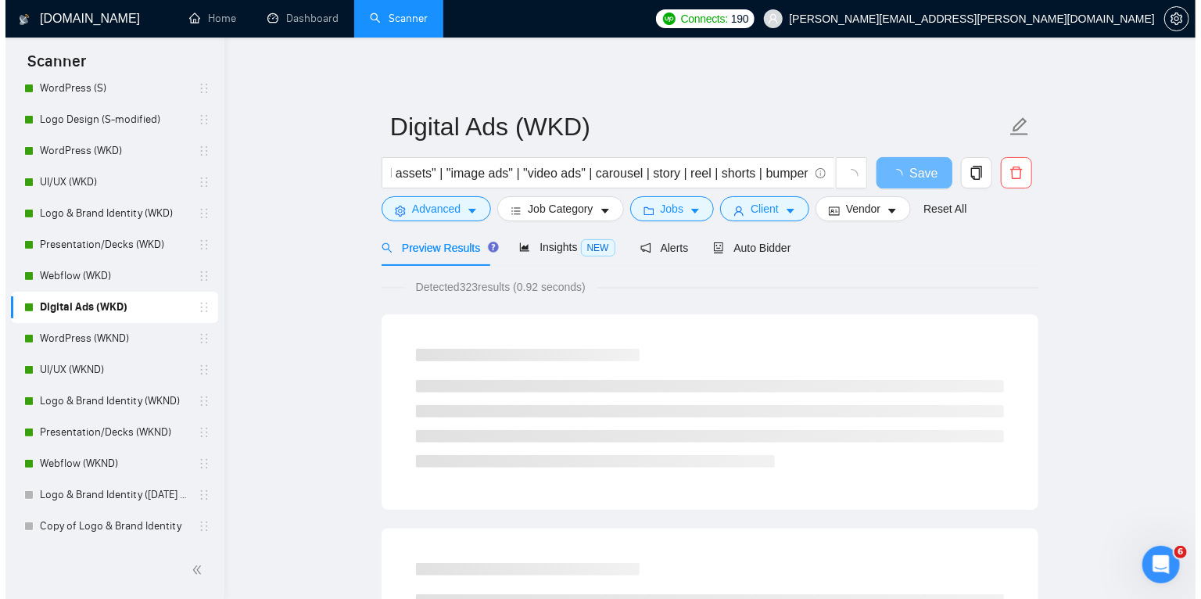
scroll to position [0, 0]
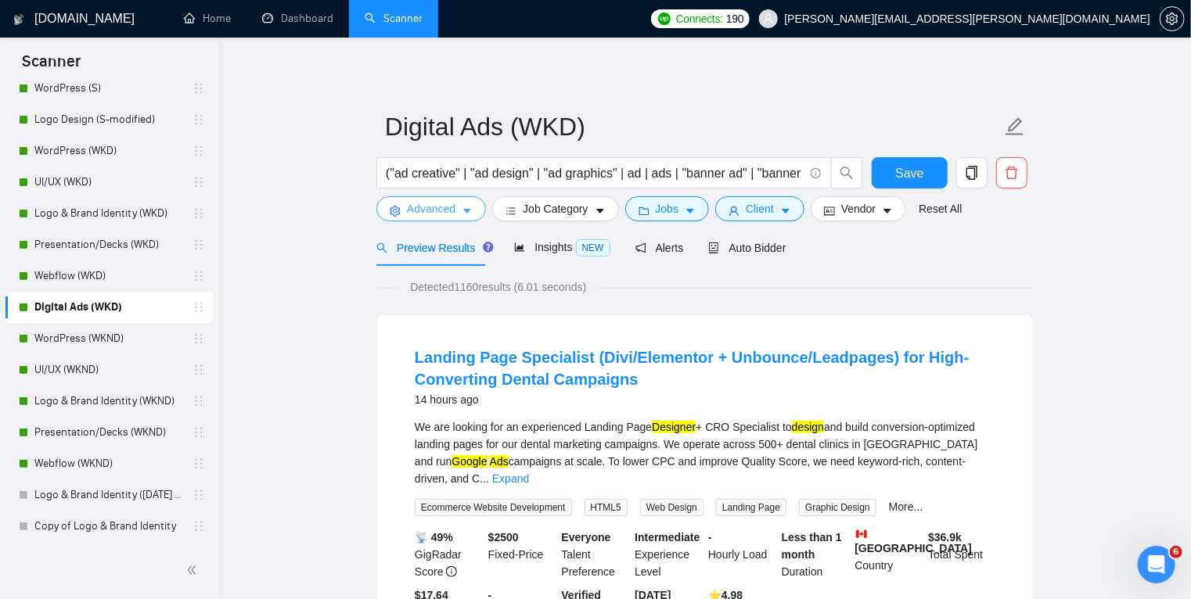
click at [470, 207] on icon "caret-down" at bounding box center [466, 211] width 11 height 11
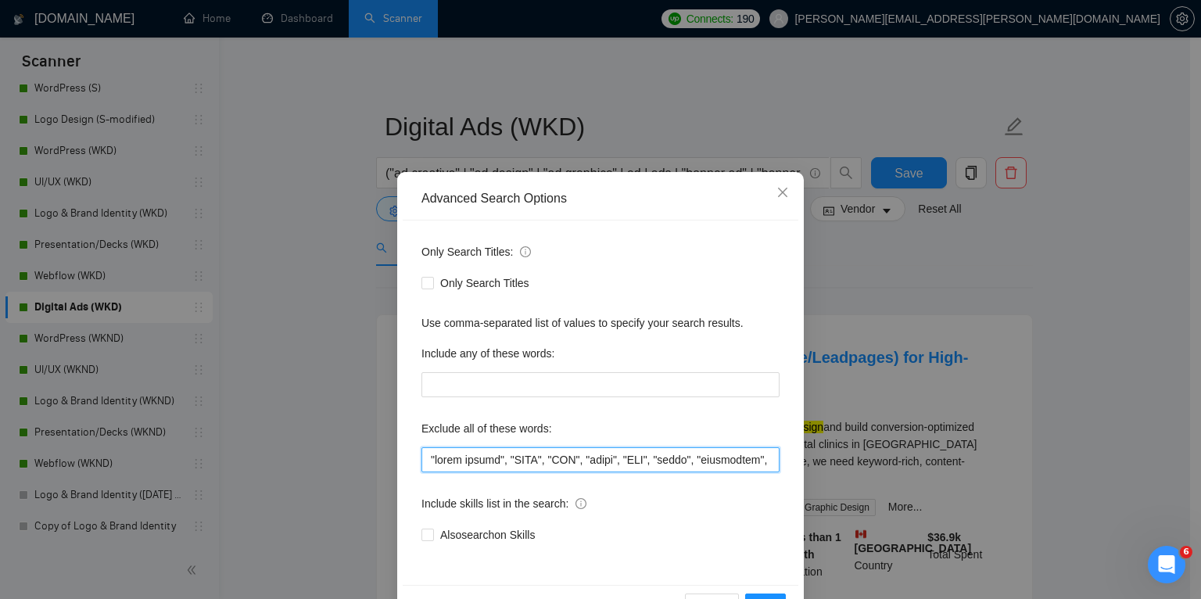
click at [442, 459] on input "text" at bounding box center [601, 459] width 358 height 25
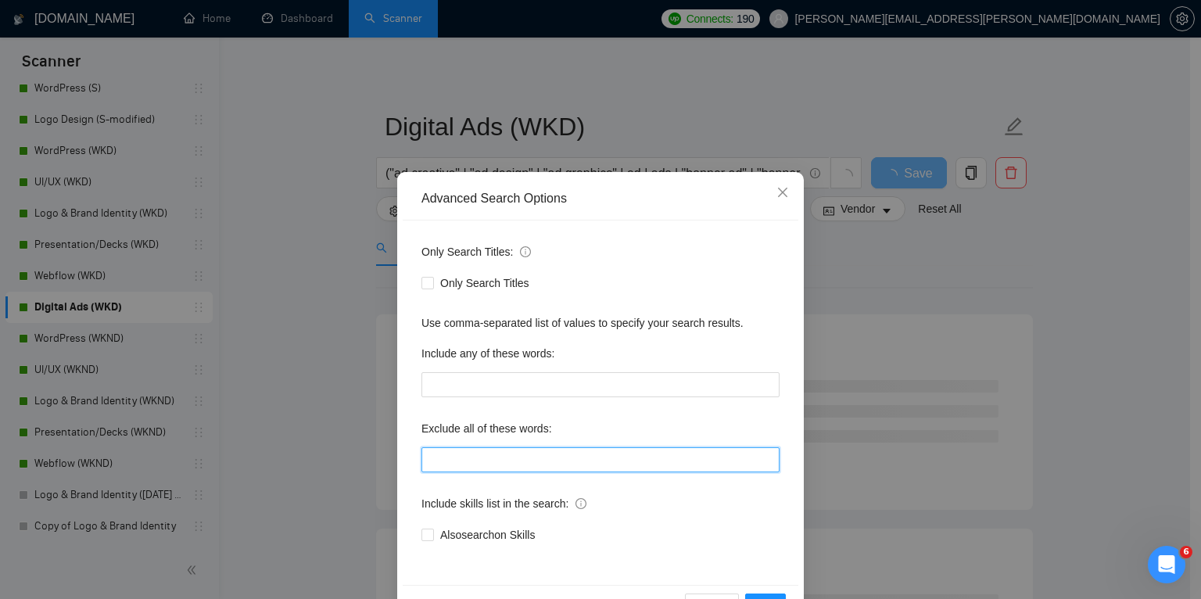
paste input ""video editor", "ugc creator", "on camera", "on-camera", videography, videograp…"
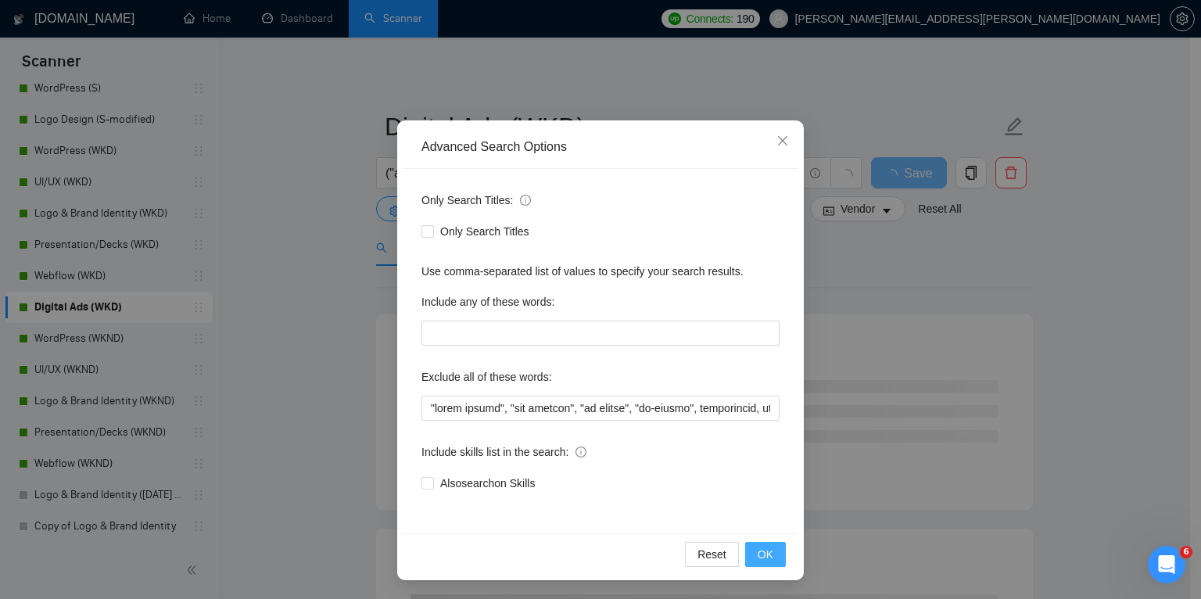
click at [766, 548] on span "OK" at bounding box center [766, 554] width 16 height 17
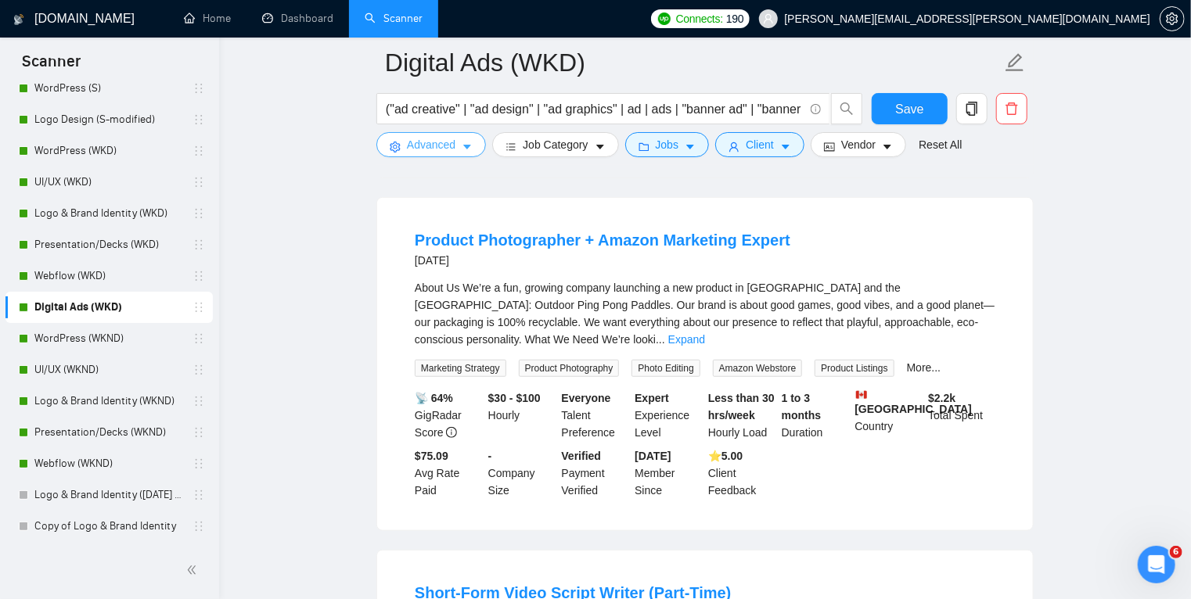
scroll to position [466, 0]
click at [705, 334] on link "Expand" at bounding box center [686, 338] width 37 height 13
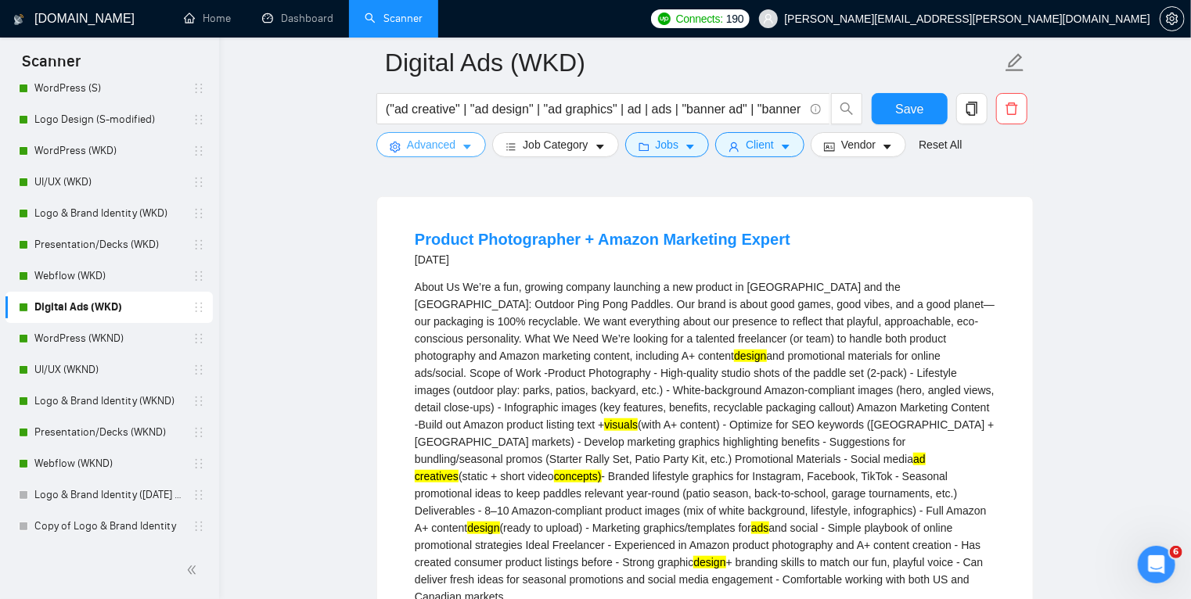
click at [472, 148] on button "Advanced" at bounding box center [431, 144] width 110 height 25
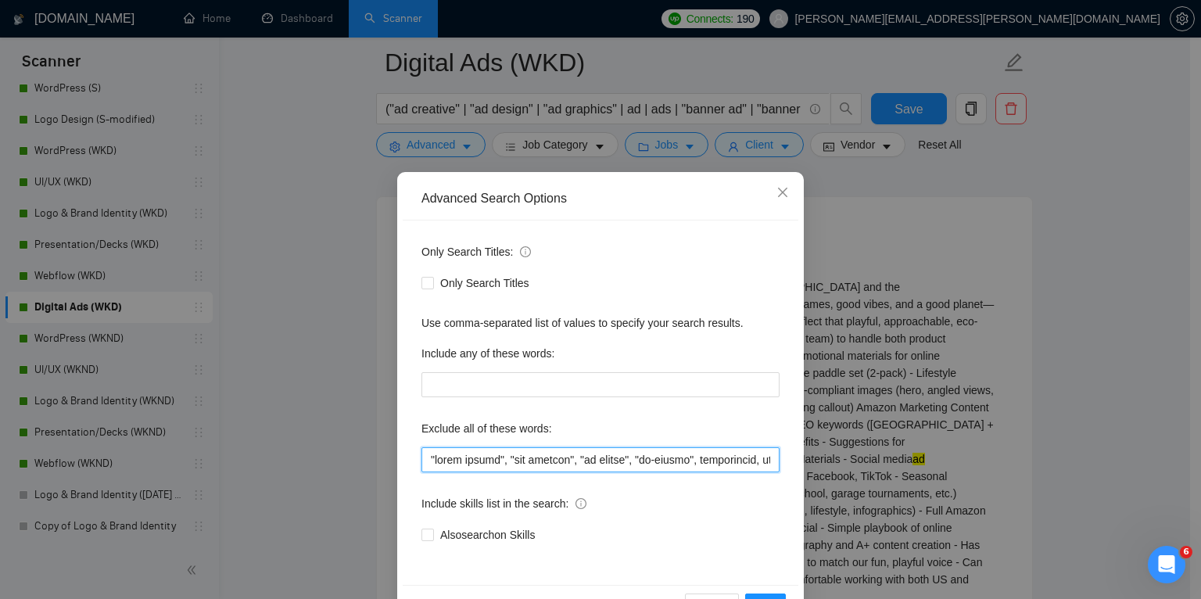
click at [426, 459] on input "text" at bounding box center [601, 459] width 358 height 25
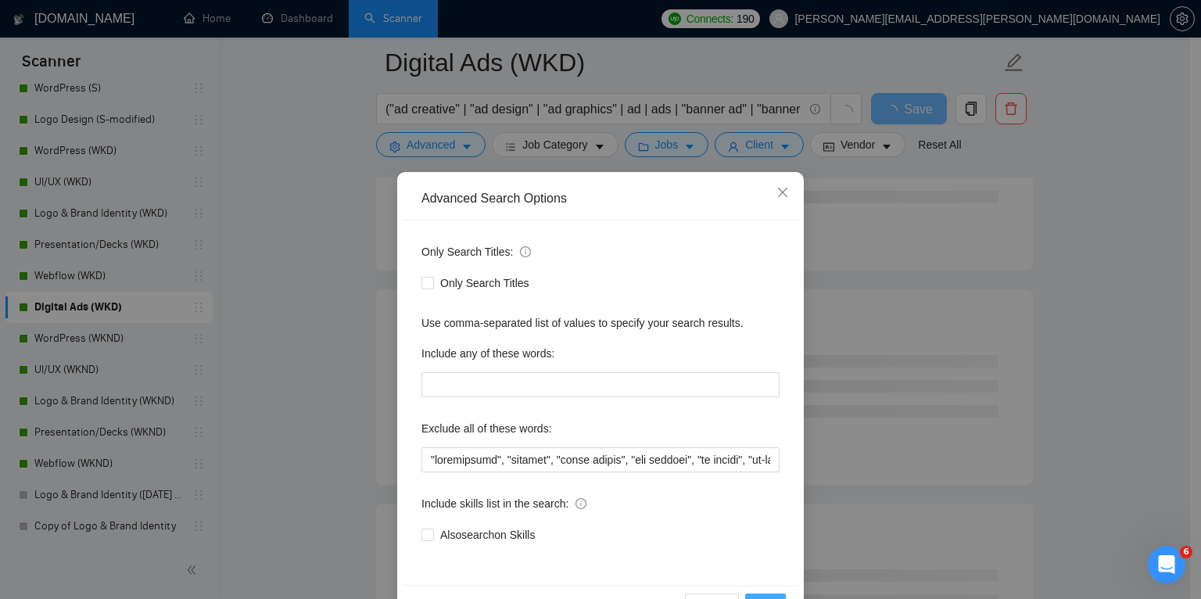
click at [765, 594] on button "OK" at bounding box center [765, 606] width 41 height 25
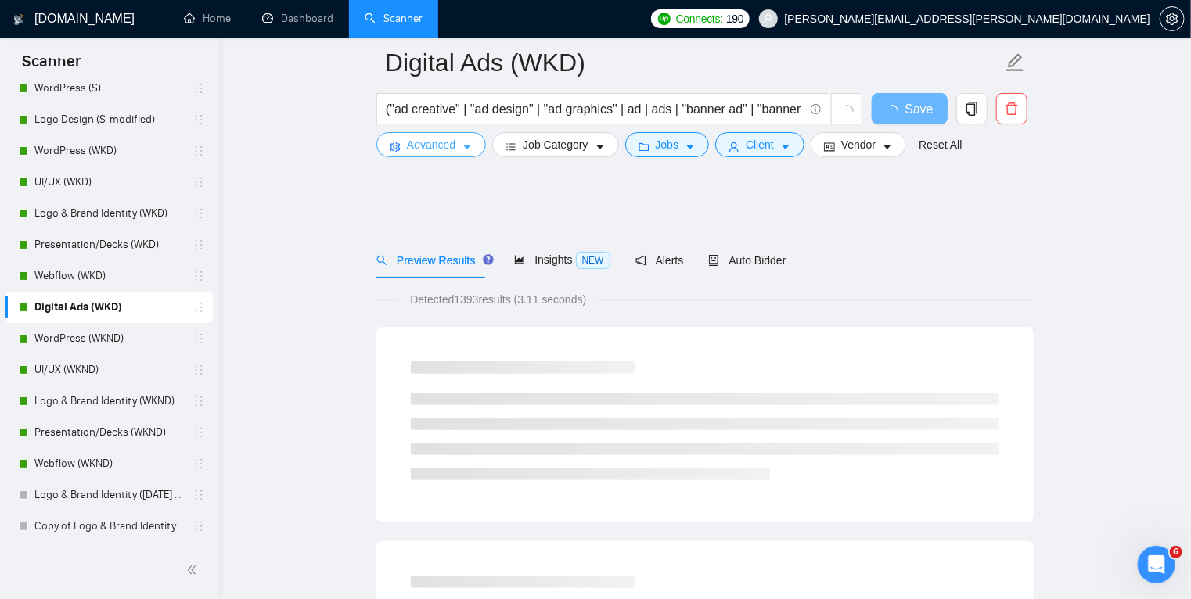
scroll to position [117, 0]
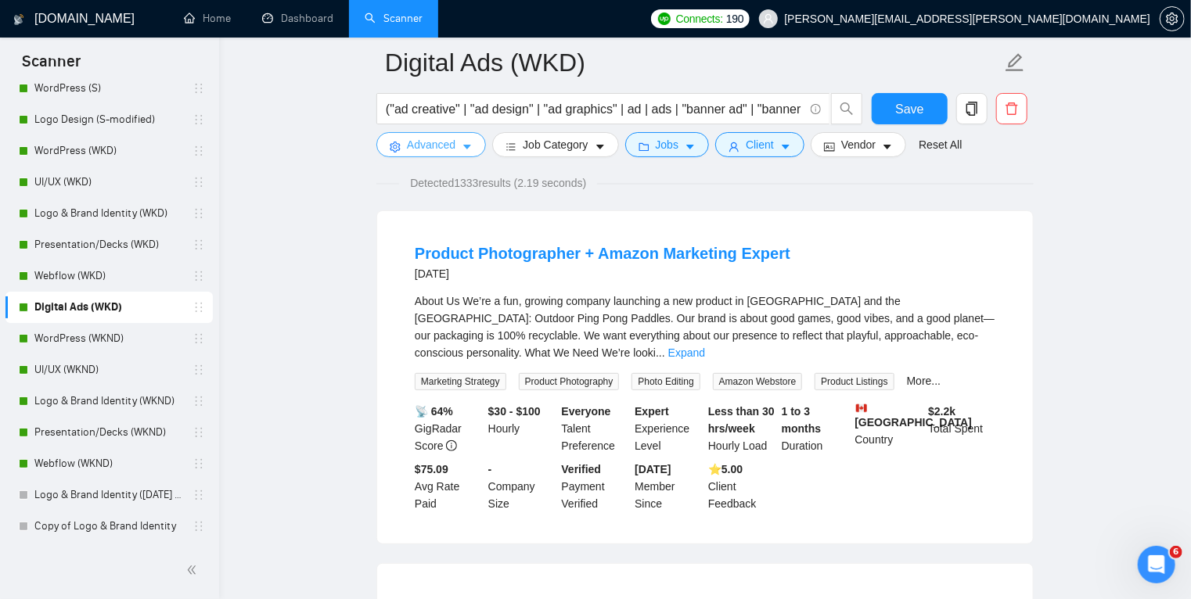
click at [463, 142] on icon "caret-down" at bounding box center [466, 147] width 11 height 11
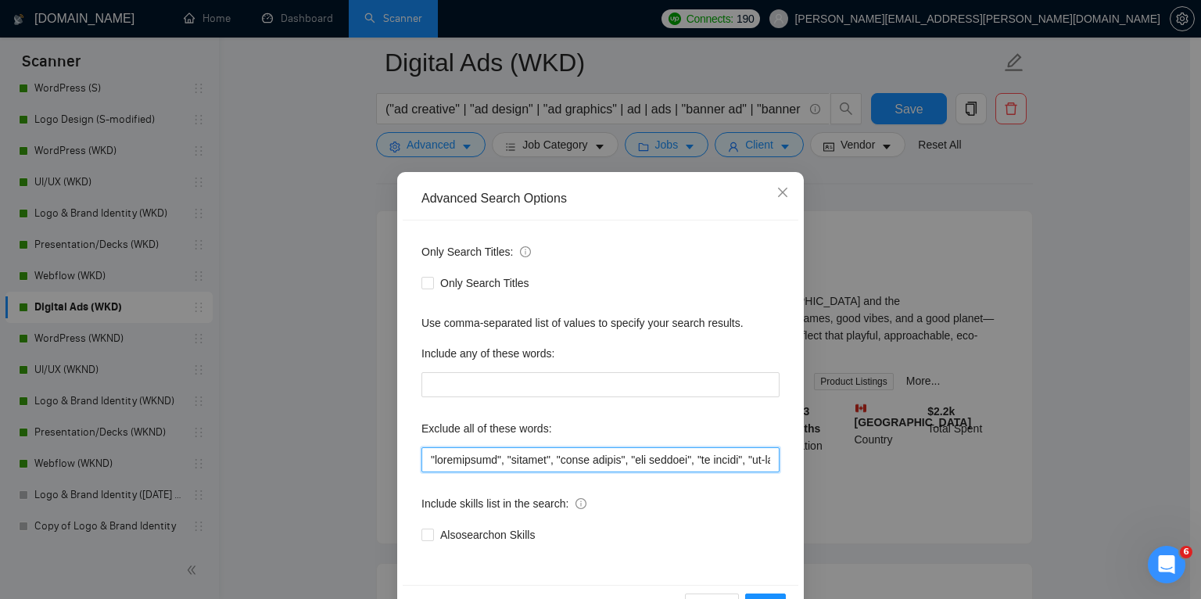
click at [476, 460] on input "text" at bounding box center [601, 459] width 358 height 25
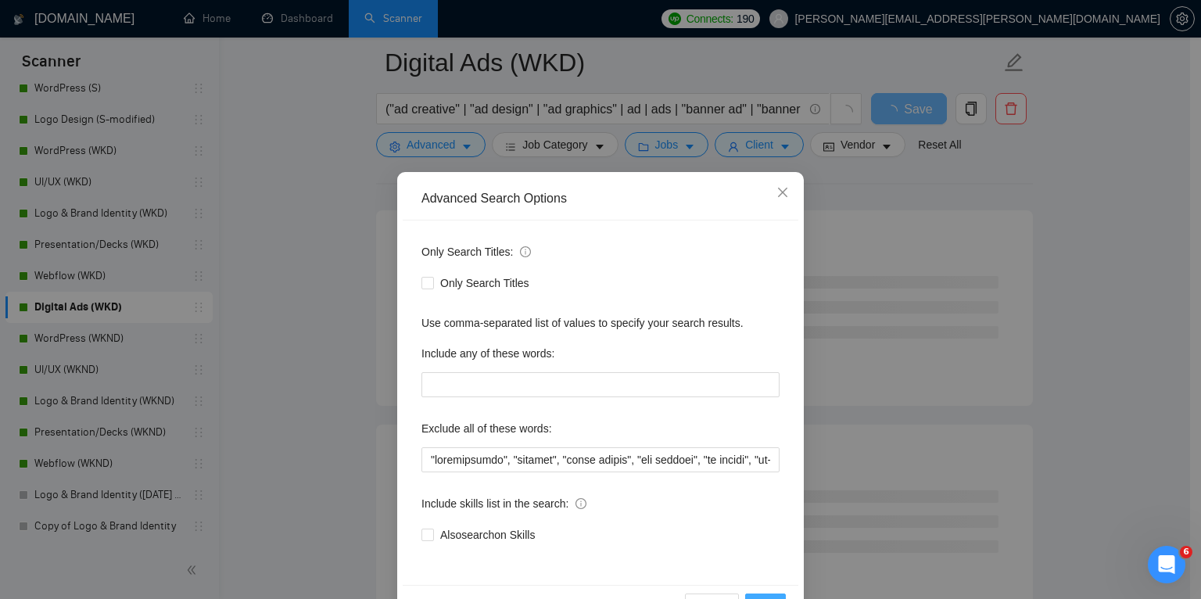
click at [767, 594] on button "OK" at bounding box center [765, 606] width 41 height 25
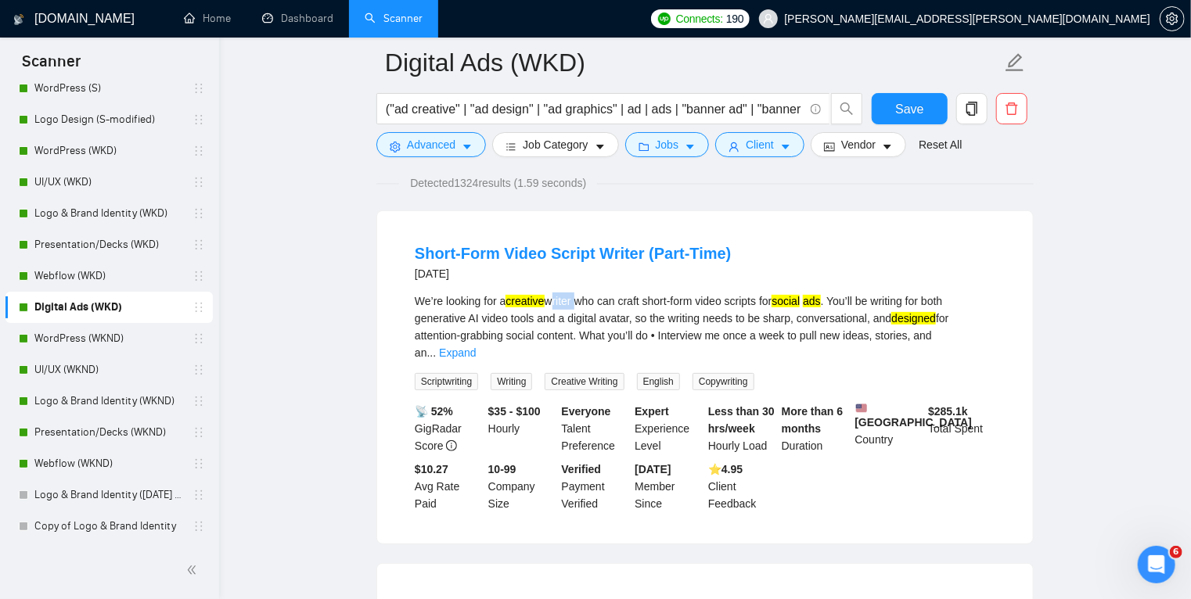
drag, startPoint x: 576, startPoint y: 300, endPoint x: 552, endPoint y: 300, distance: 24.2
click at [552, 300] on div "We’re looking for a creative writer who can craft short-form video scripts for …" at bounding box center [705, 327] width 580 height 69
click at [461, 145] on icon "caret-down" at bounding box center [466, 147] width 11 height 11
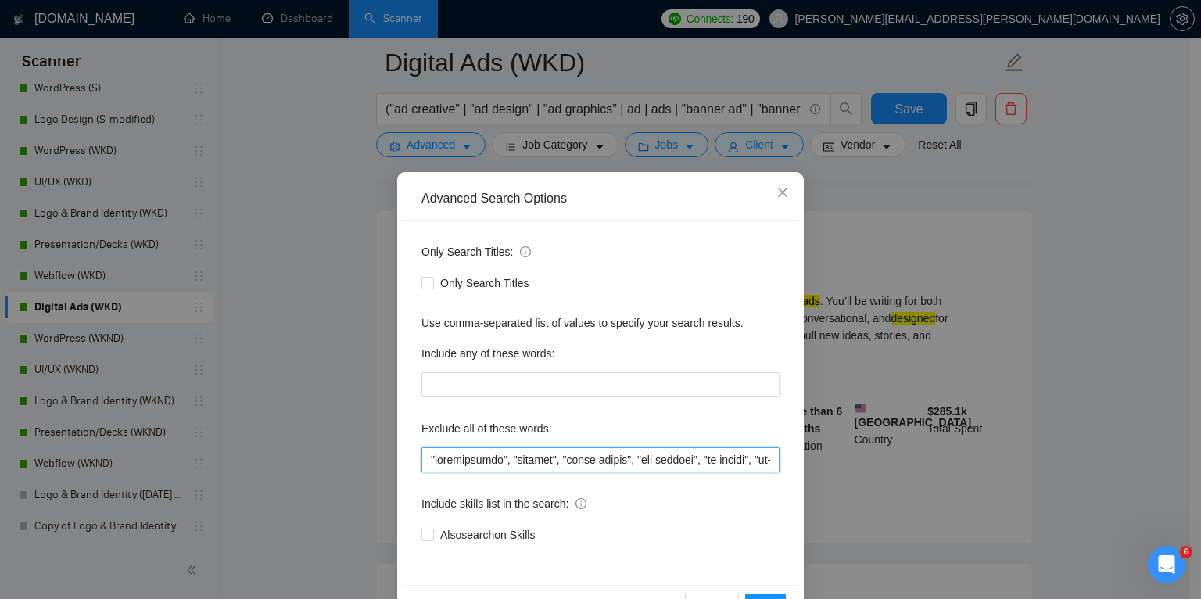
click at [426, 457] on input "text" at bounding box center [601, 459] width 358 height 25
paste input "writer"
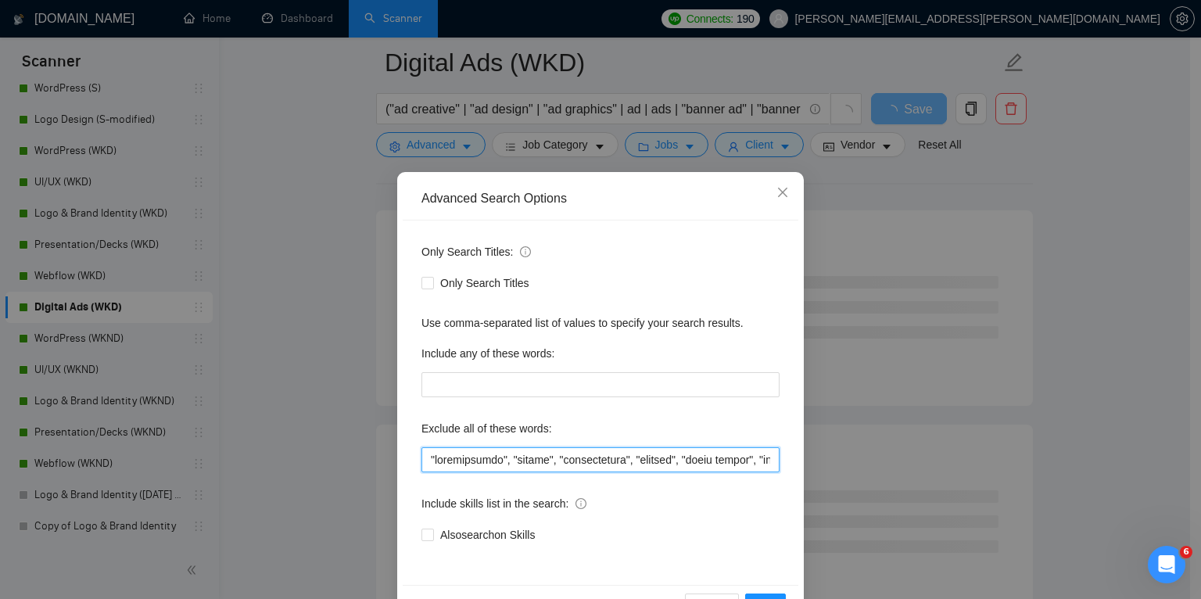
paste input ""scriptwriter","
click at [758, 594] on button "OK" at bounding box center [765, 606] width 41 height 25
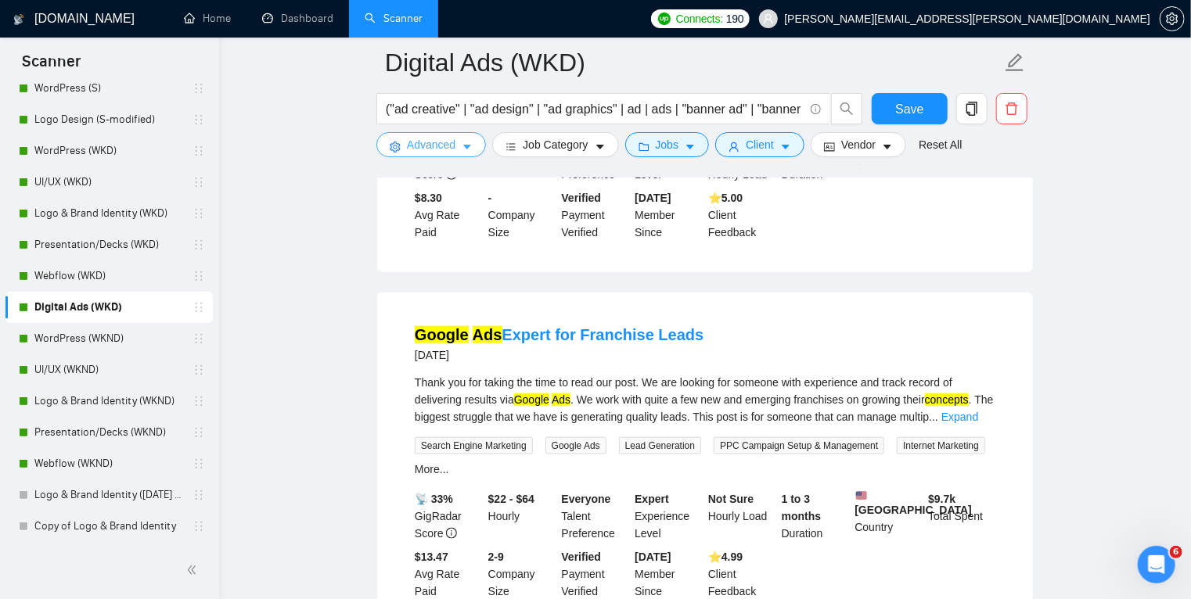
scroll to position [742, 0]
click at [972, 410] on link "Expand" at bounding box center [959, 416] width 37 height 13
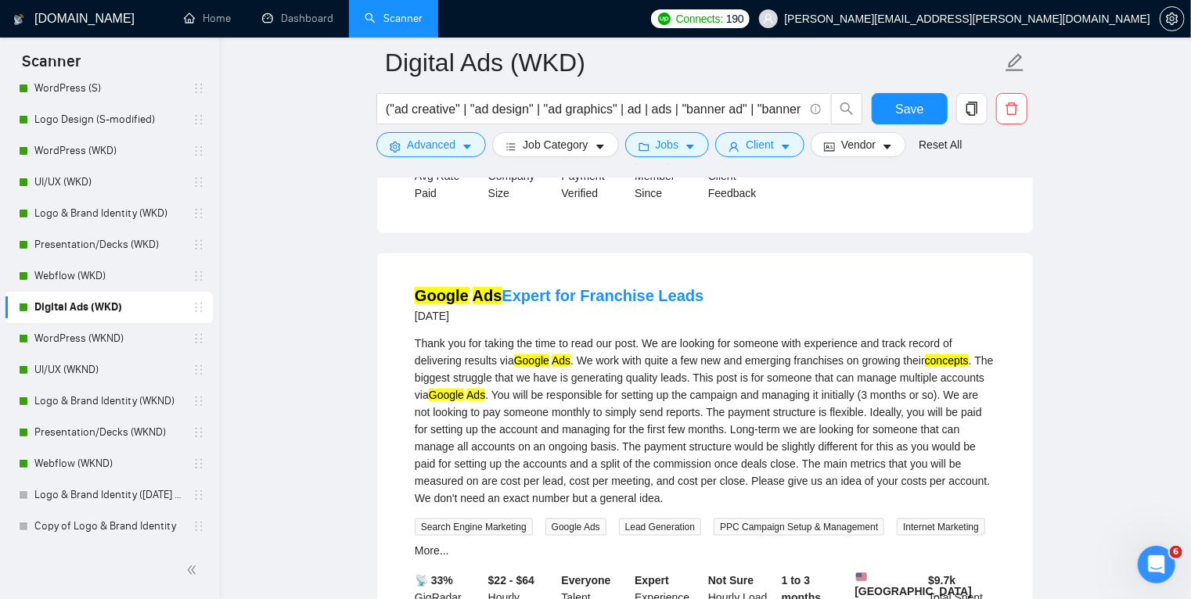
scroll to position [791, 0]
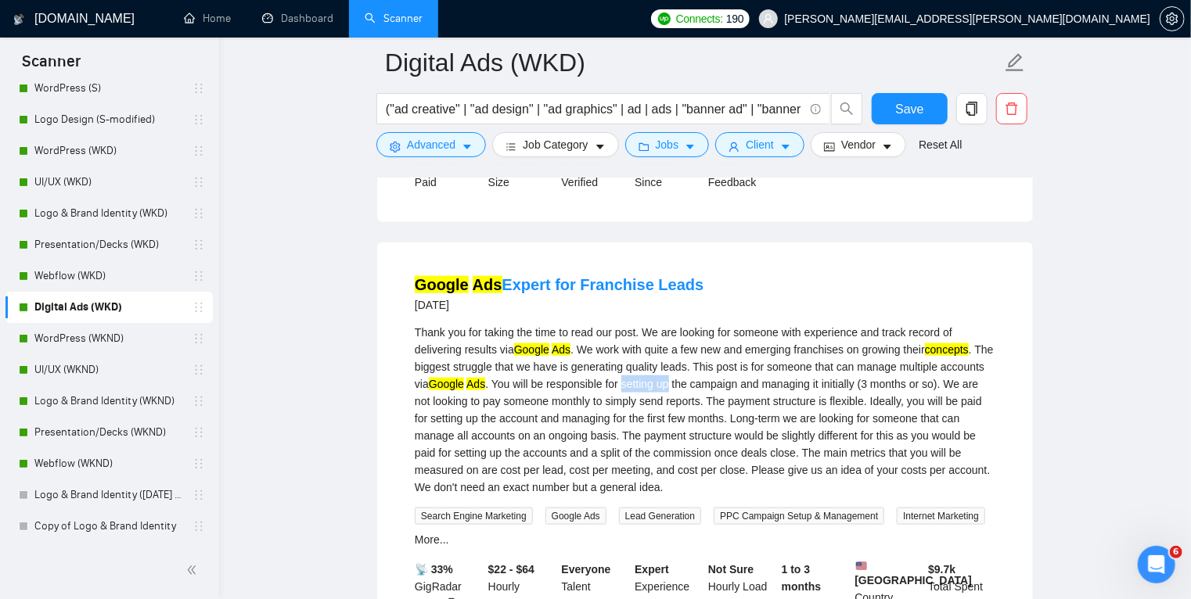
drag, startPoint x: 670, startPoint y: 348, endPoint x: 713, endPoint y: 350, distance: 43.8
click at [713, 350] on div "Thank you for taking the time to read our post. We are looking for someone with…" at bounding box center [705, 410] width 580 height 172
click at [471, 147] on icon "caret-down" at bounding box center [466, 147] width 11 height 11
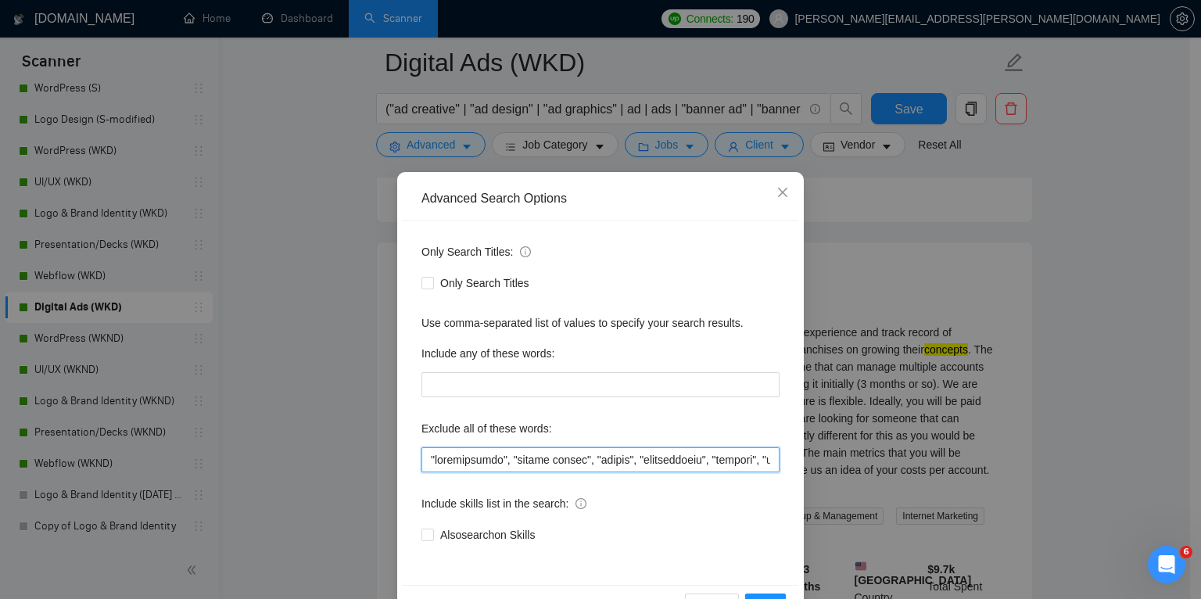
click at [426, 459] on input "text" at bounding box center [601, 459] width 358 height 25
paste input "setting up"
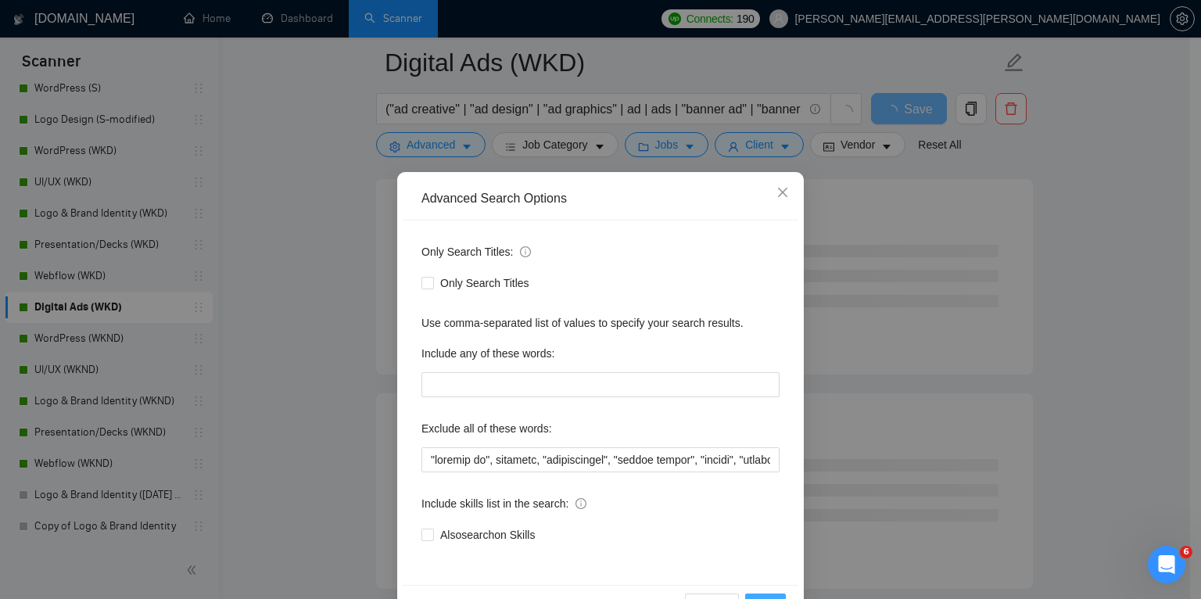
click at [760, 594] on button "OK" at bounding box center [765, 606] width 41 height 25
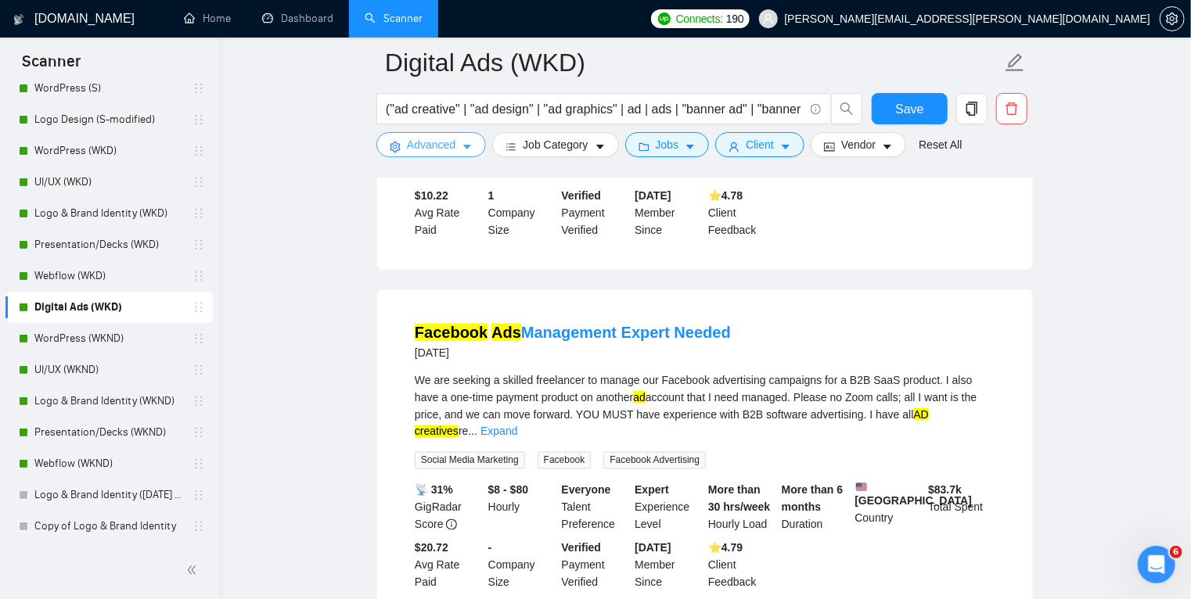
scroll to position [1062, 0]
click at [465, 147] on icon "caret-down" at bounding box center [467, 147] width 8 height 5
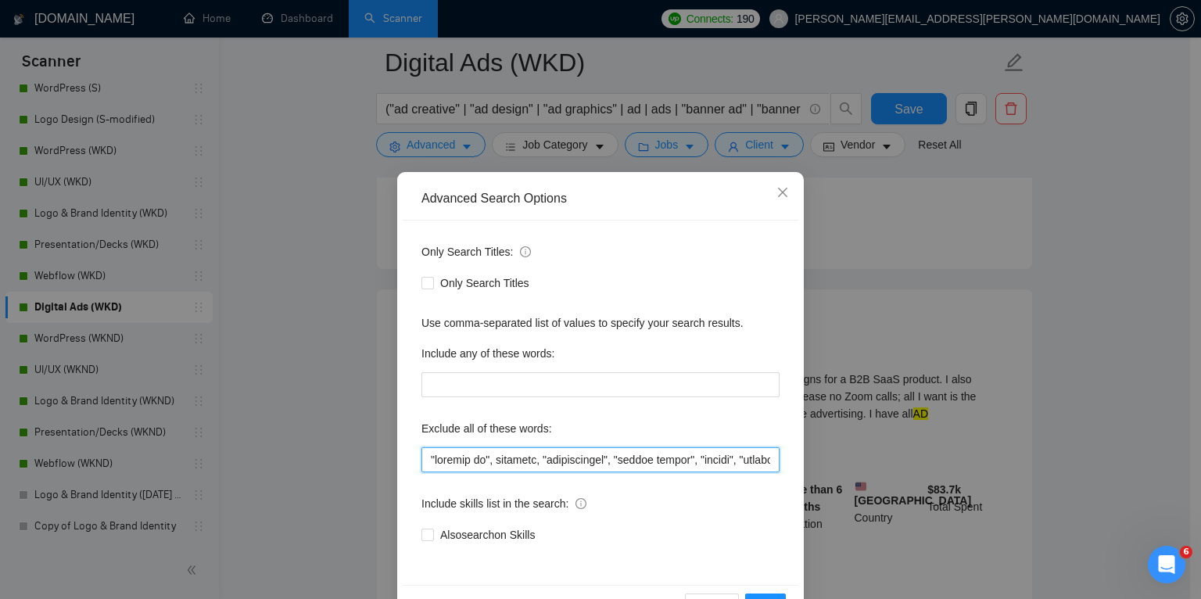
click at [425, 458] on input "text" at bounding box center [601, 459] width 358 height 25
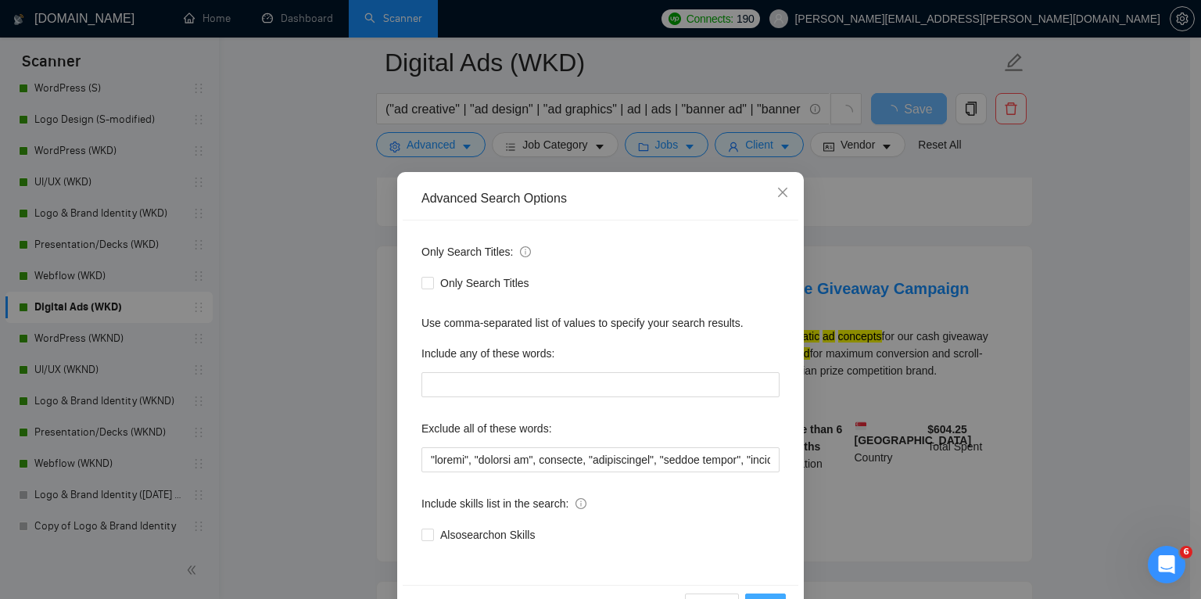
click at [764, 594] on button "OK" at bounding box center [765, 606] width 41 height 25
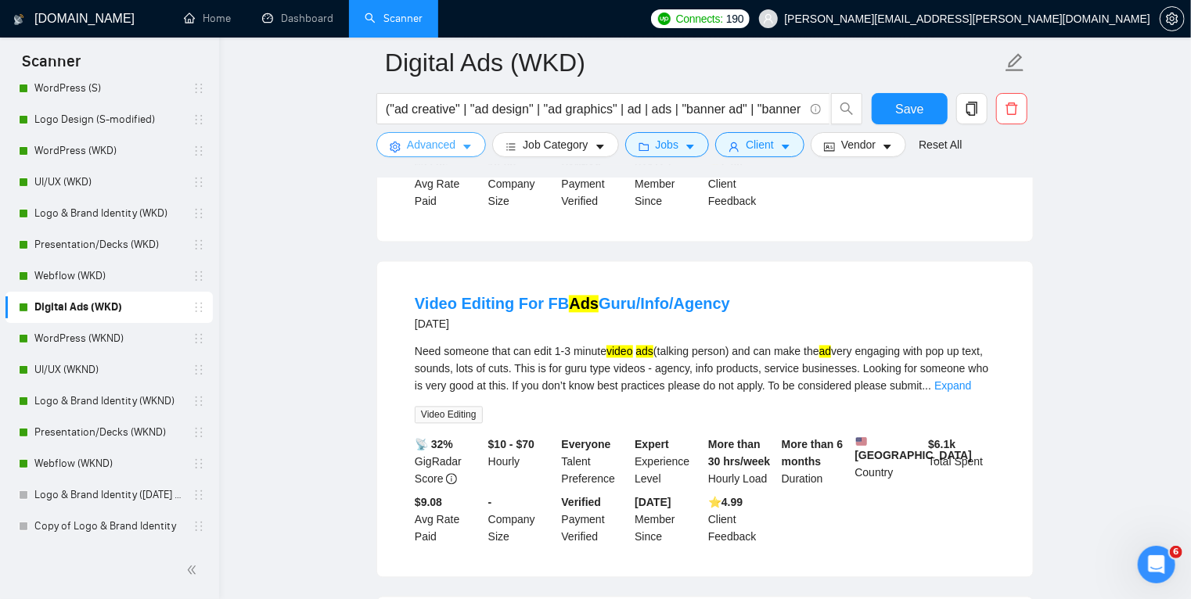
scroll to position [1442, 0]
click at [461, 143] on icon "caret-down" at bounding box center [466, 147] width 11 height 11
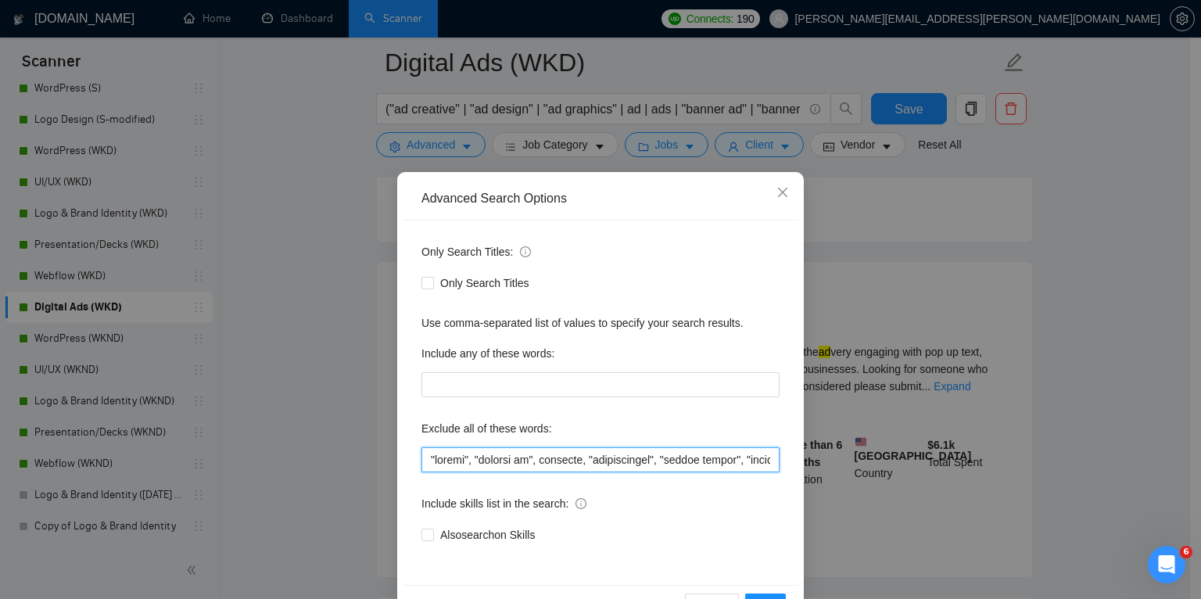
click at [426, 461] on input "text" at bounding box center [601, 459] width 358 height 25
drag, startPoint x: 429, startPoint y: 451, endPoint x: 402, endPoint y: 465, distance: 30.1
click at [403, 465] on div "Only Search Titles: Only Search Titles Use comma-separated list of values to sp…" at bounding box center [601, 403] width 396 height 365
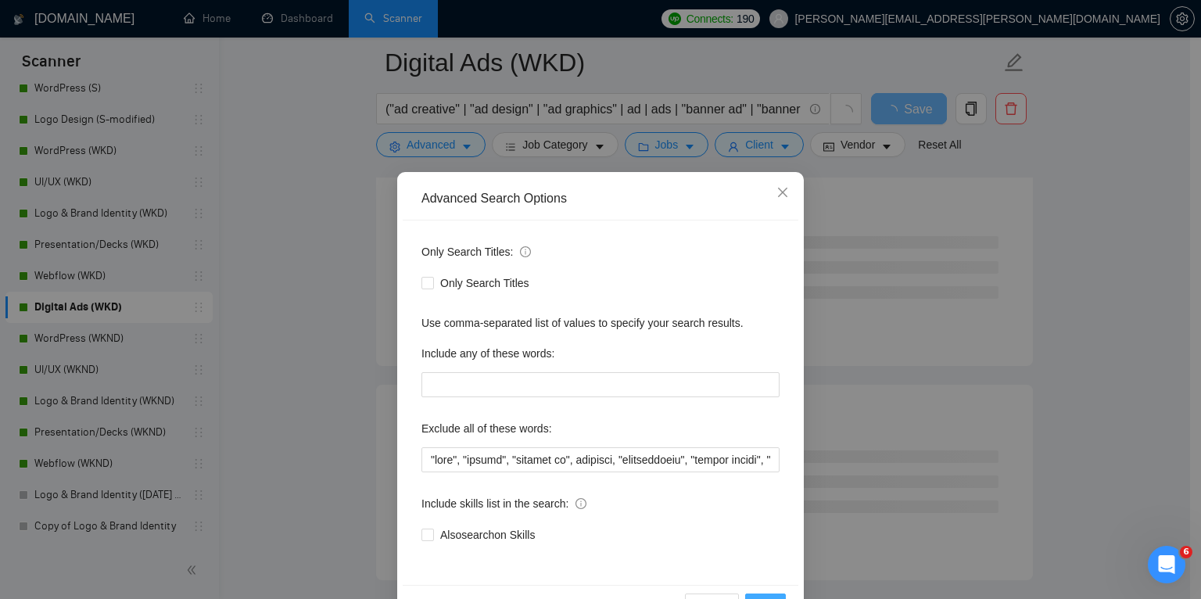
click at [760, 595] on button "OK" at bounding box center [765, 606] width 41 height 25
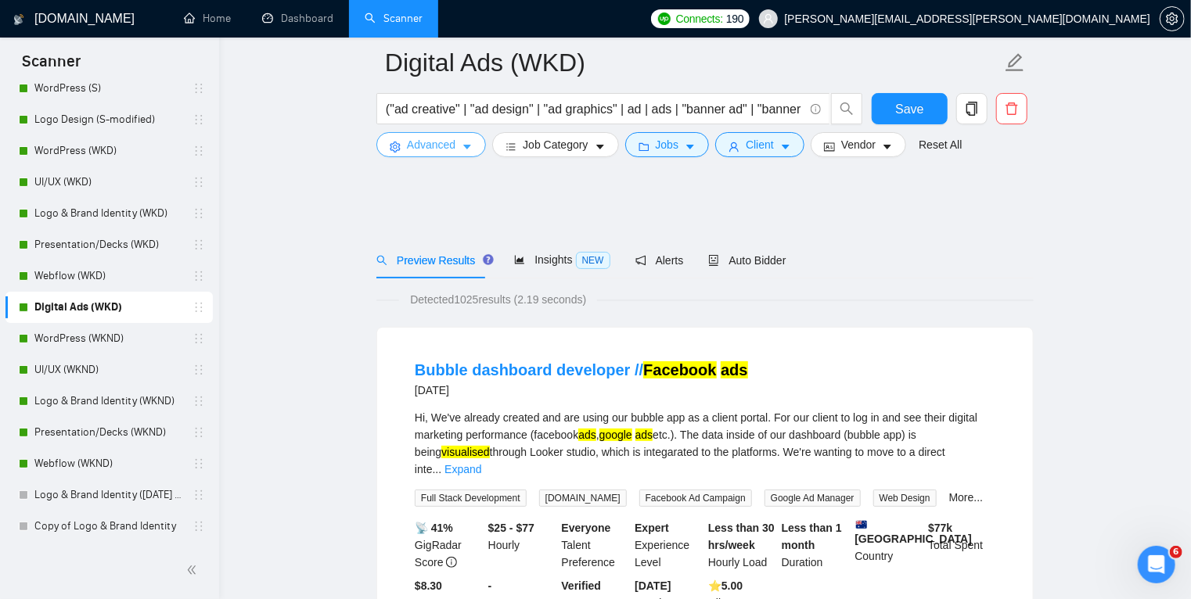
scroll to position [160, 0]
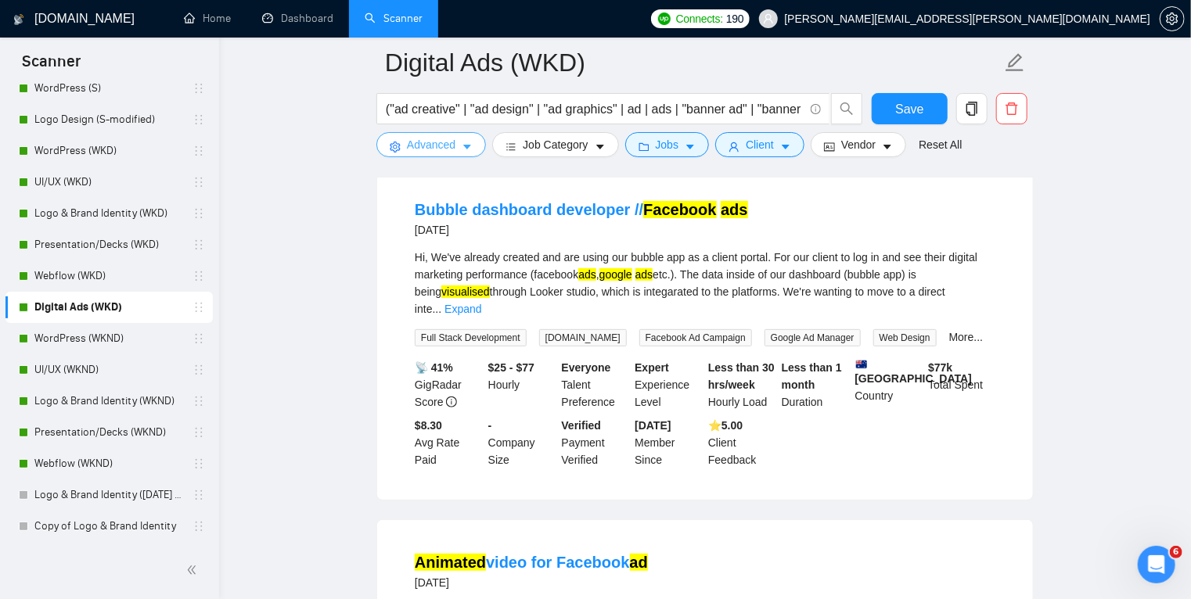
click at [460, 143] on button "Advanced" at bounding box center [431, 144] width 110 height 25
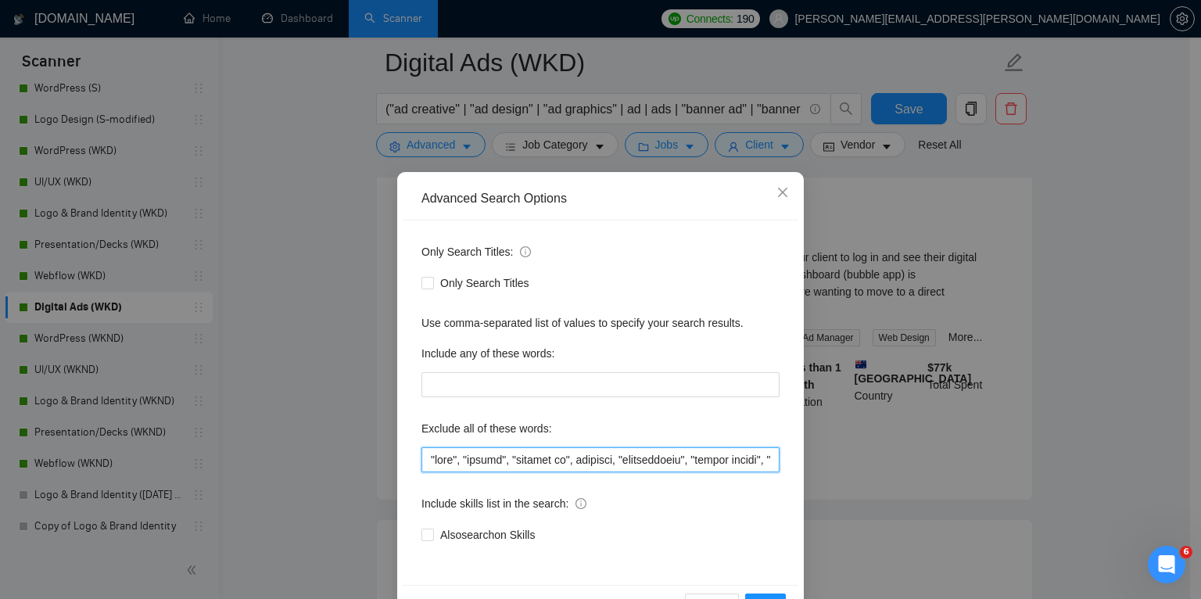
click at [428, 457] on input "text" at bounding box center [601, 459] width 358 height 25
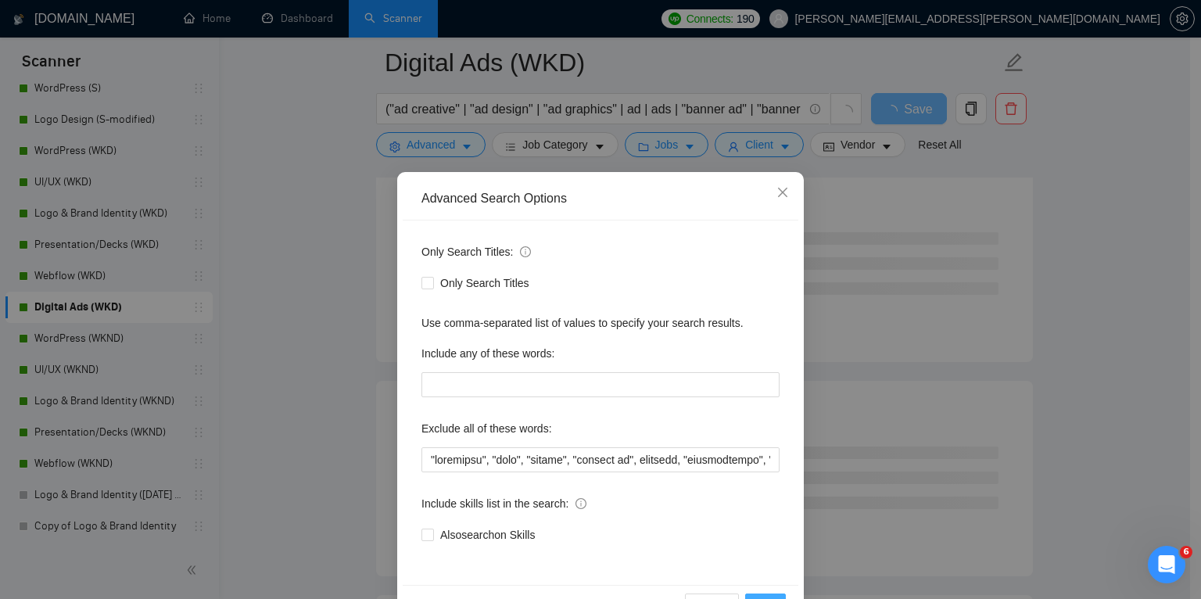
click at [763, 594] on button "OK" at bounding box center [765, 606] width 41 height 25
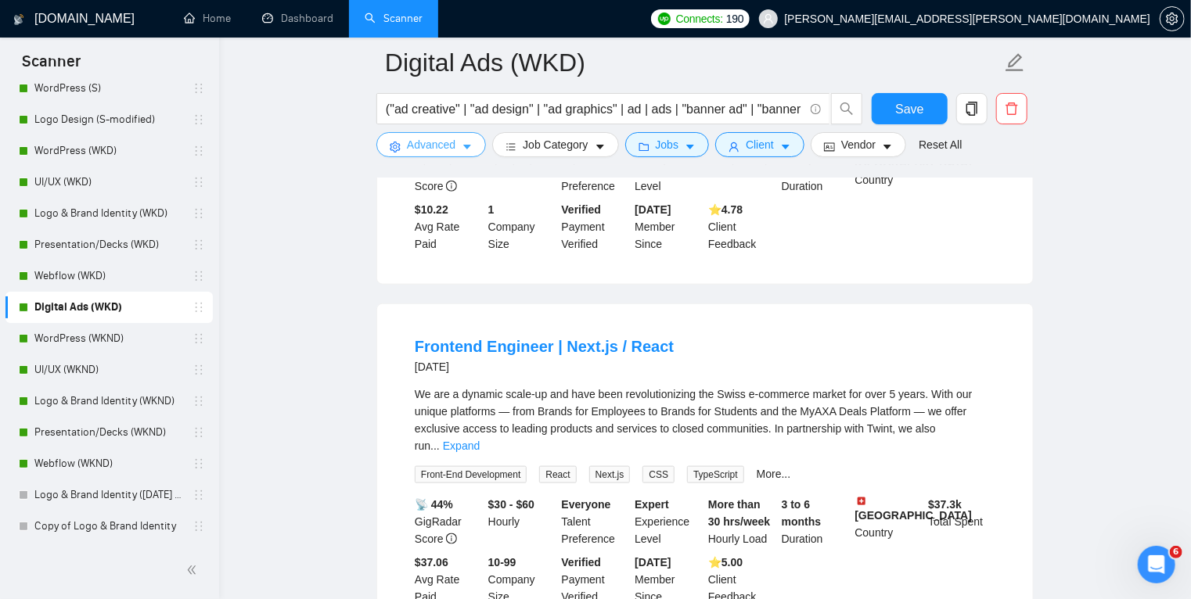
scroll to position [813, 0]
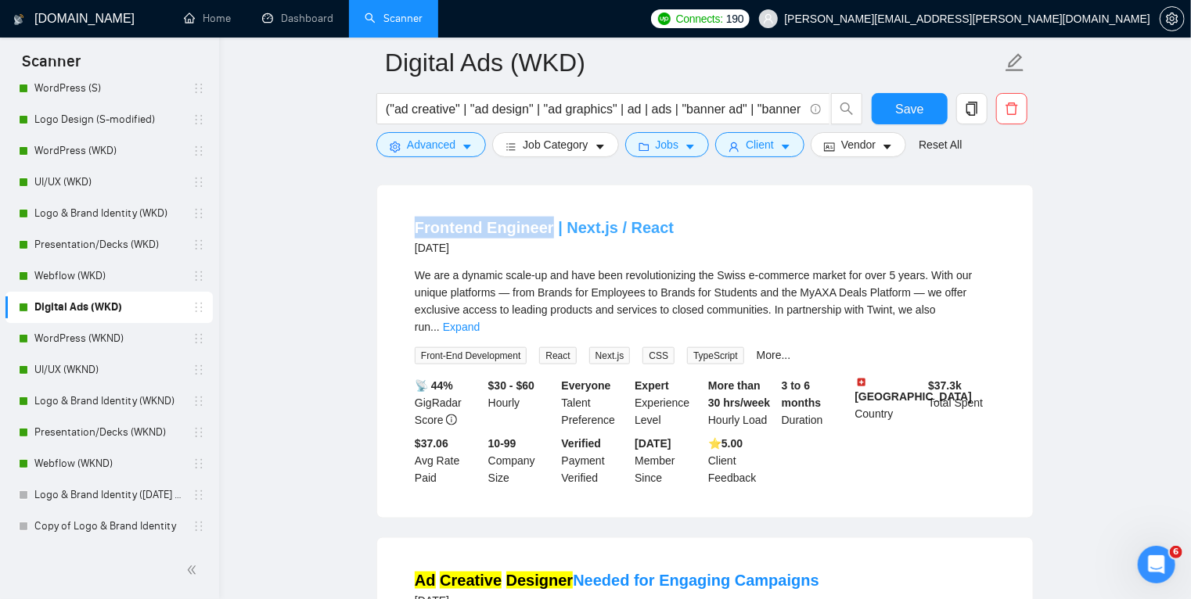
drag, startPoint x: 395, startPoint y: 242, endPoint x: 546, endPoint y: 238, distance: 151.0
click at [546, 238] on li "Frontend Engineer | Next.js / React [DATE] We are a dynamic scale-up and have b…" at bounding box center [705, 351] width 618 height 295
click at [467, 146] on icon "caret-down" at bounding box center [467, 147] width 8 height 5
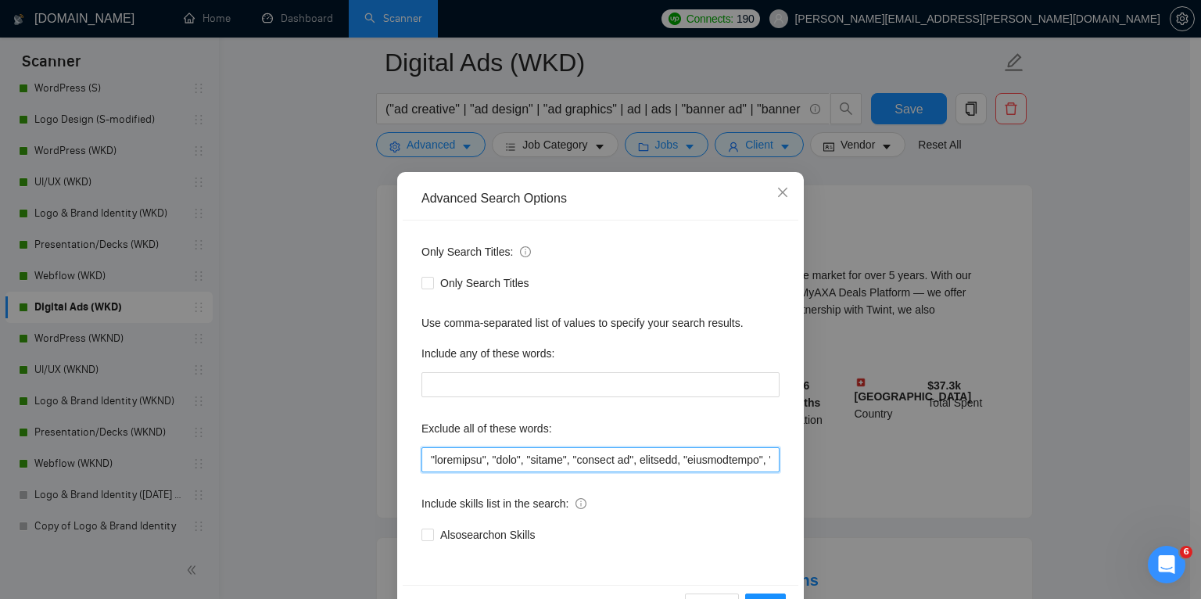
click at [426, 457] on input "text" at bounding box center [601, 459] width 358 height 25
paste input "Frontend Engineer"
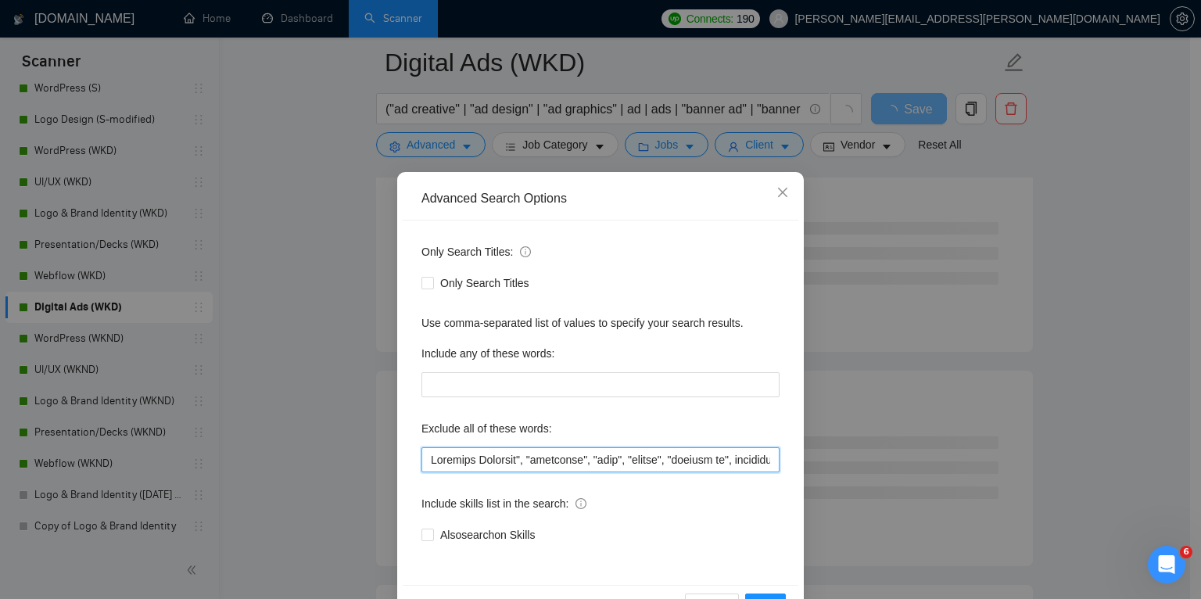
paste input "Frontend Engineer"
drag, startPoint x: 529, startPoint y: 456, endPoint x: 483, endPoint y: 472, distance: 49.0
click at [483, 472] on div "Only Search Titles: Only Search Titles Use comma-separated list of values to sp…" at bounding box center [601, 403] width 396 height 365
click at [480, 462] on input "text" at bounding box center [601, 459] width 358 height 25
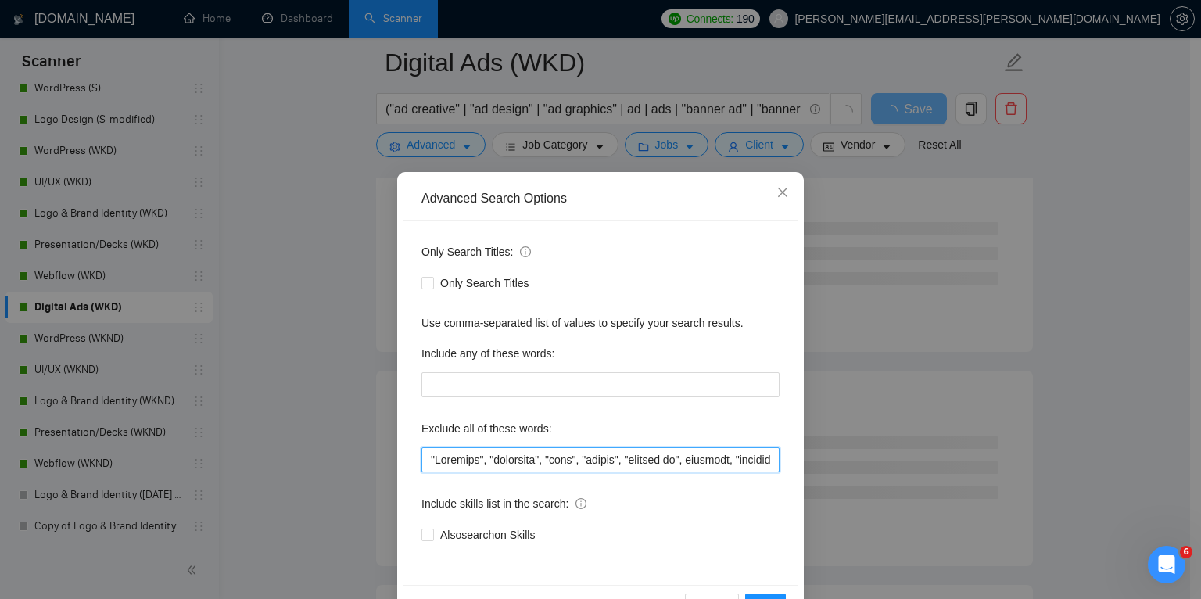
drag, startPoint x: 483, startPoint y: 461, endPoint x: 370, endPoint y: 451, distance: 113.1
click at [370, 451] on div "Advanced Search Options Only Search Titles: Only Search Titles Use comma-separa…" at bounding box center [600, 299] width 1201 height 599
paste input ""Frontend","
click at [455, 463] on input "text" at bounding box center [601, 459] width 358 height 25
click at [426, 458] on input "text" at bounding box center [601, 459] width 358 height 25
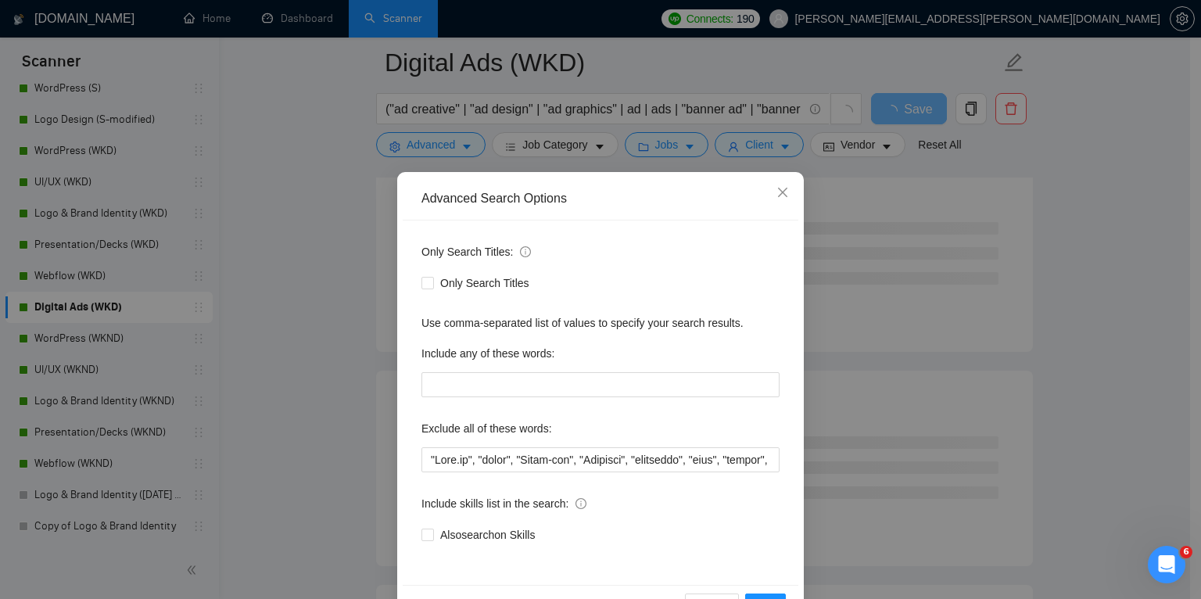
drag, startPoint x: 742, startPoint y: 524, endPoint x: 751, endPoint y: 549, distance: 26.5
click at [742, 524] on div "Also search on Skills" at bounding box center [601, 535] width 358 height 25
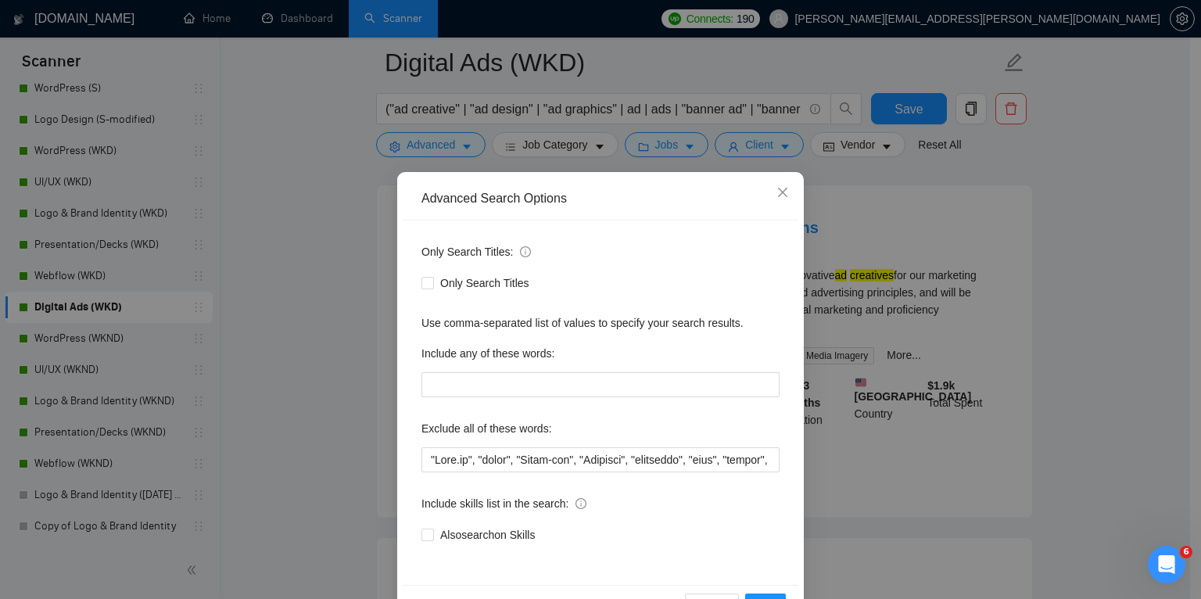
click at [763, 592] on div "Reset OK" at bounding box center [601, 605] width 396 height 41
click at [764, 594] on button "OK" at bounding box center [765, 606] width 41 height 25
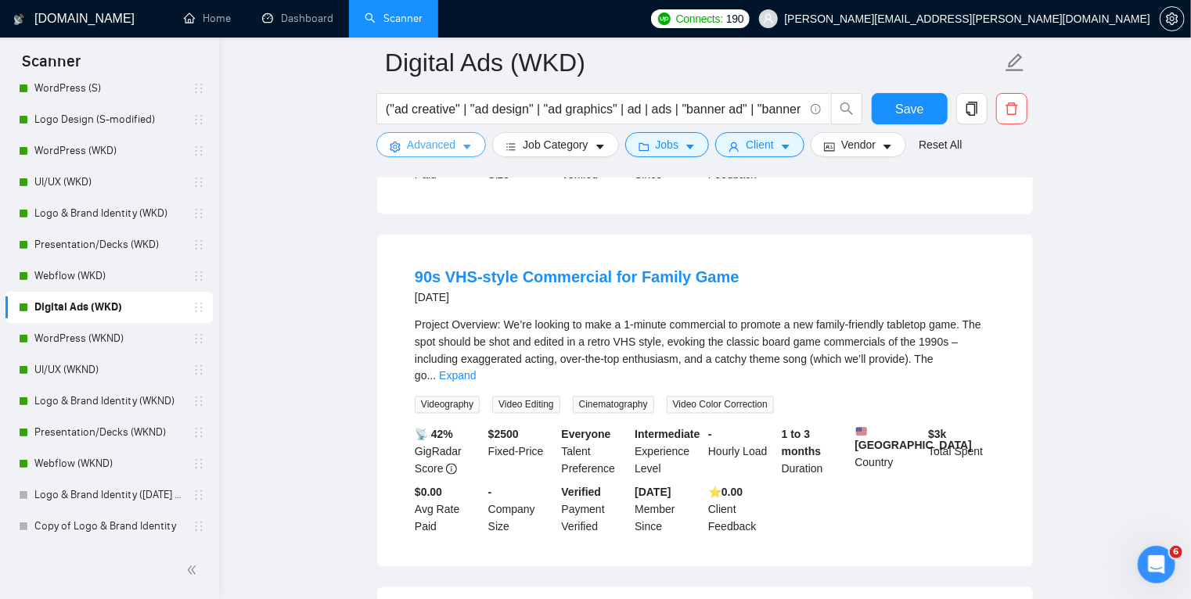
scroll to position [1127, 0]
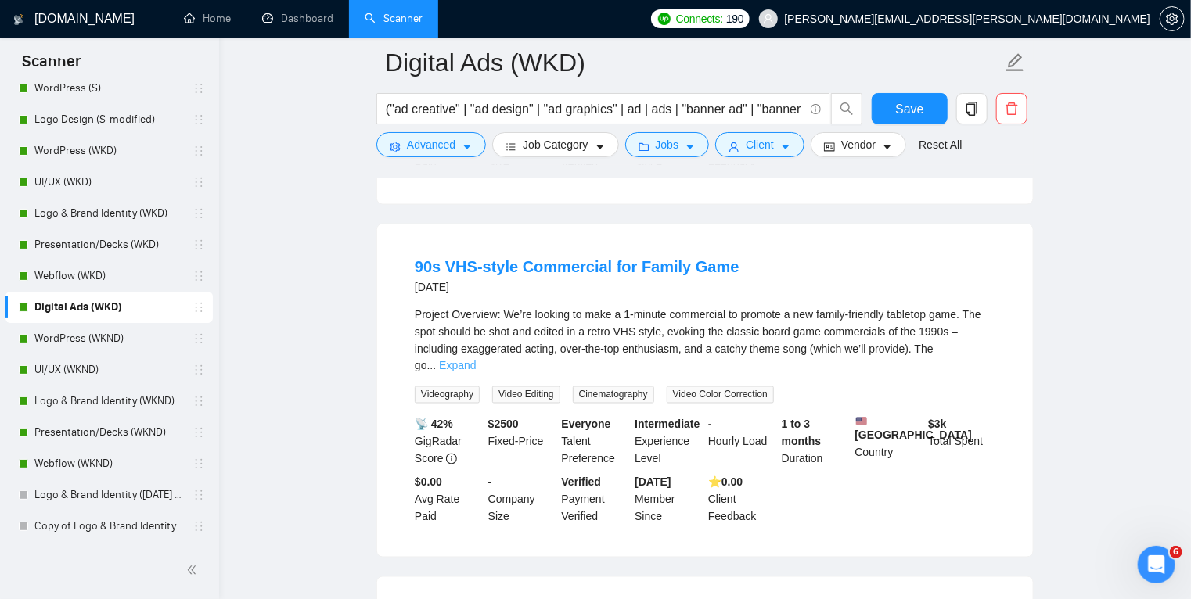
click at [476, 360] on link "Expand" at bounding box center [457, 366] width 37 height 13
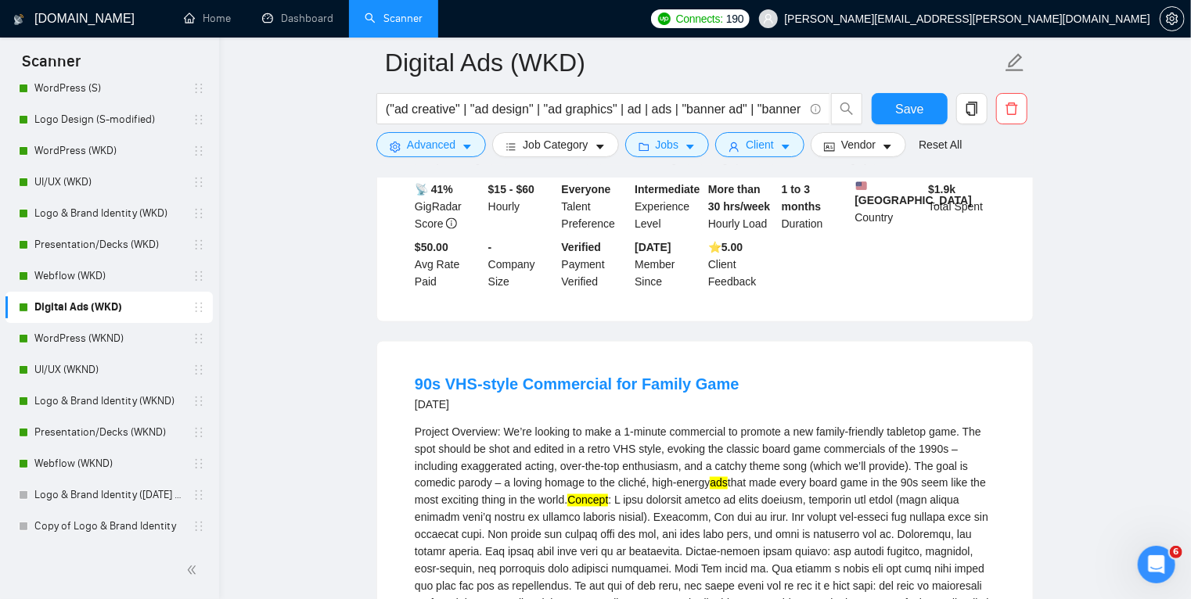
scroll to position [1009, 0]
click at [464, 142] on icon "caret-down" at bounding box center [466, 147] width 11 height 11
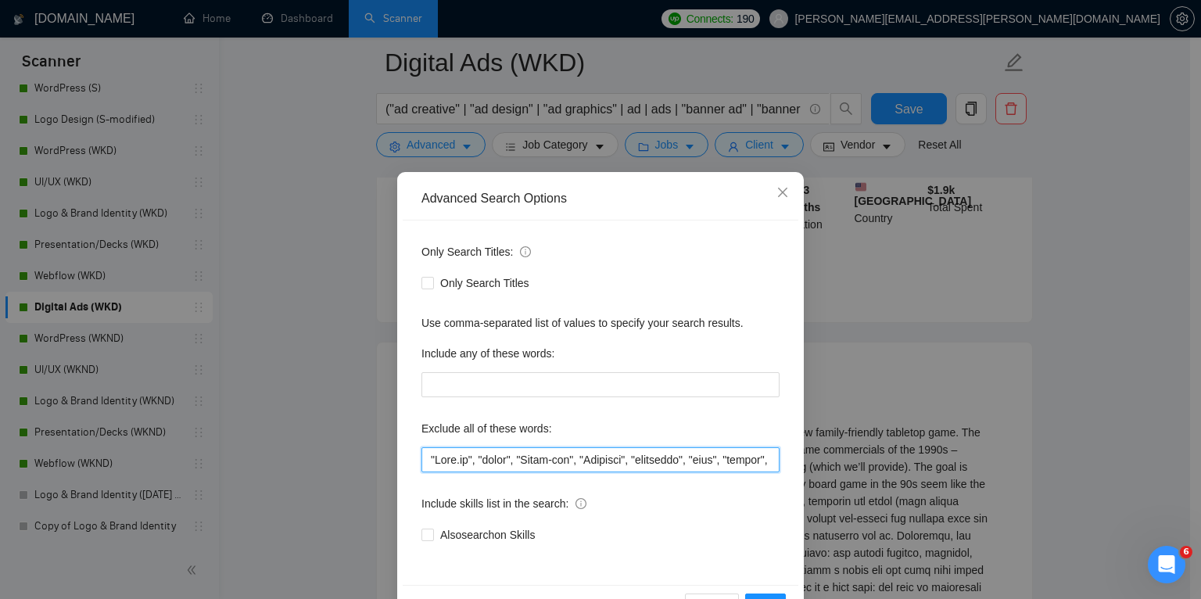
click at [428, 459] on input "text" at bounding box center [601, 459] width 358 height 25
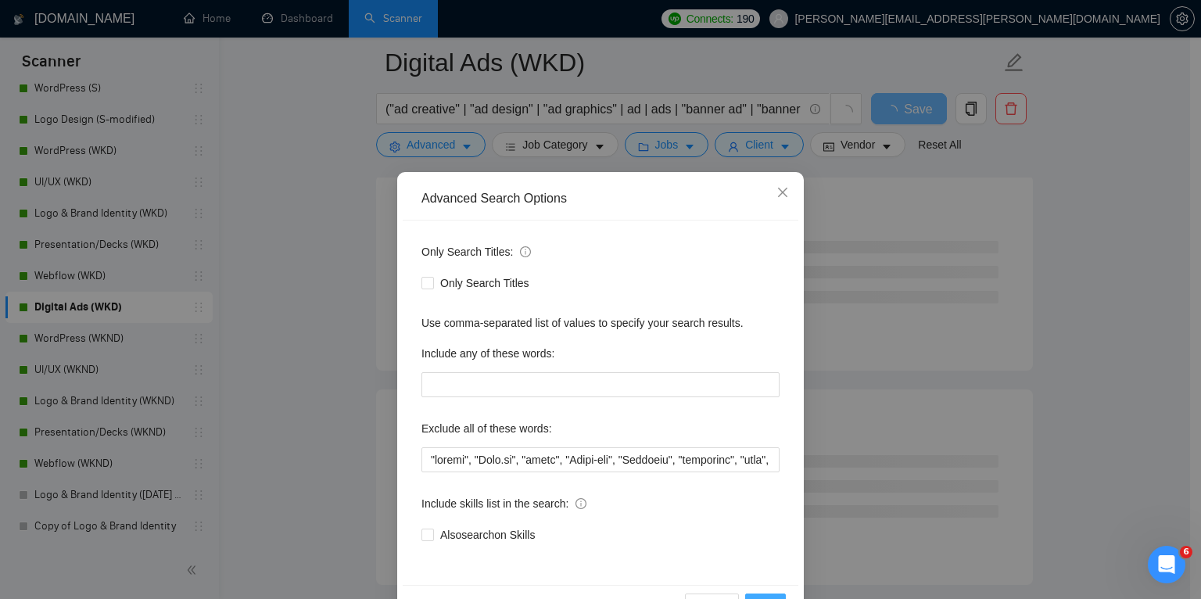
click at [773, 594] on button "OK" at bounding box center [765, 606] width 41 height 25
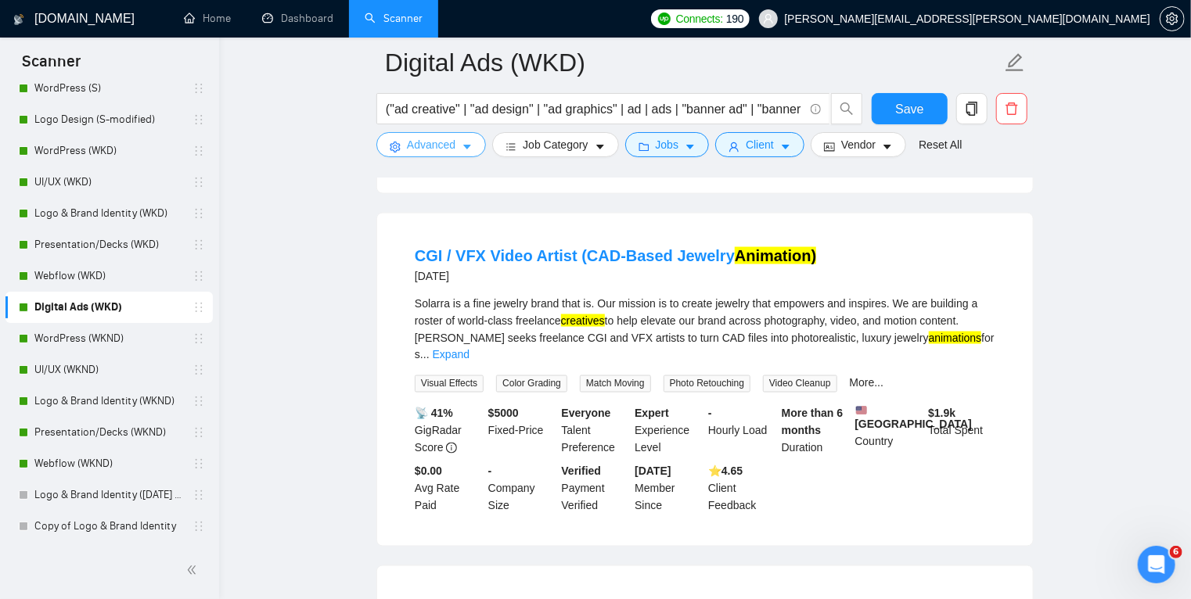
scroll to position [1148, 0]
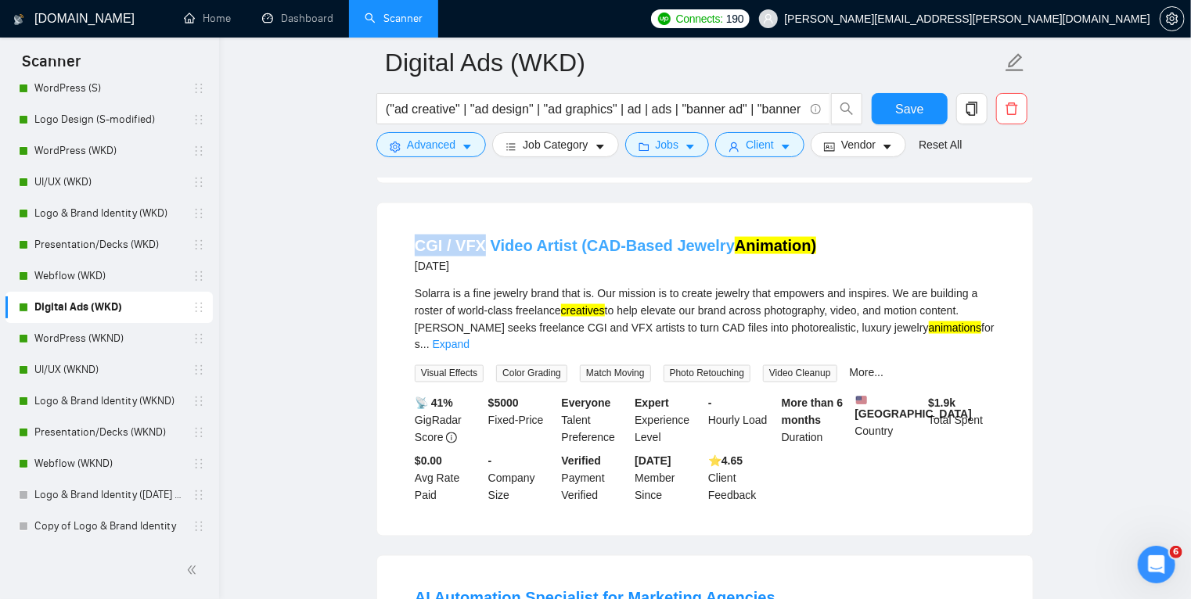
drag, startPoint x: 399, startPoint y: 257, endPoint x: 480, endPoint y: 250, distance: 81.7
click at [480, 250] on li "CGI / VFX Video Artist (CAD-Based Jewelry Animation) [DATE] Solarra is a fine j…" at bounding box center [705, 369] width 618 height 295
click at [467, 148] on icon "caret-down" at bounding box center [467, 147] width 8 height 5
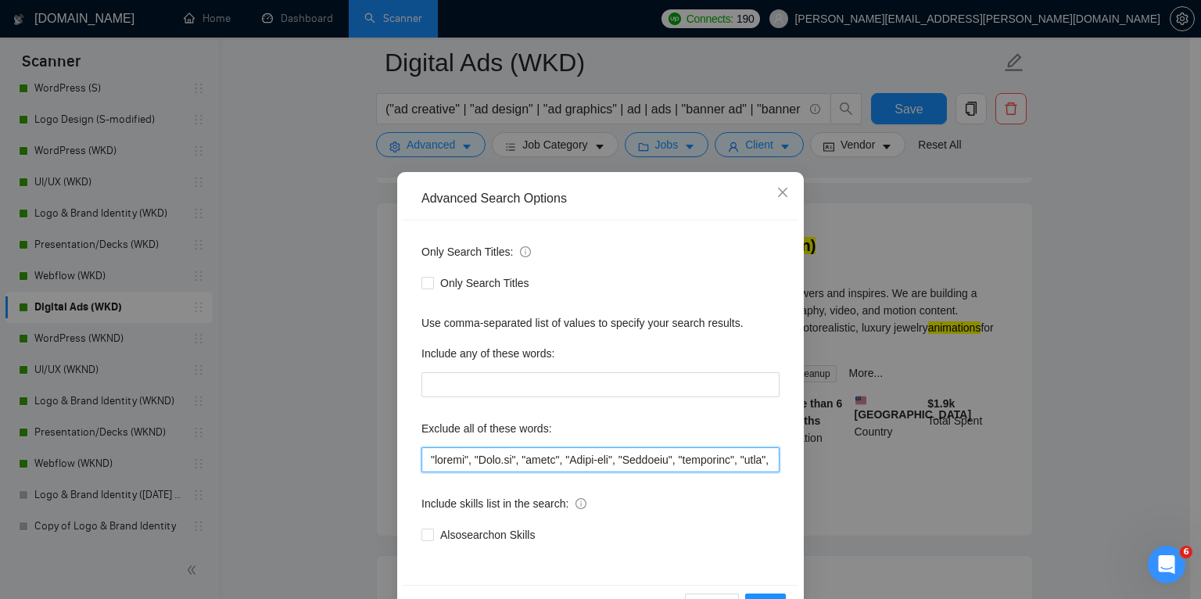
click at [426, 460] on input "text" at bounding box center [601, 459] width 358 height 25
paste input "CGI / VFX"
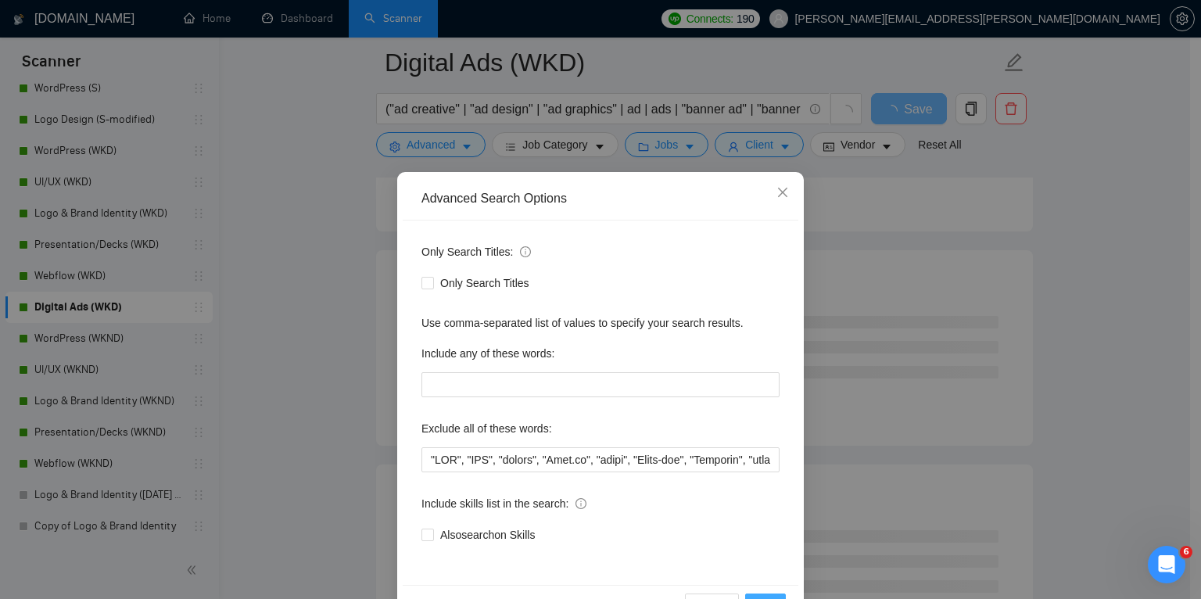
click at [763, 595] on button "OK" at bounding box center [765, 606] width 41 height 25
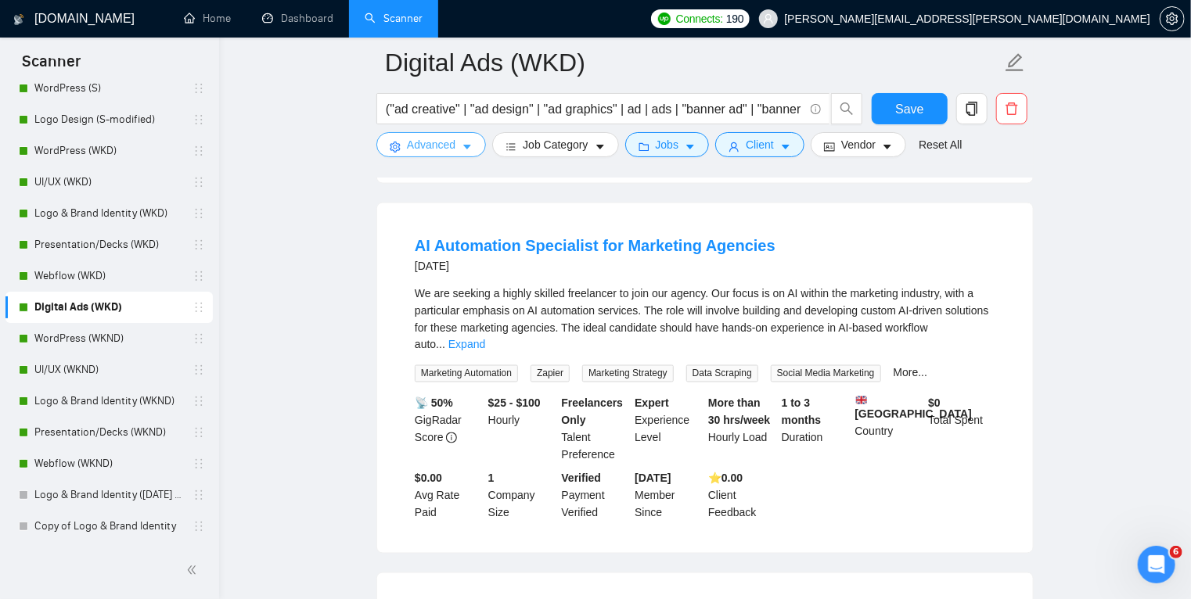
click at [469, 147] on icon "caret-down" at bounding box center [466, 147] width 11 height 11
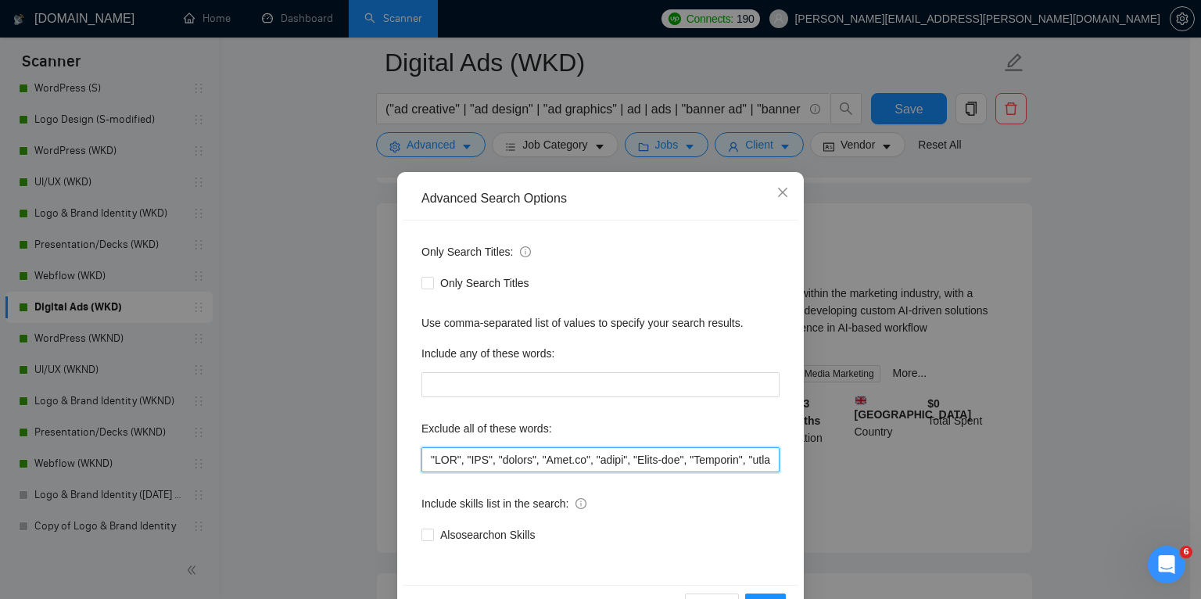
click at [427, 460] on input "text" at bounding box center [601, 459] width 358 height 25
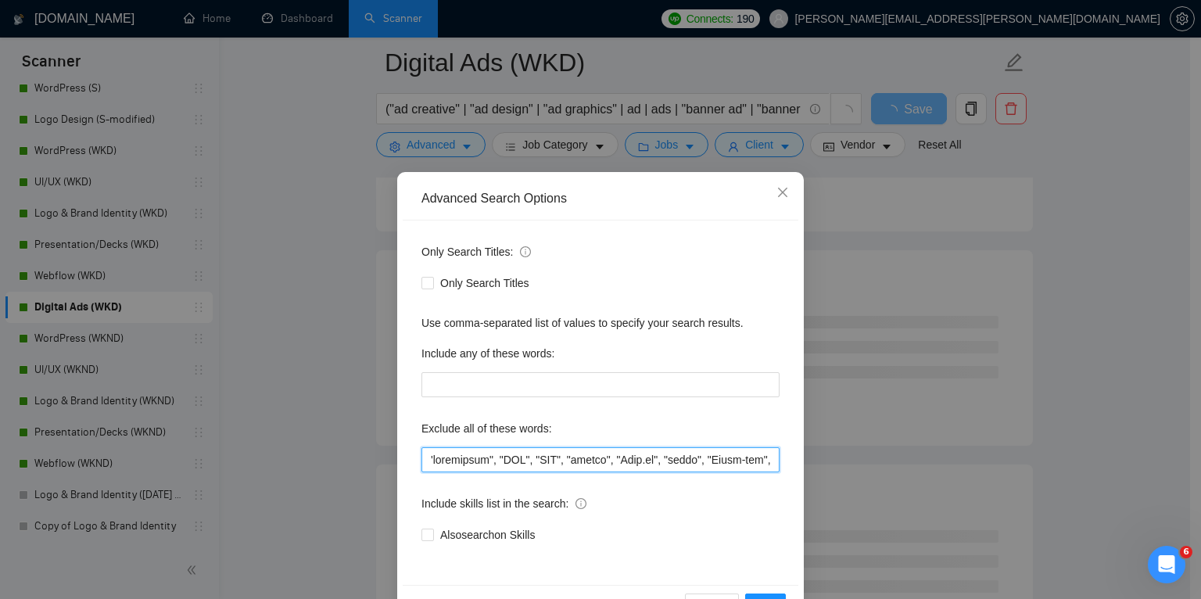
drag, startPoint x: 428, startPoint y: 458, endPoint x: 400, endPoint y: 458, distance: 27.4
click at [403, 458] on div "Only Search Titles: Only Search Titles Use comma-separated list of values to sp…" at bounding box center [601, 403] width 396 height 365
click at [765, 596] on button "OK" at bounding box center [765, 606] width 41 height 25
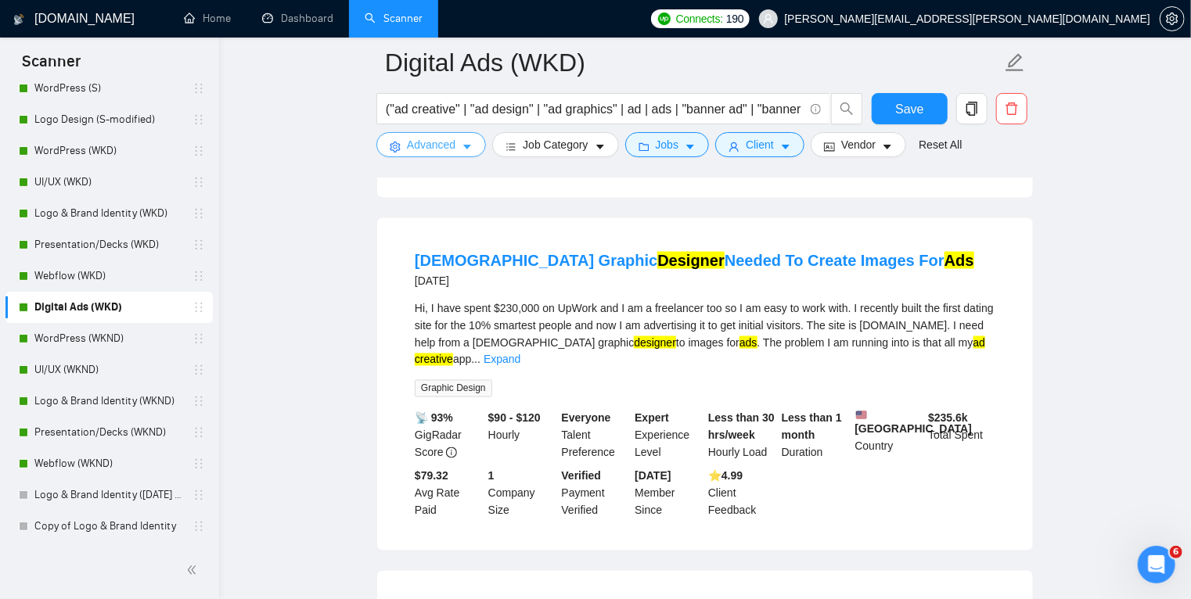
scroll to position [1134, 0]
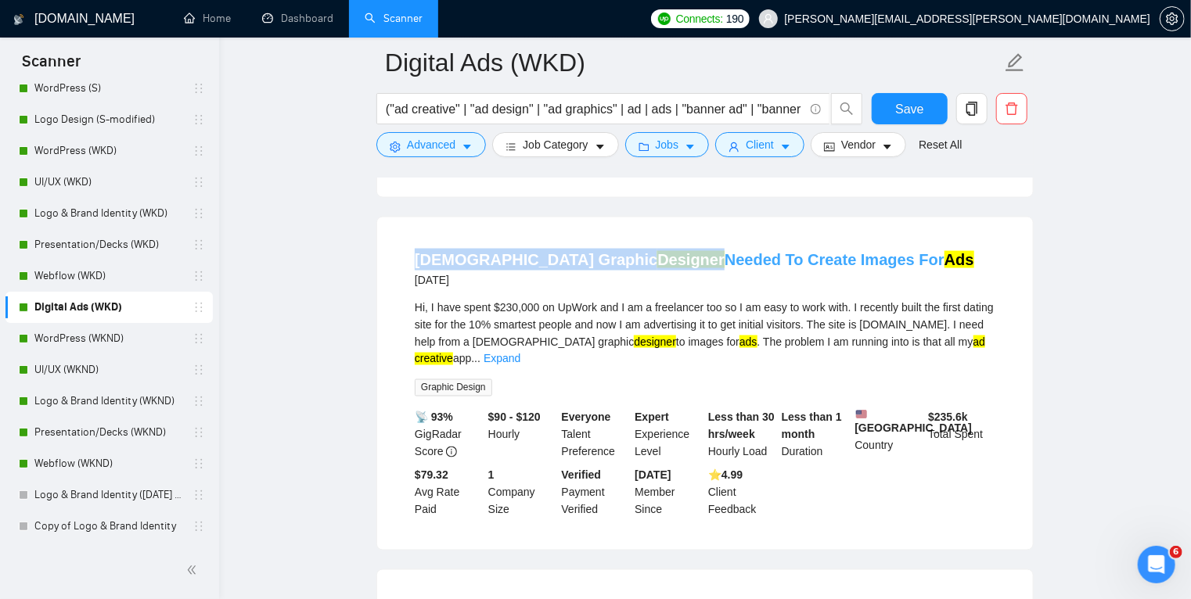
drag, startPoint x: 394, startPoint y: 263, endPoint x: 591, endPoint y: 260, distance: 197.1
click at [591, 260] on div "[DEMOGRAPHIC_DATA] Graphic Designer Needed To Create Images For Ads [DATE] Hi, …" at bounding box center [704, 383] width 655 height 332
click at [464, 144] on icon "caret-down" at bounding box center [466, 147] width 11 height 11
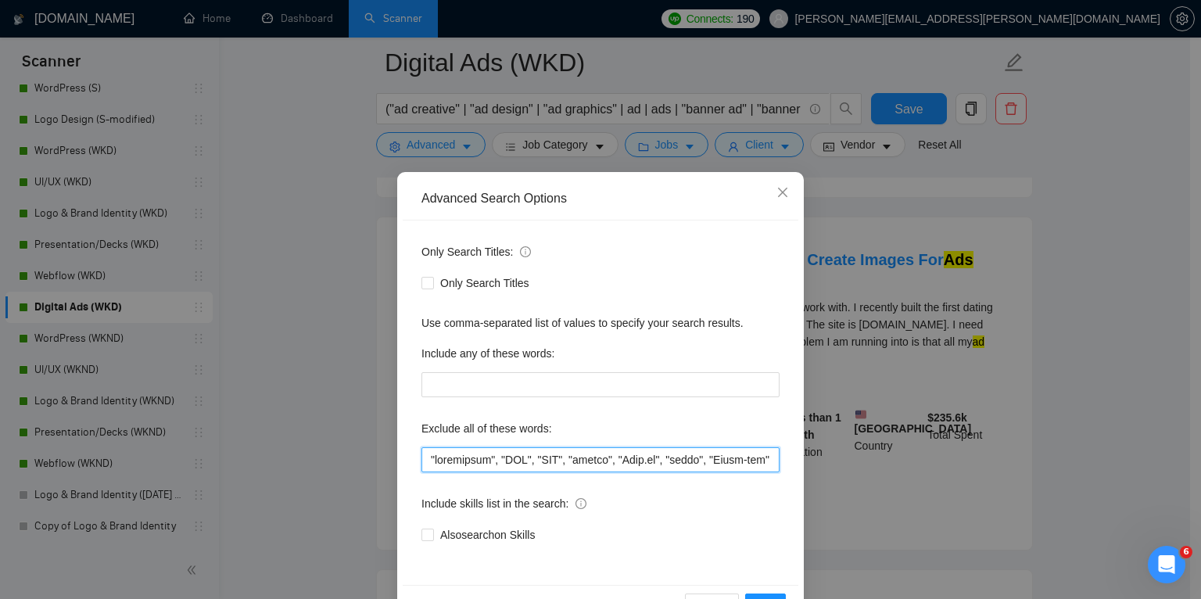
click at [423, 460] on input "text" at bounding box center [601, 459] width 358 height 25
paste input "[DEMOGRAPHIC_DATA] Graphic Designer"
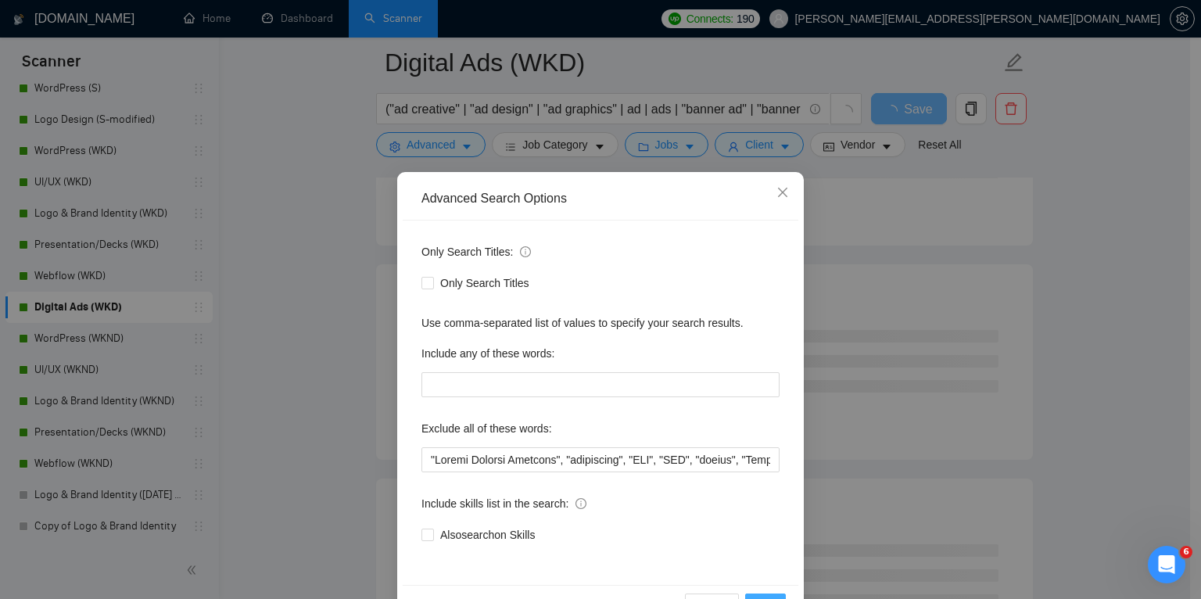
click at [767, 594] on button "OK" at bounding box center [765, 606] width 41 height 25
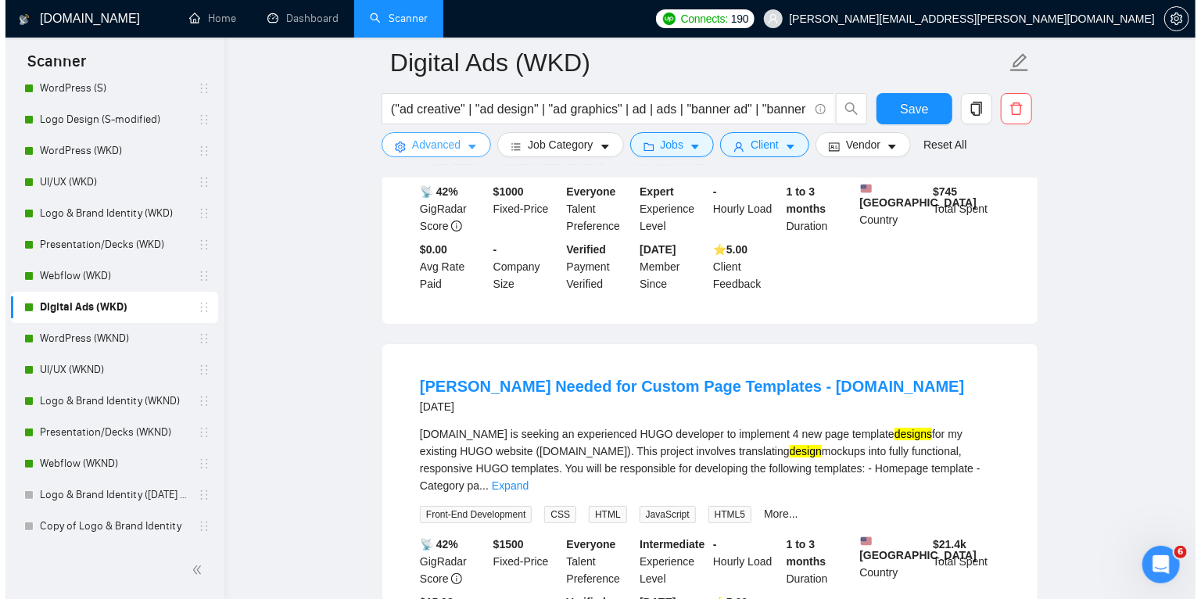
scroll to position [2797, 0]
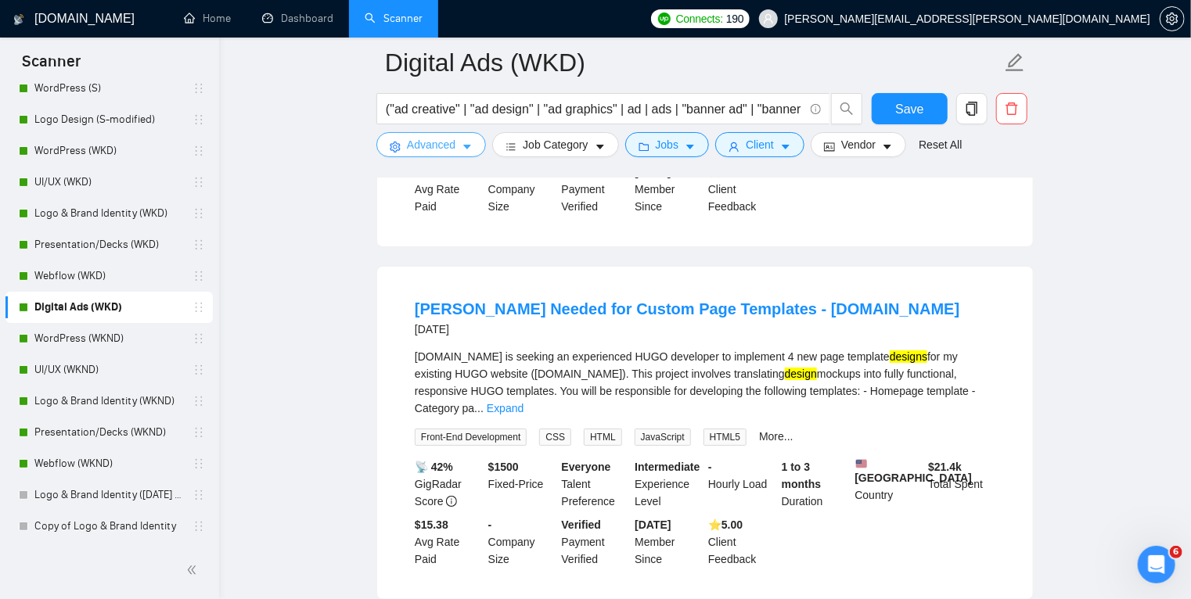
click at [464, 146] on icon "caret-down" at bounding box center [467, 147] width 8 height 5
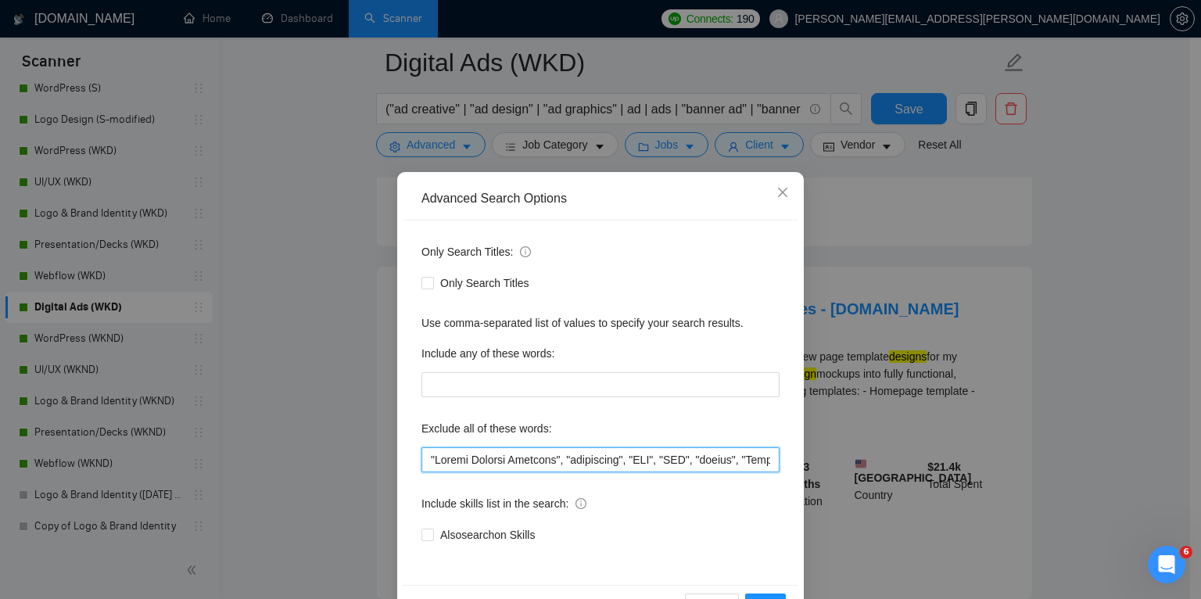
click at [428, 451] on input "text" at bounding box center [601, 459] width 358 height 25
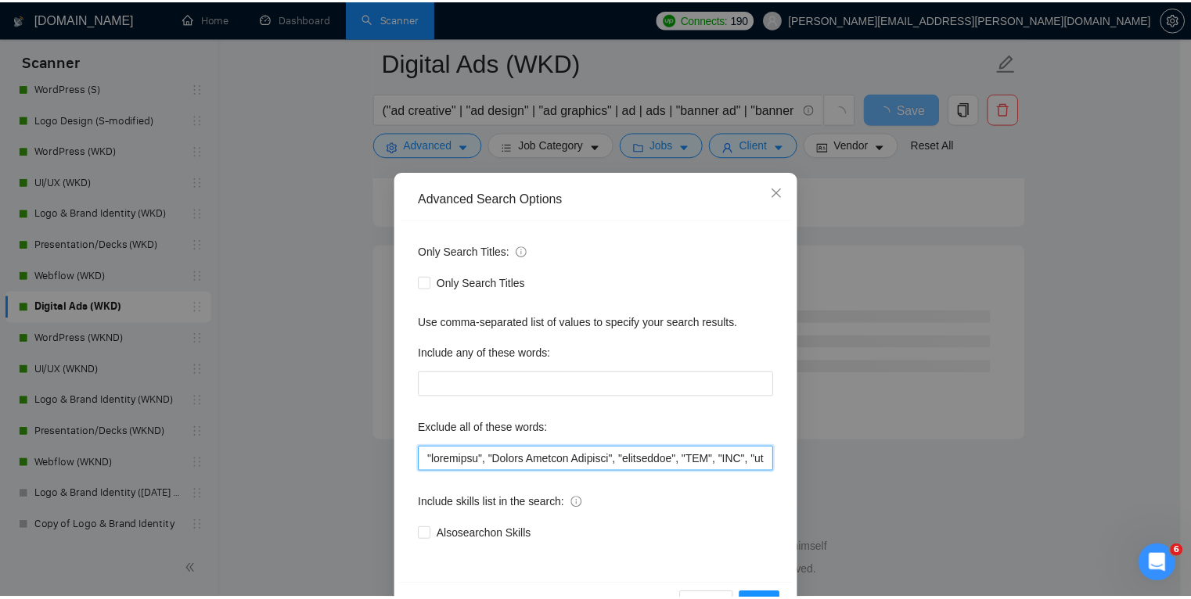
scroll to position [2011, 0]
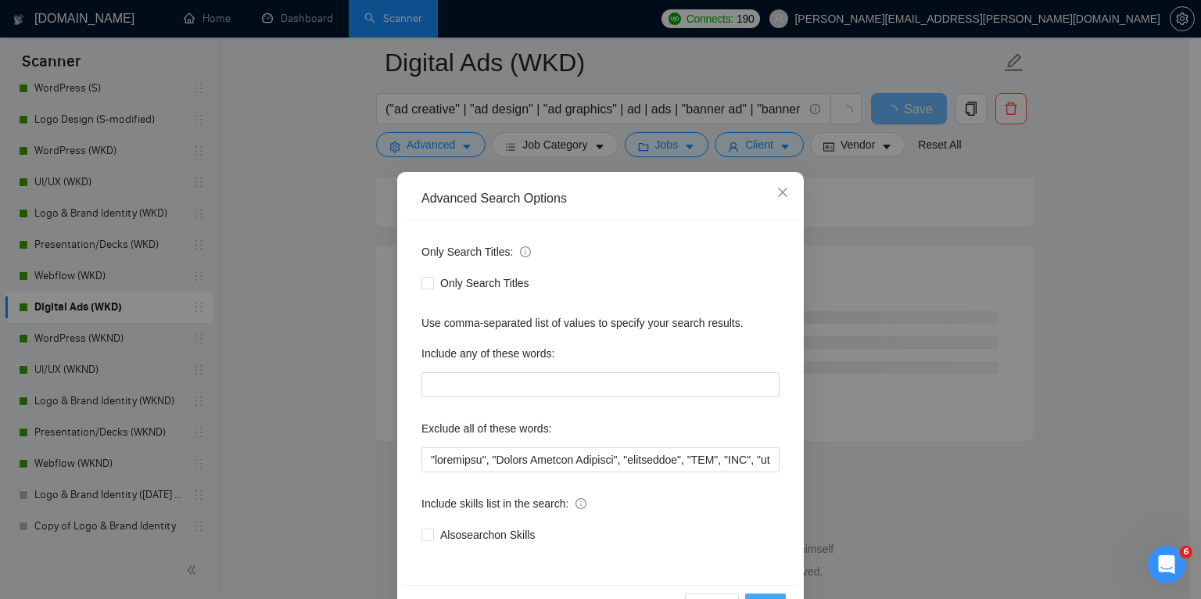
click at [765, 595] on button "OK" at bounding box center [765, 606] width 41 height 25
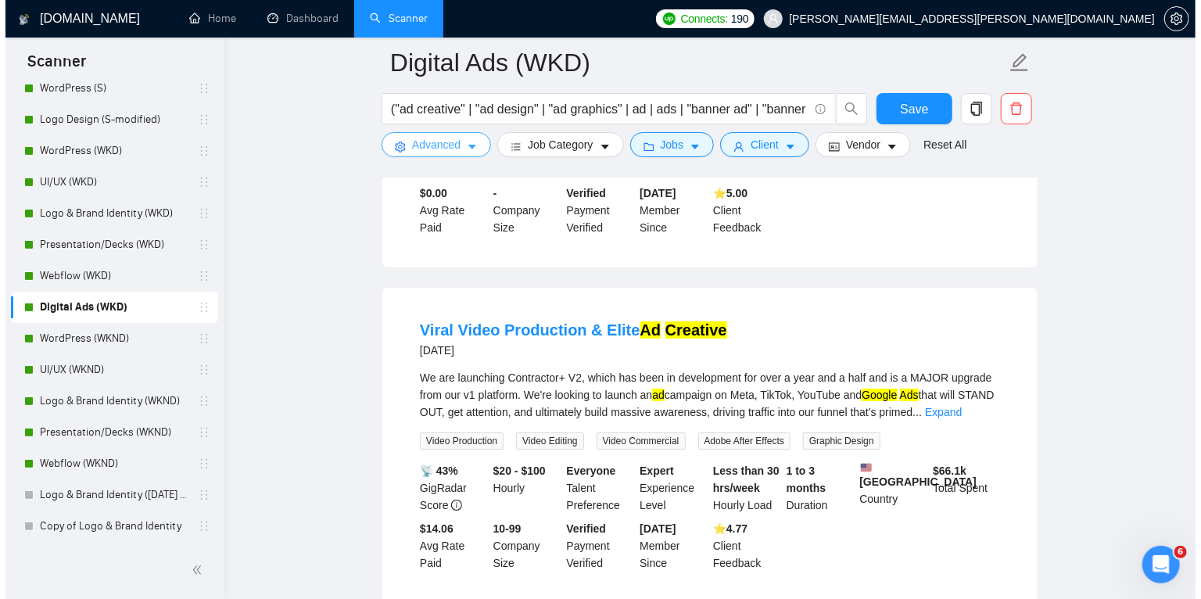
scroll to position [2778, 0]
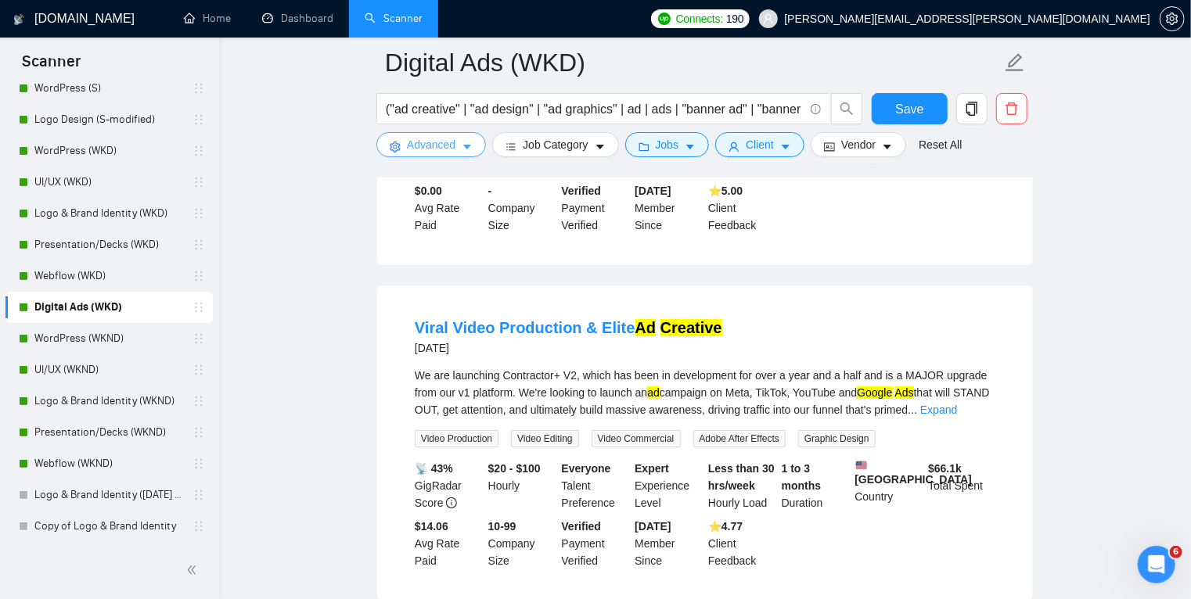
click at [461, 149] on icon "caret-down" at bounding box center [466, 147] width 11 height 11
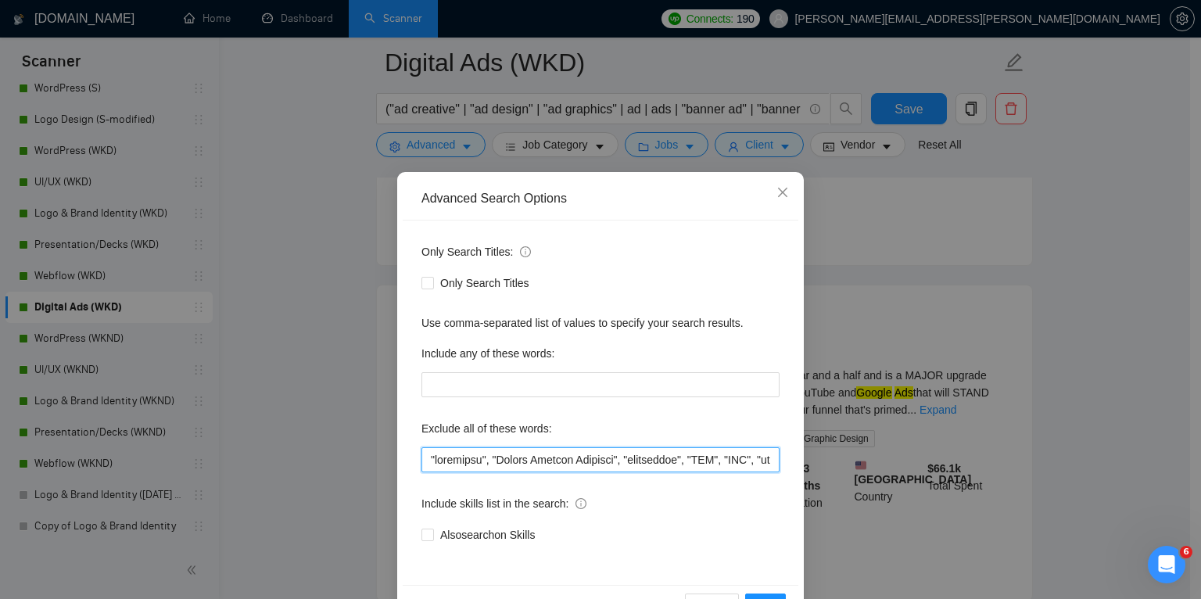
click at [424, 457] on input "text" at bounding box center [601, 459] width 358 height 25
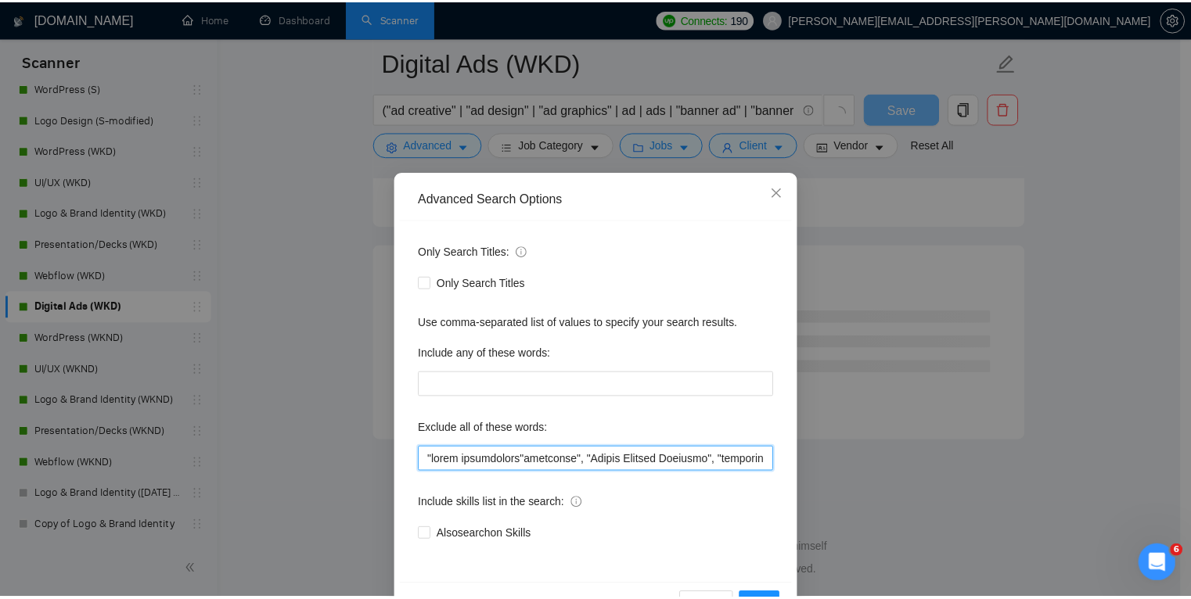
scroll to position [2011, 0]
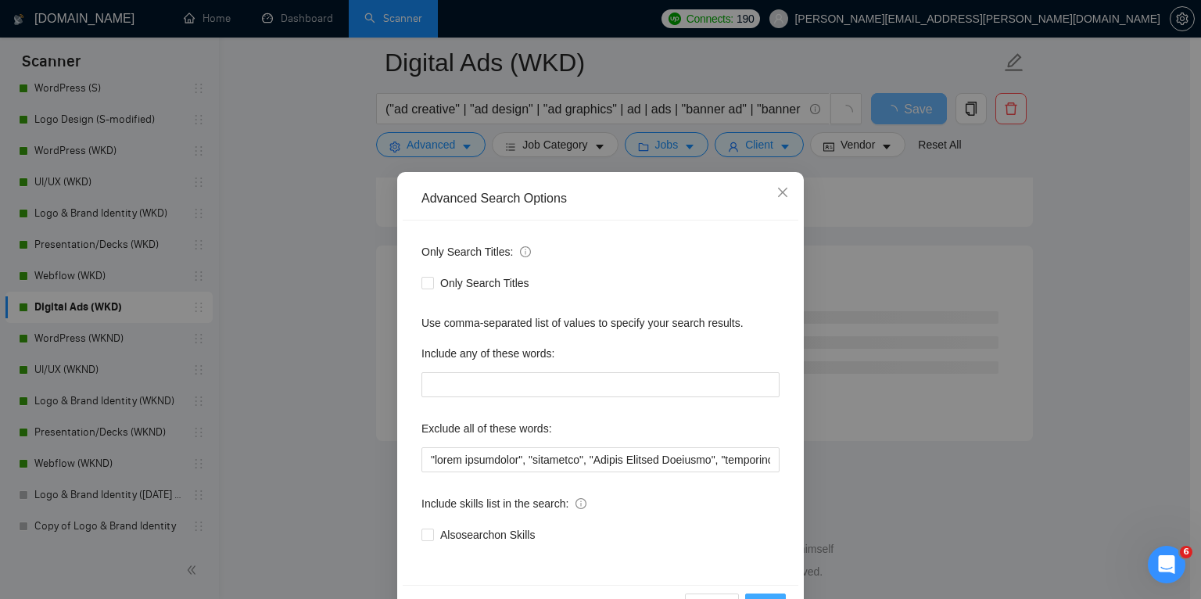
click at [759, 594] on button "OK" at bounding box center [765, 606] width 41 height 25
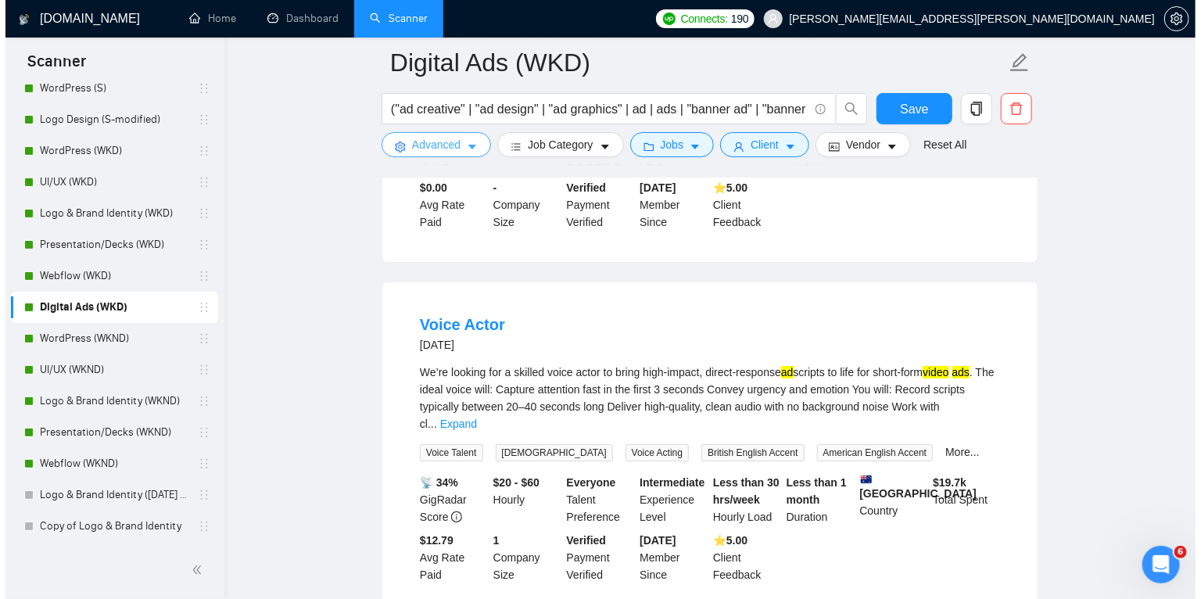
scroll to position [2785, 0]
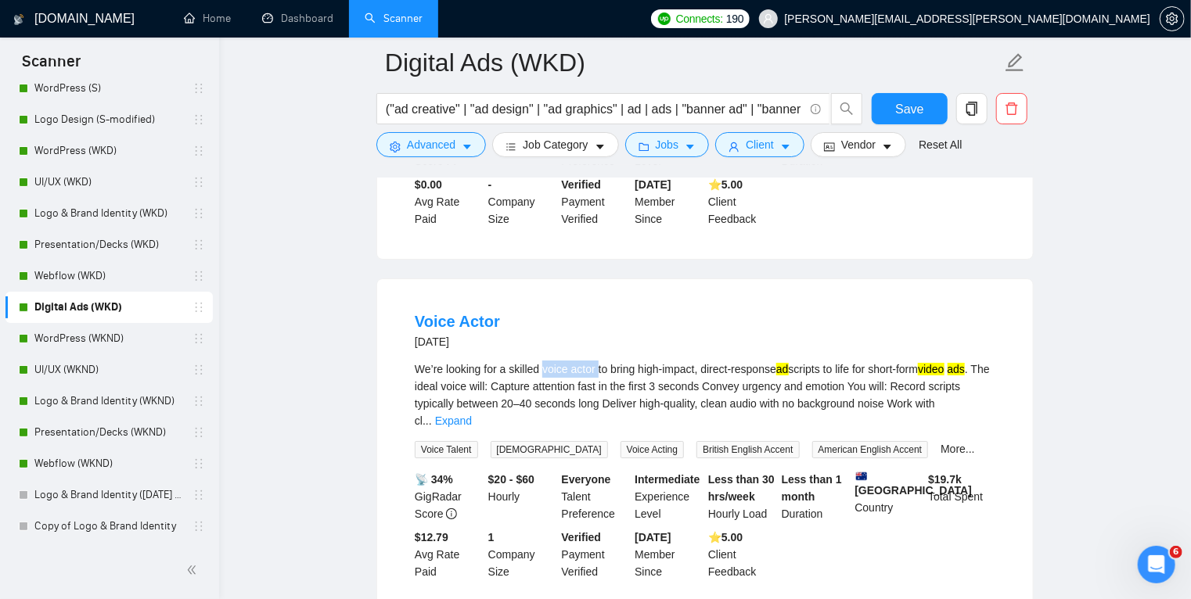
drag, startPoint x: 544, startPoint y: 368, endPoint x: 597, endPoint y: 368, distance: 53.2
click at [597, 368] on div "We’re looking for a skilled voice actor to bring high-impact, direct-response a…" at bounding box center [705, 395] width 580 height 69
click at [462, 141] on span "caret-down" at bounding box center [466, 147] width 11 height 12
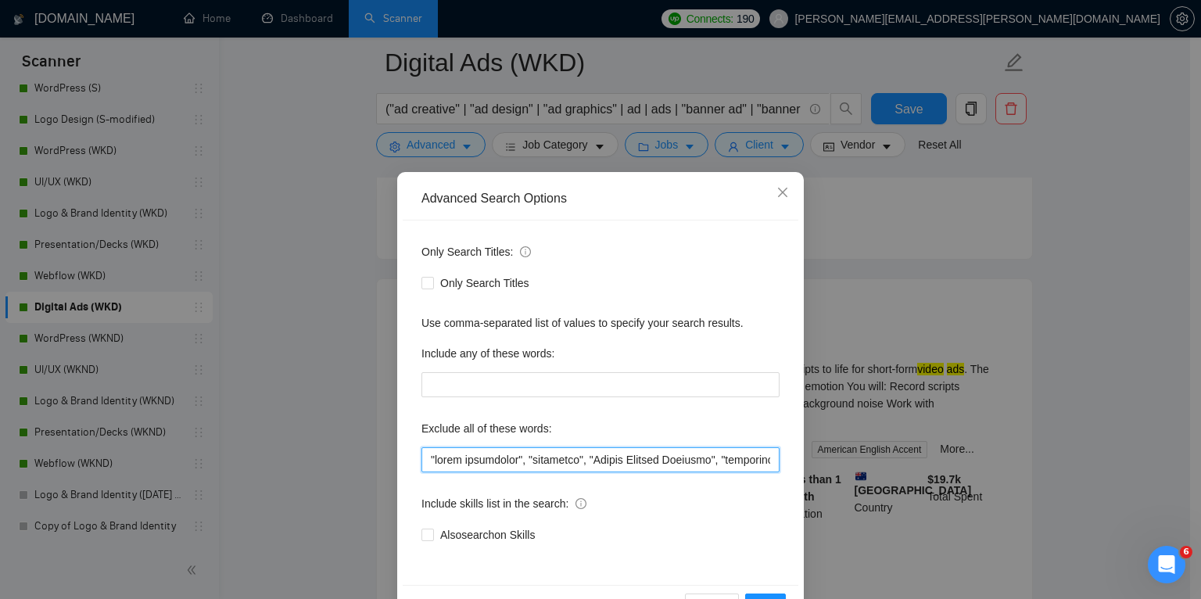
click at [428, 455] on input "text" at bounding box center [601, 459] width 358 height 25
paste input "voice actor"
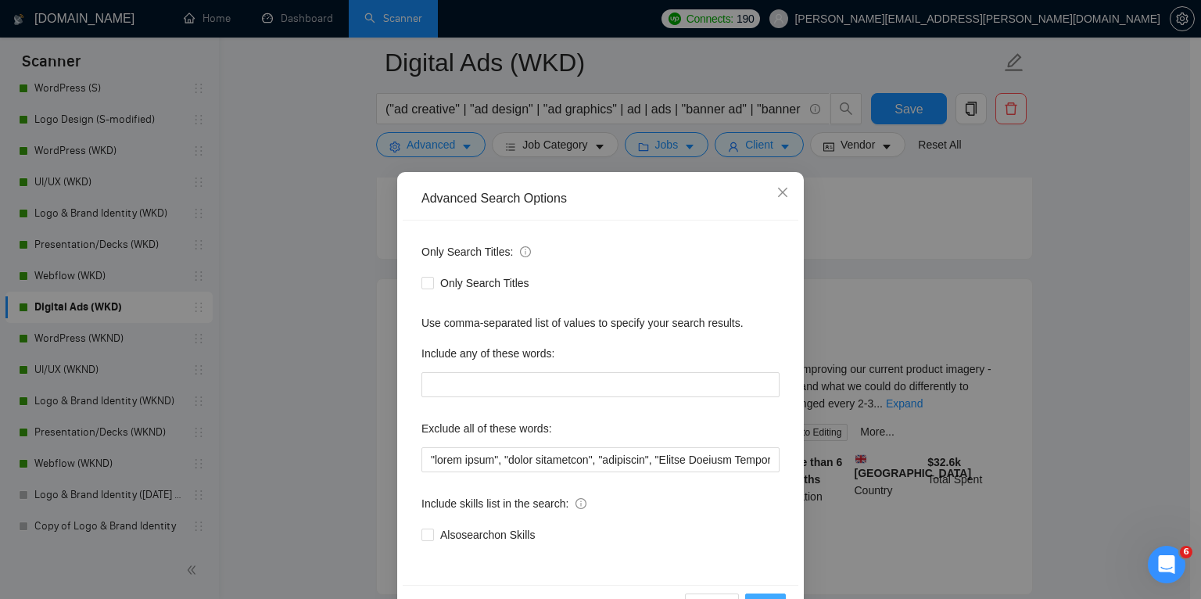
click at [759, 594] on button "OK" at bounding box center [765, 606] width 41 height 25
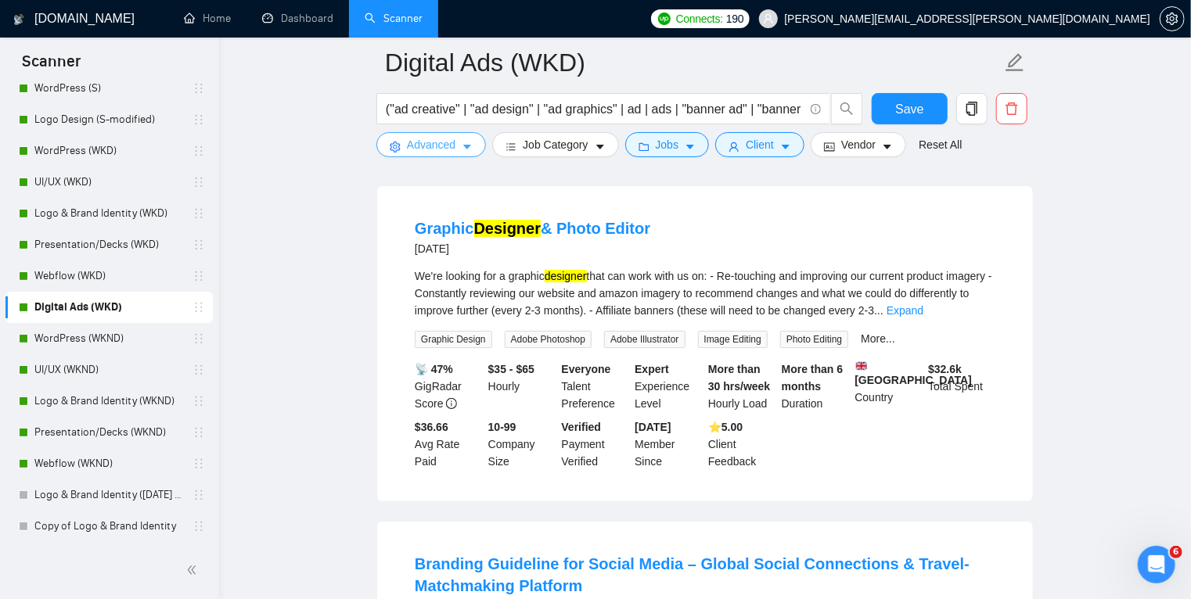
scroll to position [2878, 0]
drag, startPoint x: 660, startPoint y: 233, endPoint x: 558, endPoint y: 231, distance: 101.7
click at [558, 231] on div "Graphic Designer & Photo Editor [DATE]" at bounding box center [705, 237] width 580 height 41
click at [923, 314] on link "Expand" at bounding box center [904, 309] width 37 height 13
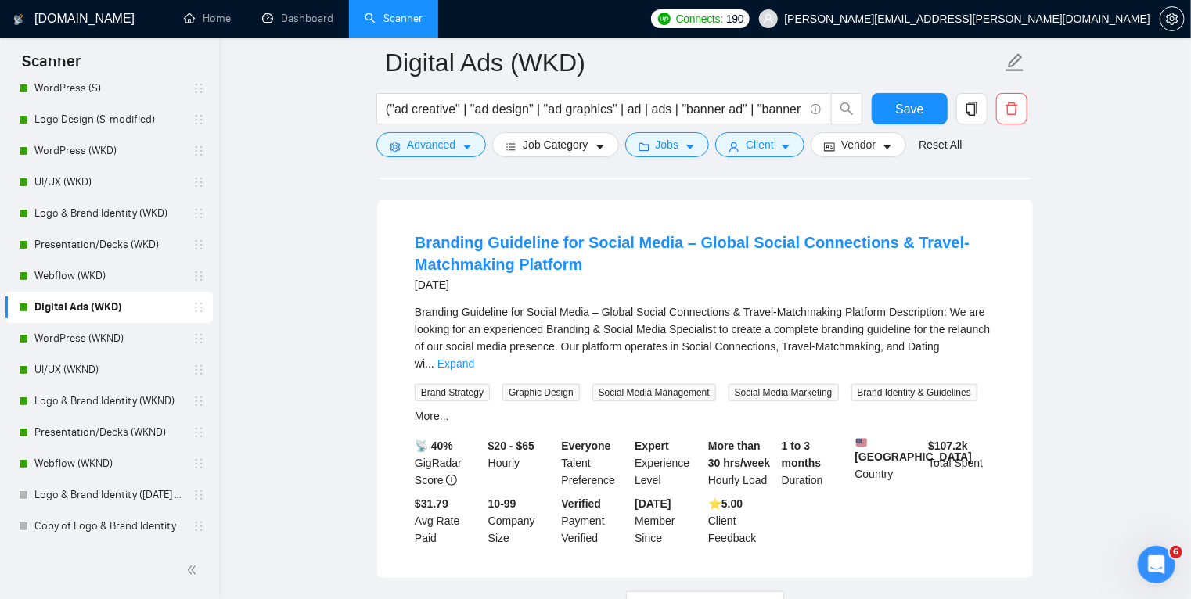
scroll to position [3252, 0]
click at [474, 359] on link "Expand" at bounding box center [455, 363] width 37 height 13
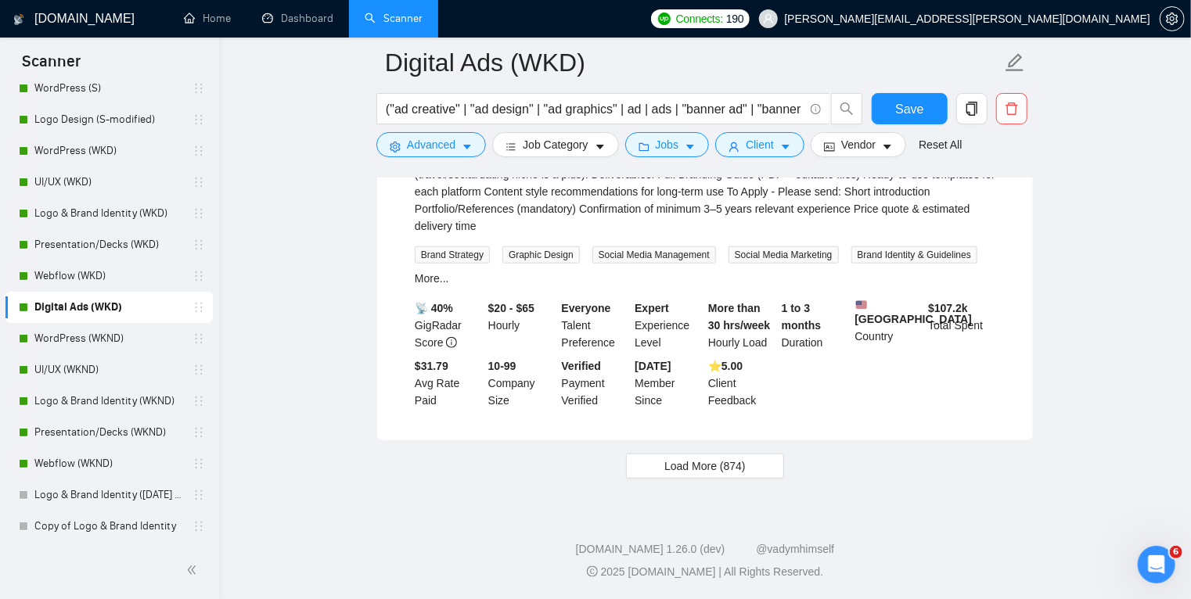
scroll to position [3585, 0]
click at [699, 466] on span "Load More (874)" at bounding box center [704, 466] width 81 height 17
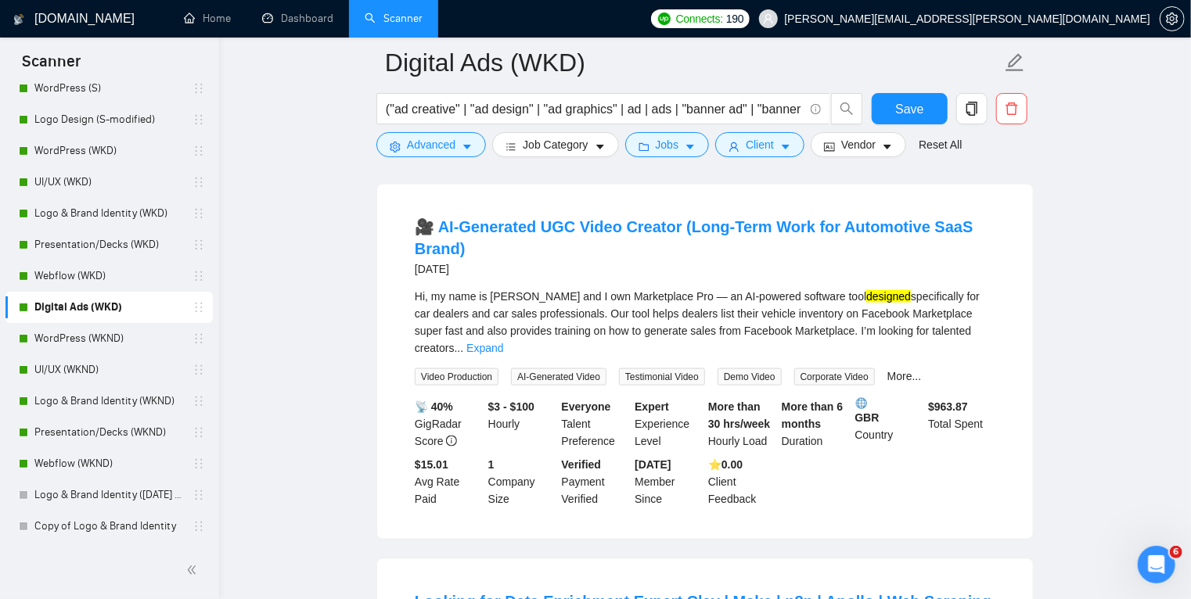
scroll to position [3838, 0]
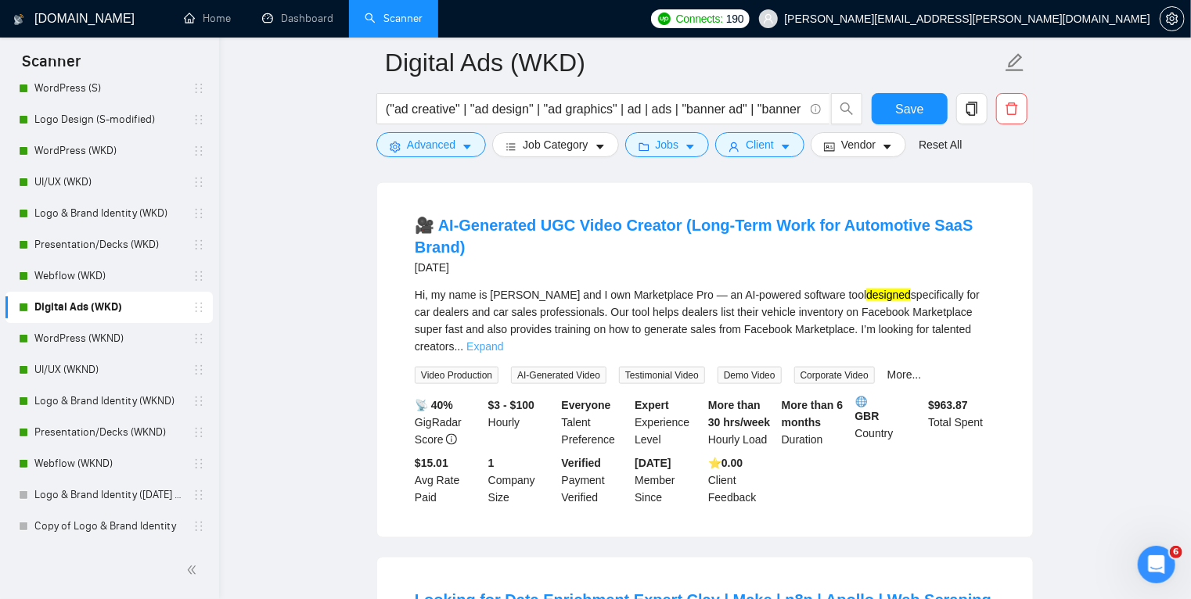
click at [503, 350] on link "Expand" at bounding box center [484, 346] width 37 height 13
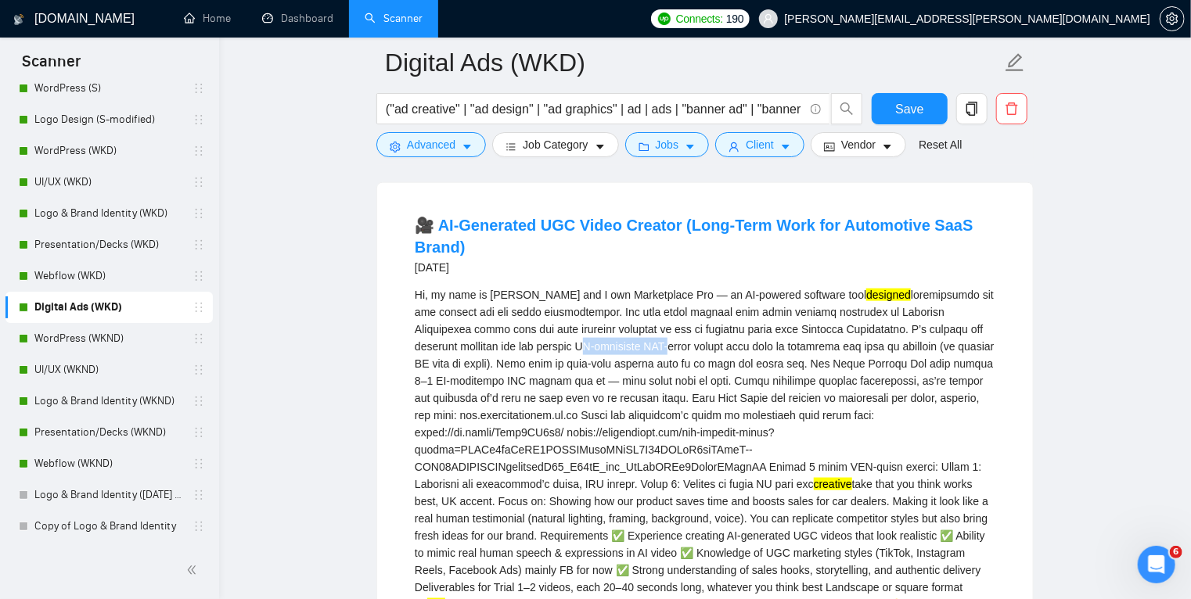
drag, startPoint x: 457, startPoint y: 369, endPoint x: 544, endPoint y: 371, distance: 87.6
click at [544, 371] on div "Hi, my name is [PERSON_NAME] and I own Marketplace Pro — an AI-powered software…" at bounding box center [705, 492] width 580 height 413
click at [463, 140] on button "Advanced" at bounding box center [431, 144] width 110 height 25
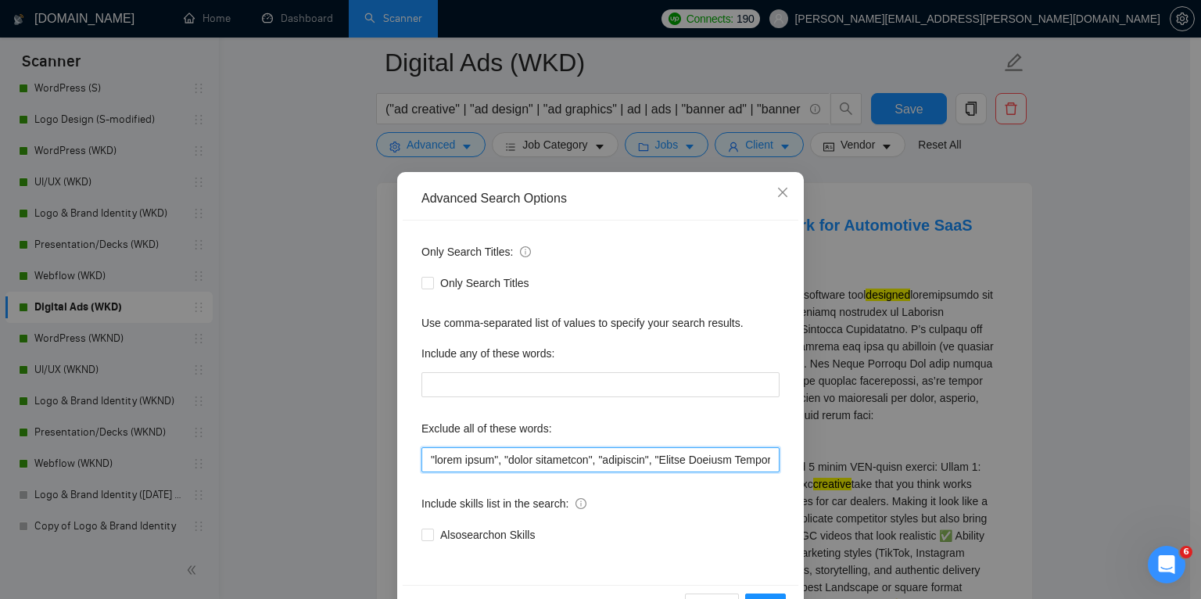
click at [424, 460] on input "text" at bounding box center [601, 459] width 358 height 25
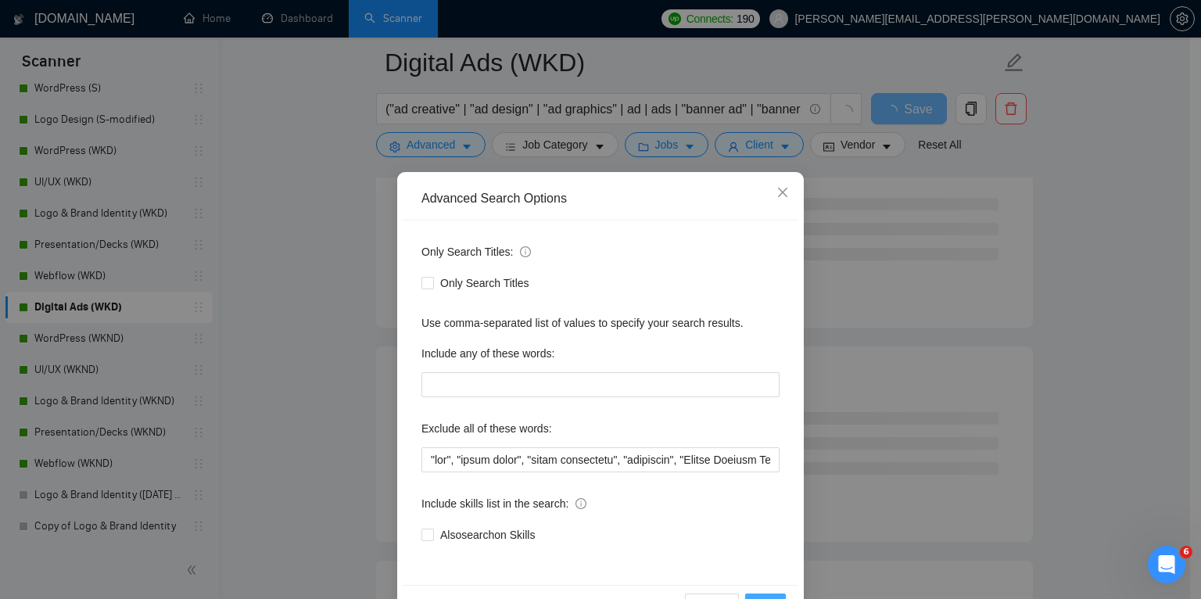
click at [763, 595] on button "OK" at bounding box center [765, 606] width 41 height 25
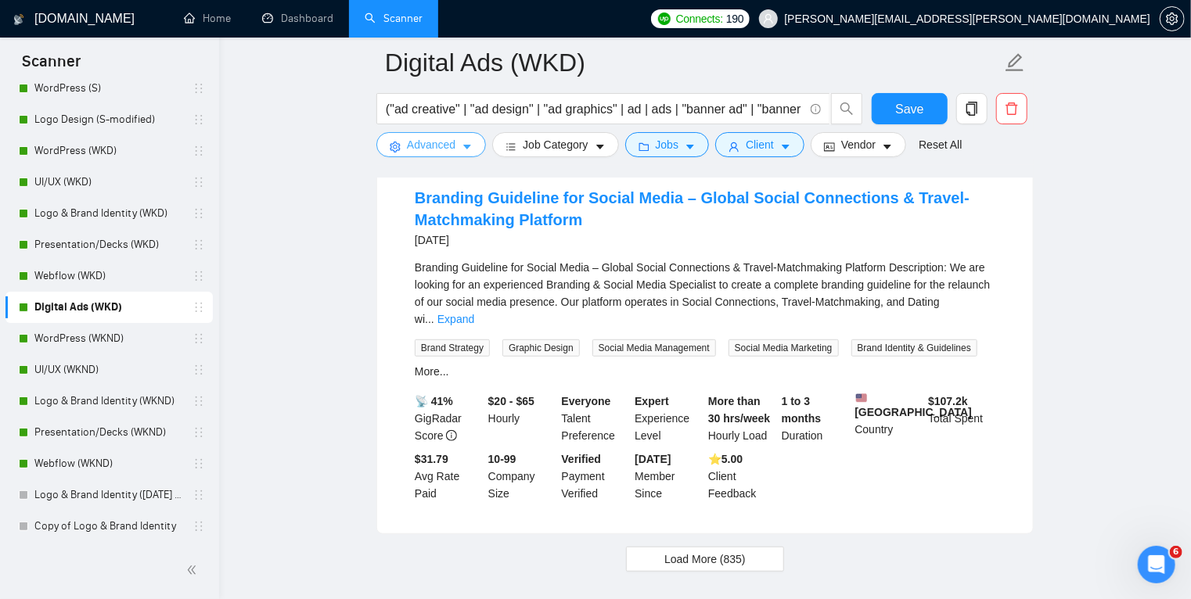
scroll to position [3286, 0]
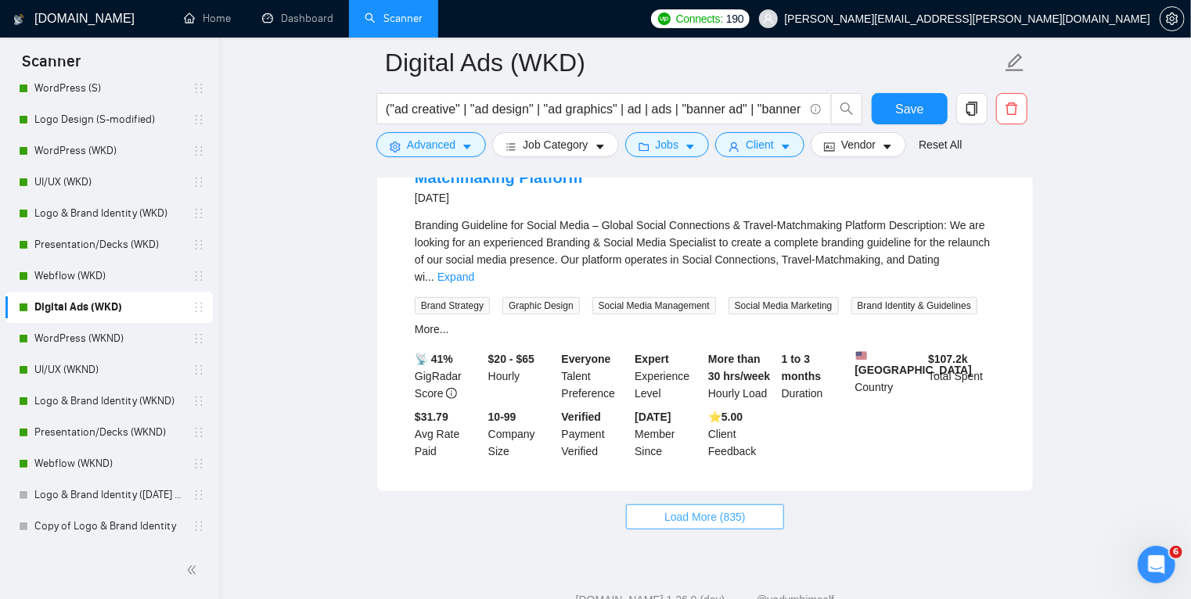
click at [709, 523] on span "Load More (835)" at bounding box center [704, 516] width 81 height 17
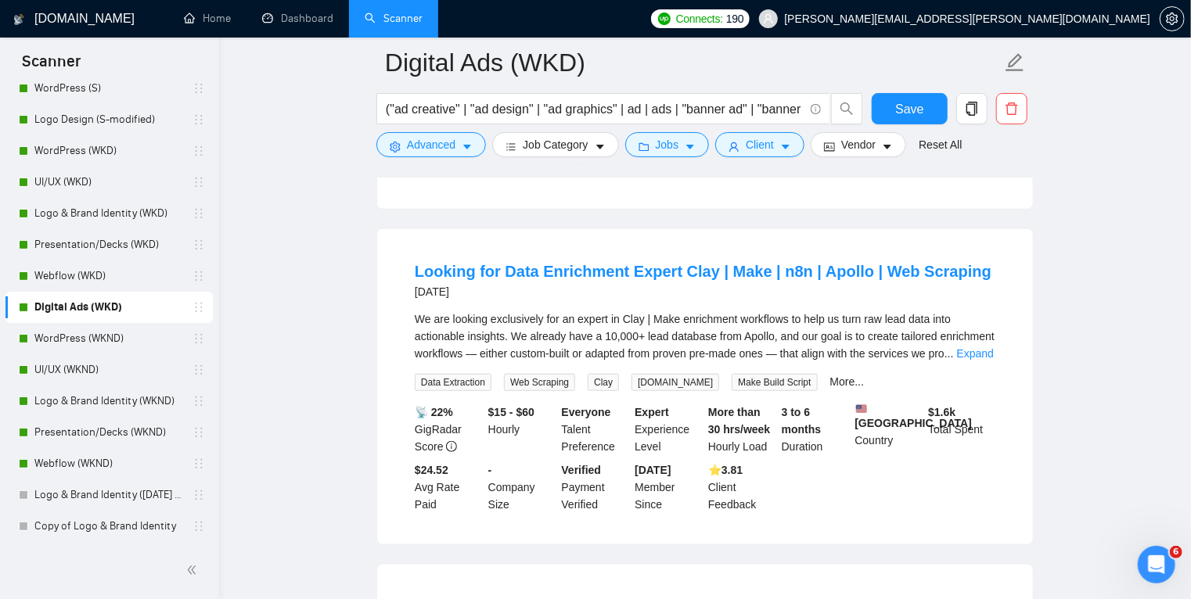
scroll to position [3569, 0]
click at [973, 359] on link "Expand" at bounding box center [975, 353] width 37 height 13
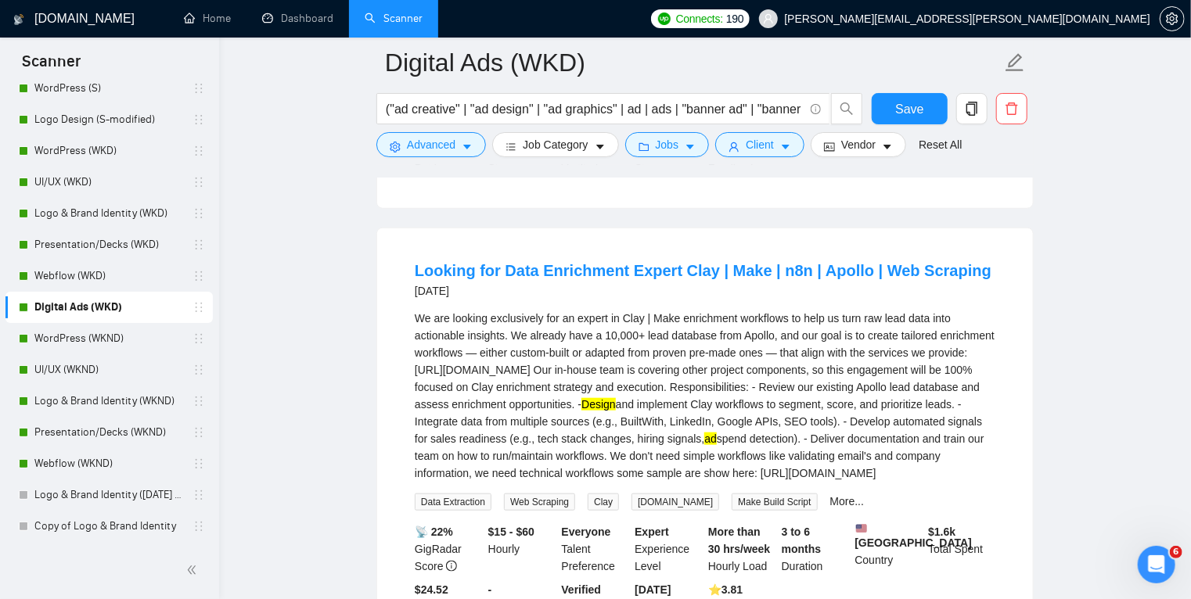
click at [709, 322] on div "We are looking exclusively for an expert in Clay | Make enrichment workflows to…" at bounding box center [705, 396] width 580 height 172
click at [466, 146] on icon "caret-down" at bounding box center [467, 147] width 8 height 5
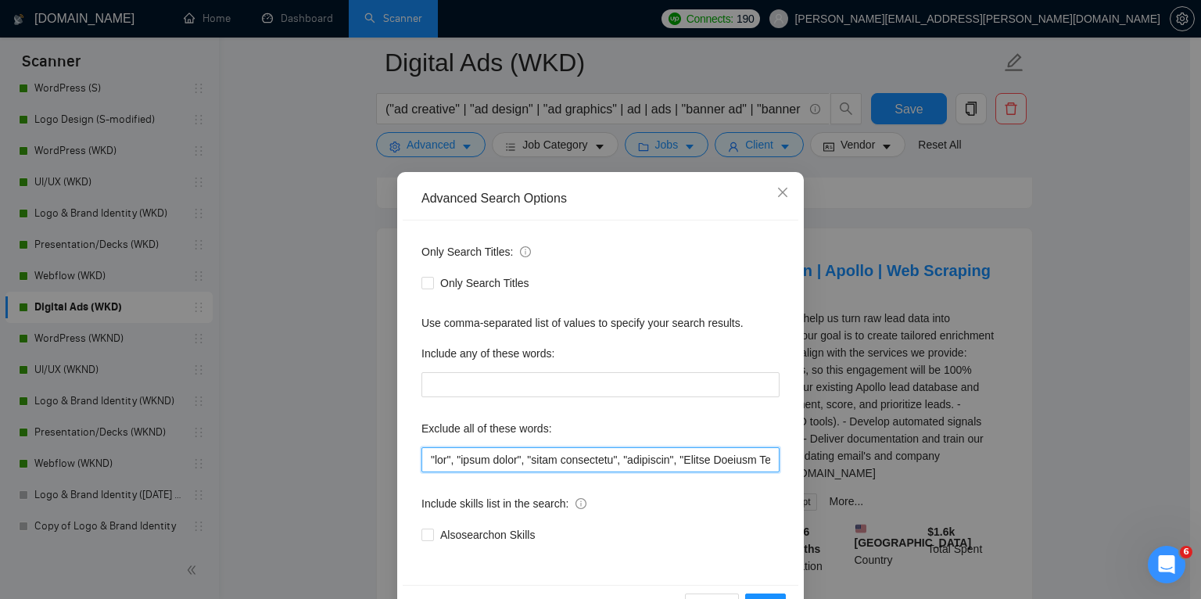
click at [426, 455] on input "text" at bounding box center [601, 459] width 358 height 25
paste input "enrichment"
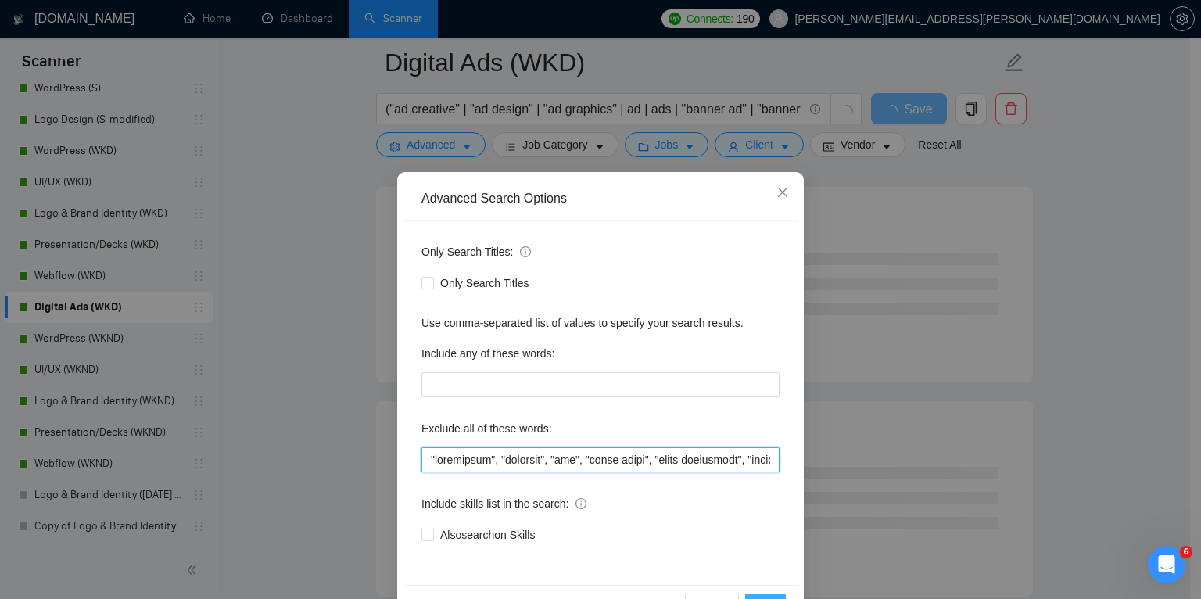
type input ""enrichment", "scraping", "ugc", "voice actor", "video production", "developer"…"
click at [769, 594] on button "OK" at bounding box center [765, 606] width 41 height 25
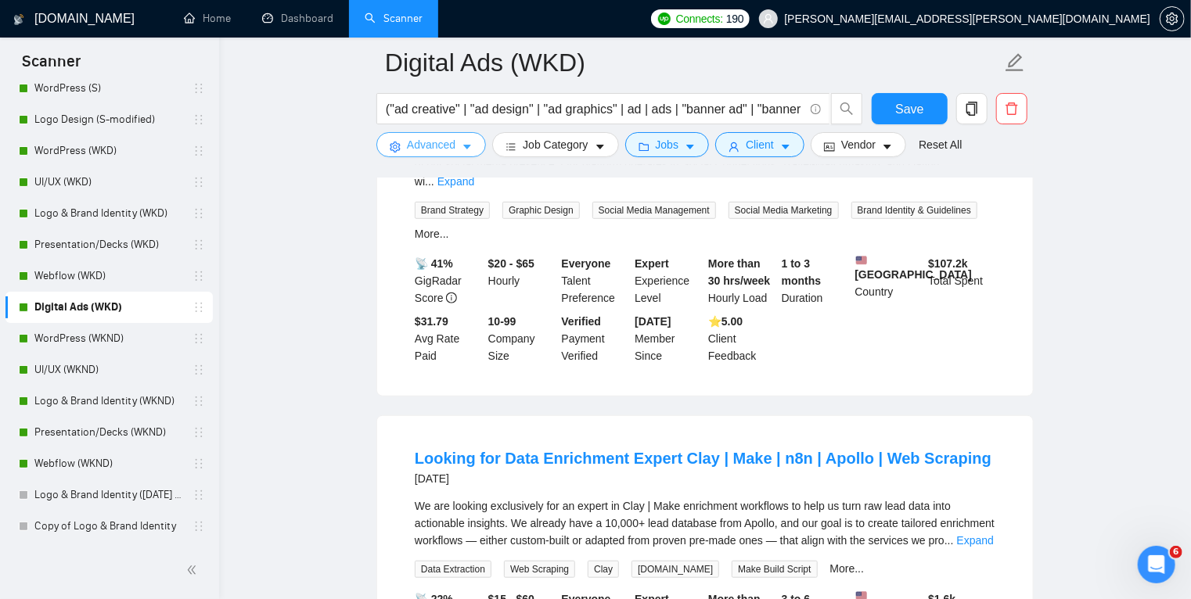
scroll to position [3381, 0]
click at [469, 147] on icon "caret-down" at bounding box center [467, 147] width 8 height 5
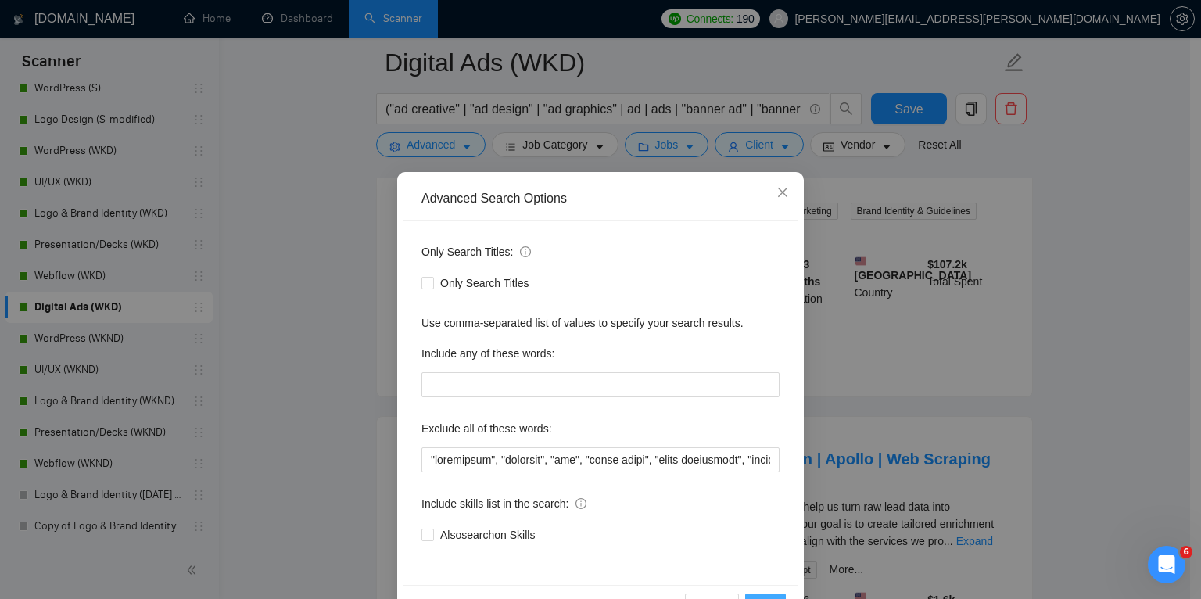
click at [764, 596] on button "OK" at bounding box center [765, 606] width 41 height 25
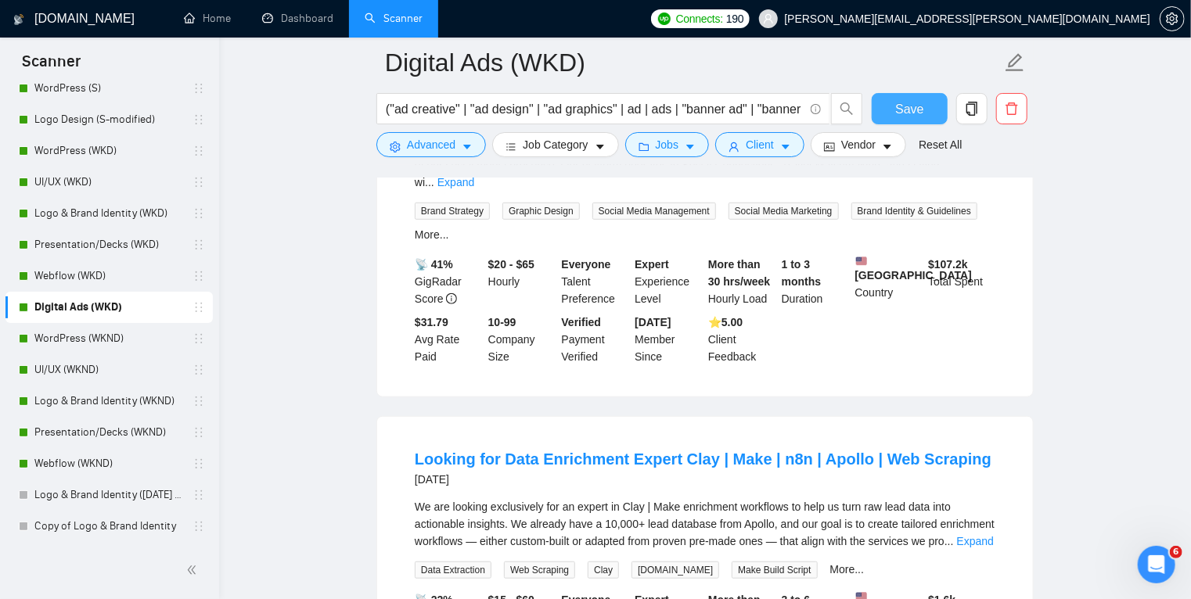
click at [914, 113] on span "Save" at bounding box center [909, 109] width 28 height 20
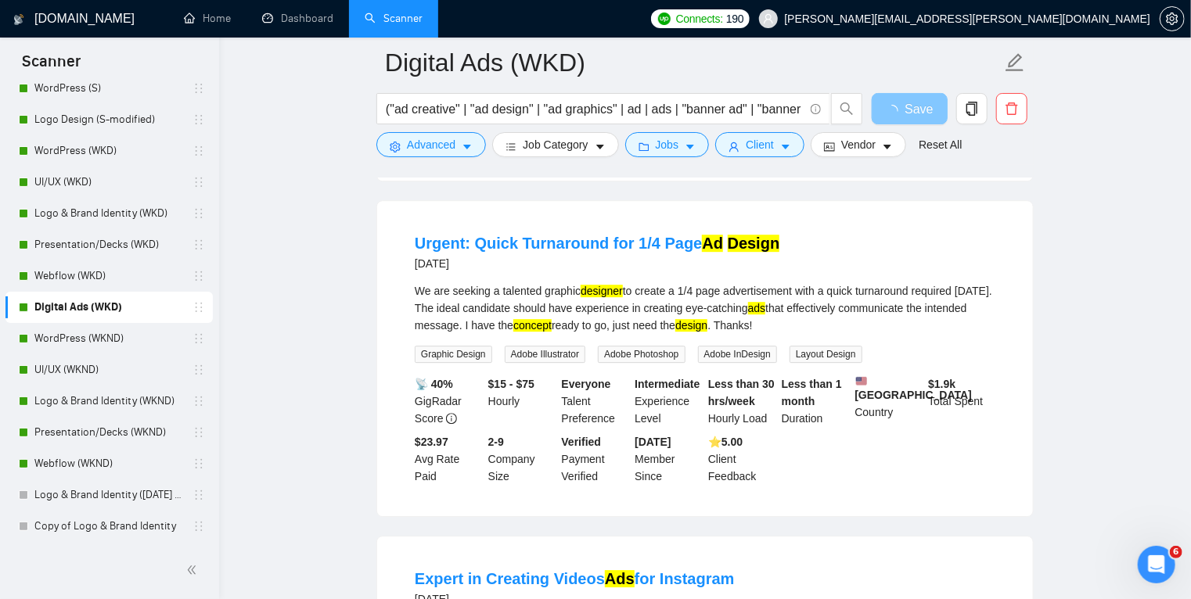
scroll to position [2178, 0]
